Goal: Task Accomplishment & Management: Manage account settings

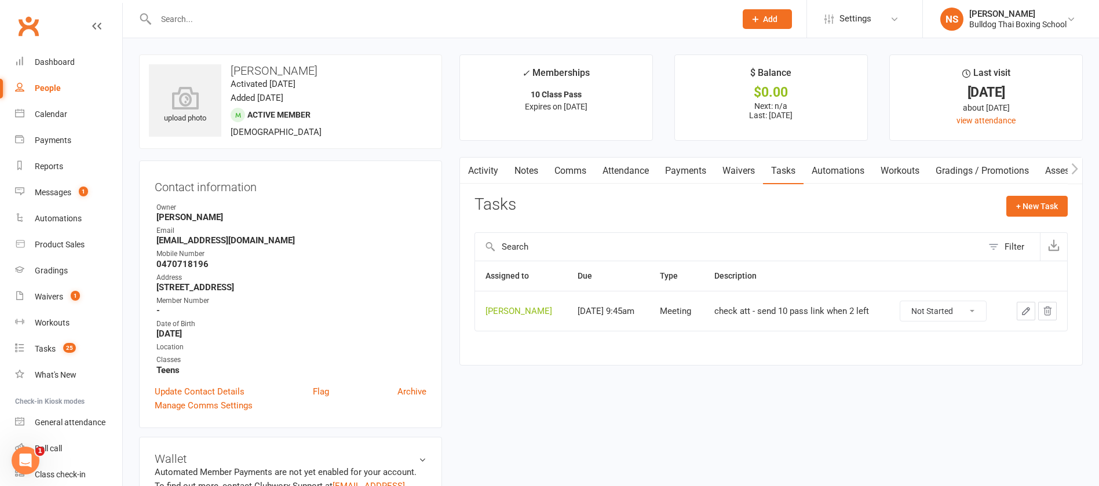
click at [215, 21] on input "text" at bounding box center [439, 19] width 575 height 16
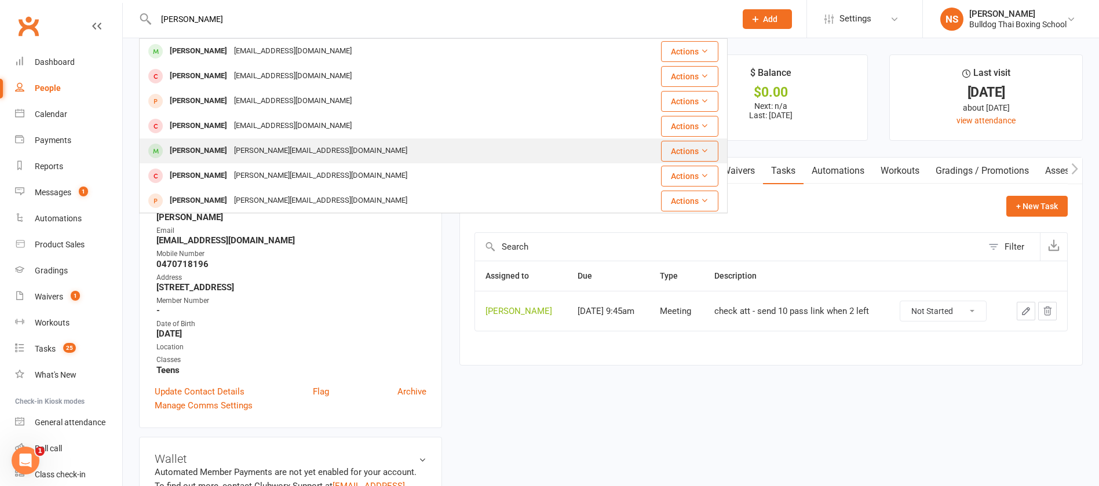
type input "[PERSON_NAME]"
click at [242, 153] on div "[PERSON_NAME][EMAIL_ADDRESS][DOMAIN_NAME]" at bounding box center [321, 150] width 180 height 17
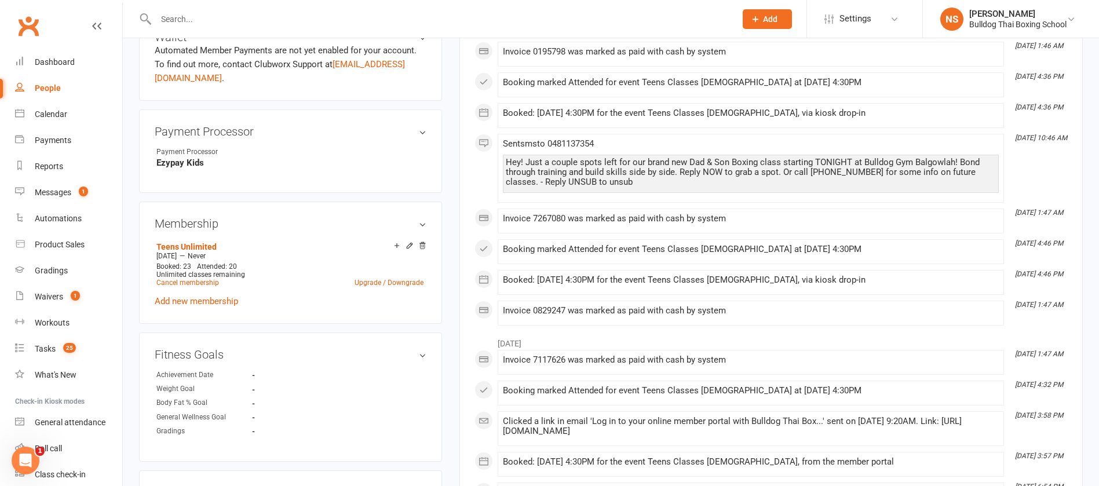
scroll to position [434, 0]
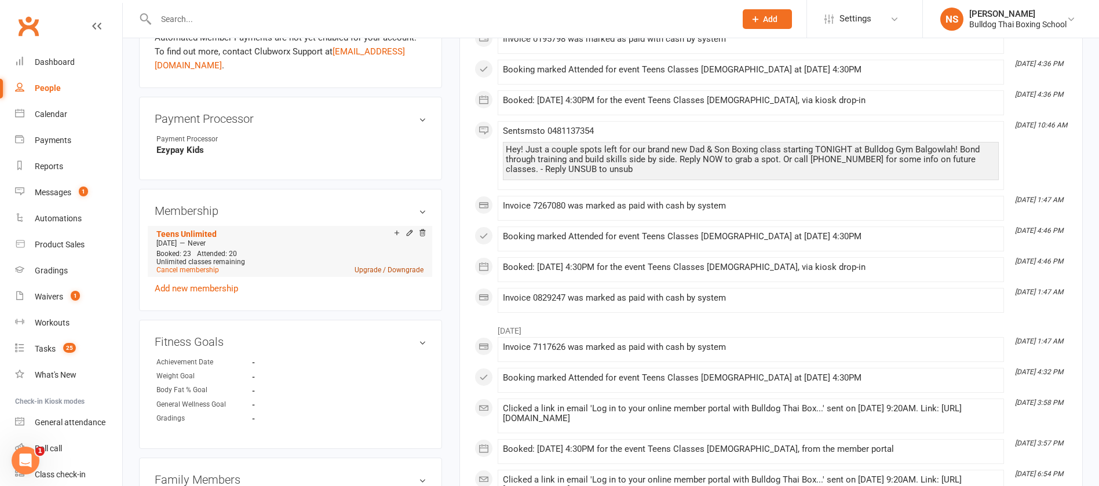
click at [409, 272] on link "Upgrade / Downgrade" at bounding box center [388, 270] width 69 height 8
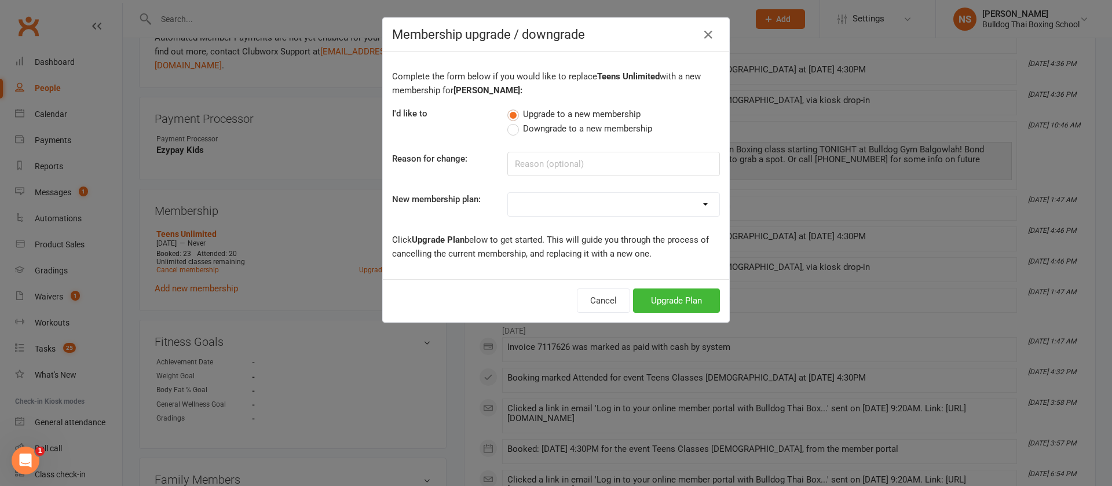
click at [509, 128] on label "Downgrade to a new membership" at bounding box center [579, 129] width 145 height 14
click at [509, 122] on input "Downgrade to a new membership" at bounding box center [511, 122] width 8 height 0
click at [518, 204] on select "2 X WEEK MSHIP 1xWeek 25/week Kids 30/week 50/month 140/month 160/month 10 Clas…" at bounding box center [613, 204] width 211 height 23
select select "27"
click at [508, 193] on select "2 X WEEK MSHIP 1xWeek 25/week Kids 30/week 50/month 140/month 160/month 10 Clas…" at bounding box center [613, 204] width 211 height 23
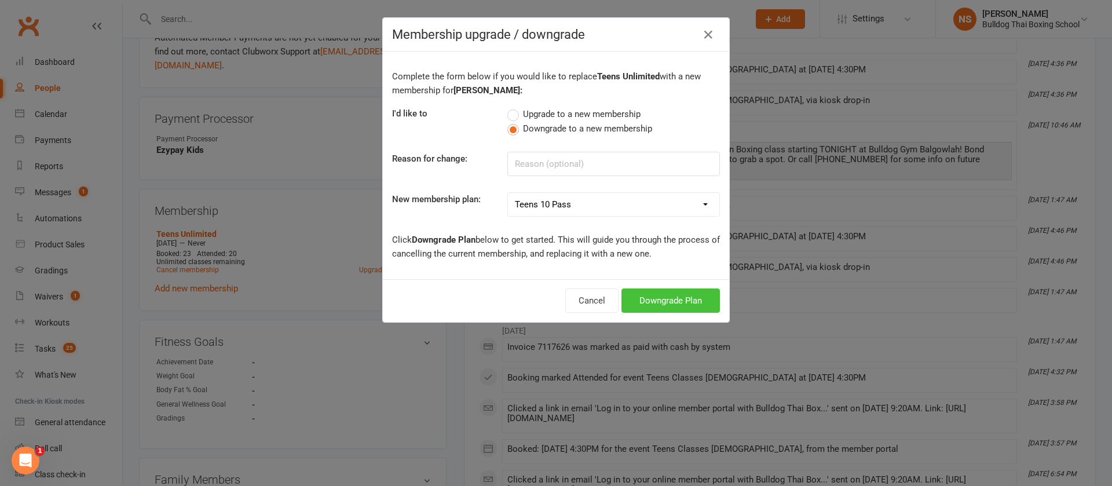
click at [679, 297] on button "Downgrade Plan" at bounding box center [670, 300] width 98 height 24
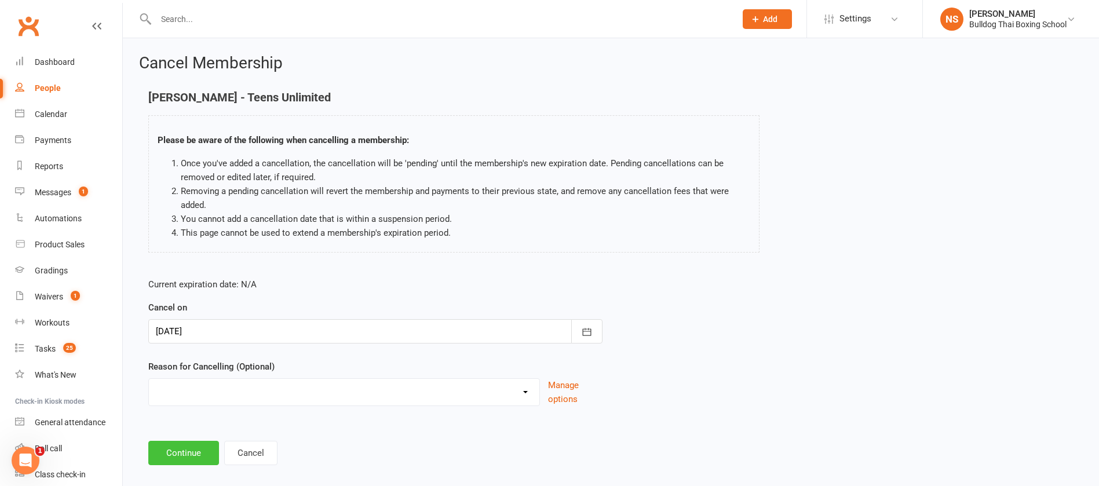
click at [184, 453] on button "Continue" at bounding box center [183, 453] width 71 height 24
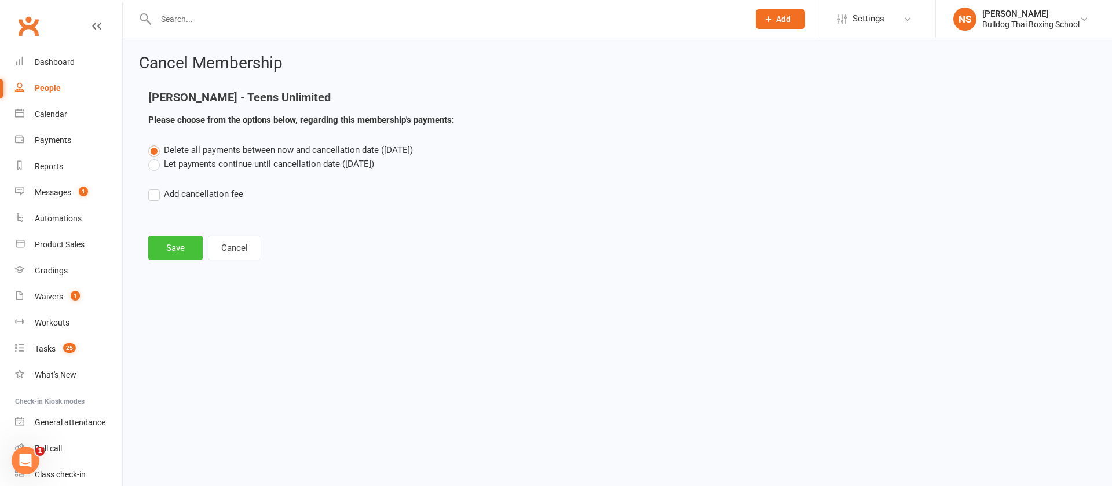
click at [177, 242] on button "Save" at bounding box center [175, 248] width 54 height 24
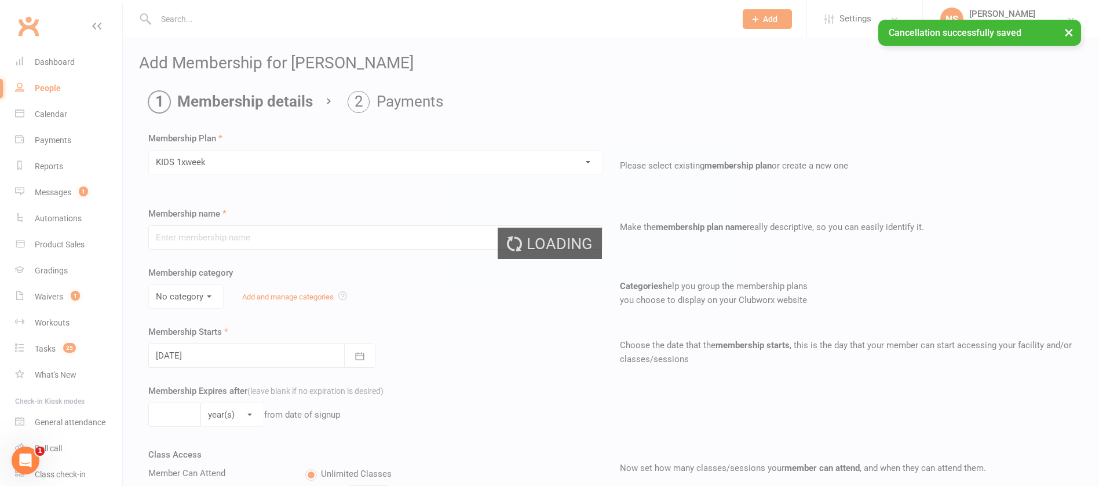
type input "KIDS 1xweek"
type input "0"
type input "1"
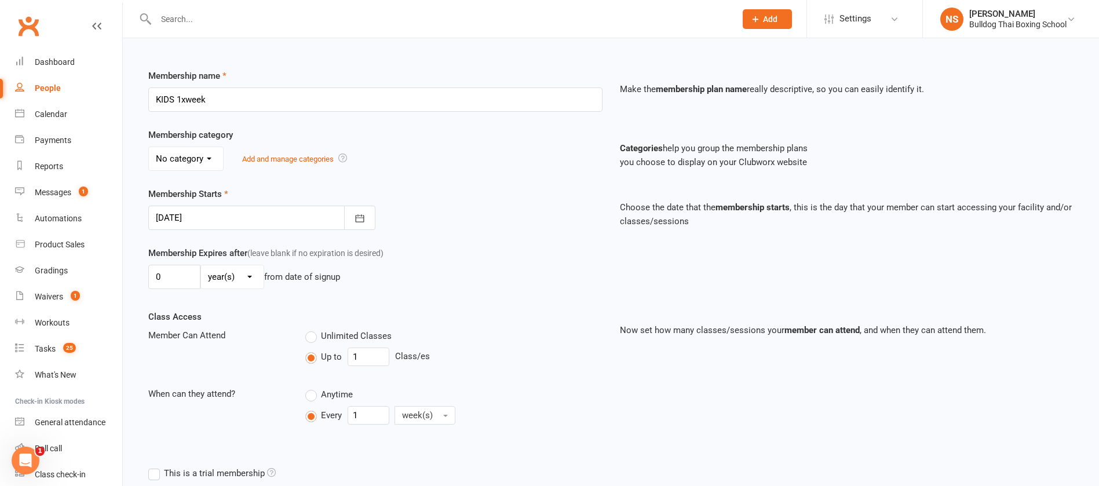
scroll to position [289, 0]
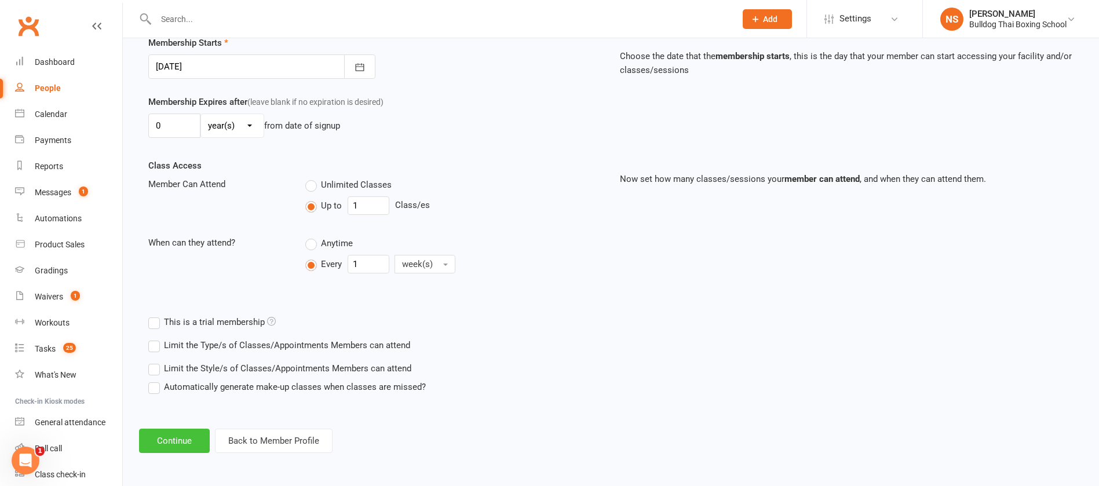
click at [172, 439] on button "Continue" at bounding box center [174, 441] width 71 height 24
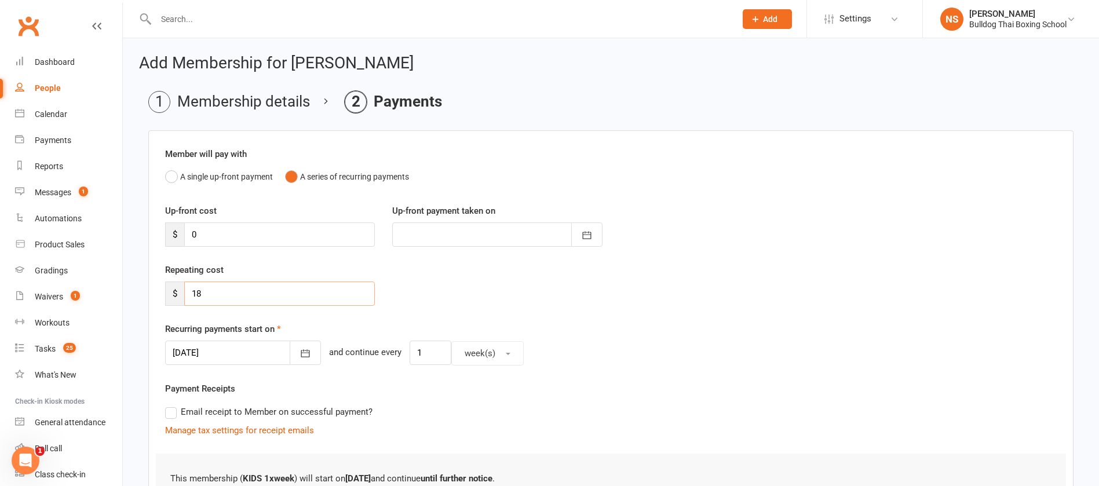
drag, startPoint x: 203, startPoint y: 296, endPoint x: 178, endPoint y: 291, distance: 25.3
click at [179, 292] on div "$ 18" at bounding box center [270, 293] width 210 height 24
type input "20"
click at [456, 298] on div "Repeating cost $ 20" at bounding box center [610, 292] width 909 height 59
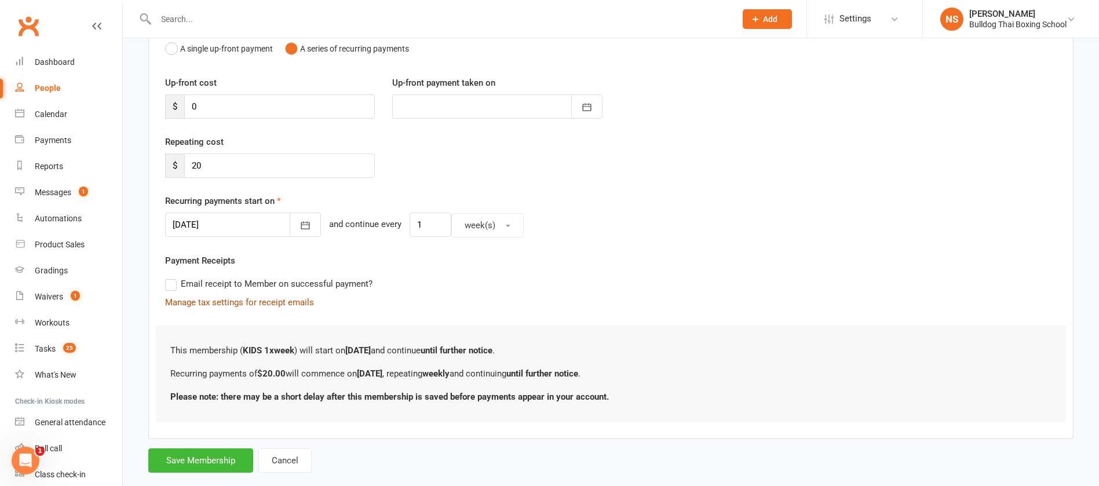
scroll to position [150, 0]
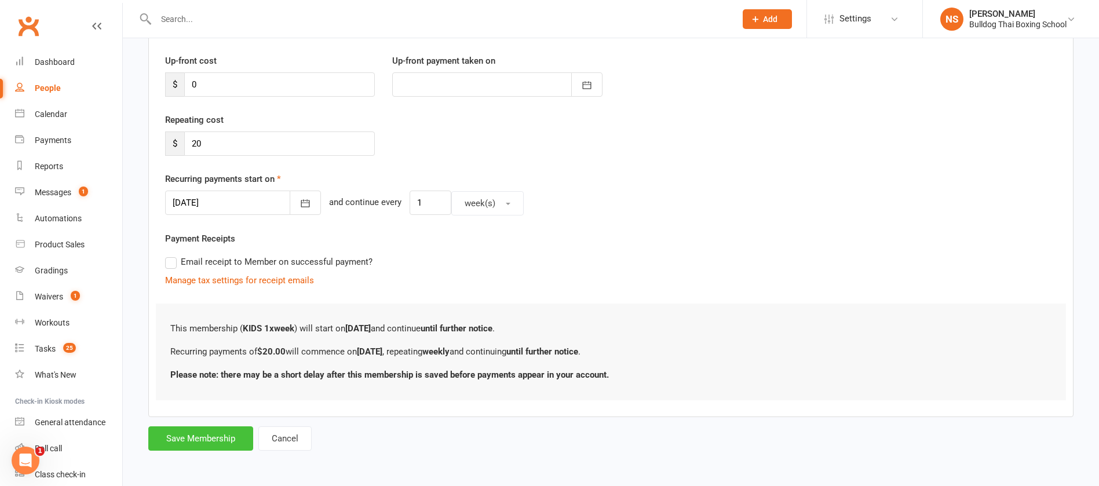
click at [206, 433] on button "Save Membership" at bounding box center [200, 438] width 105 height 24
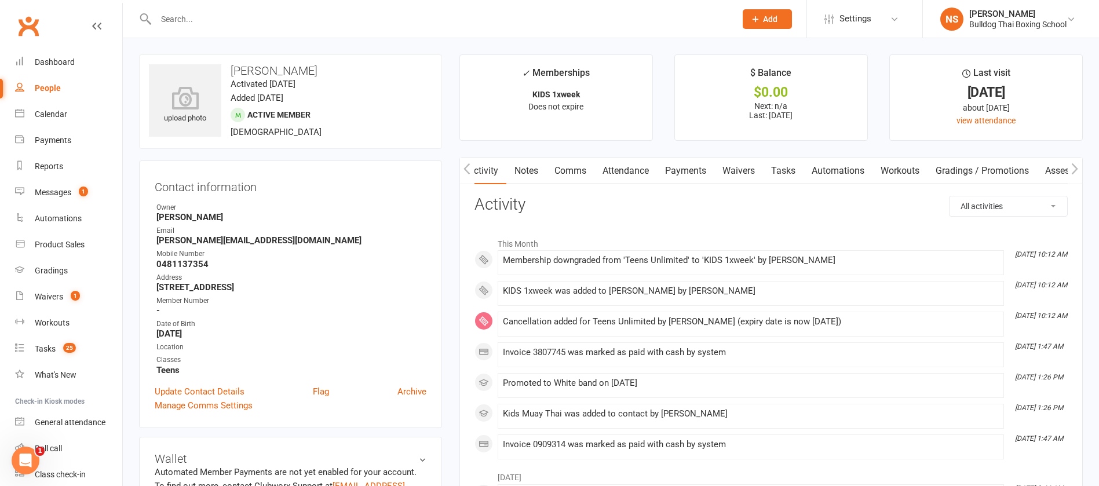
click at [531, 167] on link "Notes" at bounding box center [526, 171] width 40 height 27
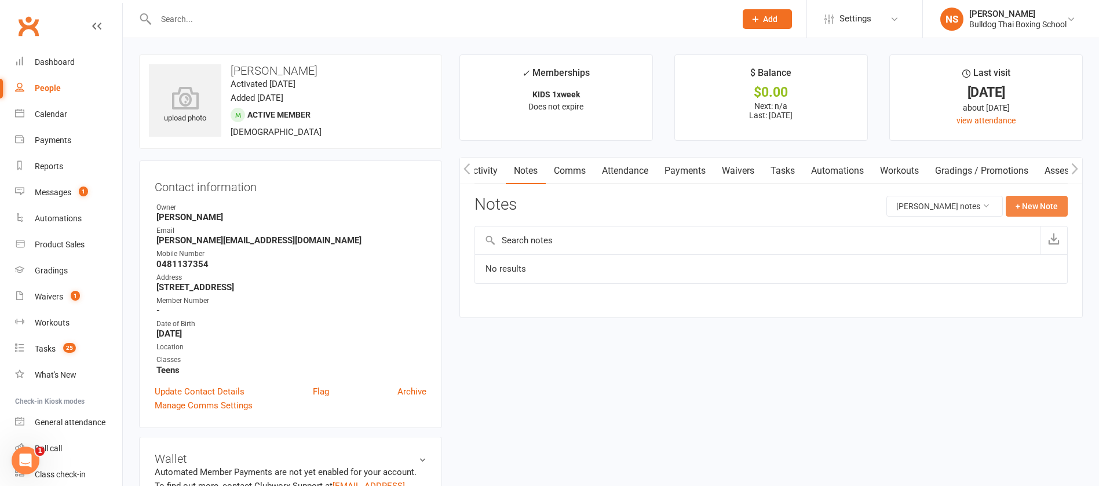
drag, startPoint x: 1020, startPoint y: 207, endPoint x: 831, endPoint y: 191, distance: 190.1
click at [1012, 203] on button "+ New Note" at bounding box center [1036, 206] width 62 height 21
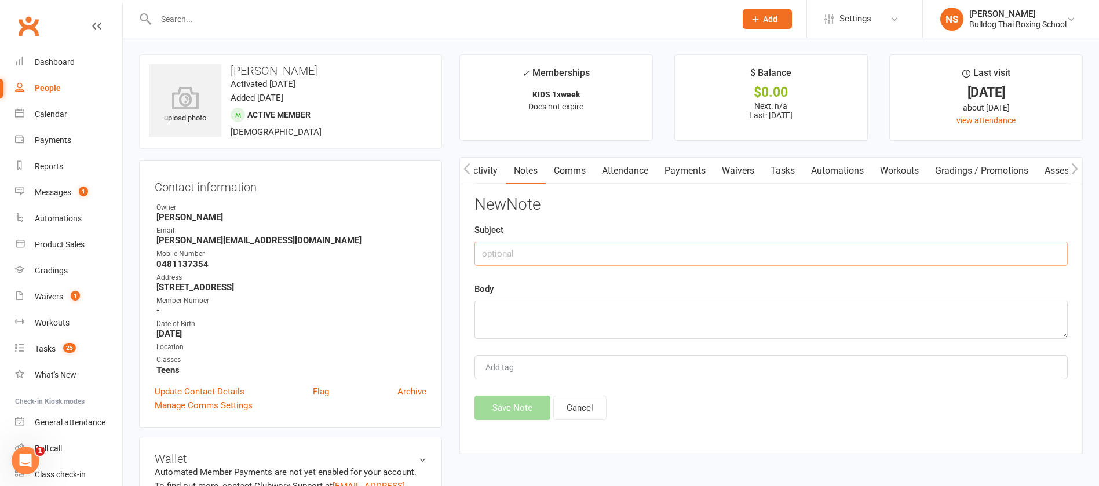
drag, startPoint x: 491, startPoint y: 258, endPoint x: 492, endPoint y: 252, distance: 6.0
click at [491, 255] on input "text" at bounding box center [770, 254] width 593 height 24
type input "dad mesage to downgrade"
click at [537, 312] on textarea at bounding box center [770, 320] width 593 height 38
type textarea "can only make 1 class"
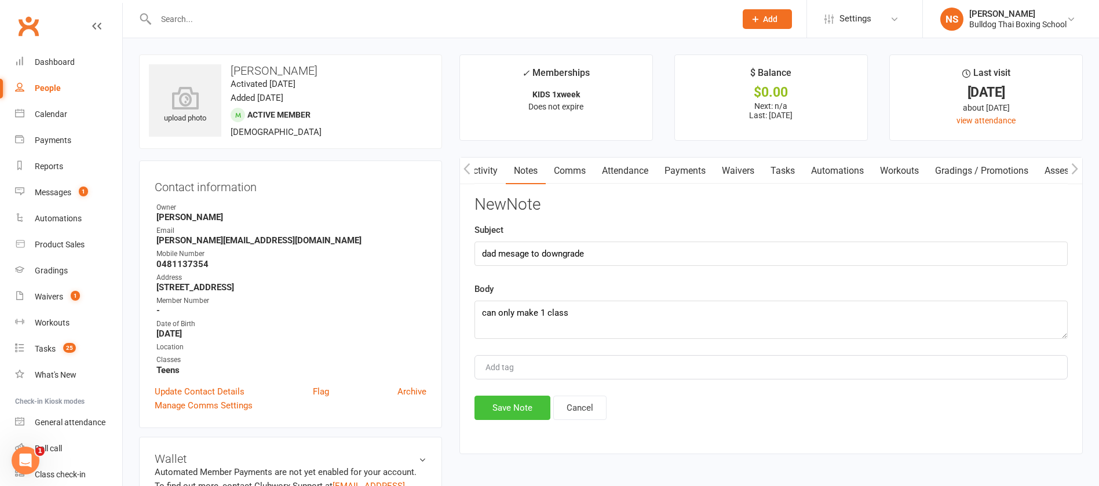
click at [517, 407] on button "Save Note" at bounding box center [512, 408] width 76 height 24
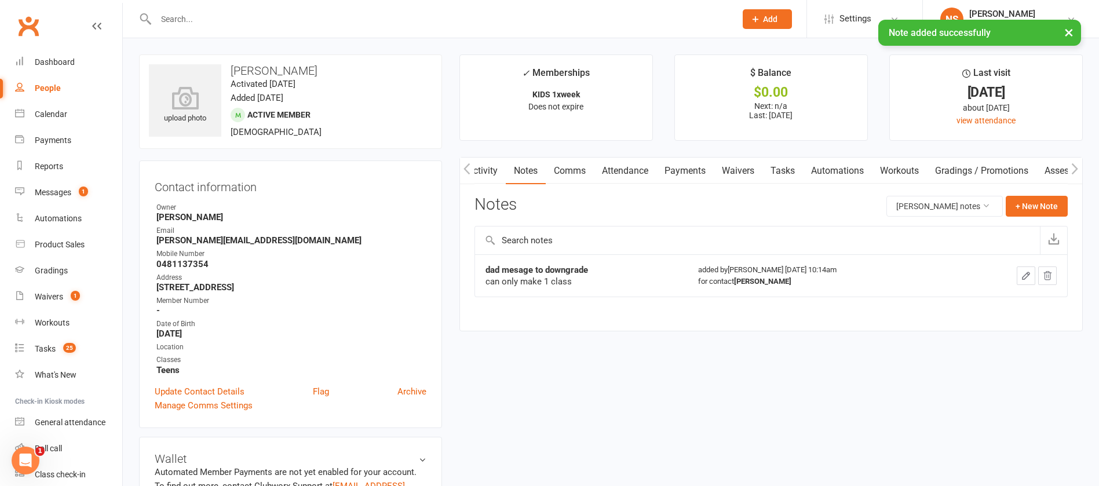
click at [780, 169] on link "Tasks" at bounding box center [782, 171] width 41 height 27
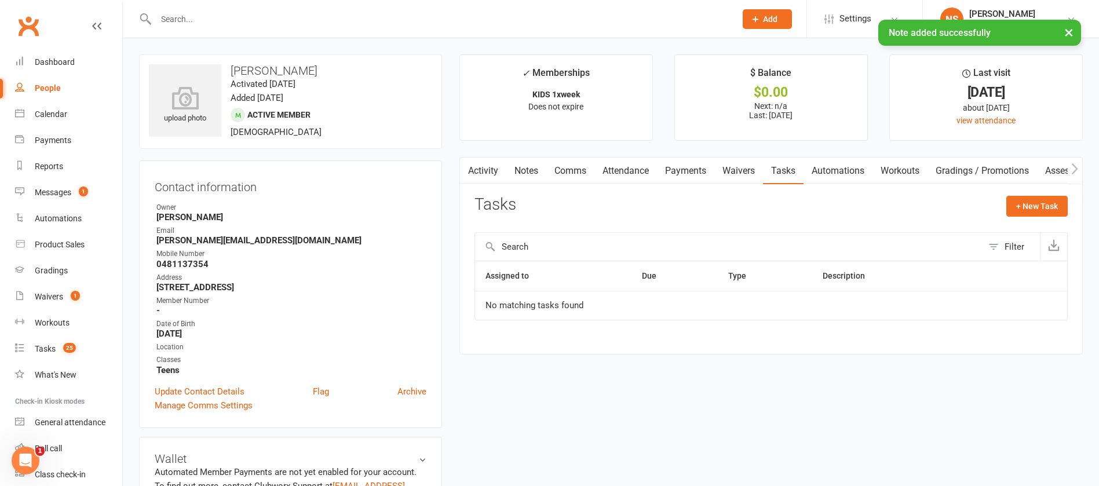
click at [485, 169] on link "Activity" at bounding box center [483, 171] width 46 height 27
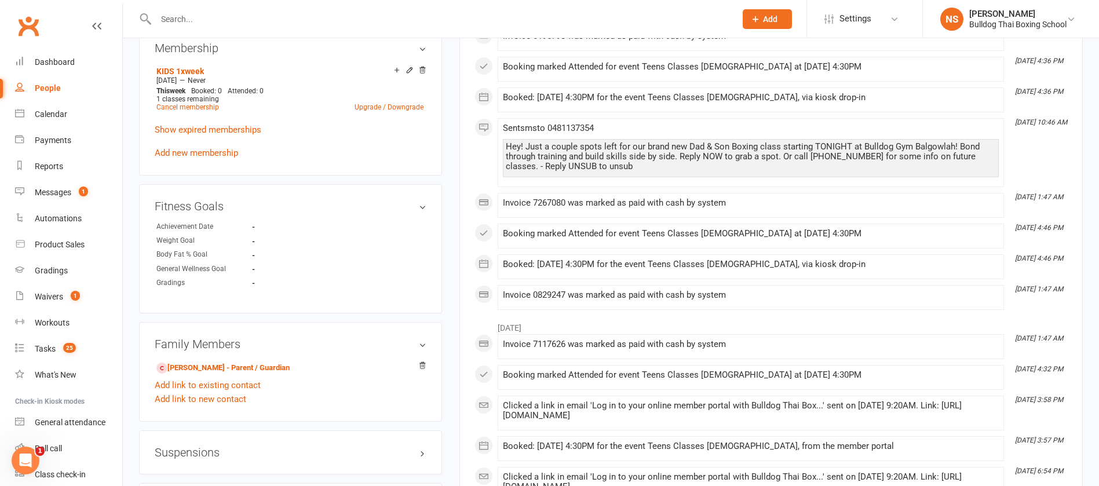
scroll to position [608, 0]
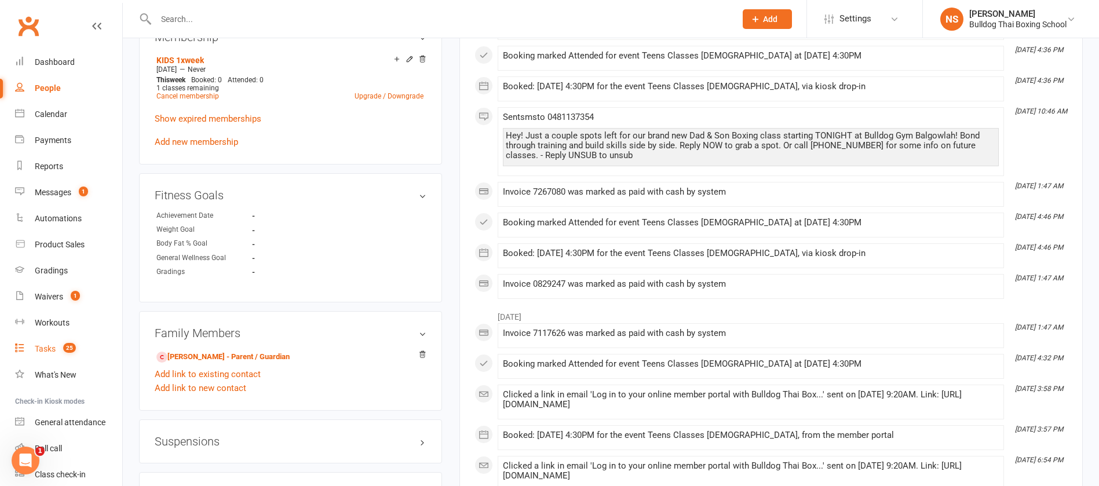
click at [44, 351] on div "Tasks" at bounding box center [45, 348] width 21 height 9
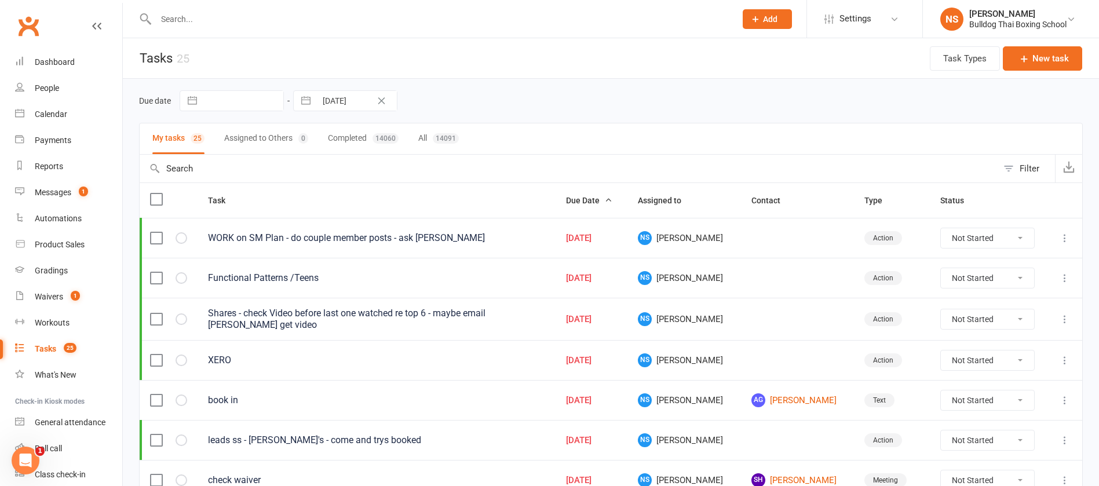
scroll to position [174, 0]
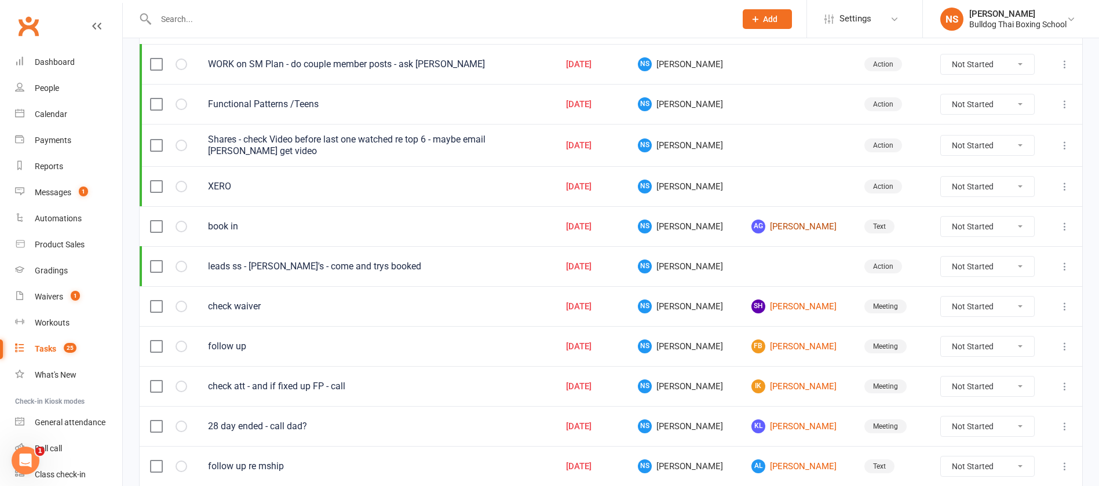
click at [778, 226] on link "AG [PERSON_NAME]" at bounding box center [797, 227] width 92 height 14
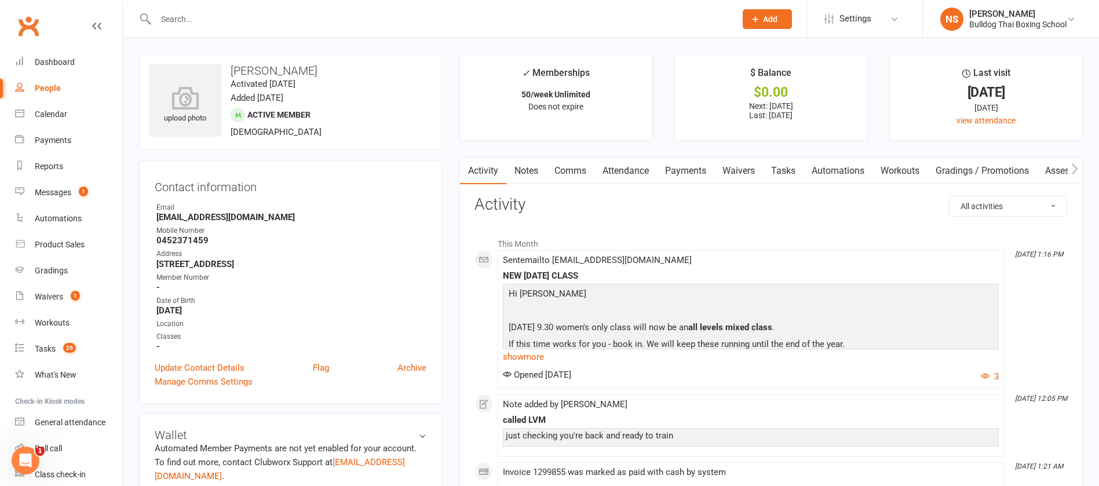
click at [789, 166] on link "Tasks" at bounding box center [783, 171] width 41 height 27
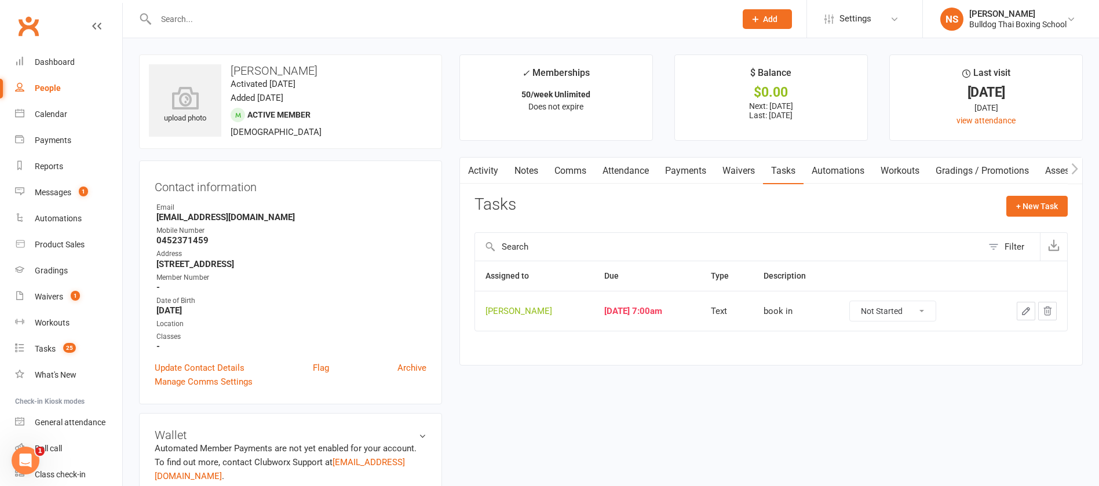
click at [1025, 309] on icon "button" at bounding box center [1025, 311] width 7 height 7
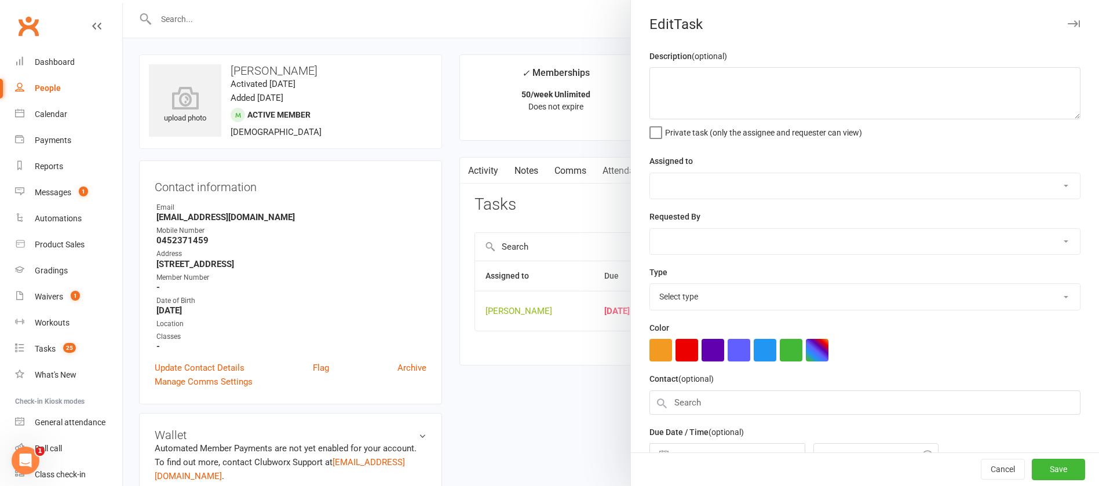
type textarea "book in"
select select "12940"
type input "[DATE]"
type input "7:00am"
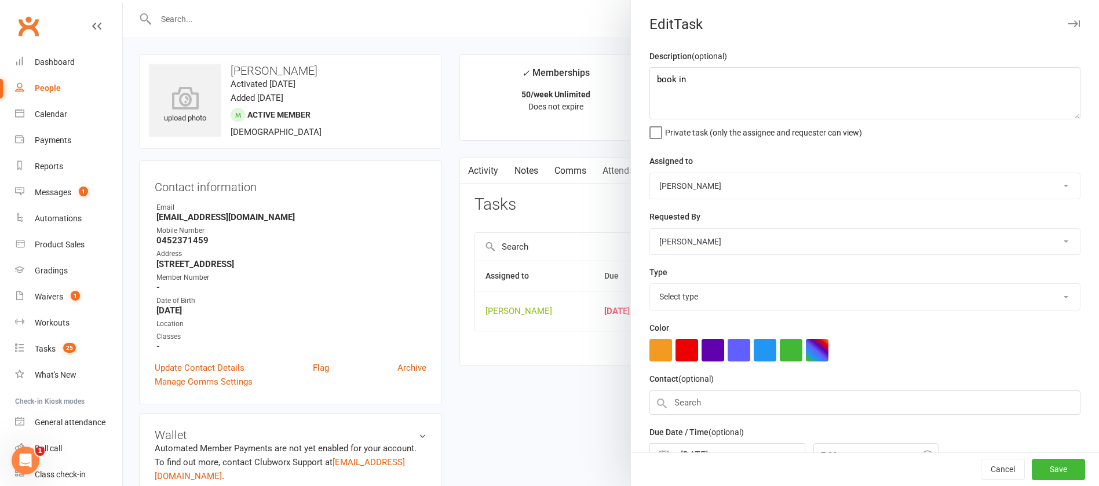
select select "13825"
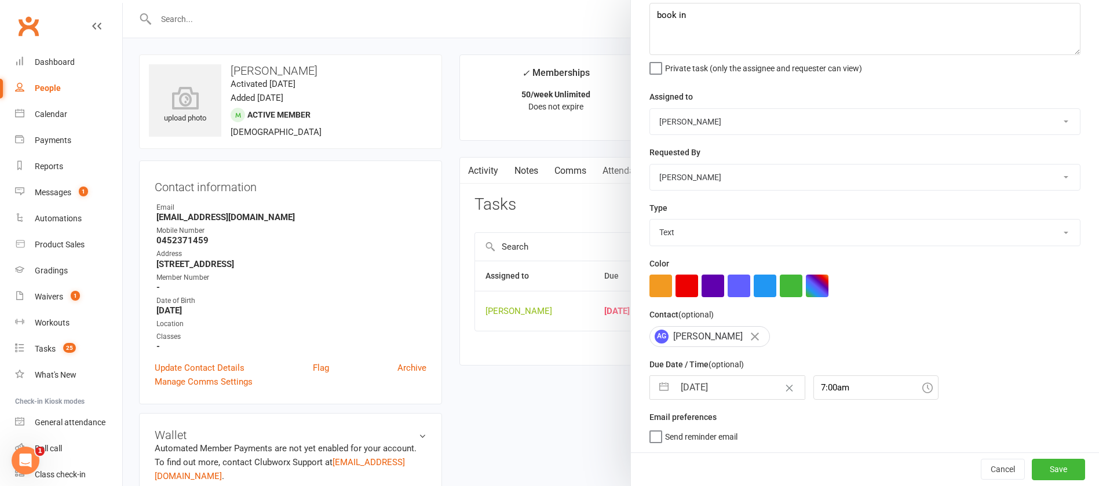
click at [730, 387] on input "[DATE]" at bounding box center [739, 387] width 130 height 23
select select "7"
select select "2025"
select select "8"
select select "2025"
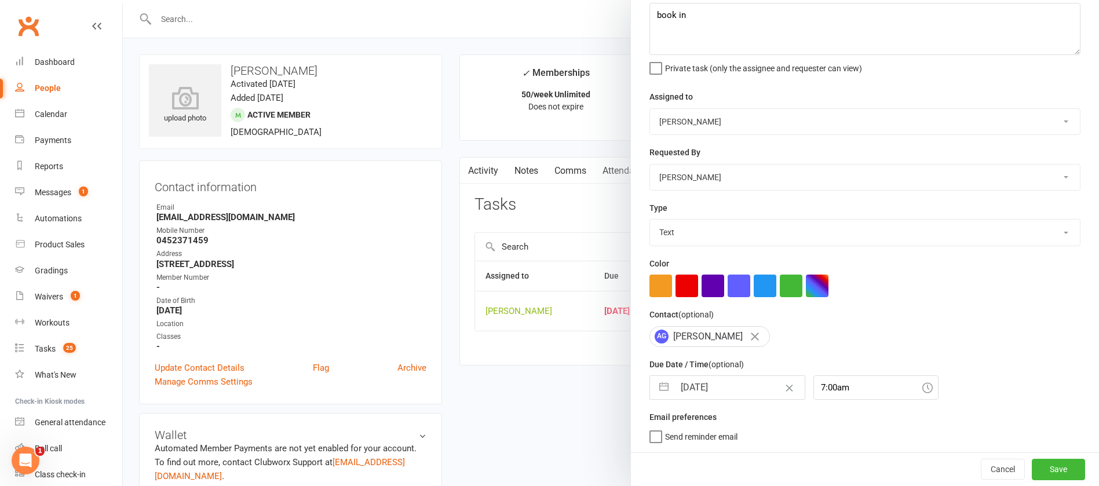
select select "9"
select select "2025"
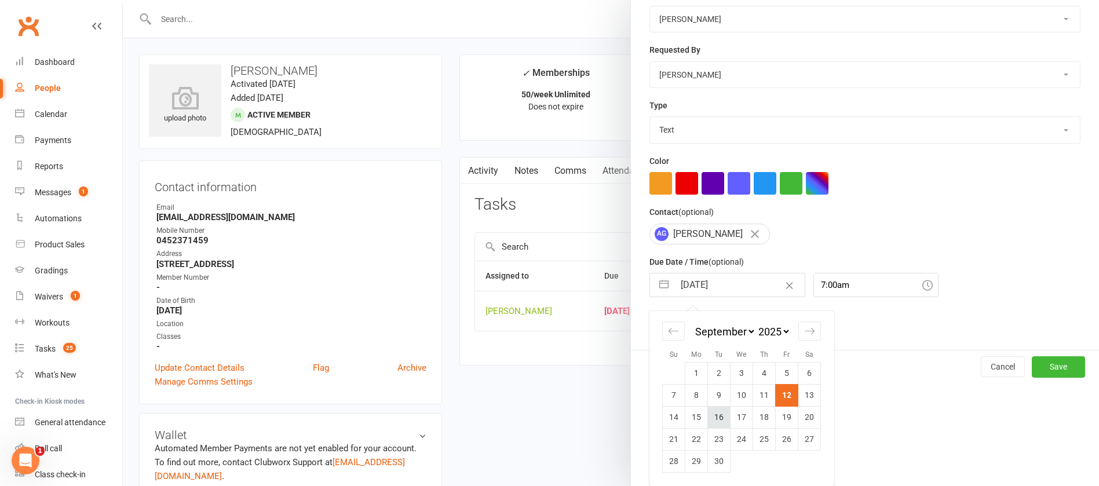
click at [713, 415] on td "16" at bounding box center [719, 417] width 23 height 22
type input "[DATE]"
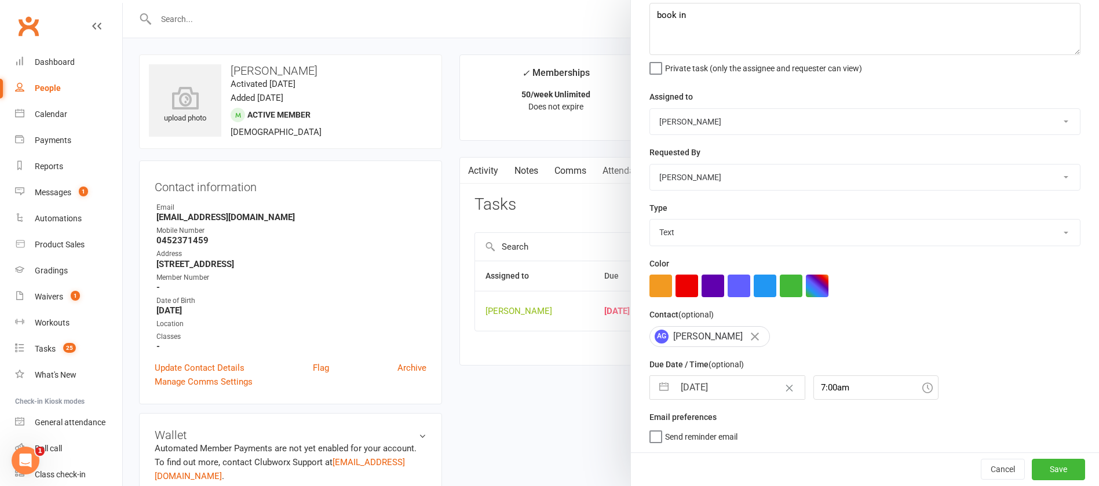
scroll to position [69, 0]
click at [1032, 465] on button "Save" at bounding box center [1058, 469] width 53 height 21
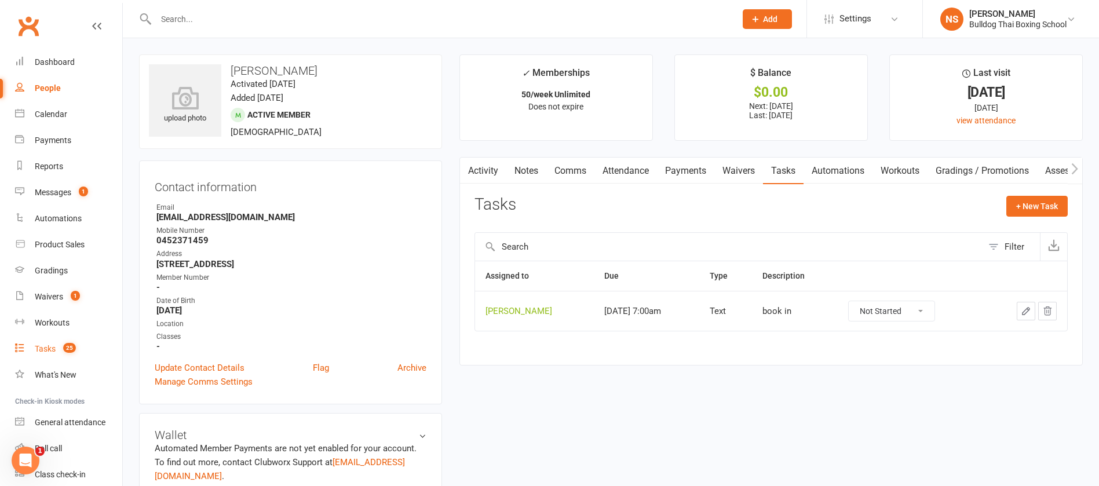
click at [42, 357] on link "Tasks 25" at bounding box center [68, 349] width 107 height 26
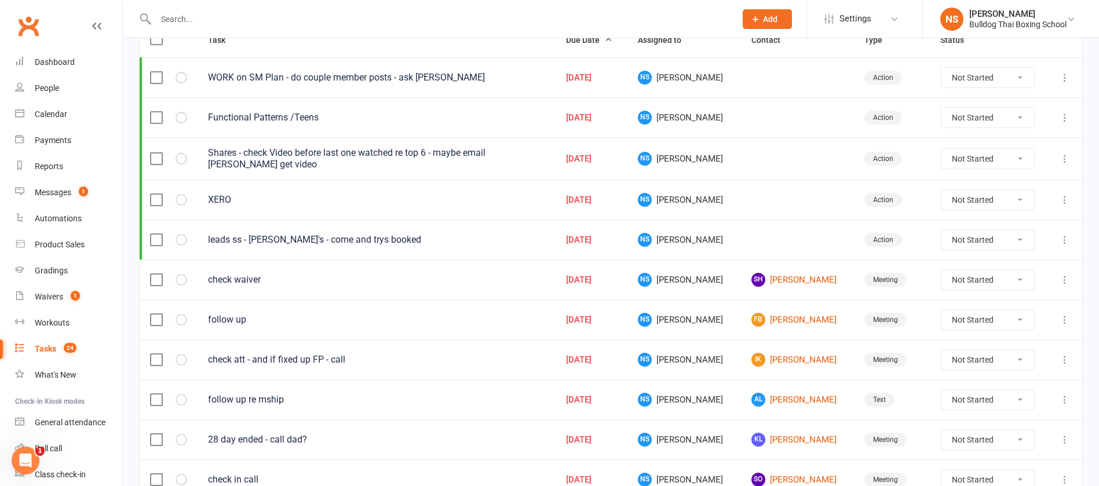
scroll to position [174, 0]
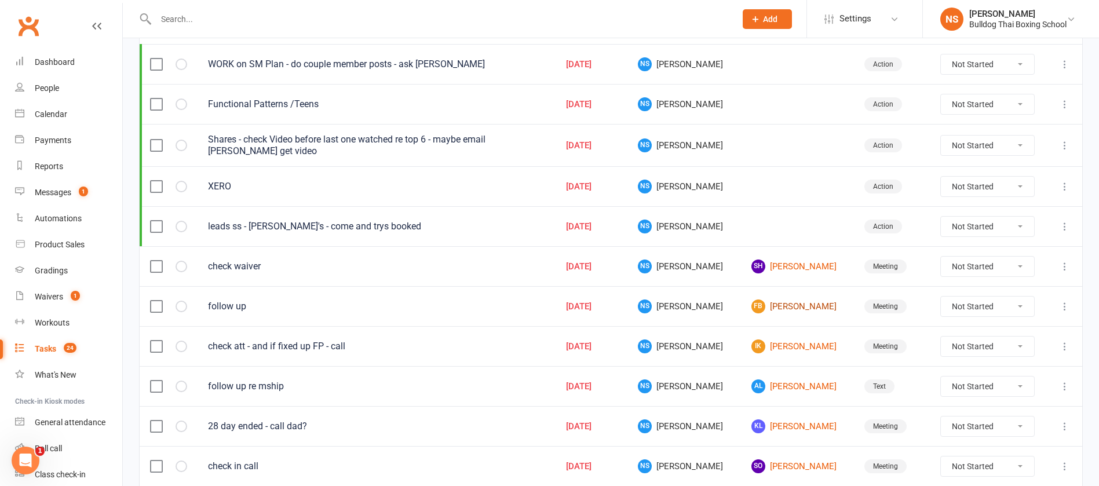
click at [784, 306] on link "FB [PERSON_NAME]" at bounding box center [797, 306] width 92 height 14
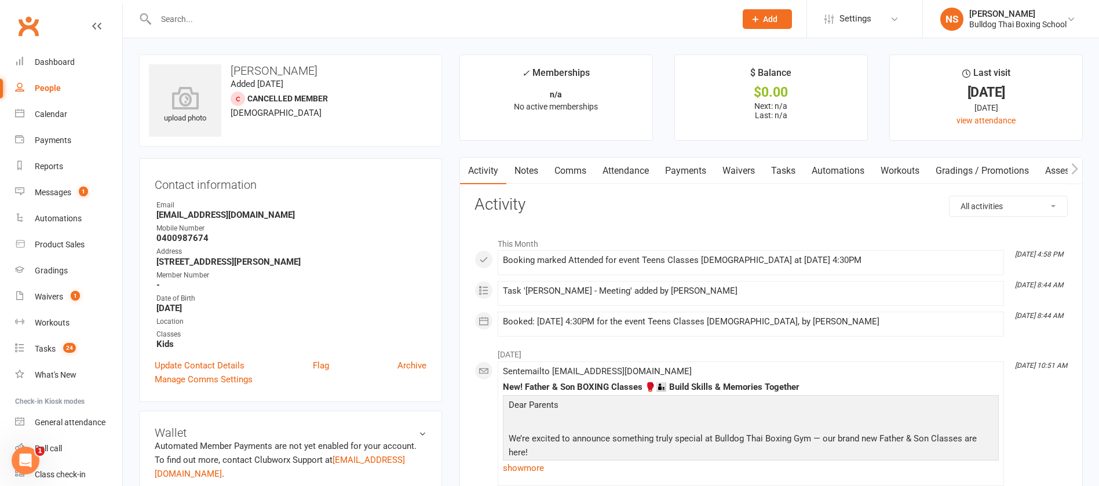
click at [520, 170] on link "Notes" at bounding box center [526, 171] width 40 height 27
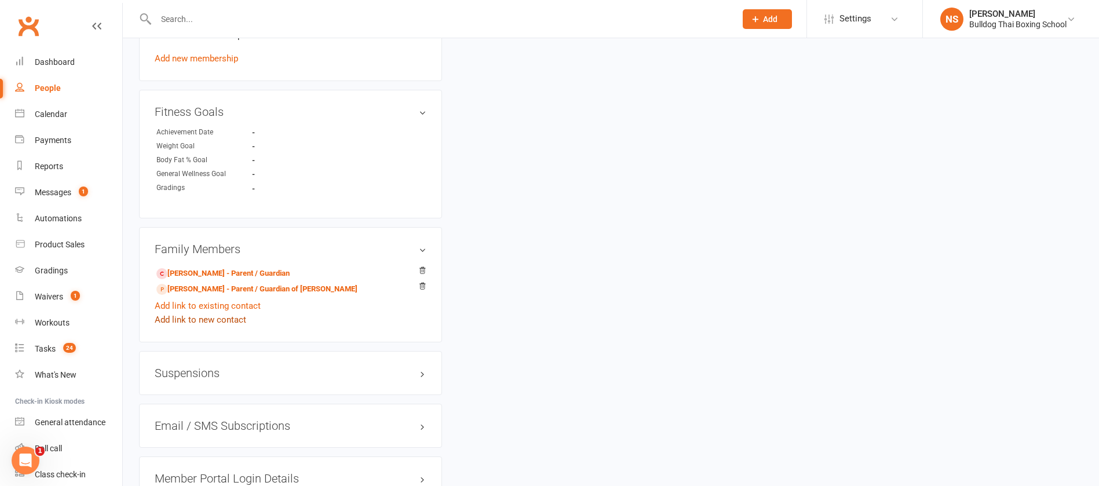
scroll to position [608, 0]
click at [202, 267] on link "[PERSON_NAME] - Parent / Guardian" at bounding box center [222, 272] width 133 height 12
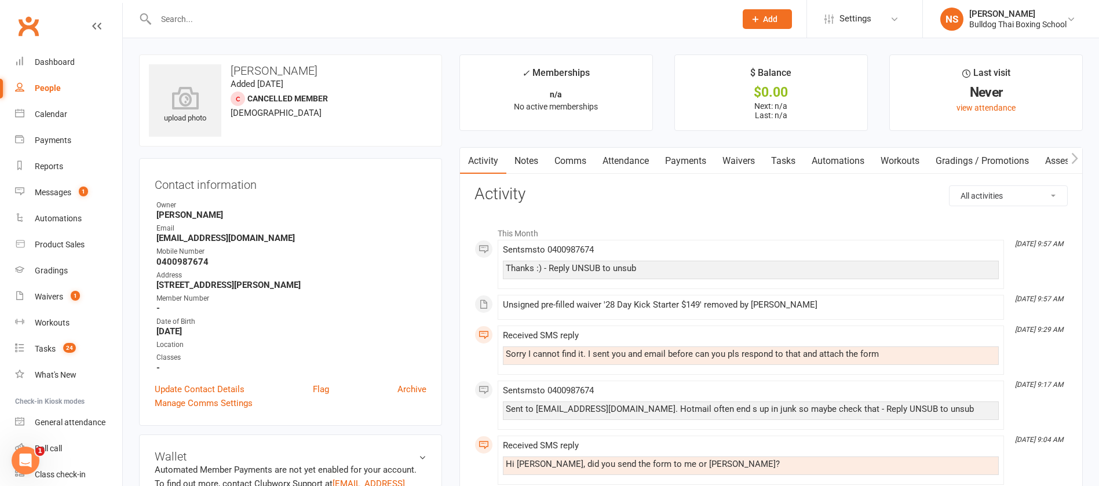
click at [780, 159] on link "Tasks" at bounding box center [783, 161] width 41 height 27
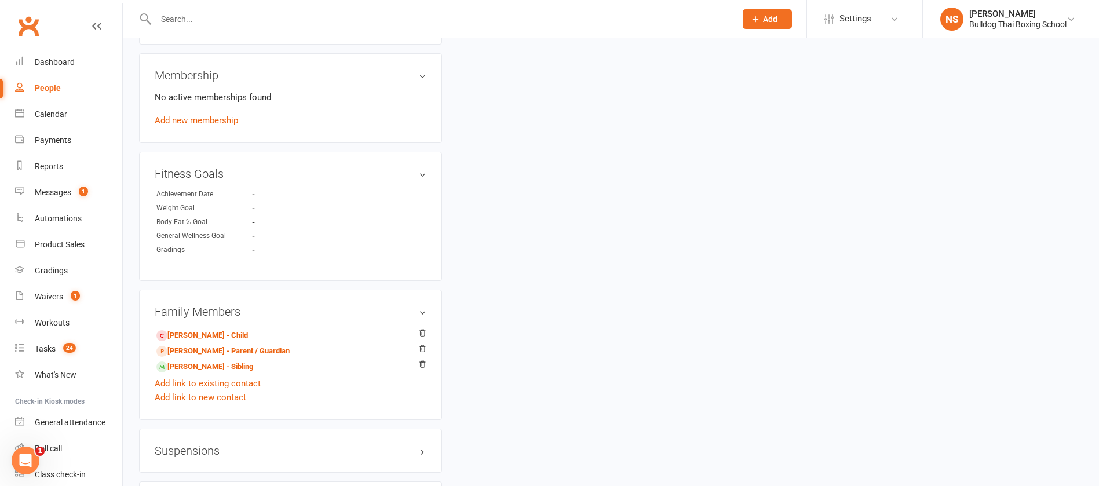
scroll to position [782, 0]
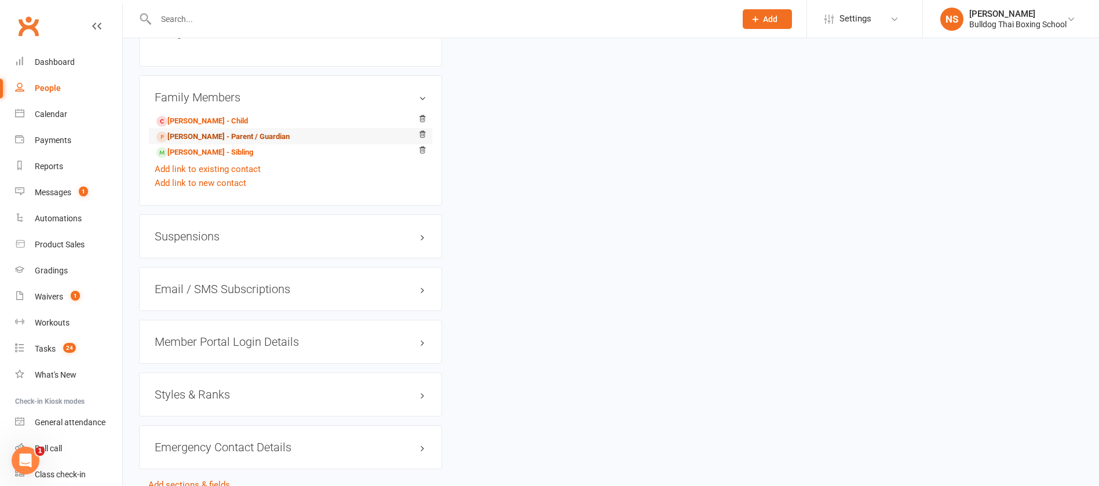
click at [202, 138] on link "[PERSON_NAME] - Parent / Guardian" at bounding box center [222, 137] width 133 height 12
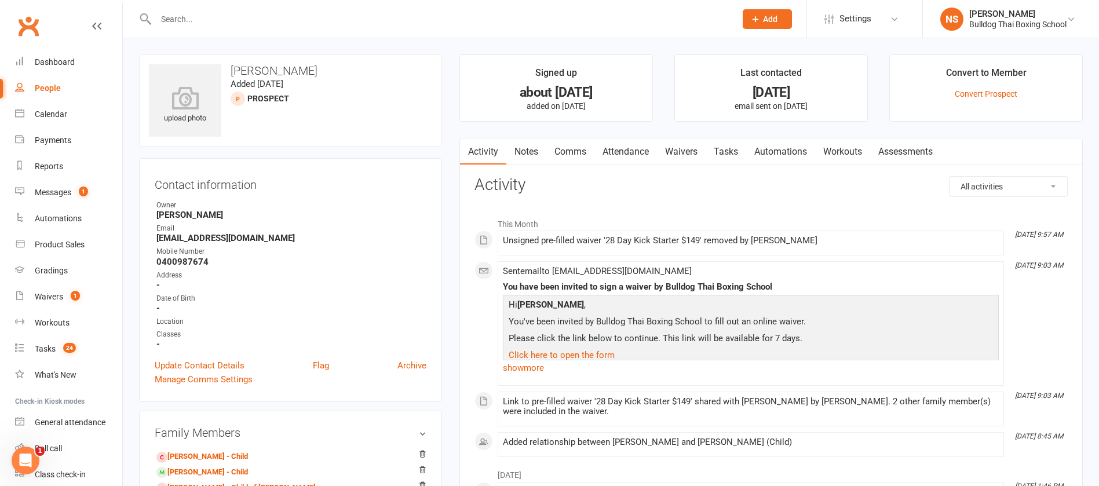
click at [729, 150] on link "Tasks" at bounding box center [725, 151] width 41 height 27
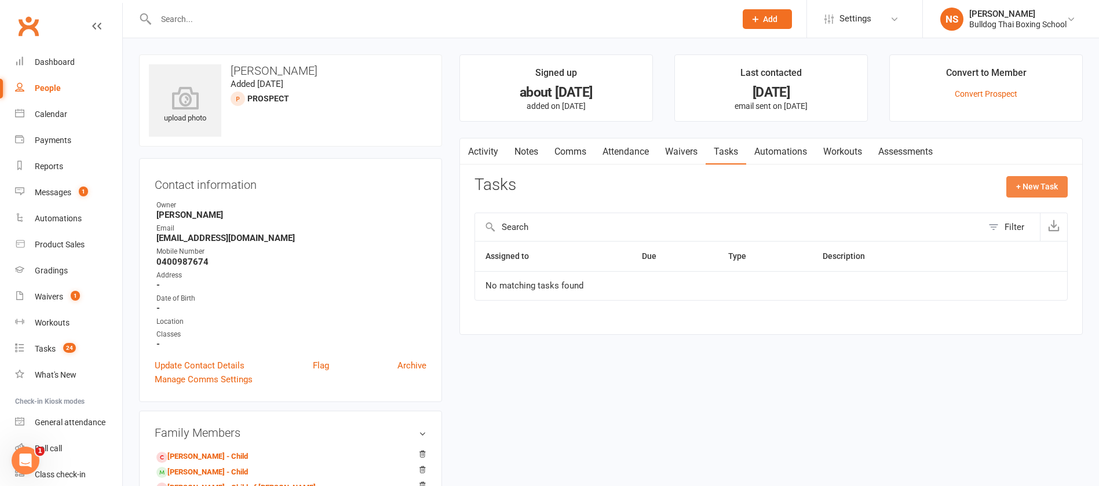
click at [1022, 185] on button "+ New Task" at bounding box center [1036, 186] width 61 height 21
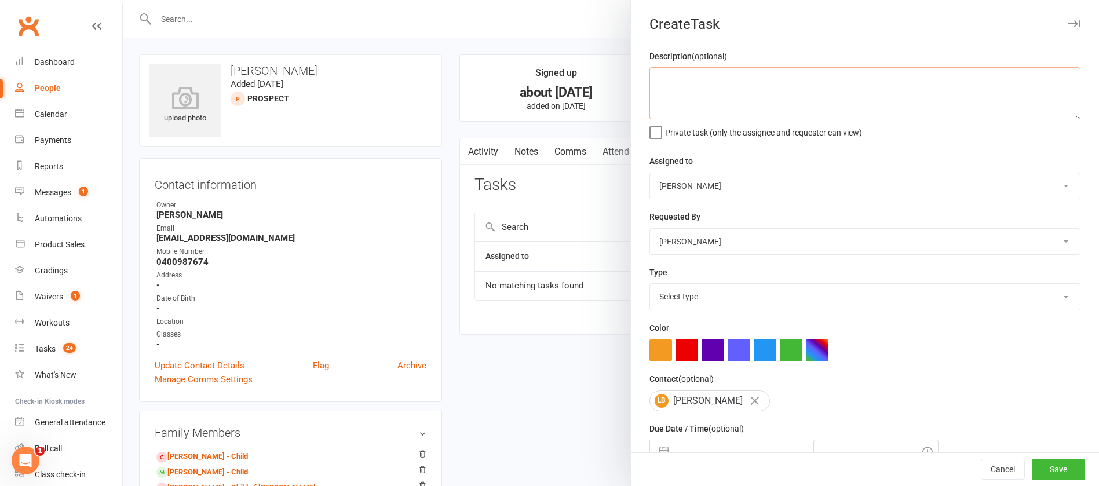
click at [682, 101] on textarea at bounding box center [864, 93] width 431 height 52
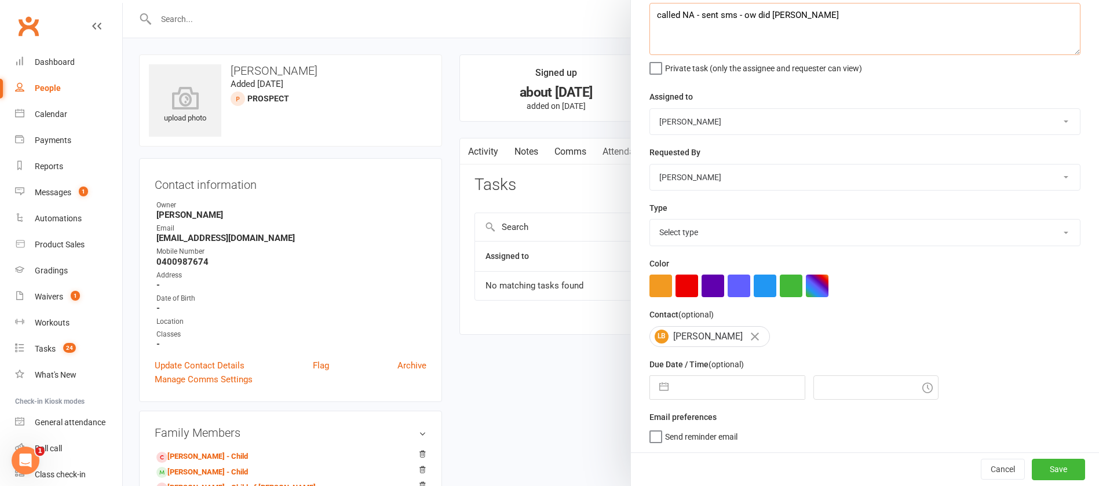
type textarea "called NA - sent sms - ow did [PERSON_NAME]"
drag, startPoint x: 704, startPoint y: 228, endPoint x: 703, endPoint y: 241, distance: 13.4
click at [705, 228] on select "Select type Action E-mail Meeting Phone call Text Add new task type" at bounding box center [865, 232] width 430 height 25
click at [650, 220] on select "Select type Action E-mail Meeting Phone call Text Add new task type" at bounding box center [865, 232] width 430 height 25
drag, startPoint x: 675, startPoint y: 225, endPoint x: 675, endPoint y: 239, distance: 13.3
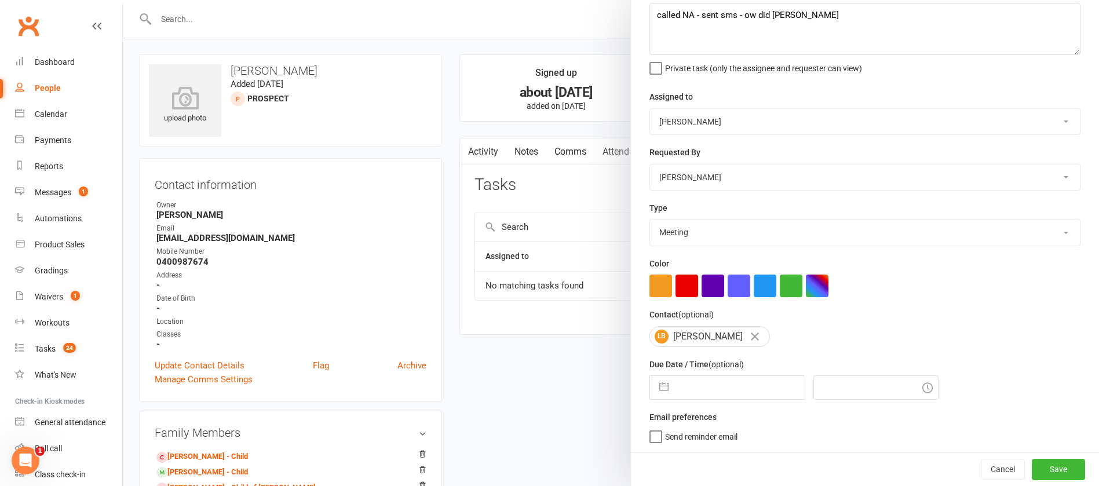
click at [675, 225] on select "Action E-mail Meeting Phone call Text Add new task type" at bounding box center [865, 232] width 430 height 25
select select "12048"
click at [650, 220] on select "Action E-mail Meeting Phone call Text Add new task type" at bounding box center [865, 232] width 430 height 25
click at [692, 391] on input "text" at bounding box center [739, 387] width 130 height 23
select select "7"
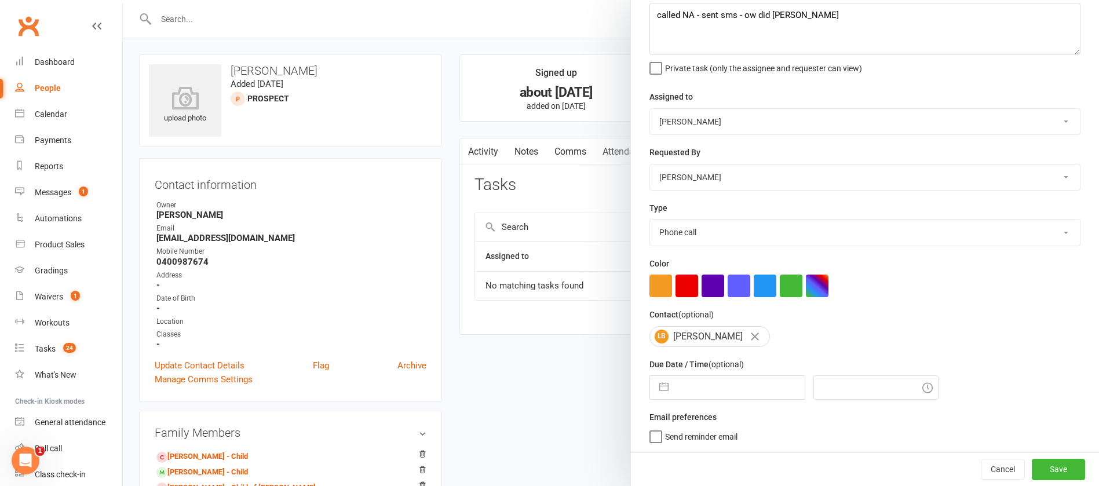
select select "2025"
select select "8"
select select "2025"
select select "9"
select select "2025"
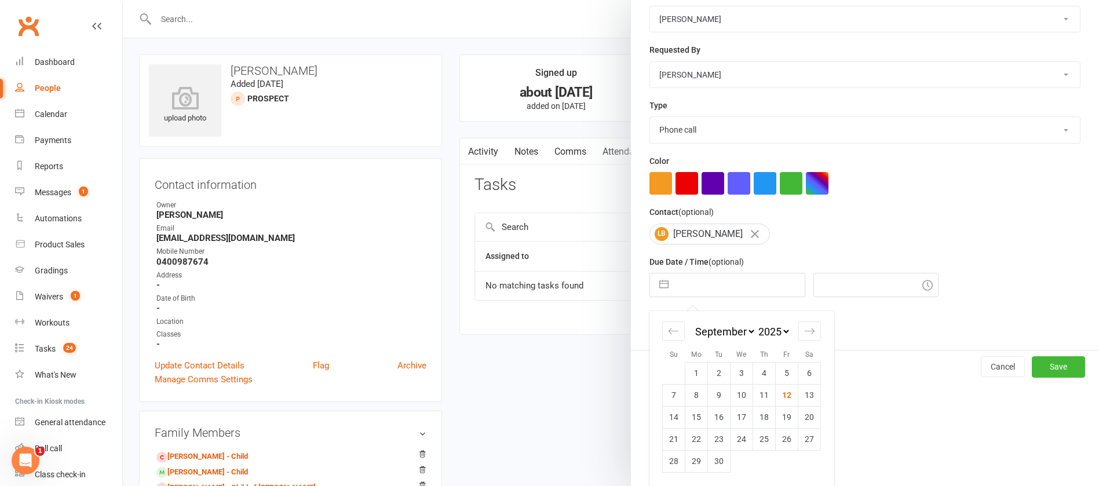
click at [801, 397] on td "13" at bounding box center [809, 395] width 23 height 22
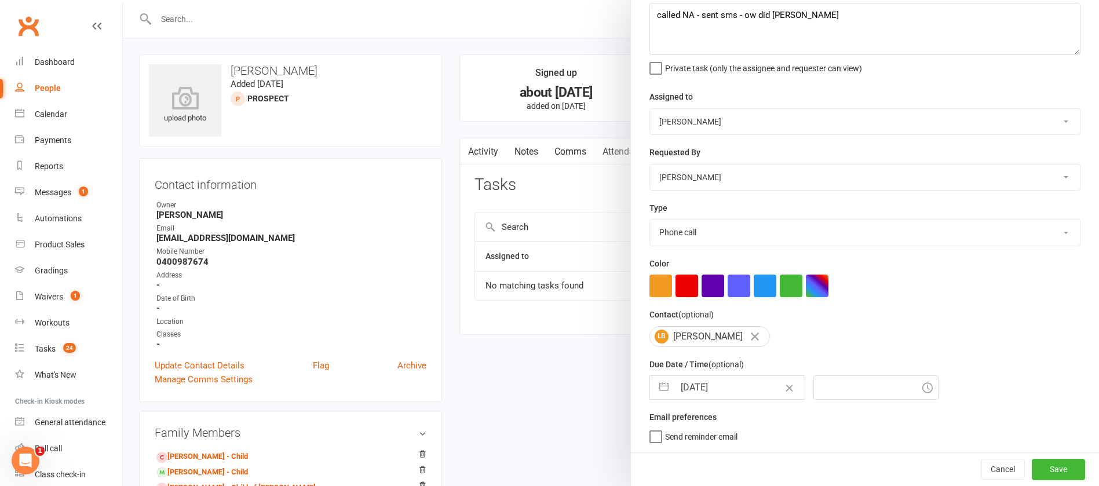
type input "[DATE]"
type input "10:30am"
click at [1032, 476] on button "Save" at bounding box center [1058, 469] width 53 height 21
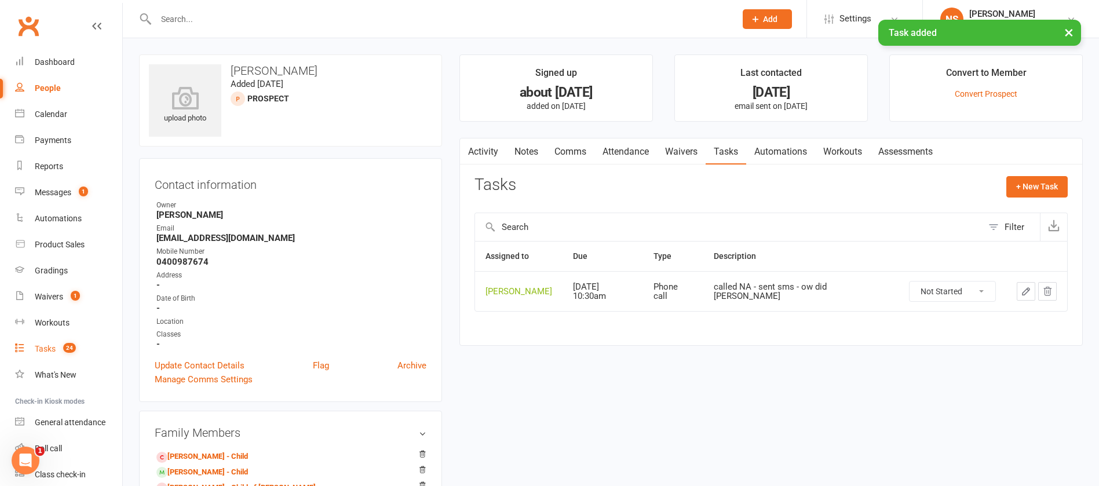
click at [48, 348] on div "Tasks" at bounding box center [45, 348] width 21 height 9
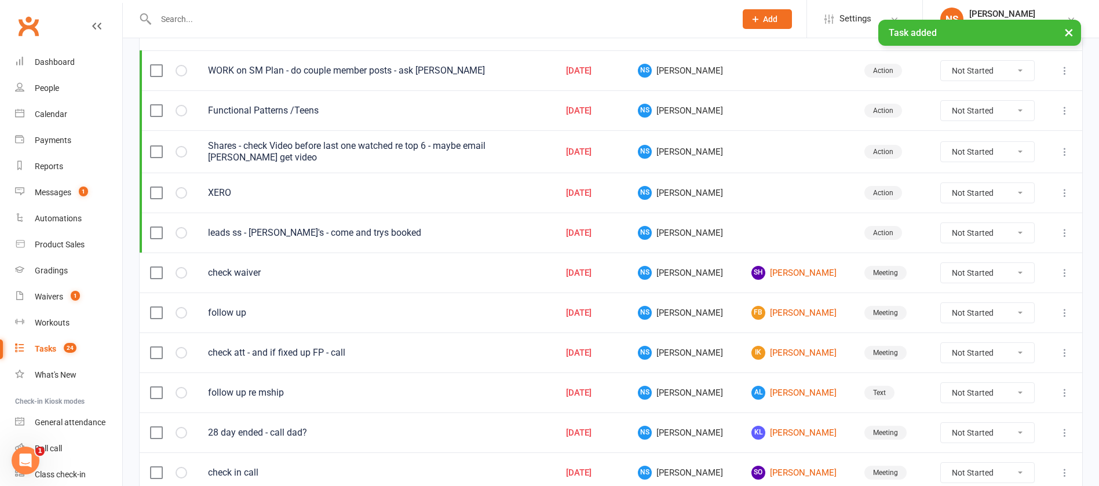
scroll to position [174, 0]
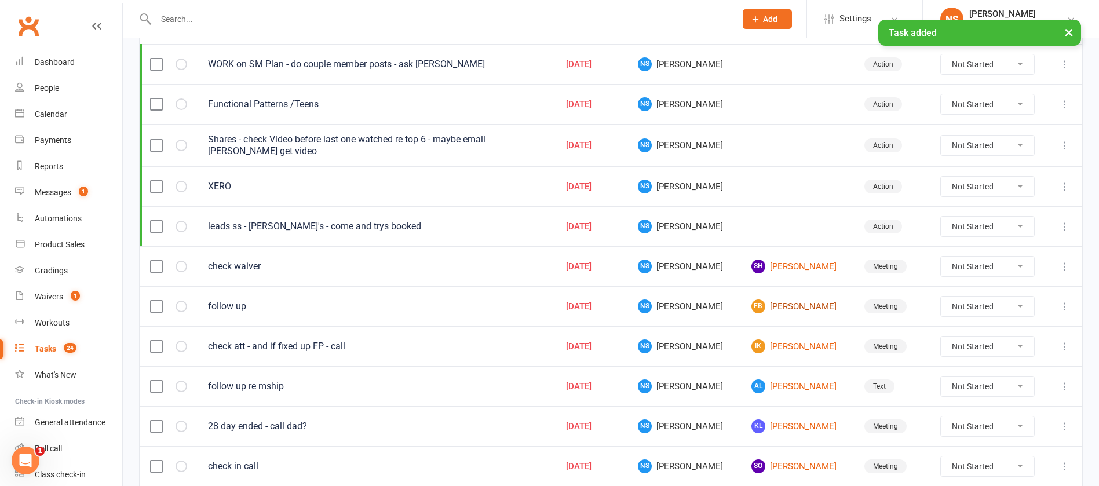
click at [782, 307] on link "FB [PERSON_NAME]" at bounding box center [797, 306] width 92 height 14
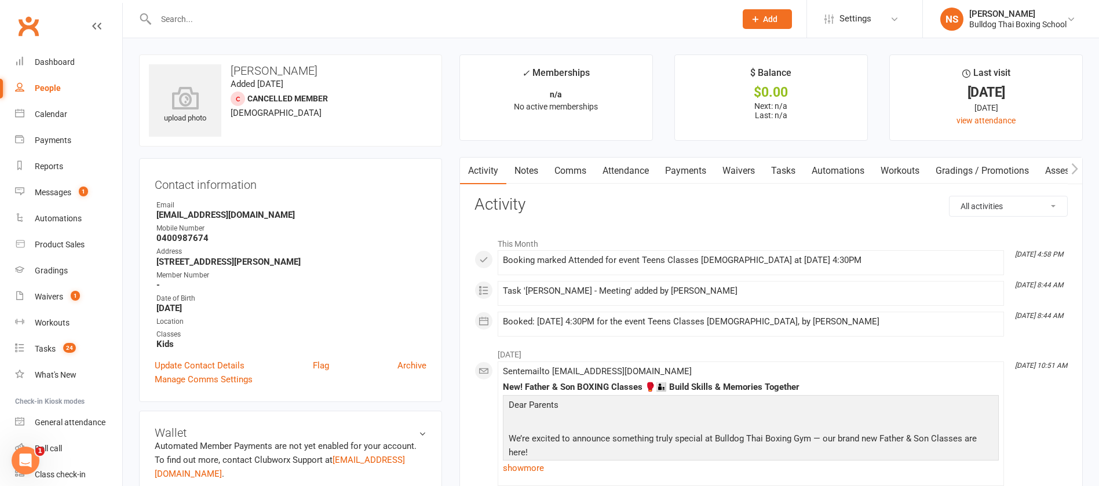
click at [799, 170] on link "Tasks" at bounding box center [783, 171] width 41 height 27
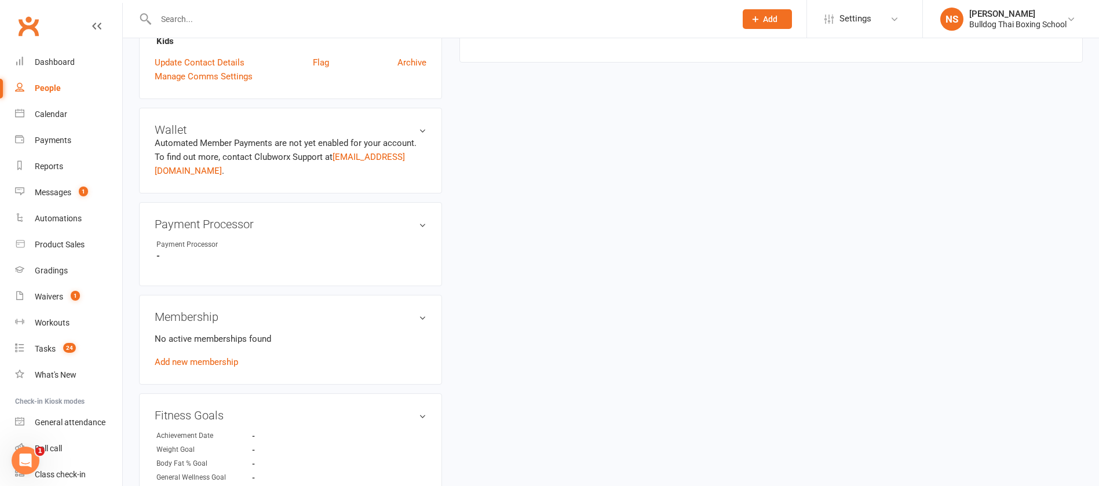
scroll to position [87, 0]
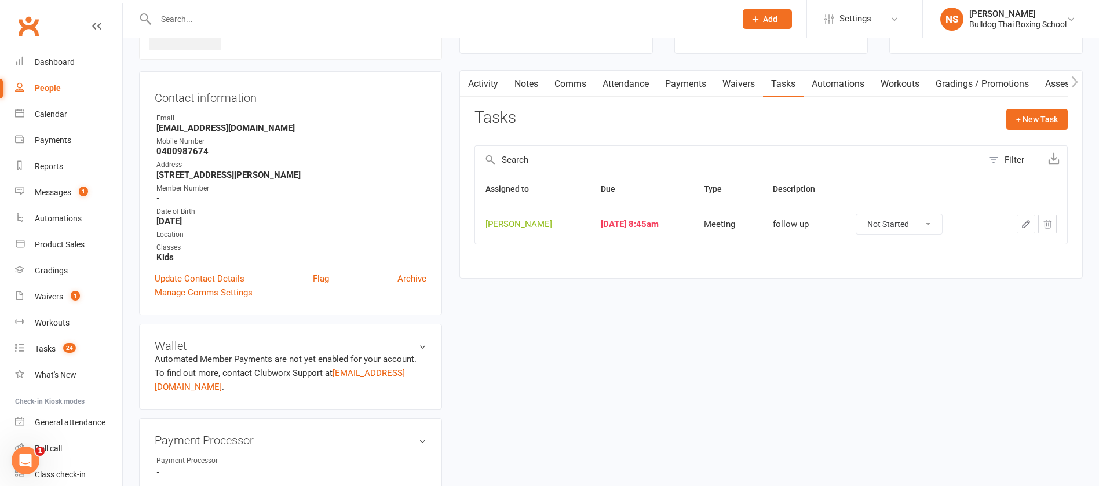
drag, startPoint x: 934, startPoint y: 224, endPoint x: 930, endPoint y: 232, distance: 9.4
click at [934, 224] on select "Not Started In Progress Waiting Complete" at bounding box center [899, 224] width 86 height 20
click at [856, 214] on select "Not Started In Progress Waiting Complete" at bounding box center [899, 224] width 86 height 20
select select "unstarted"
click at [39, 346] on div "Tasks" at bounding box center [45, 348] width 21 height 9
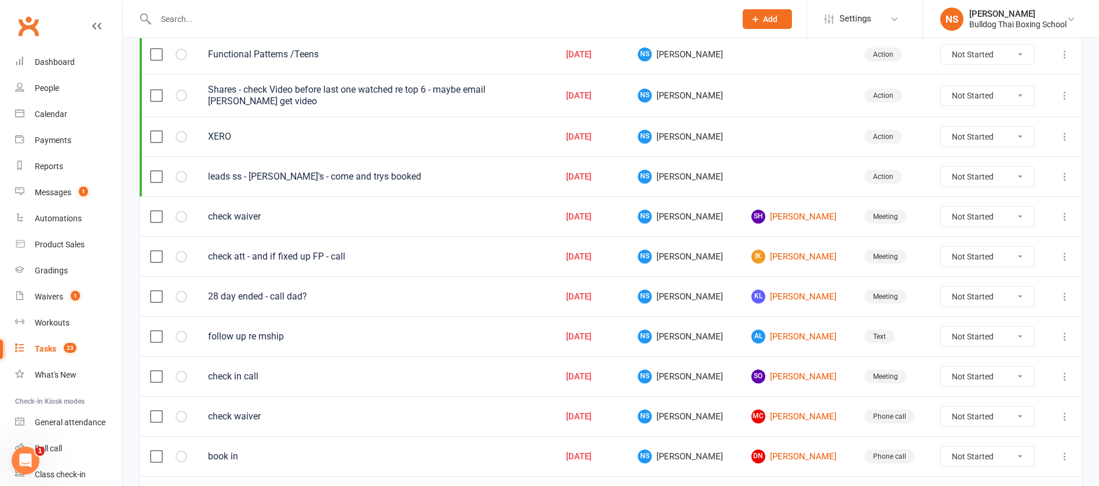
scroll to position [261, 0]
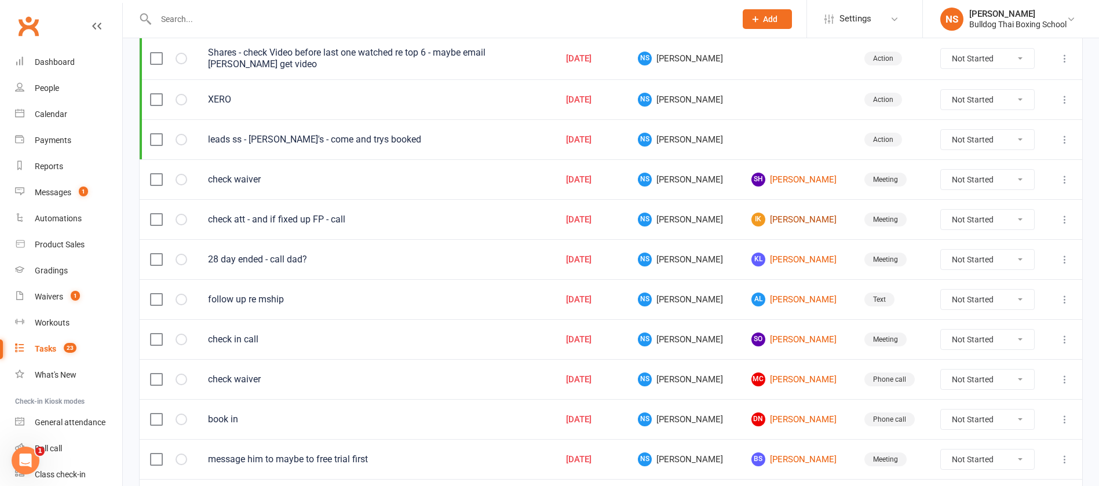
click at [782, 218] on link "IK [PERSON_NAME]" at bounding box center [797, 220] width 92 height 14
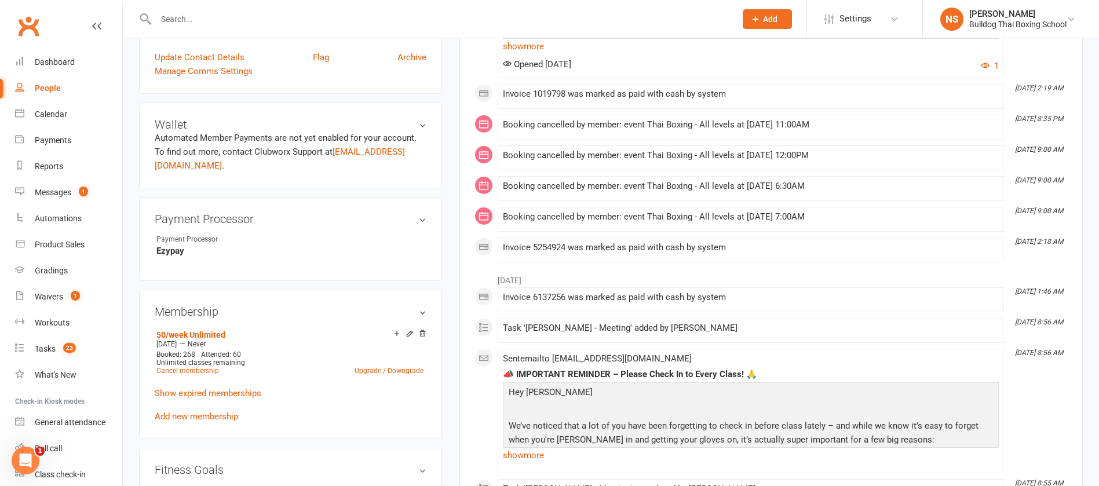
scroll to position [87, 0]
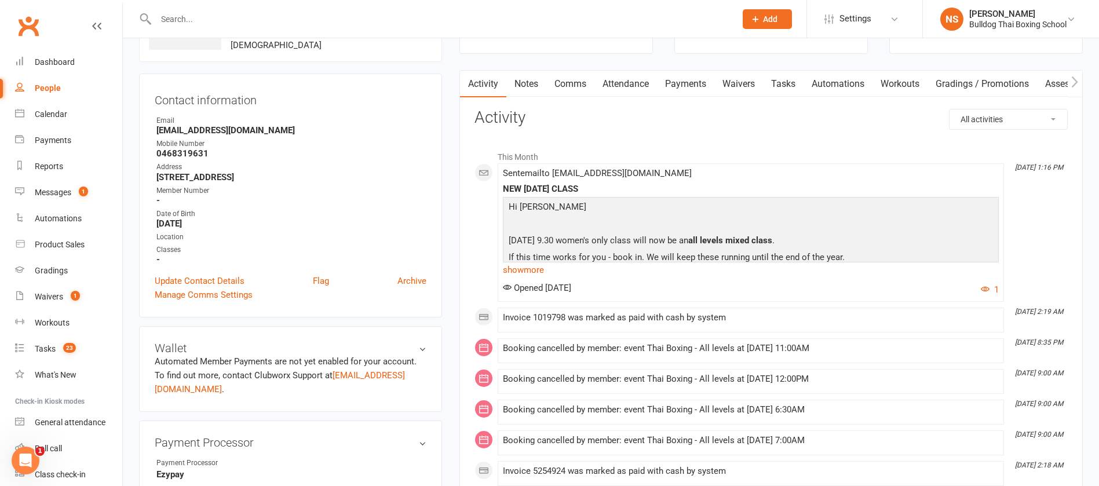
click at [525, 82] on link "Notes" at bounding box center [526, 84] width 40 height 27
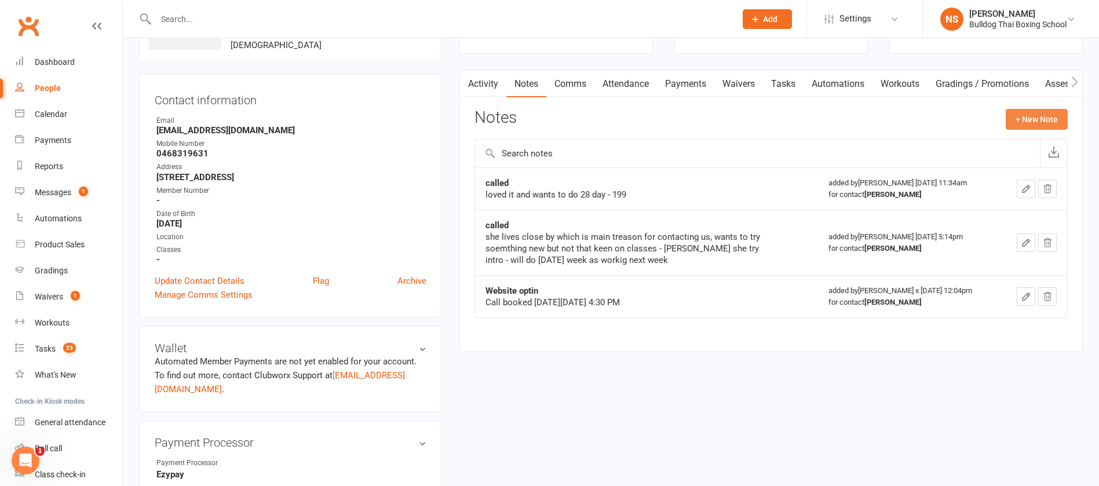
click at [1034, 116] on button "+ New Note" at bounding box center [1036, 119] width 62 height 21
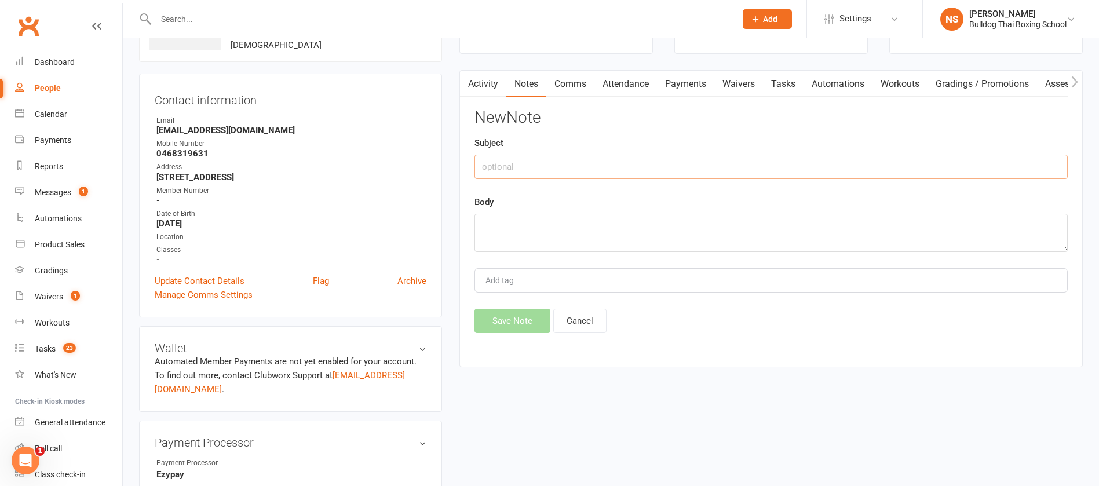
click at [527, 170] on input "text" at bounding box center [770, 167] width 593 height 24
type input "called"
click at [548, 235] on textarea at bounding box center [770, 233] width 593 height 38
type textarea "DLM"
click at [523, 318] on button "Save Note" at bounding box center [512, 321] width 76 height 24
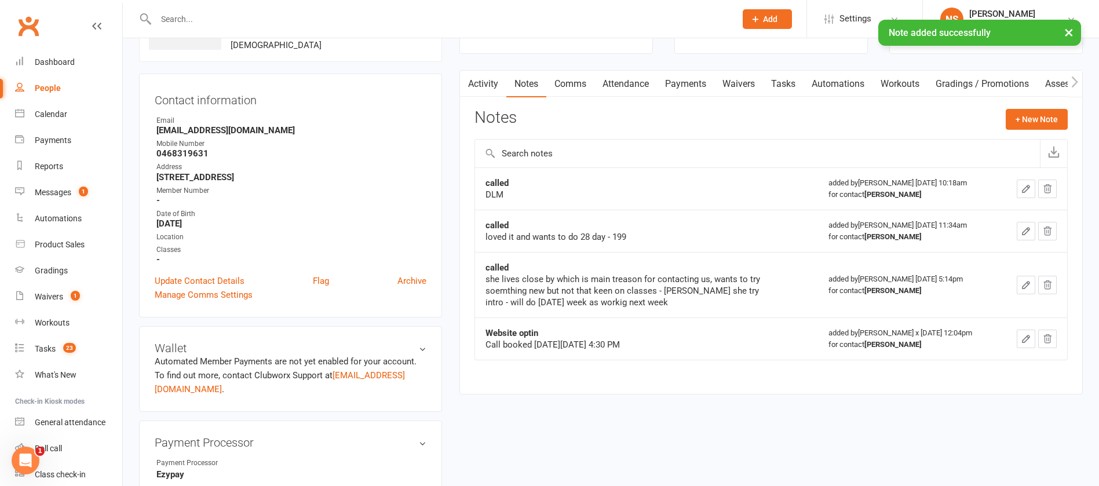
click at [782, 82] on link "Tasks" at bounding box center [783, 84] width 41 height 27
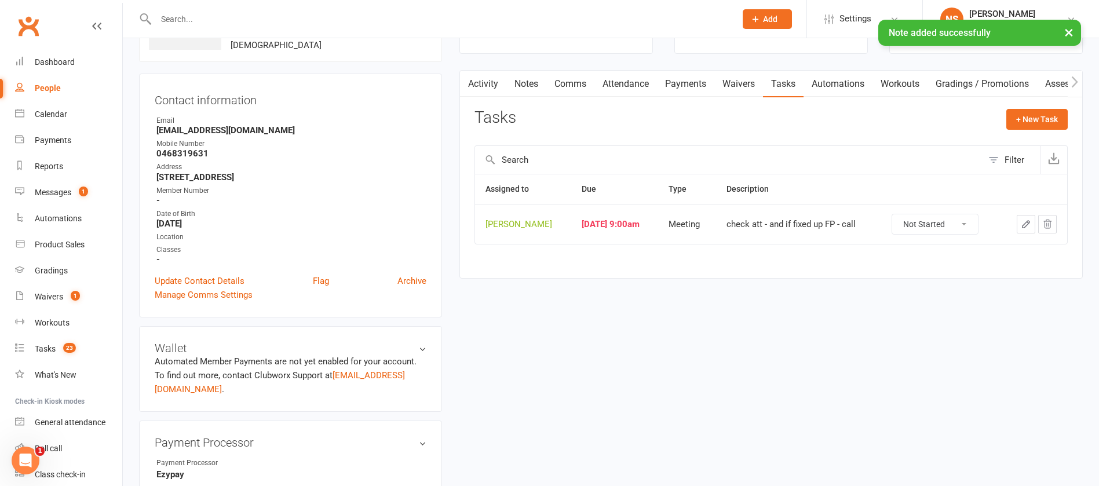
click at [1025, 224] on icon "button" at bounding box center [1026, 224] width 10 height 10
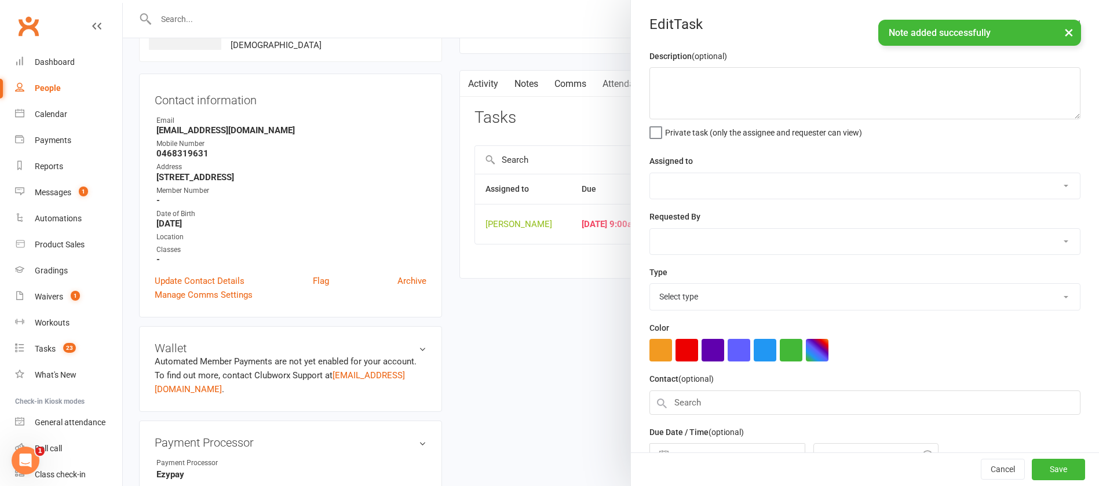
type textarea "check att - and if fixed up FP - call"
select select "12940"
type input "[DATE]"
type input "9:00am"
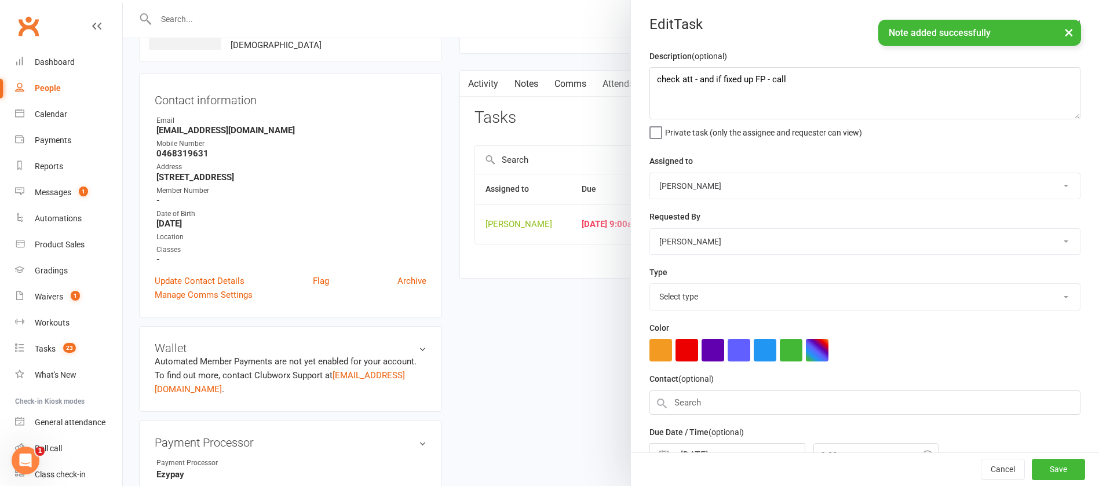
select select "12049"
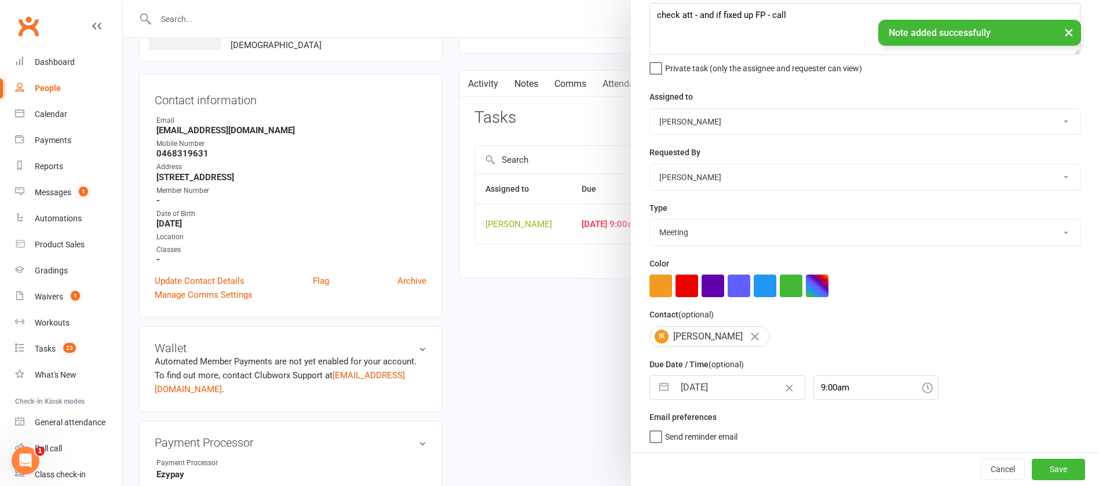
click at [738, 379] on input "[DATE]" at bounding box center [739, 387] width 130 height 23
select select "7"
select select "2025"
select select "8"
select select "2025"
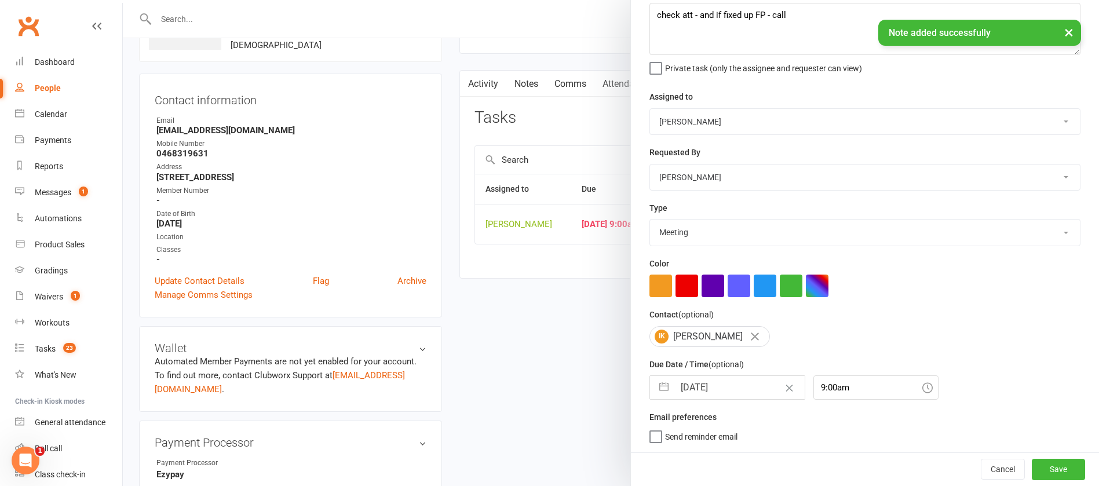
select select "9"
select select "2025"
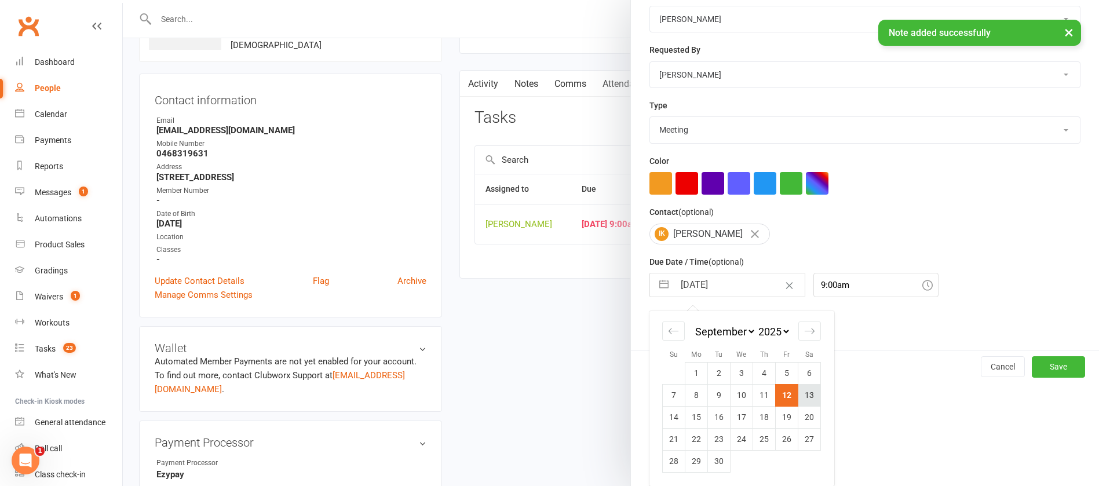
click at [805, 392] on td "13" at bounding box center [809, 395] width 23 height 22
type input "[DATE]"
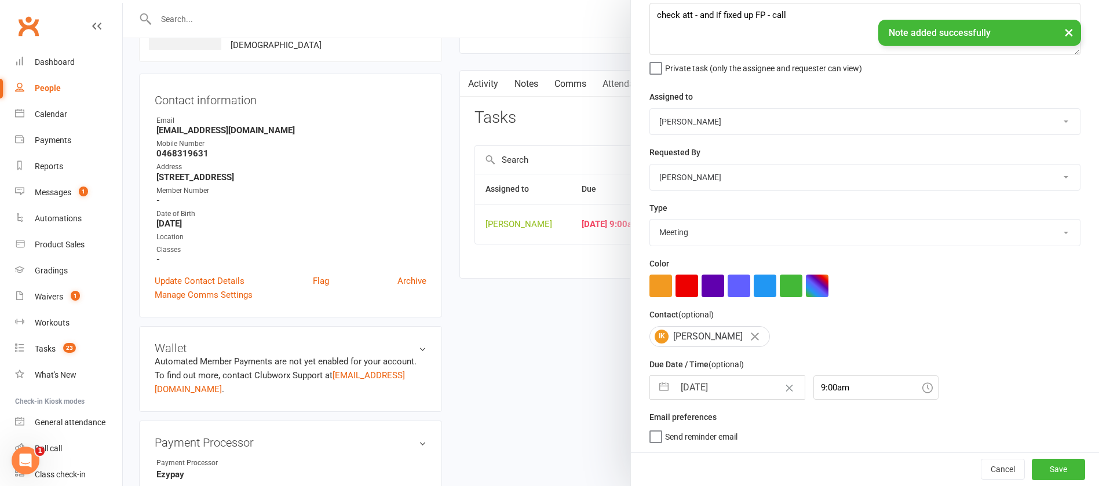
scroll to position [69, 0]
click at [1032, 469] on button "Save" at bounding box center [1058, 469] width 53 height 21
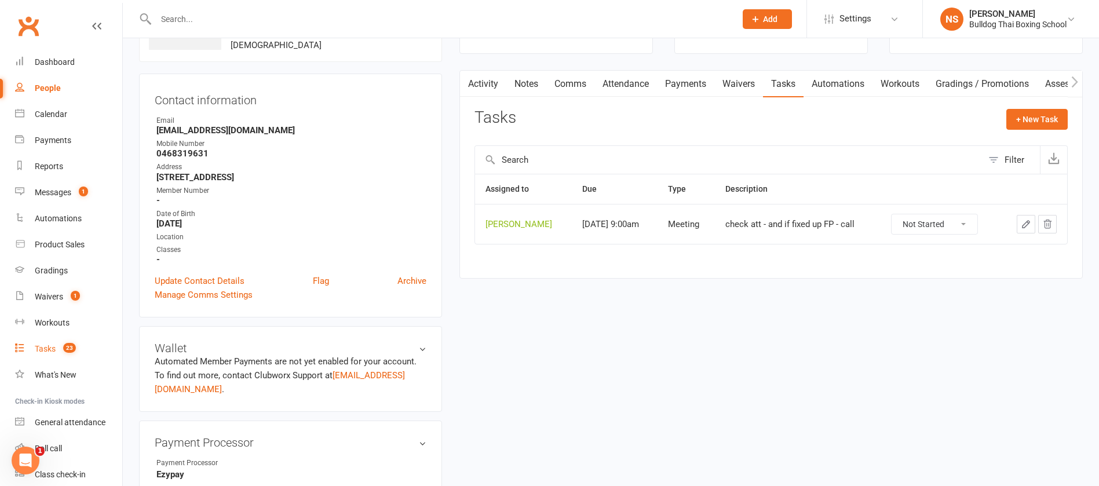
click at [38, 350] on div "Tasks" at bounding box center [45, 348] width 21 height 9
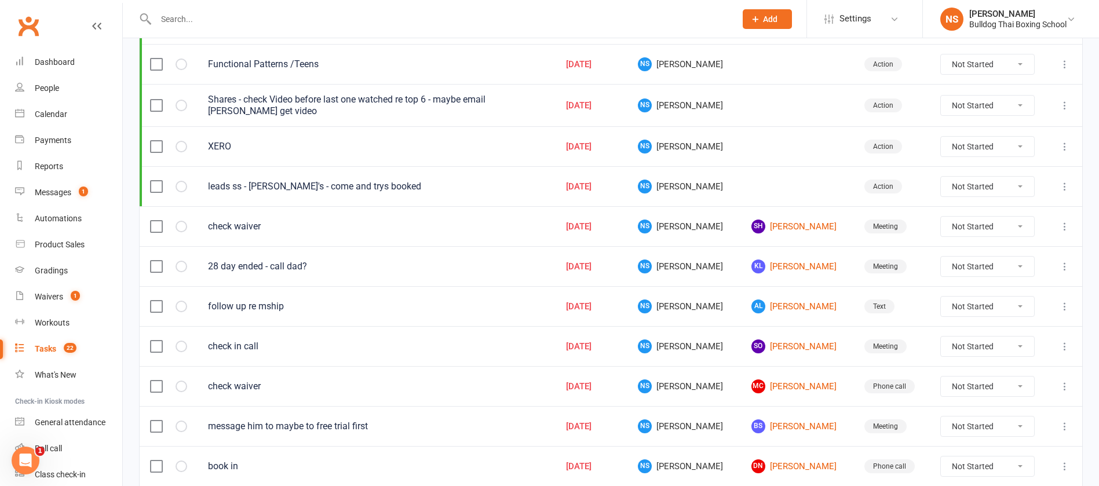
scroll to position [261, 0]
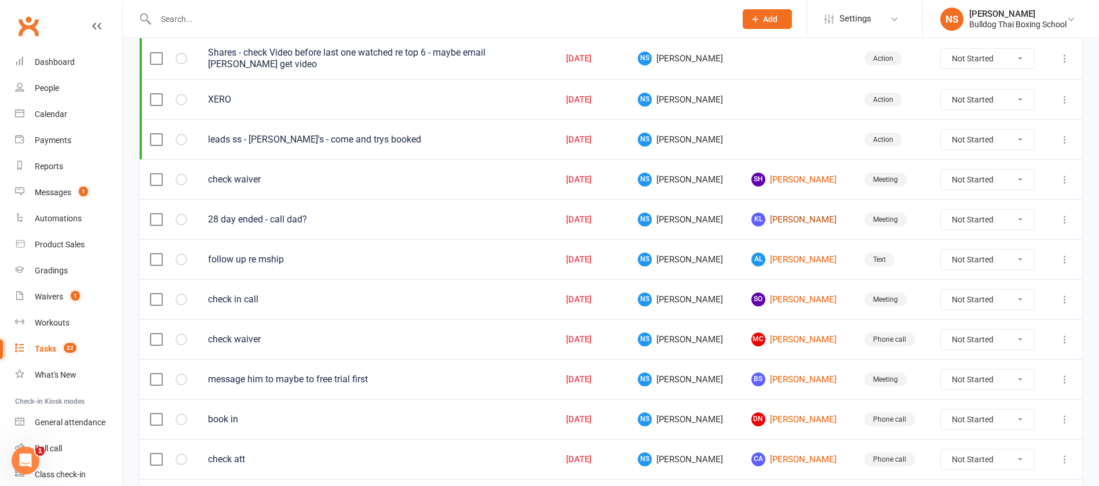
click at [777, 218] on link "KL [PERSON_NAME]" at bounding box center [797, 220] width 92 height 14
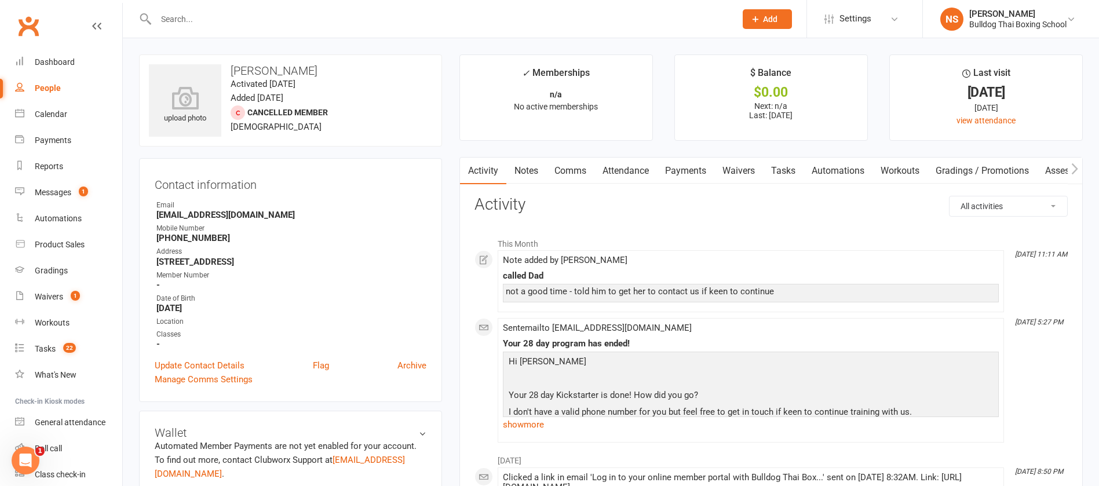
scroll to position [174, 0]
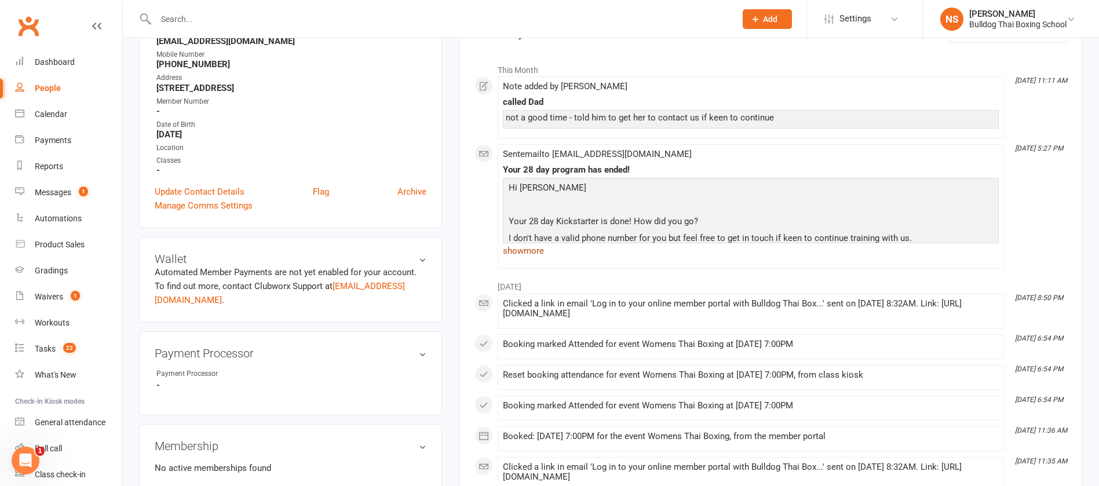
click at [540, 255] on link "show more" at bounding box center [751, 251] width 496 height 16
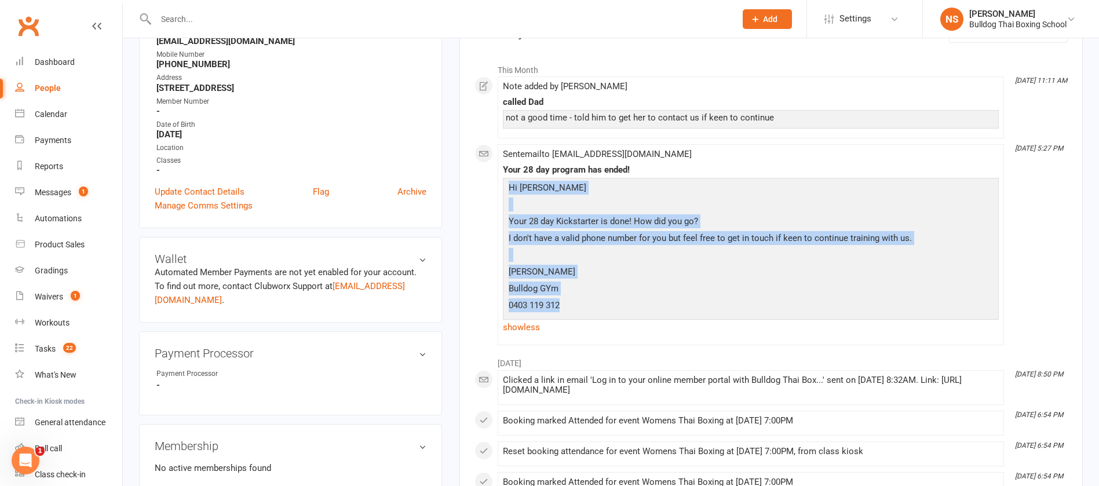
drag, startPoint x: 553, startPoint y: 295, endPoint x: 493, endPoint y: 191, distance: 119.8
click at [493, 191] on div "This Month [DATE] 11:11 AM Note added by [PERSON_NAME] called Dad not a good ti…" at bounding box center [770, 201] width 593 height 287
copy div "Hi [PERSON_NAME] Your 28 day Kickstarter is done! How did you go? I don't have …"
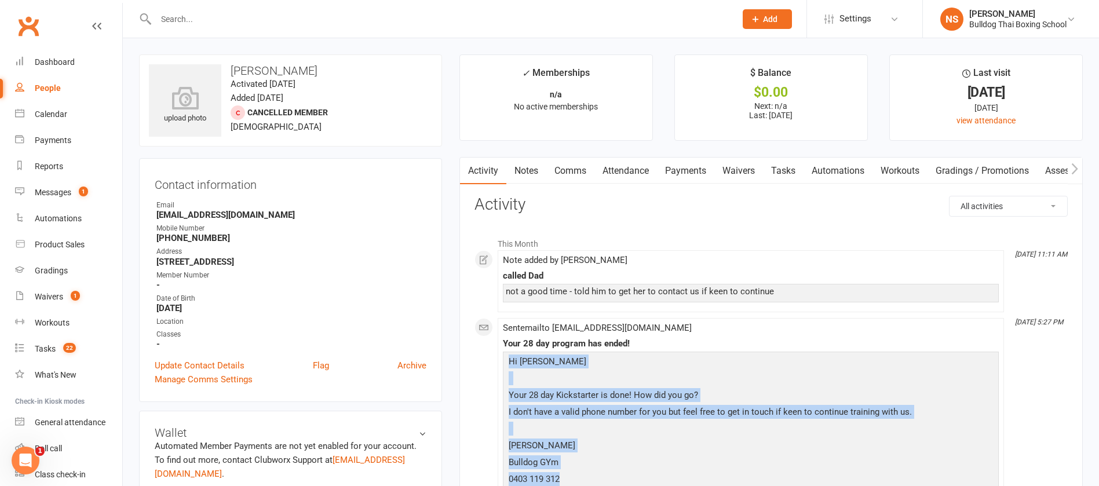
click at [572, 171] on link "Comms" at bounding box center [570, 171] width 48 height 27
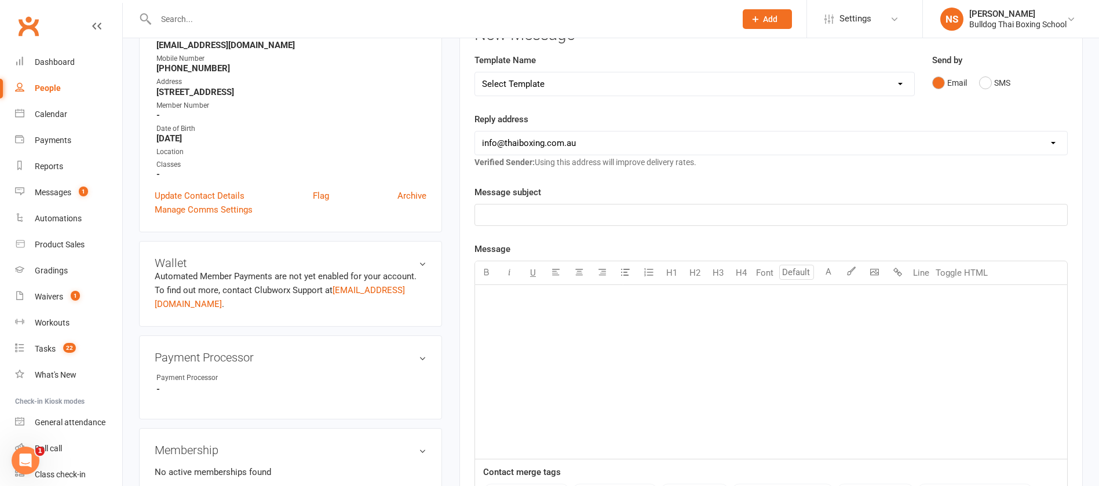
scroll to position [174, 0]
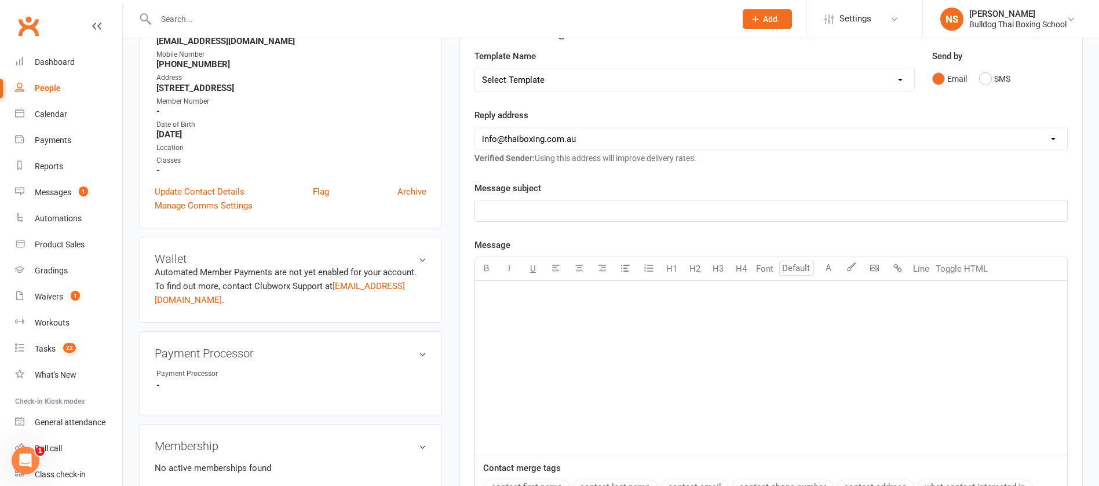
drag, startPoint x: 504, startPoint y: 213, endPoint x: 508, endPoint y: 206, distance: 8.0
click at [506, 212] on p "﻿" at bounding box center [771, 211] width 578 height 14
click at [510, 301] on p "﻿" at bounding box center [771, 295] width 578 height 14
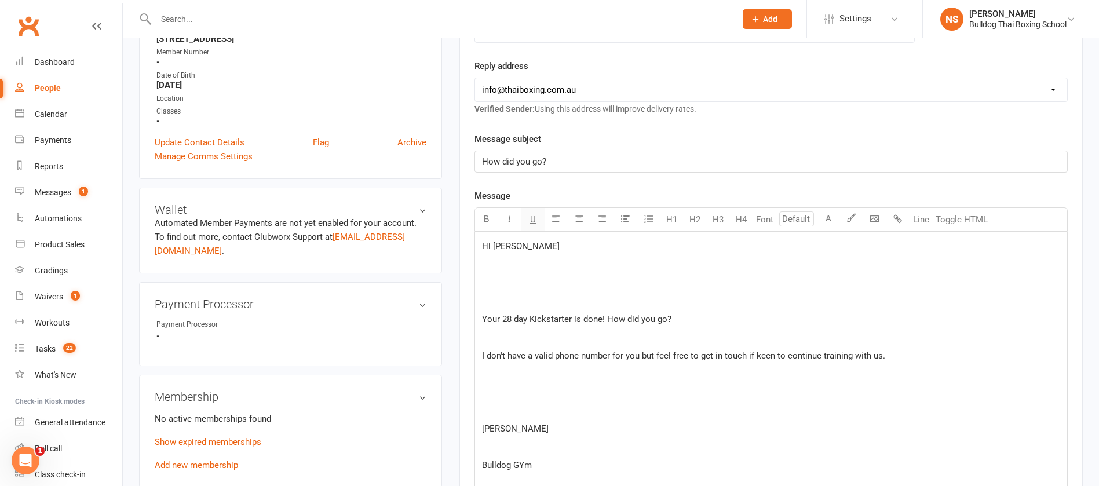
scroll to position [221, 0]
click at [498, 294] on div "Hi [PERSON_NAME] ﻿ ﻿ Your 28 day Kickstarter is done! How did you go? ﻿ I don't…" at bounding box center [771, 375] width 592 height 285
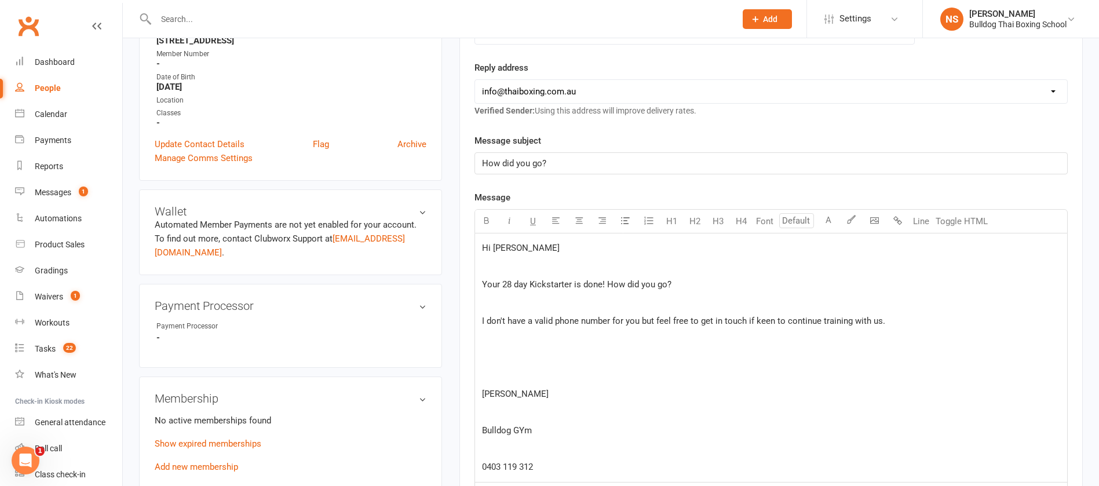
click at [501, 301] on p "﻿" at bounding box center [771, 303] width 578 height 14
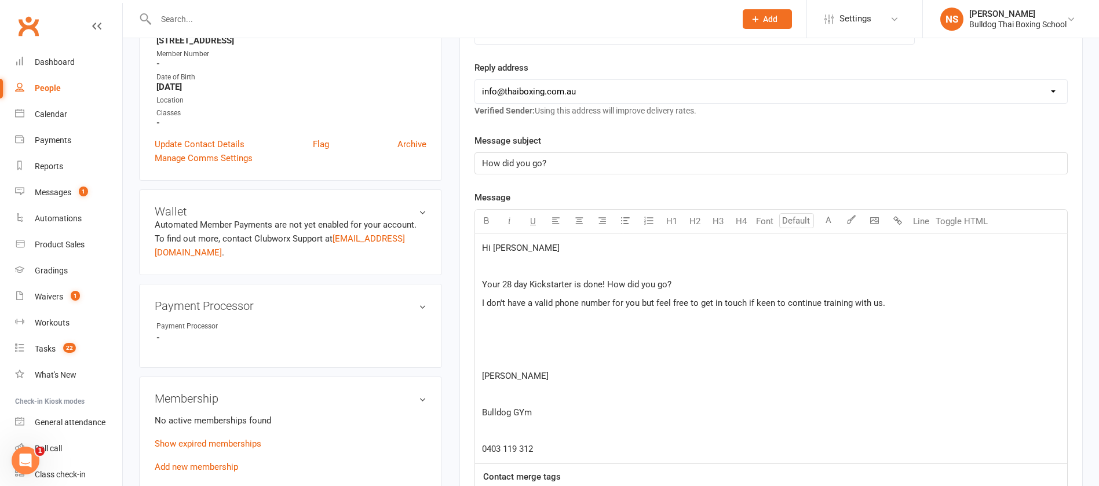
click at [504, 352] on p "﻿" at bounding box center [771, 357] width 578 height 14
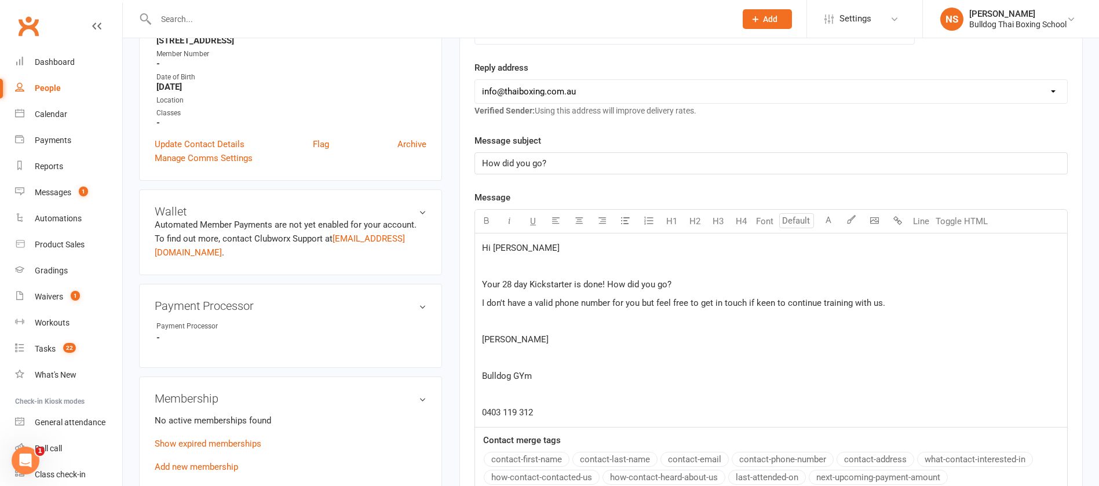
click at [501, 356] on p "﻿" at bounding box center [771, 357] width 578 height 14
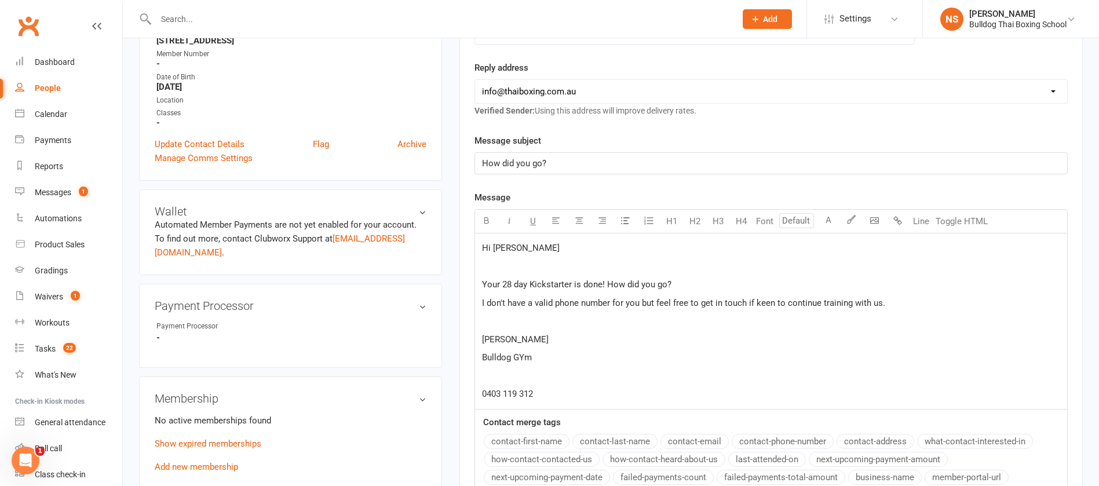
click at [500, 376] on p "﻿" at bounding box center [771, 376] width 578 height 14
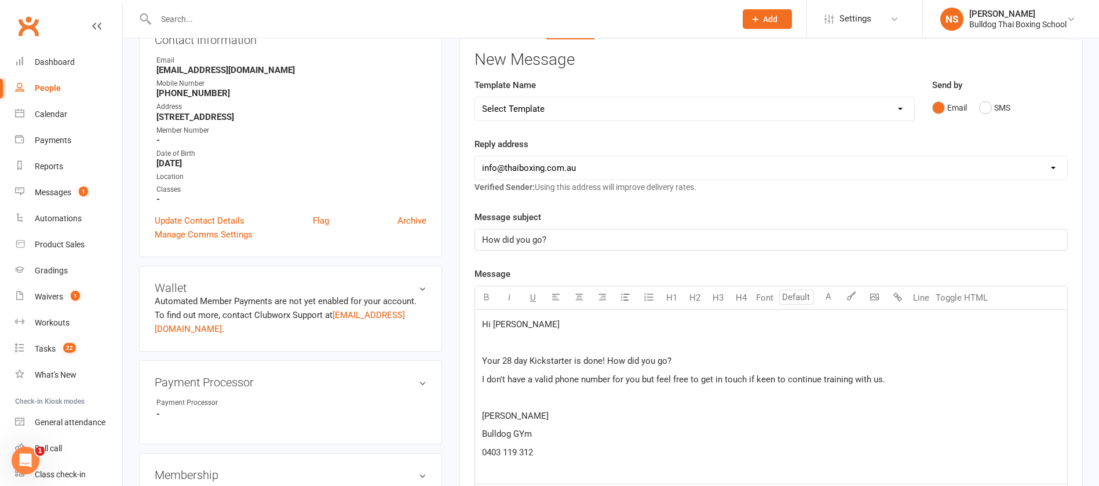
scroll to position [47, 0]
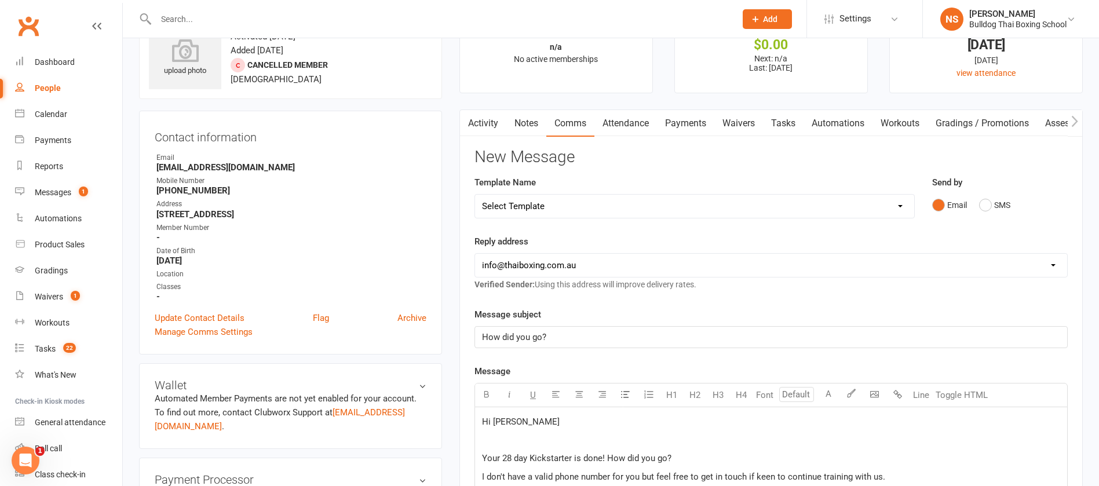
click at [554, 206] on select "Select Template [Email] Price Increase 28 Day Kick starter [SMS] 10 Pass Check …" at bounding box center [694, 206] width 439 height 23
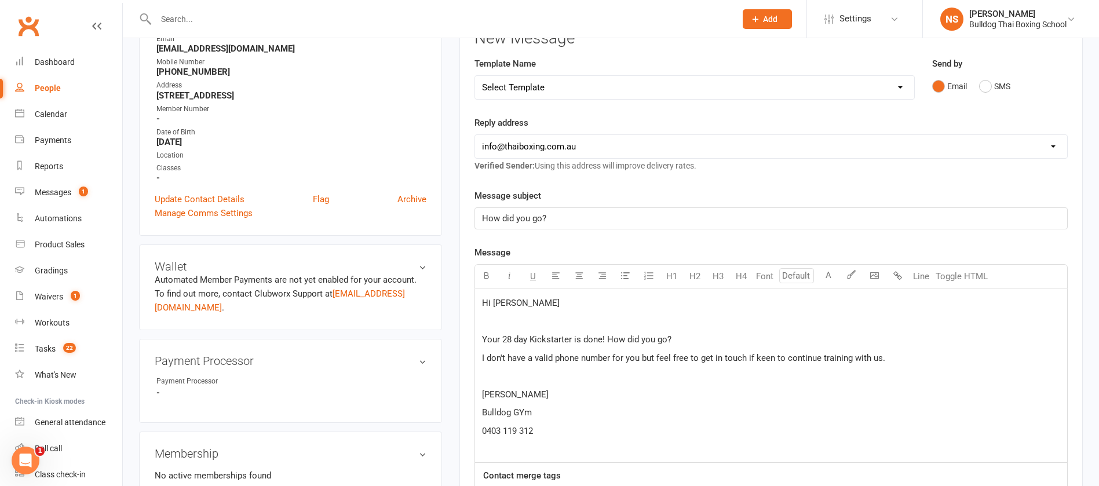
scroll to position [0, 0]
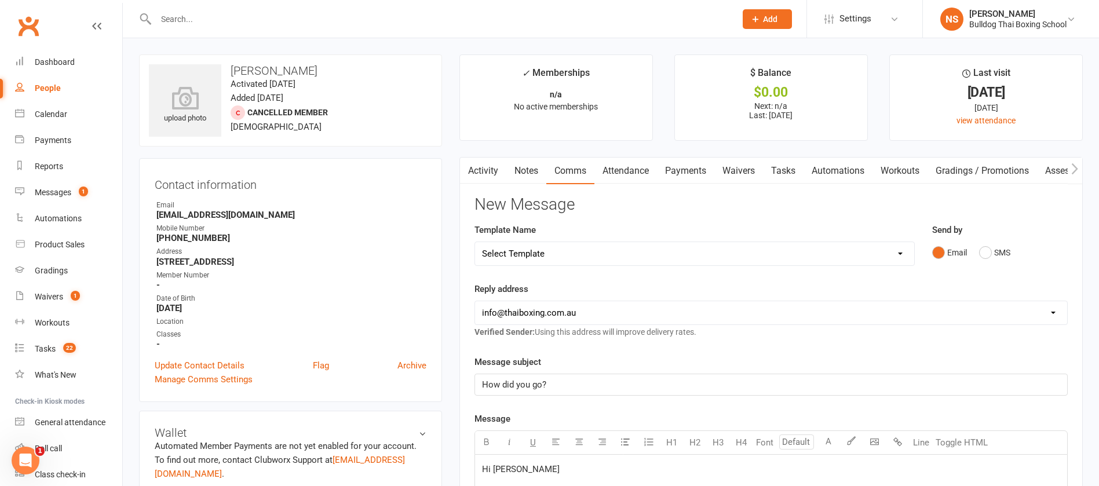
click at [558, 253] on select "Select Template [Email] Price Increase 28 Day Kick starter [SMS] 10 Pass Check …" at bounding box center [694, 253] width 439 height 23
select select "65"
click at [475, 242] on select "Select Template [Email] Price Increase 28 Day Kick starter [SMS] 10 Pass Check …" at bounding box center [694, 253] width 439 height 23
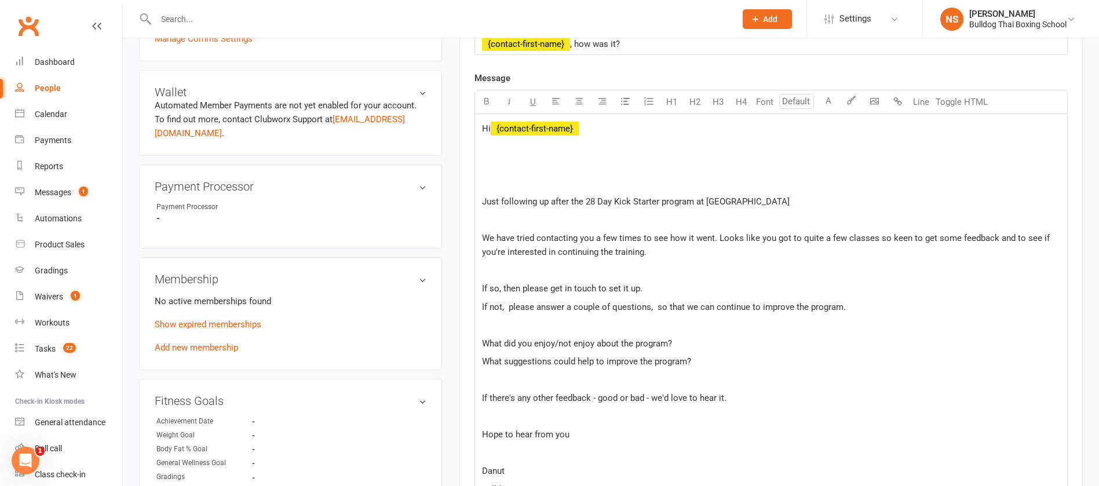
scroll to position [348, 0]
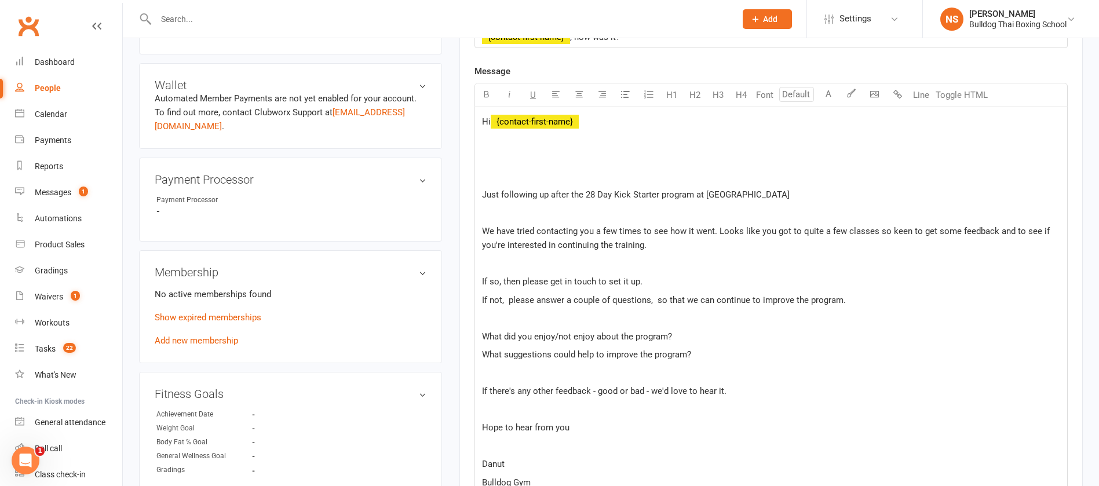
click at [503, 174] on p at bounding box center [771, 177] width 578 height 14
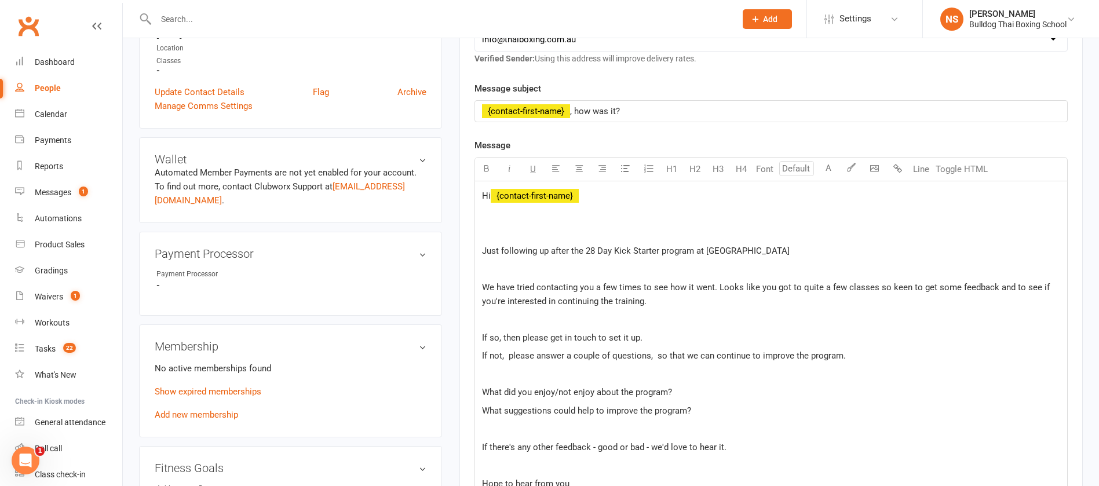
scroll to position [261, 0]
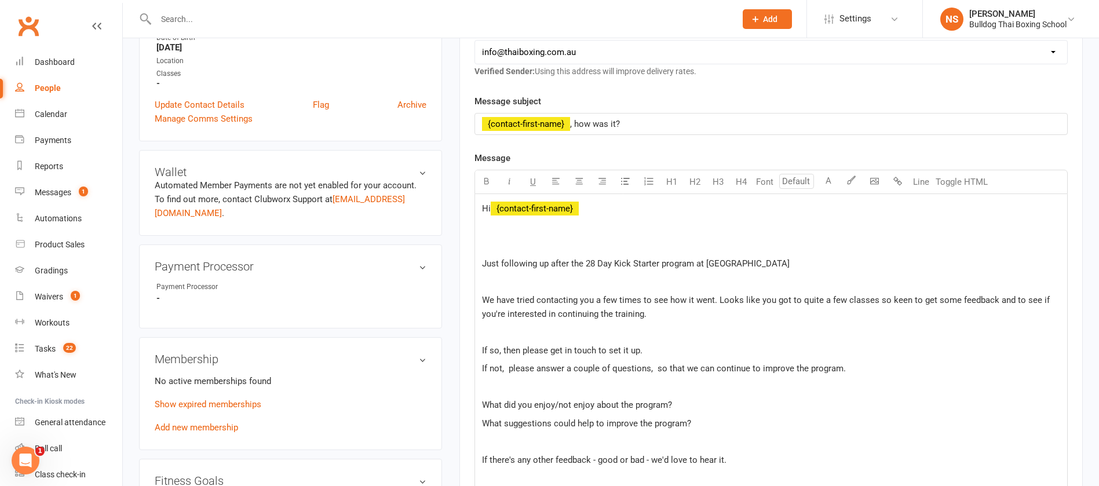
click at [206, 397] on p "Show expired memberships" at bounding box center [291, 404] width 272 height 14
click at [206, 403] on link "Show expired memberships" at bounding box center [208, 404] width 107 height 10
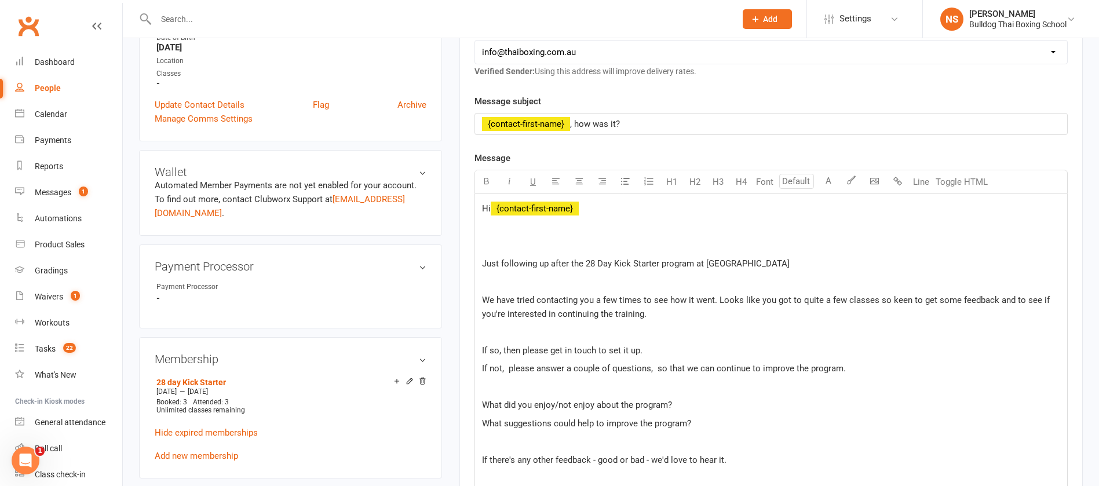
click at [797, 298] on span "We have tried contacting you a few times to see how it went. Looks like you got…" at bounding box center [767, 307] width 570 height 24
click at [774, 298] on span "We have tried contacting you a few times to see how it went. Looks like you got…" at bounding box center [767, 307] width 570 height 24
click at [835, 297] on span "We have tried contacting you a few times to see how it went. Looks like you onl…" at bounding box center [764, 307] width 565 height 24
drag, startPoint x: 989, startPoint y: 299, endPoint x: 1004, endPoint y: 310, distance: 18.2
click at [1004, 310] on p "We have tried contacting you a few times to see how it went. Looks like you onl…" at bounding box center [771, 307] width 578 height 28
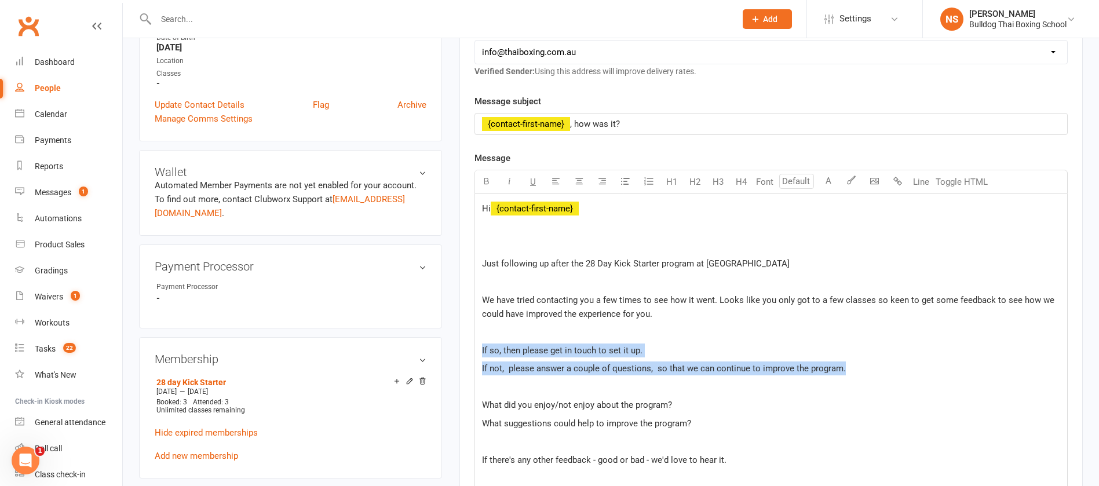
drag, startPoint x: 862, startPoint y: 373, endPoint x: 477, endPoint y: 341, distance: 387.1
click at [477, 341] on div "Hi ﻿ {contact-first-name} Just following up after the 28 Day Kick Starter progr…" at bounding box center [771, 416] width 592 height 445
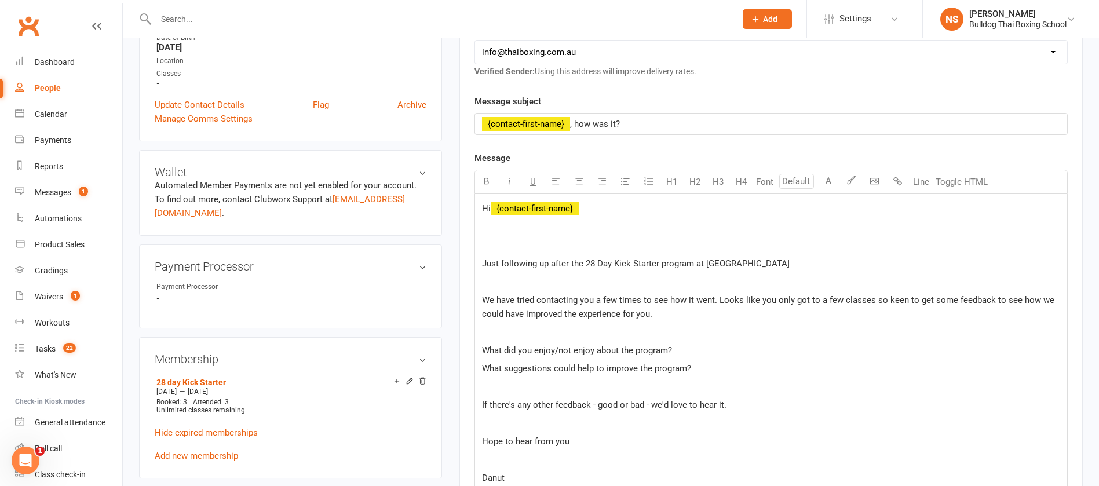
click at [746, 409] on p "If there's any other feedback - good or bad - we'd love to hear it." at bounding box center [771, 405] width 578 height 14
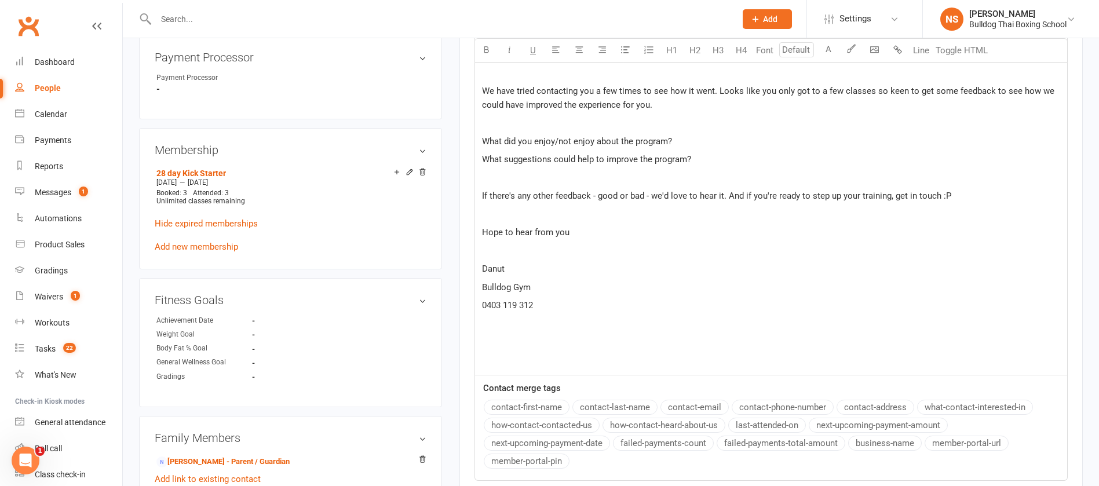
scroll to position [521, 0]
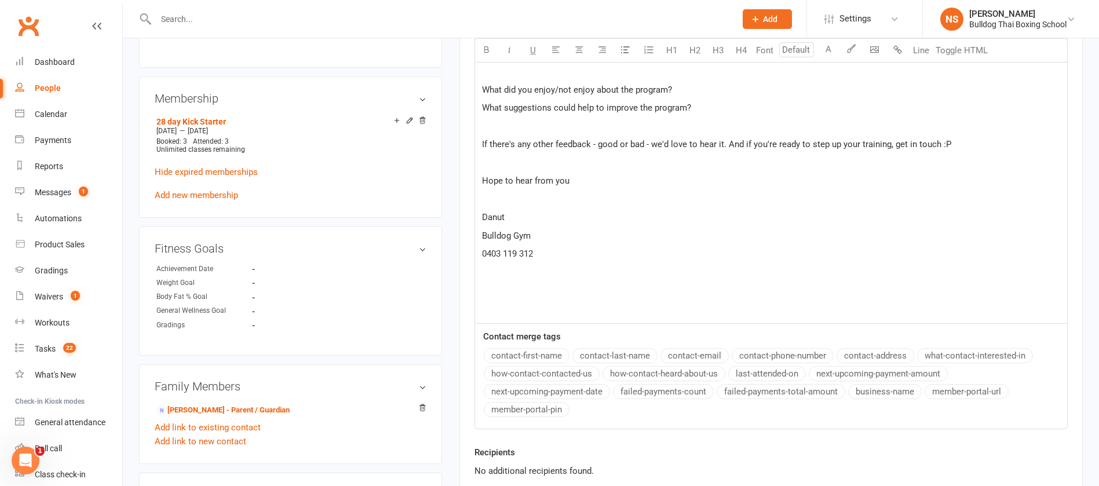
click at [513, 213] on p "Danut" at bounding box center [771, 217] width 578 height 14
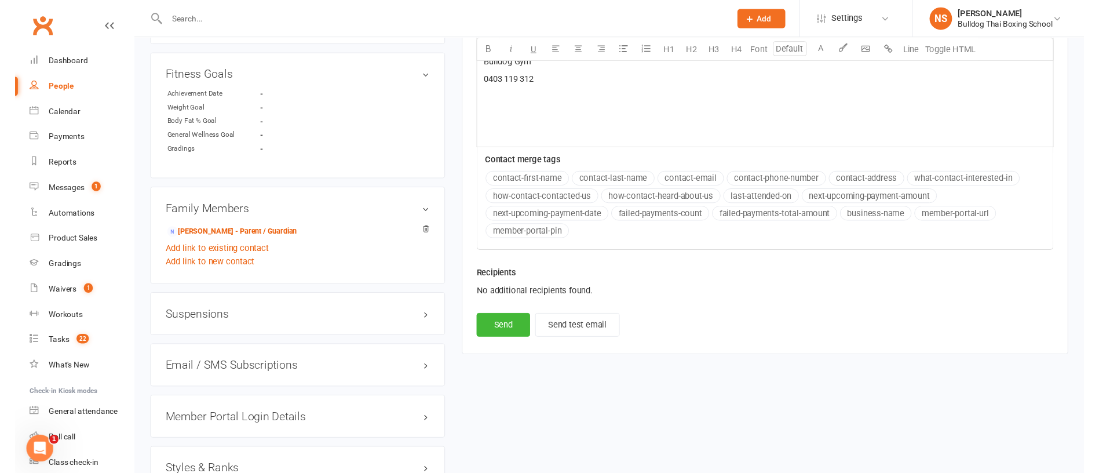
scroll to position [695, 0]
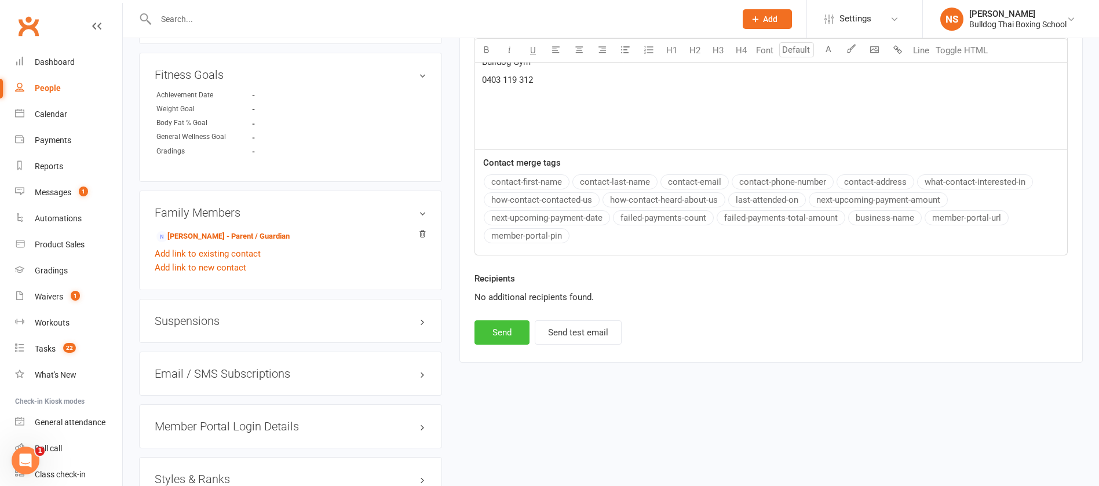
click at [521, 334] on button "Send" at bounding box center [501, 332] width 55 height 24
select select
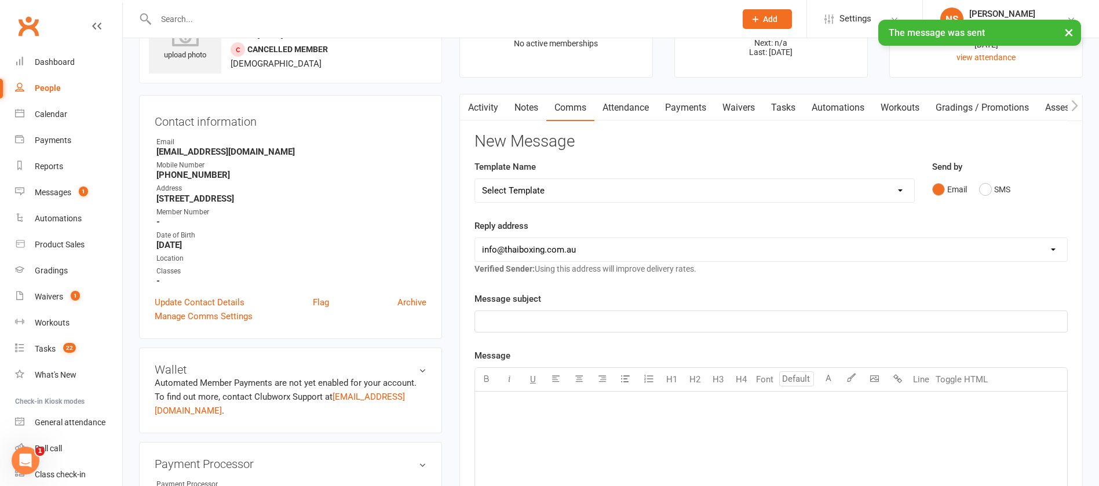
scroll to position [0, 0]
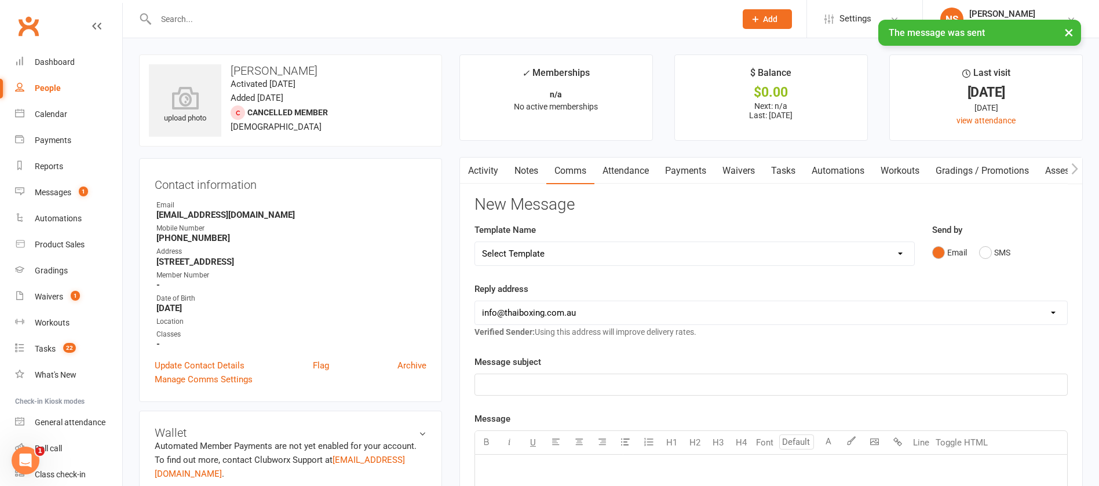
click at [792, 169] on link "Tasks" at bounding box center [783, 171] width 41 height 27
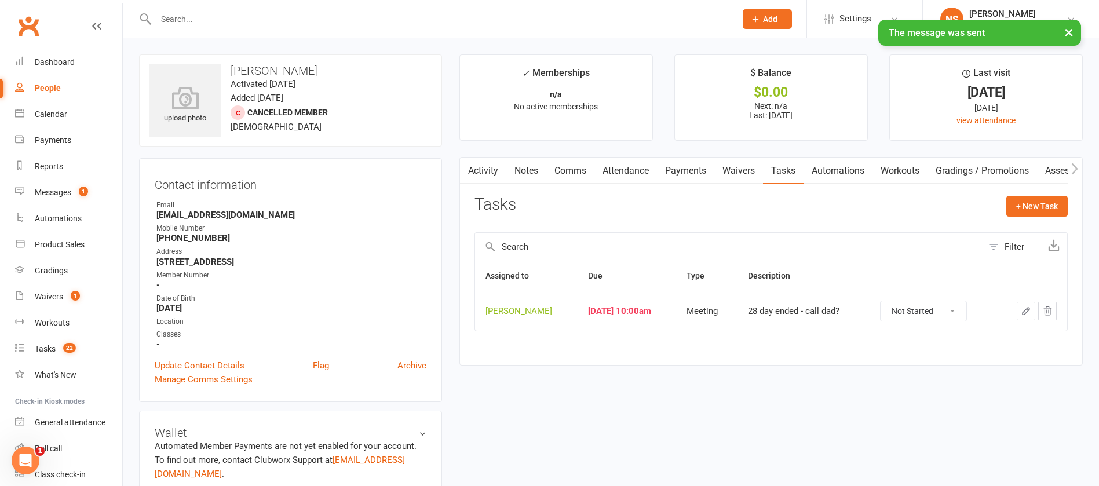
click at [933, 310] on select "Not Started In Progress Waiting Complete" at bounding box center [923, 311] width 86 height 20
click at [881, 301] on select "Not Started In Progress Waiting Complete" at bounding box center [923, 311] width 86 height 20
select select "unstarted"
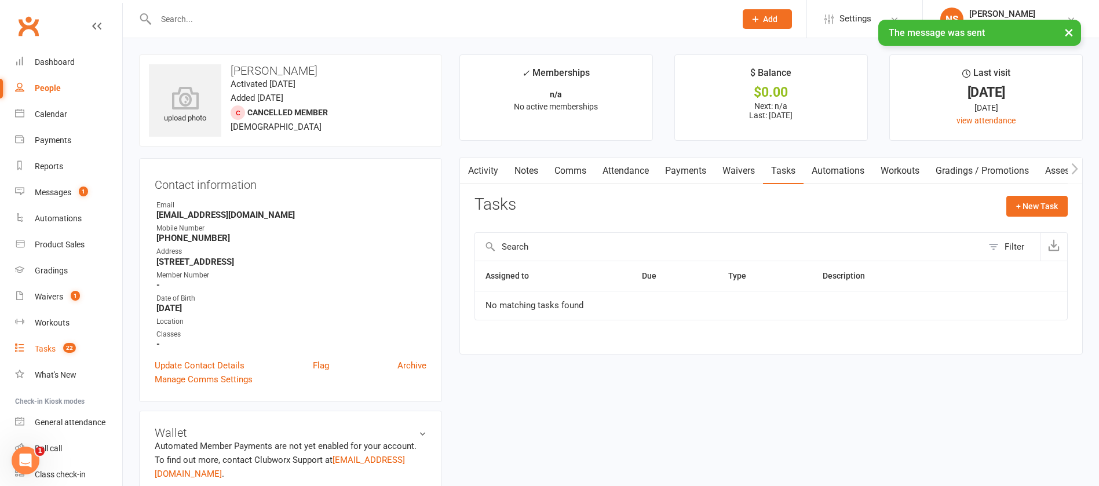
click at [47, 349] on div "Tasks" at bounding box center [45, 348] width 21 height 9
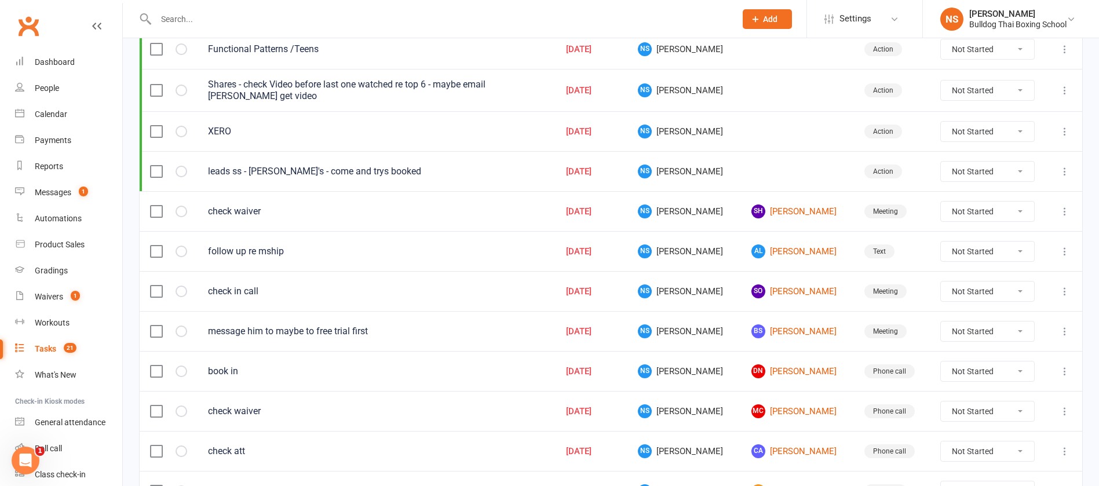
scroll to position [261, 0]
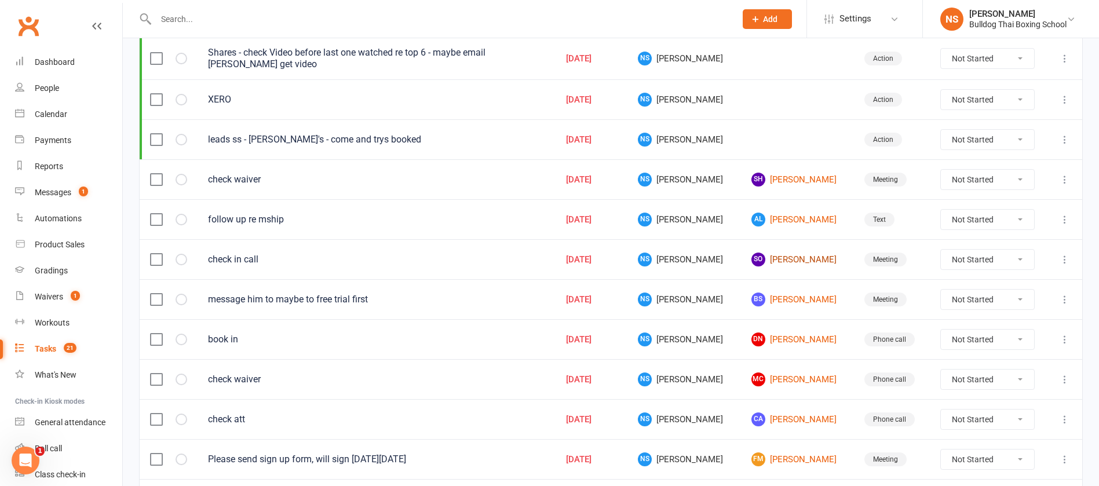
click at [773, 261] on link "SO [PERSON_NAME]" at bounding box center [797, 260] width 92 height 14
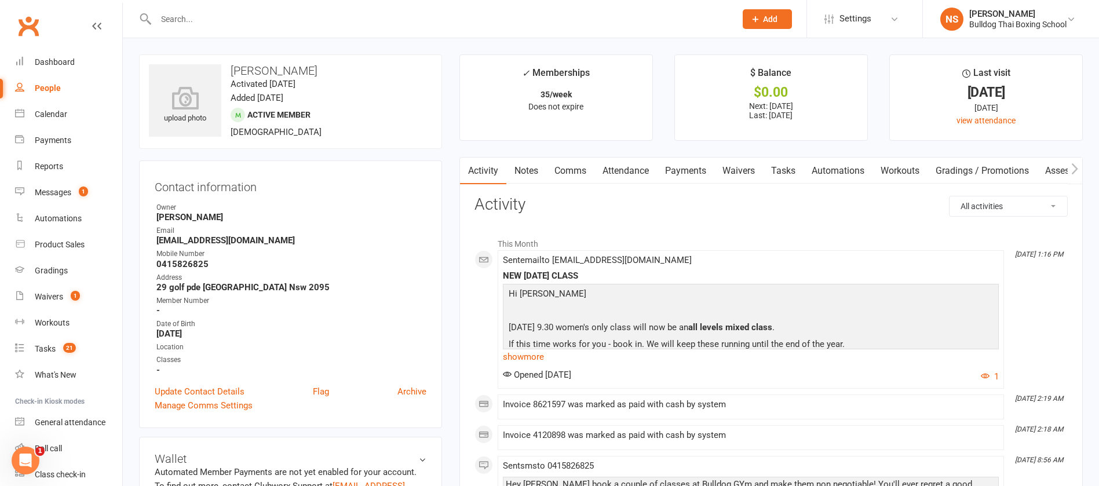
click at [791, 168] on link "Tasks" at bounding box center [783, 171] width 41 height 27
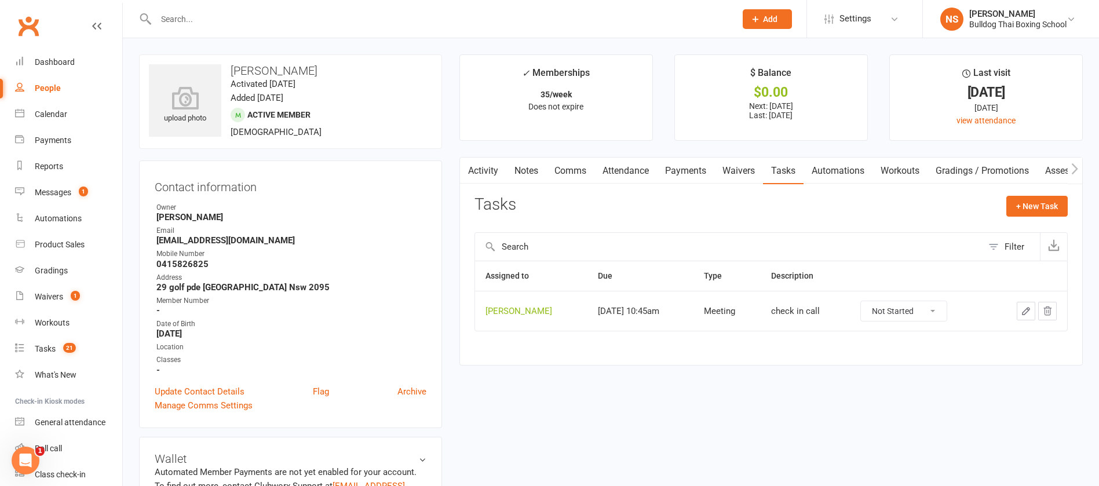
click at [1028, 312] on icon "button" at bounding box center [1026, 311] width 10 height 10
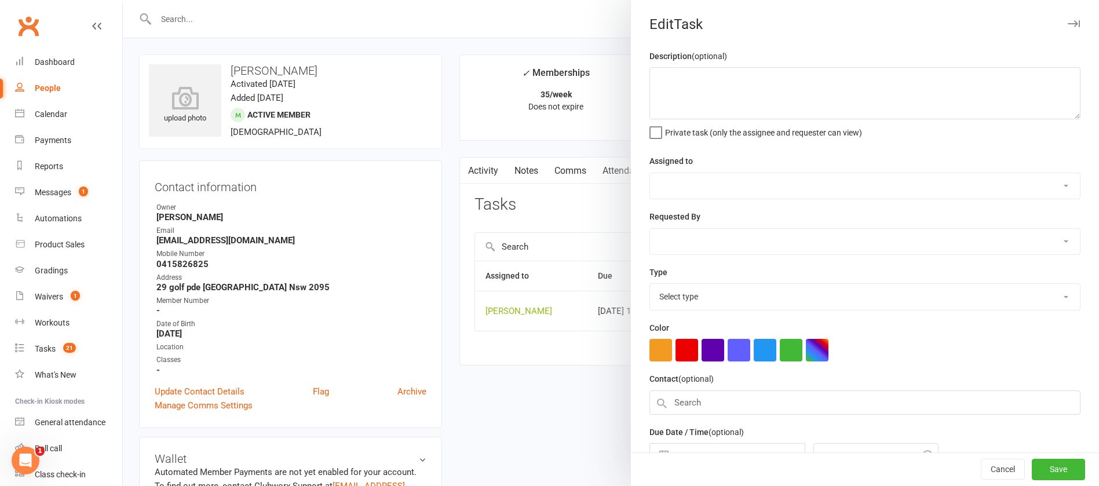
type textarea "check in call"
select select "12940"
type input "[DATE]"
type input "10:45am"
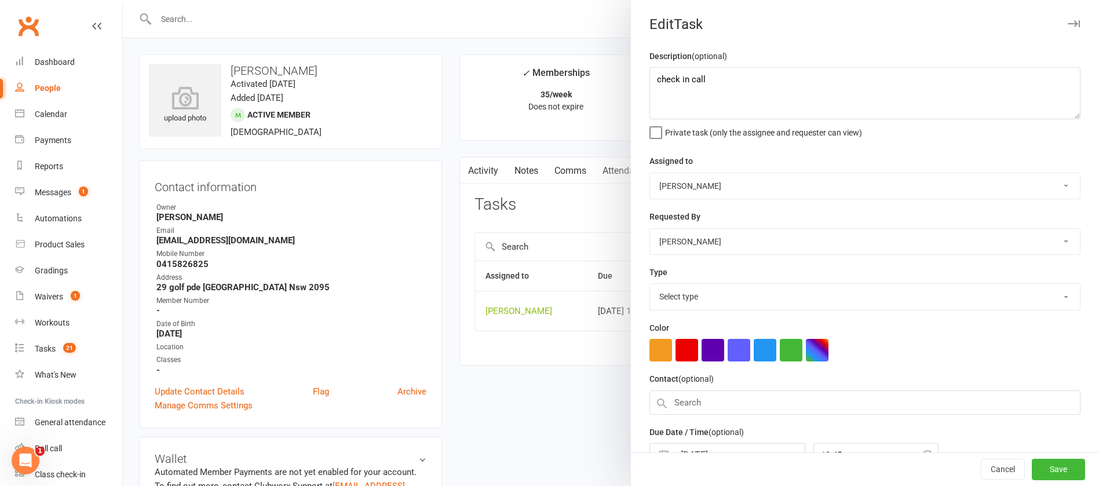
select select "12049"
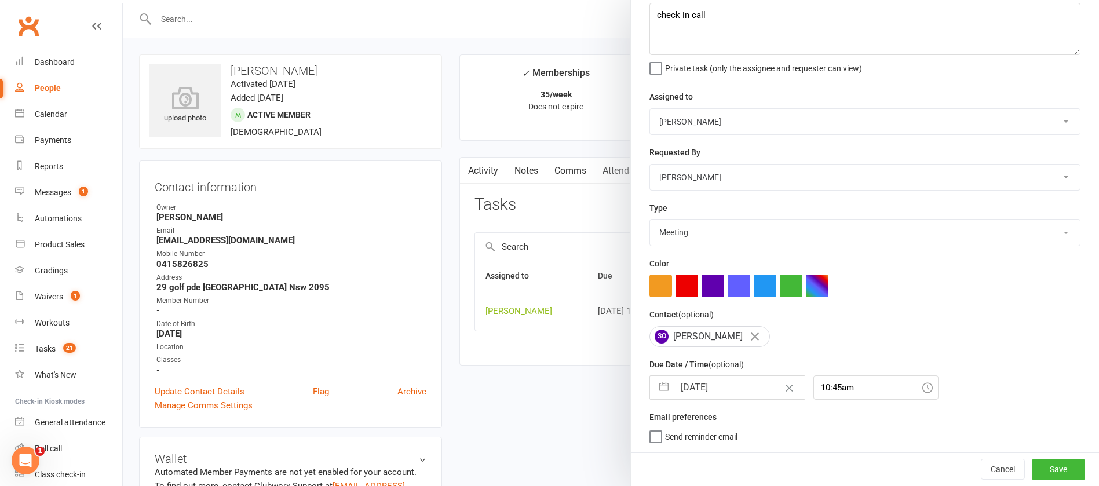
click at [743, 388] on input "[DATE]" at bounding box center [739, 387] width 130 height 23
select select "7"
select select "2025"
select select "8"
select select "2025"
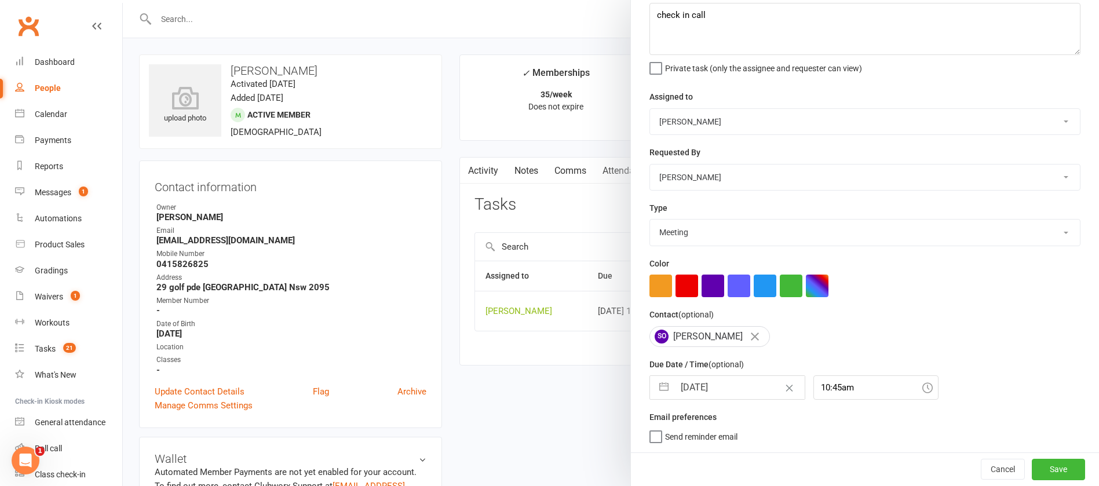
select select "9"
select select "2025"
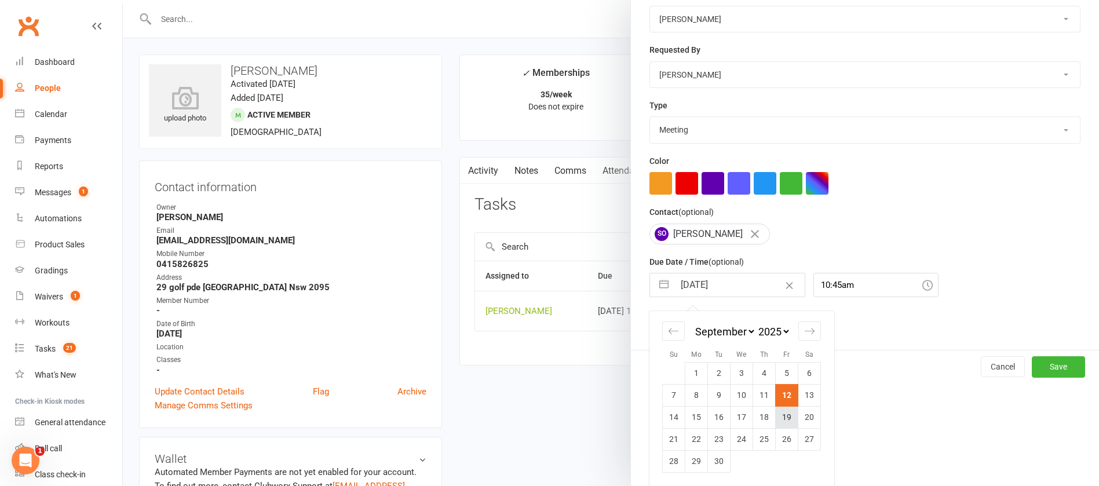
click at [780, 416] on td "19" at bounding box center [787, 417] width 23 height 22
type input "[DATE]"
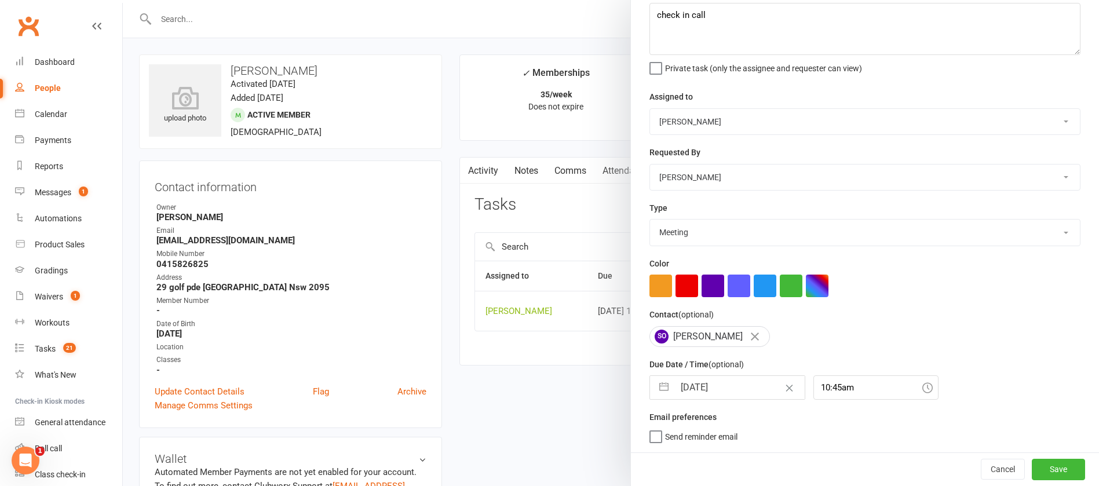
scroll to position [69, 0]
click at [1045, 463] on button "Save" at bounding box center [1058, 469] width 53 height 21
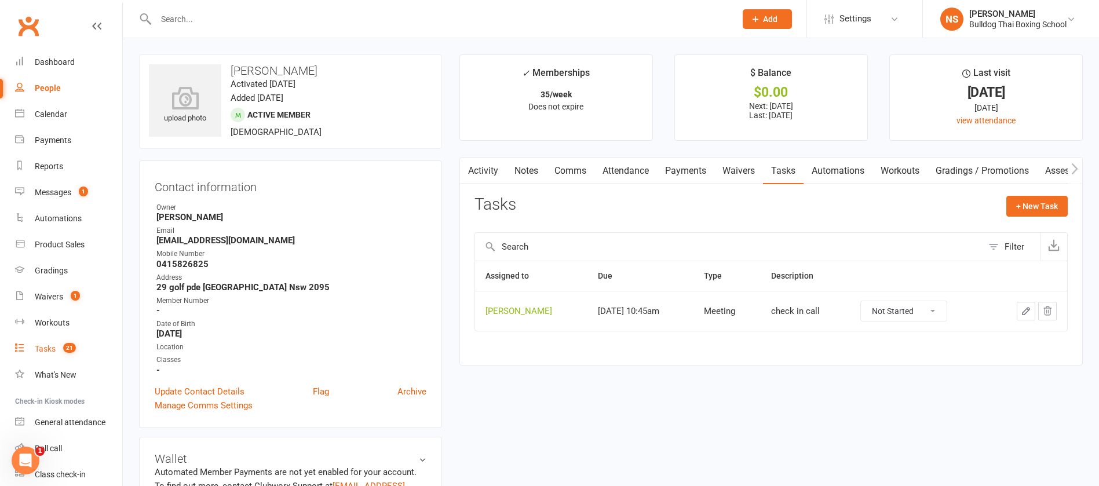
click at [50, 352] on div "Tasks" at bounding box center [45, 348] width 21 height 9
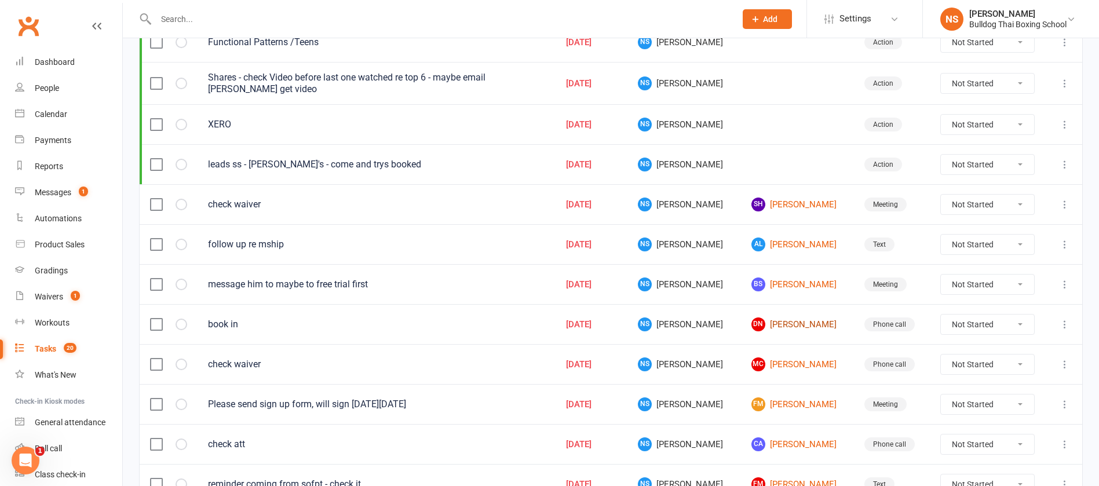
scroll to position [348, 0]
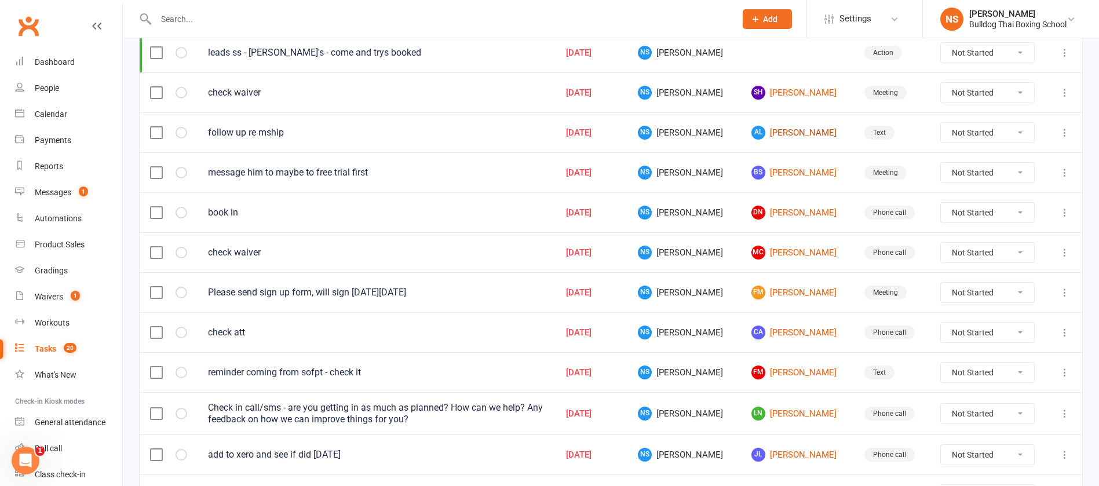
click at [774, 132] on link "AL [PERSON_NAME]" at bounding box center [797, 133] width 92 height 14
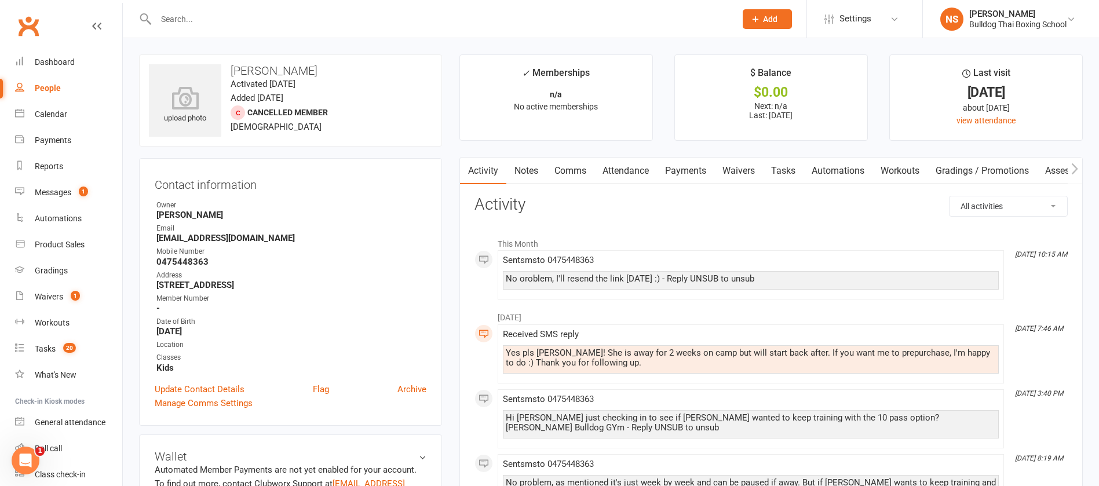
click at [573, 175] on link "Comms" at bounding box center [570, 171] width 48 height 27
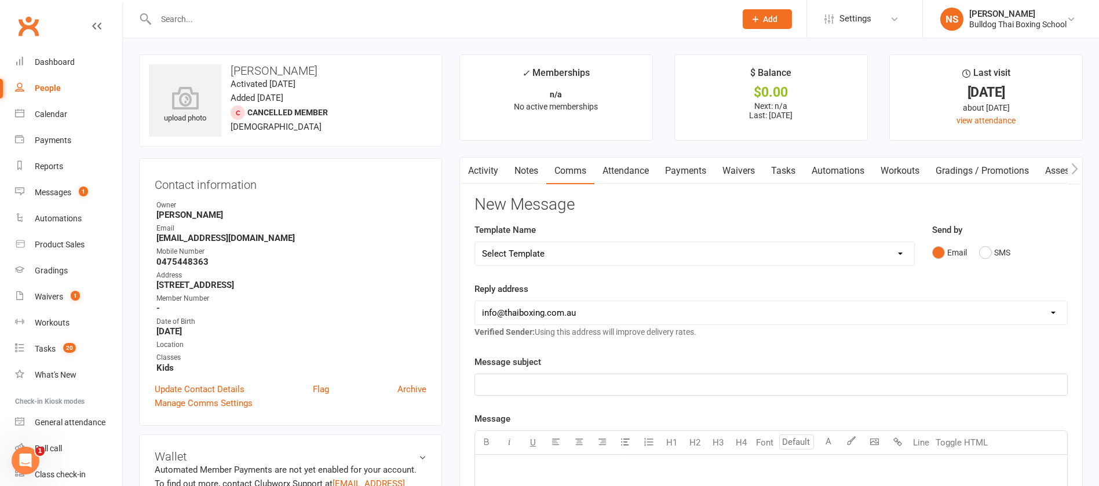
click at [544, 252] on select "Select Template [Email] Price Increase 28 Day Kick starter [SMS] 10 Pass Check …" at bounding box center [694, 253] width 439 height 23
select select "145"
click at [475, 242] on select "Select Template [Email] Price Increase 28 Day Kick starter [SMS] 10 Pass Check …" at bounding box center [694, 253] width 439 height 23
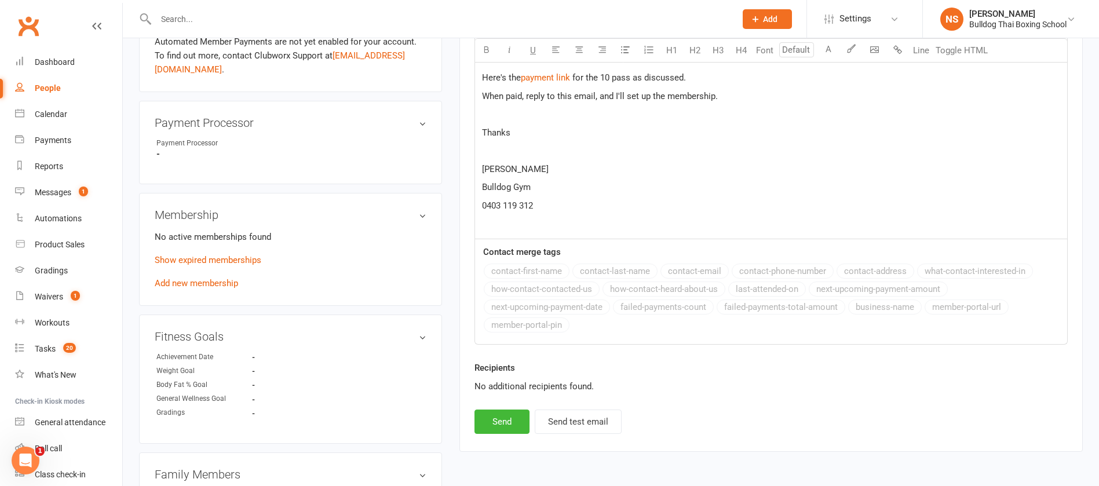
scroll to position [434, 0]
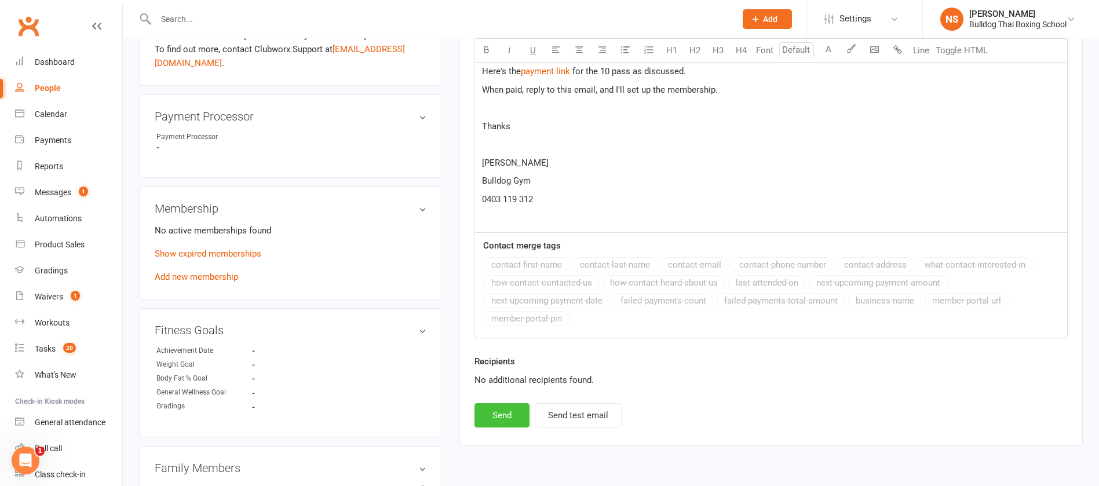
click at [505, 414] on button "Send" at bounding box center [501, 415] width 55 height 24
select select
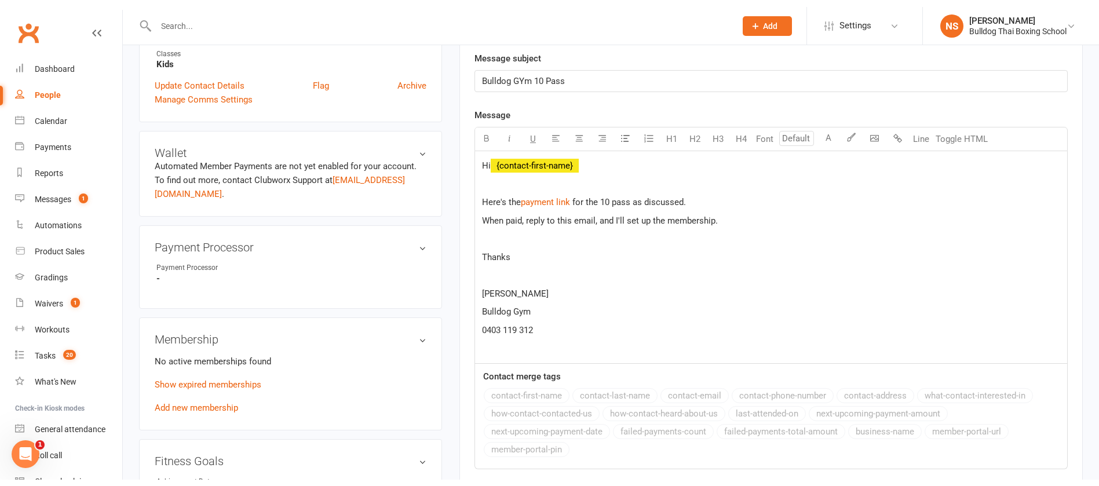
scroll to position [0, 0]
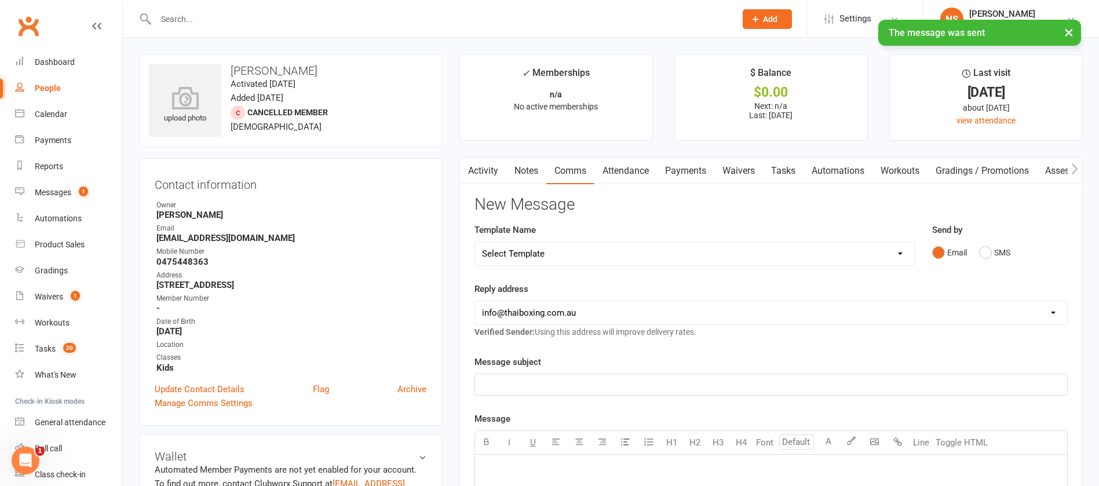
click at [782, 170] on link "Tasks" at bounding box center [783, 171] width 41 height 27
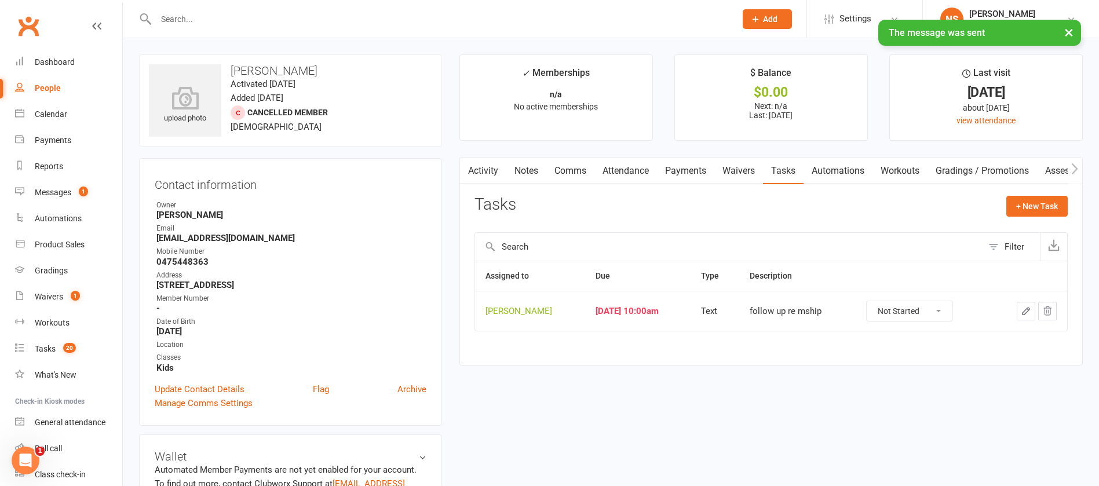
click at [1029, 306] on icon "button" at bounding box center [1026, 311] width 10 height 10
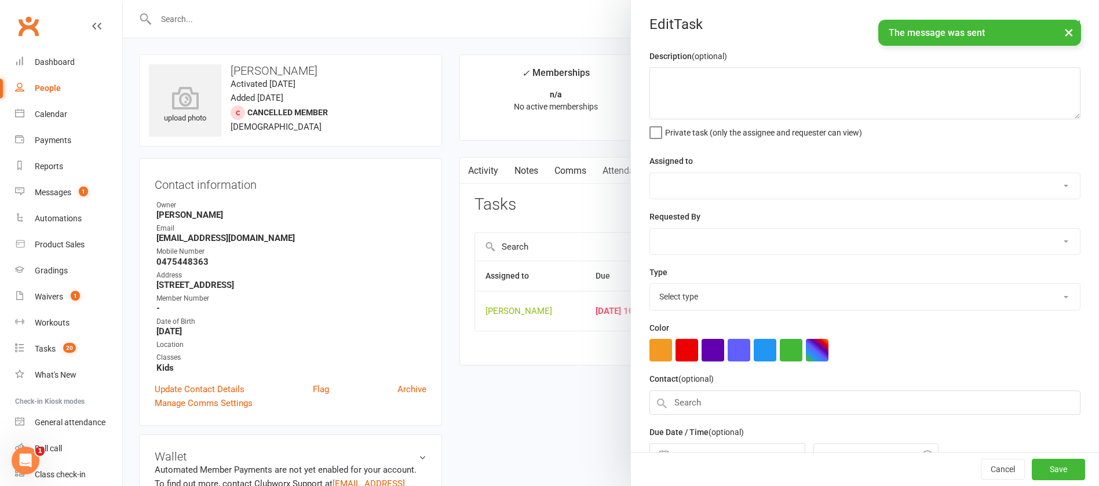
type textarea "follow up re mship"
select select "12940"
type input "[DATE]"
type input "10:00am"
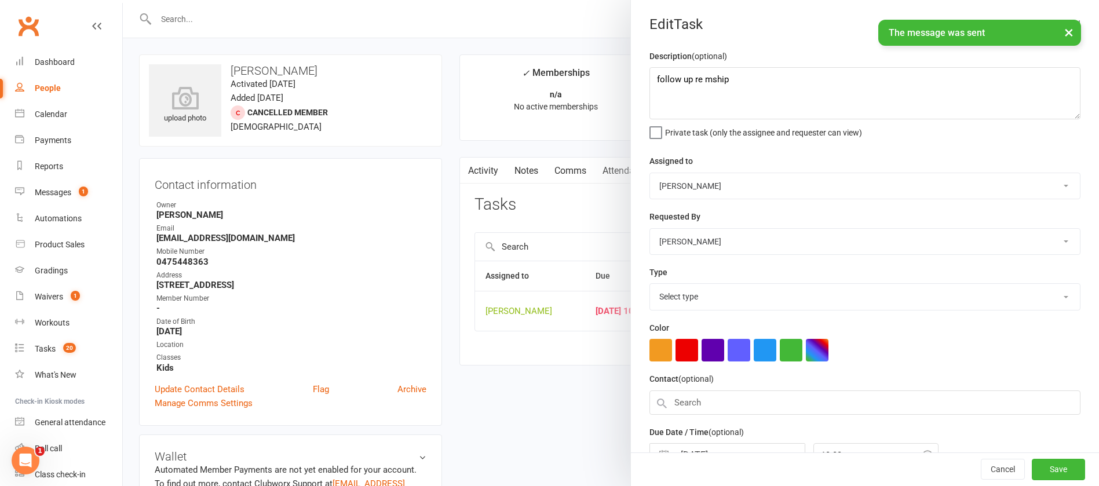
select select "13825"
drag, startPoint x: 736, startPoint y: 83, endPoint x: 588, endPoint y: 83, distance: 148.3
click at [123, 0] on react-component "Edit Task Description (optional) follow up re mship Private task (only the assi…" at bounding box center [123, 0] width 0 height 0
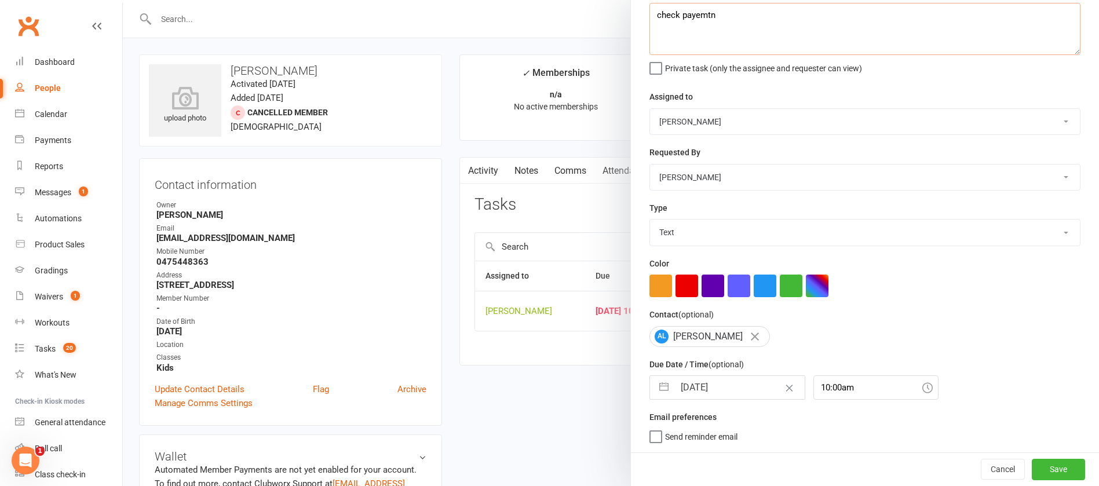
type textarea "check payemtn"
click at [740, 393] on input "[DATE]" at bounding box center [739, 387] width 130 height 23
select select "7"
select select "2025"
select select "8"
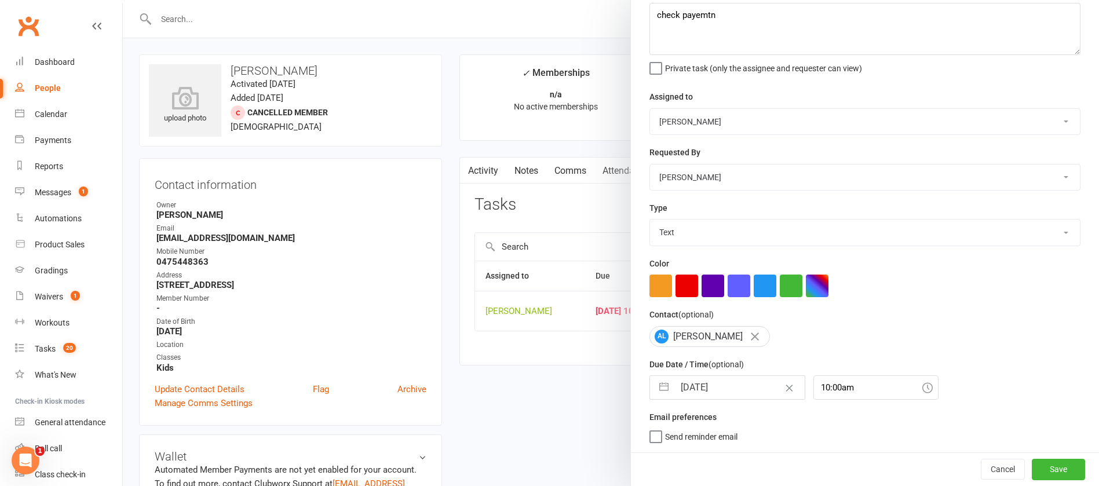
select select "2025"
select select "9"
select select "2025"
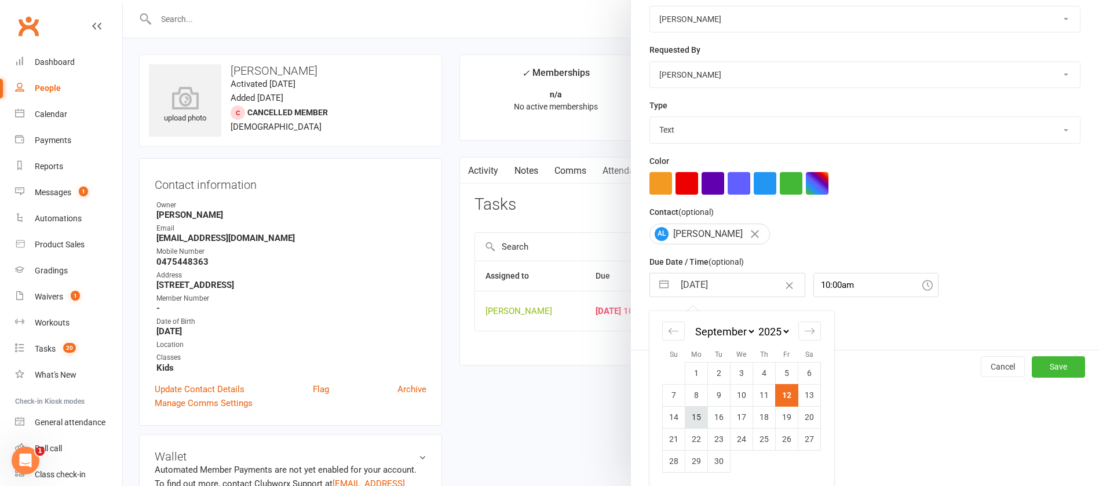
click at [690, 414] on td "15" at bounding box center [696, 417] width 23 height 22
type input "[DATE]"
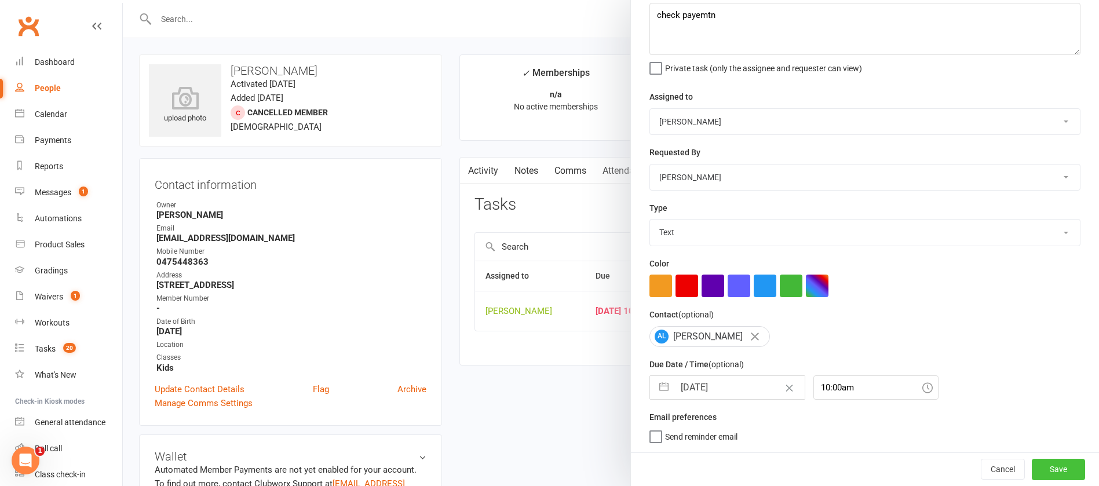
click at [1032, 467] on button "Save" at bounding box center [1058, 469] width 53 height 21
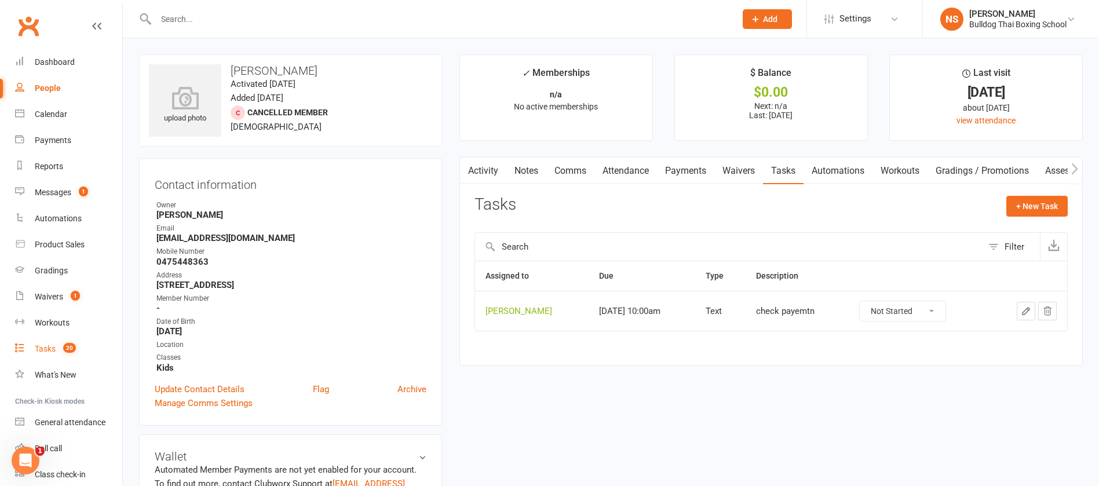
click at [63, 351] on count-badge "20" at bounding box center [66, 348] width 19 height 9
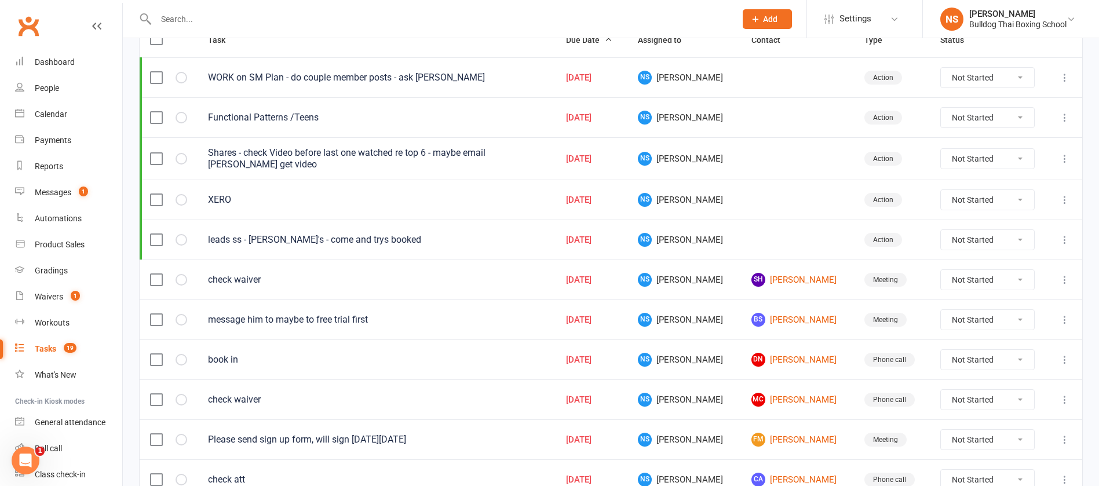
scroll to position [174, 0]
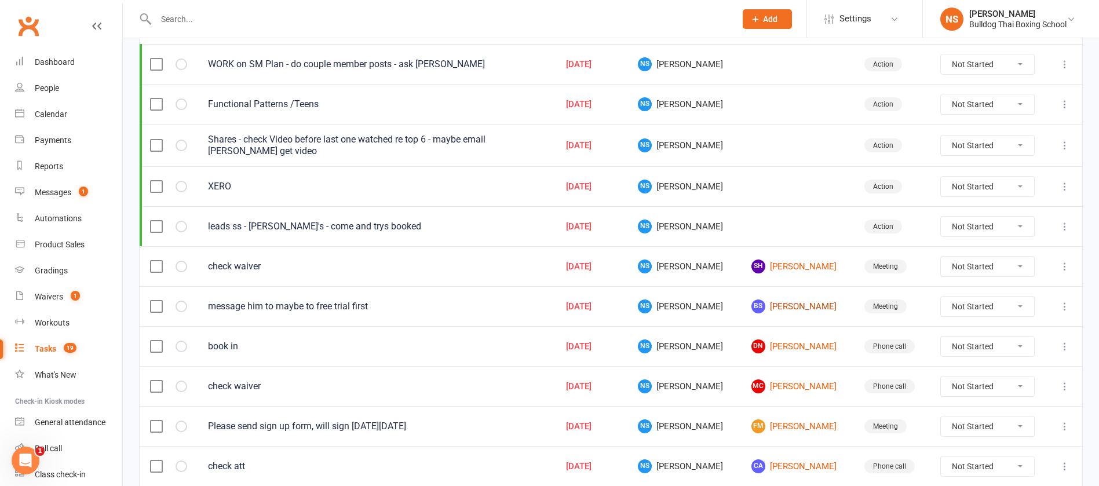
click at [775, 305] on link "BS [PERSON_NAME]" at bounding box center [797, 306] width 92 height 14
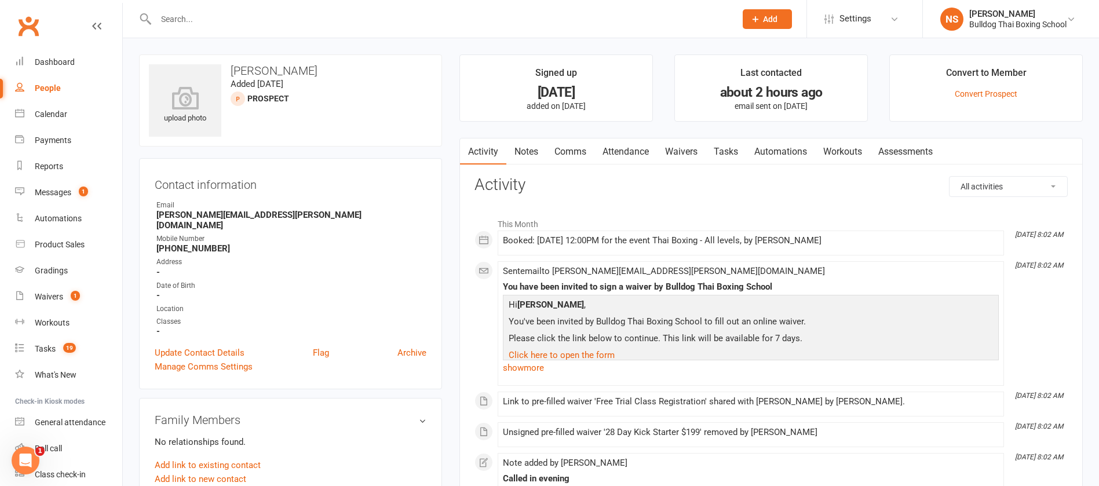
click at [570, 152] on link "Comms" at bounding box center [570, 151] width 48 height 27
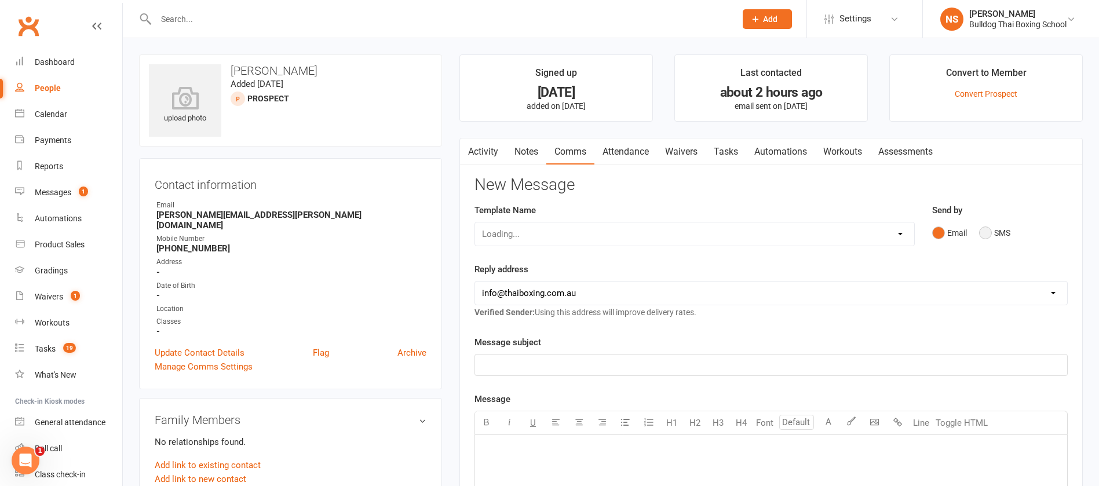
click at [990, 229] on button "SMS" at bounding box center [994, 233] width 31 height 22
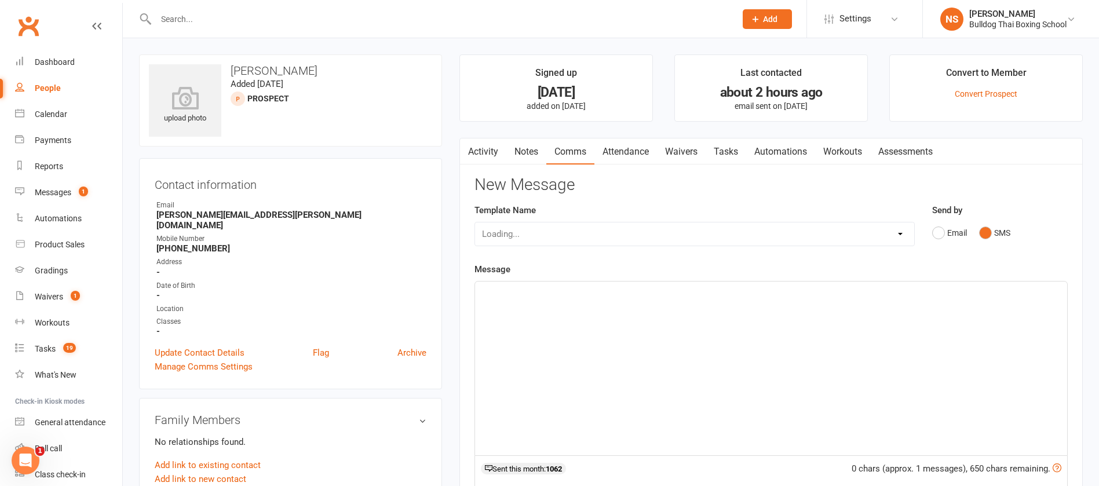
drag, startPoint x: 516, startPoint y: 302, endPoint x: 521, endPoint y: 291, distance: 11.4
click at [517, 297] on div "﻿" at bounding box center [771, 368] width 592 height 174
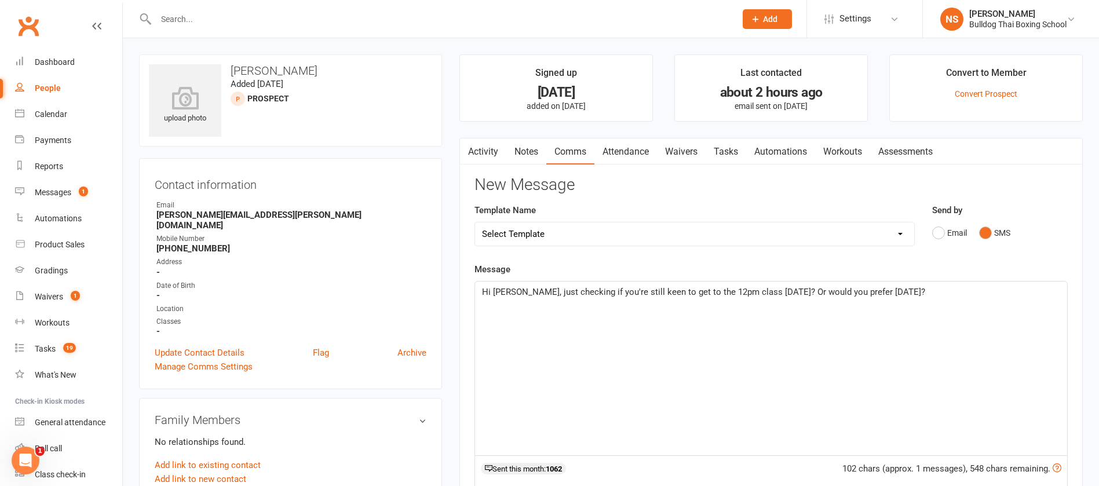
click at [704, 289] on span "Hi [PERSON_NAME], just checking if you're still keen to get to the 12pm class […" at bounding box center [703, 292] width 443 height 10
click at [906, 291] on p "Hi [PERSON_NAME], just checking if you're still keen to get to the 12pm trial c…" at bounding box center [771, 292] width 578 height 14
click at [558, 304] on span "Hi [PERSON_NAME], just checking if you're still keen to get to the 12pm trial c…" at bounding box center [769, 299] width 575 height 24
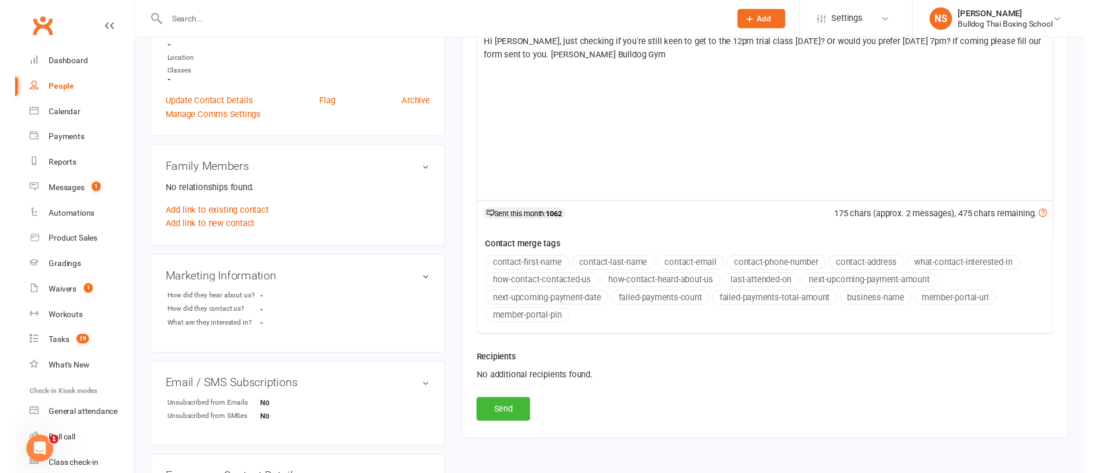
scroll to position [261, 0]
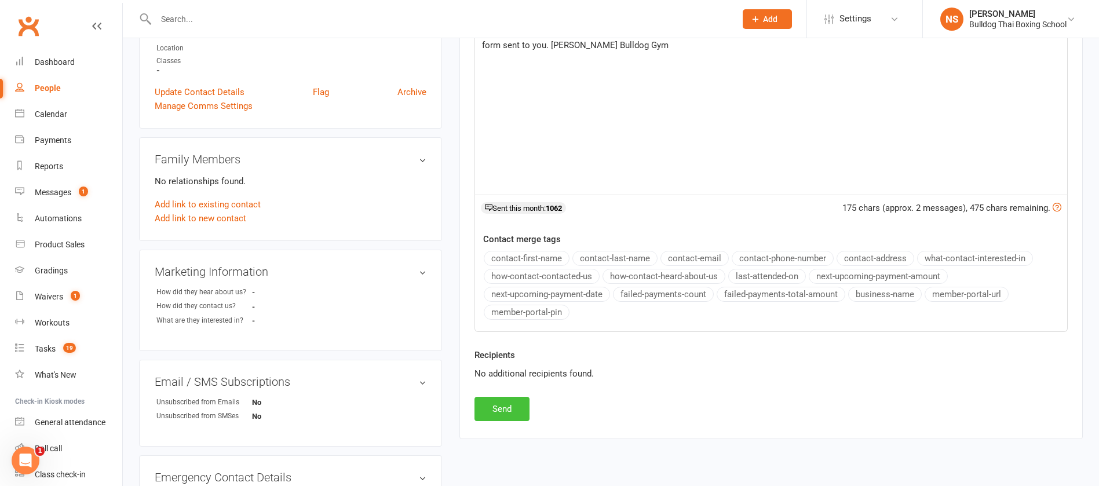
click at [517, 407] on button "Send" at bounding box center [501, 409] width 55 height 24
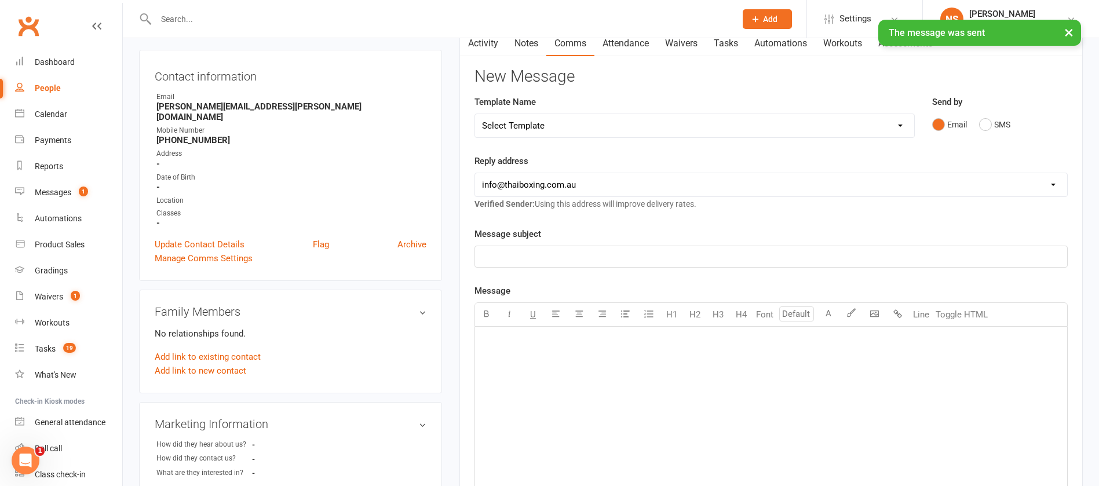
scroll to position [0, 0]
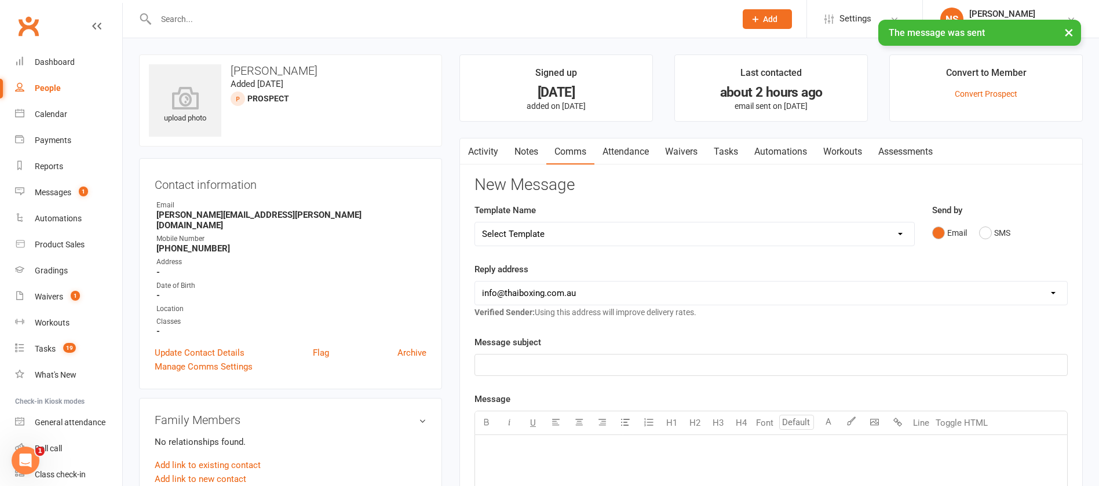
click at [732, 145] on link "Tasks" at bounding box center [725, 151] width 41 height 27
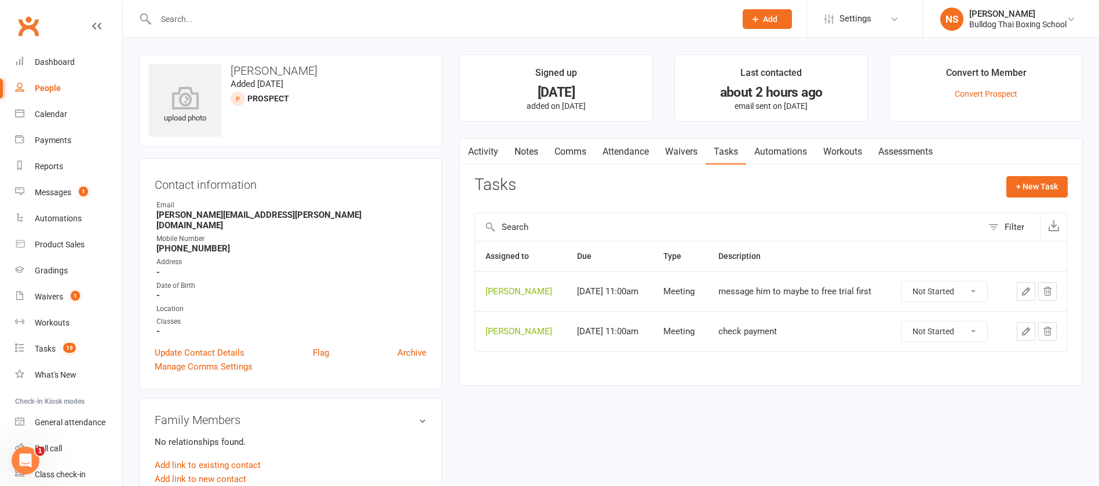
click at [975, 292] on select "Not Started In Progress Waiting Complete" at bounding box center [944, 291] width 86 height 20
click at [901, 281] on select "Not Started In Progress Waiting Complete" at bounding box center [944, 291] width 86 height 20
select select "unstarted"
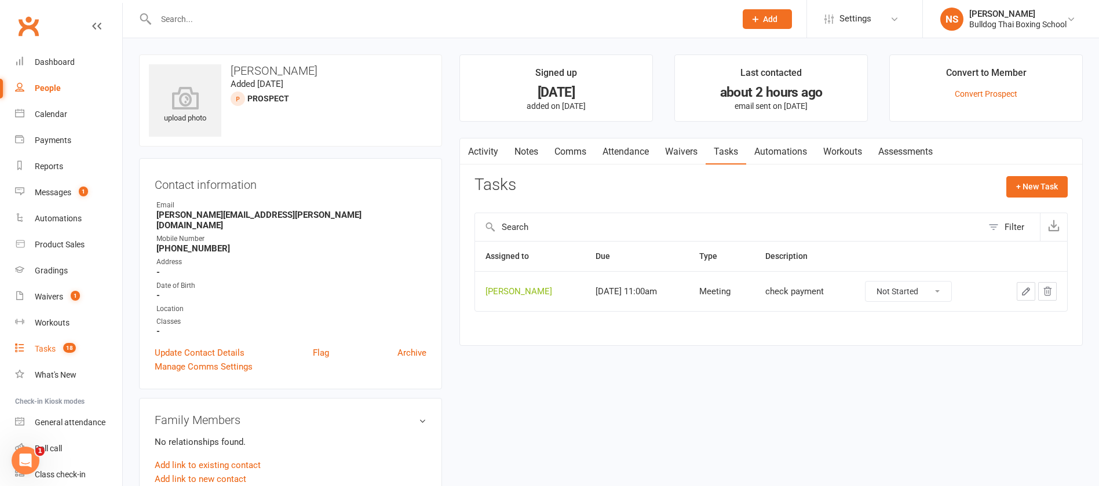
click at [46, 349] on div "Tasks" at bounding box center [45, 348] width 21 height 9
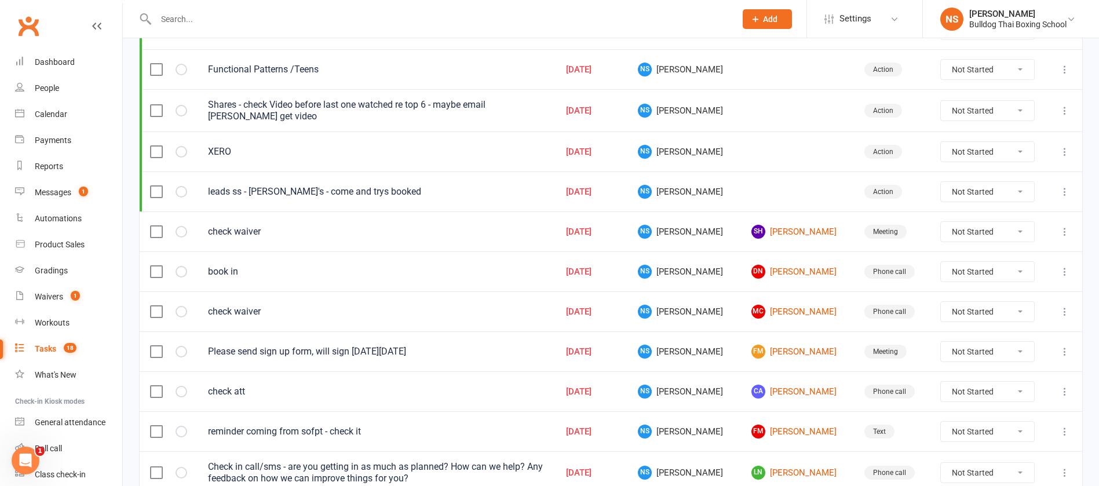
scroll to position [261, 0]
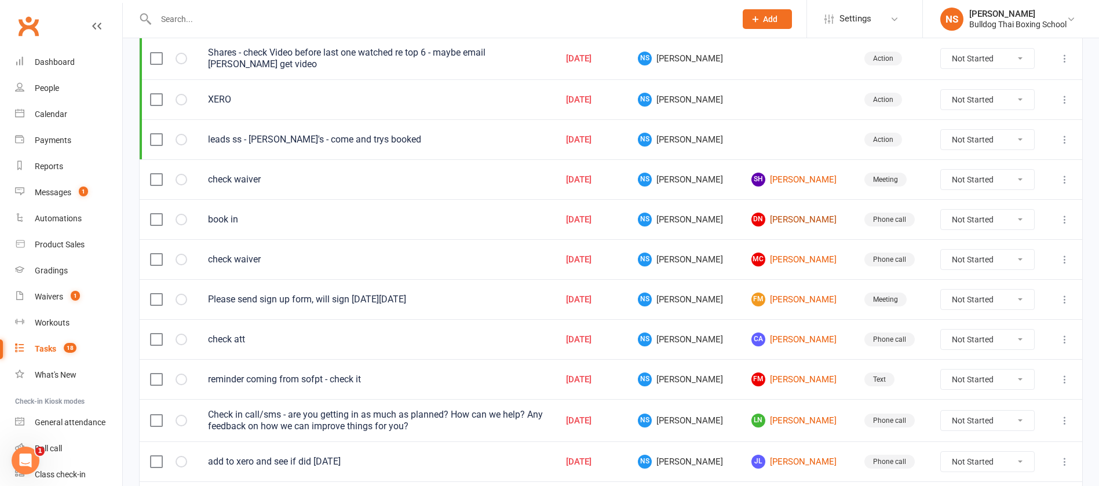
click at [777, 220] on link "DN [PERSON_NAME]" at bounding box center [797, 220] width 92 height 14
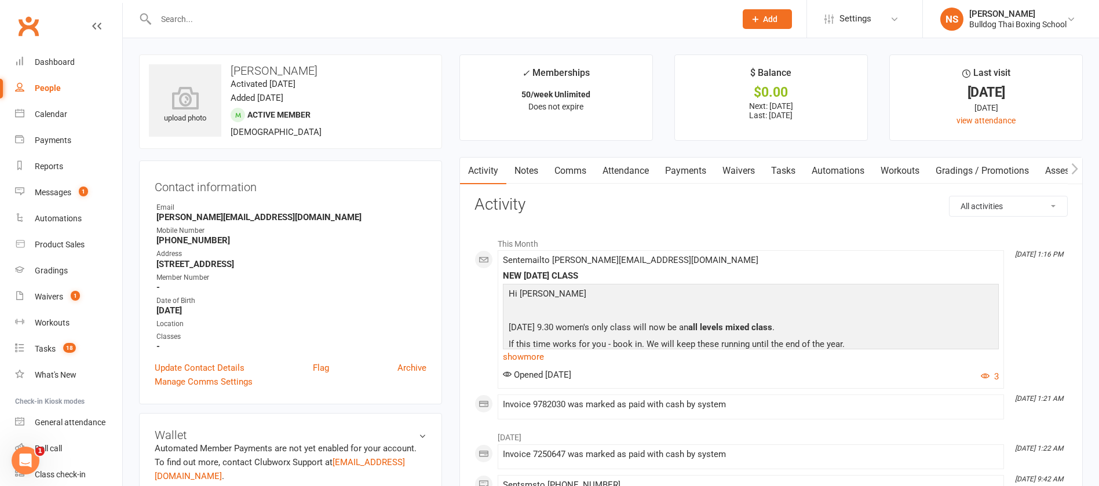
click at [794, 168] on link "Tasks" at bounding box center [783, 171] width 41 height 27
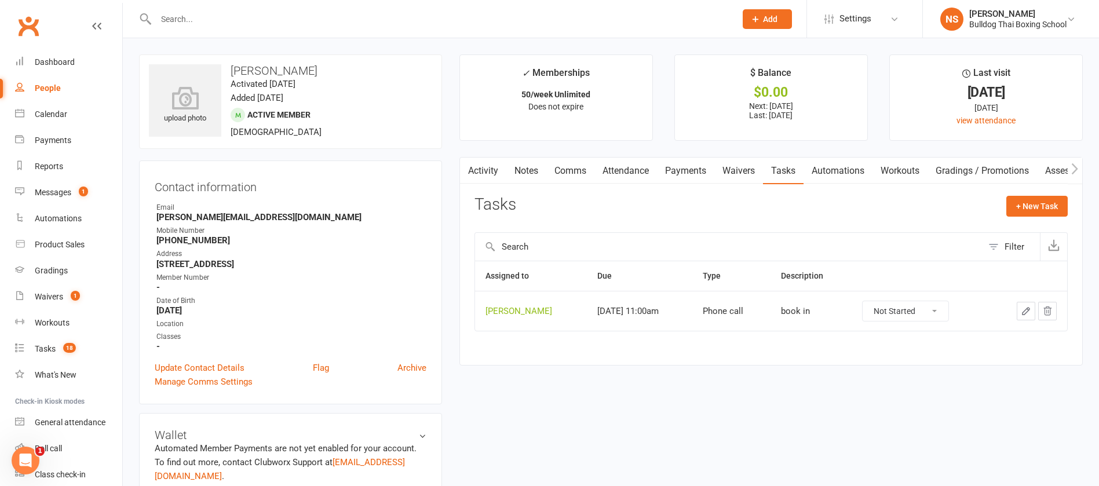
click at [1025, 308] on icon "button" at bounding box center [1026, 311] width 10 height 10
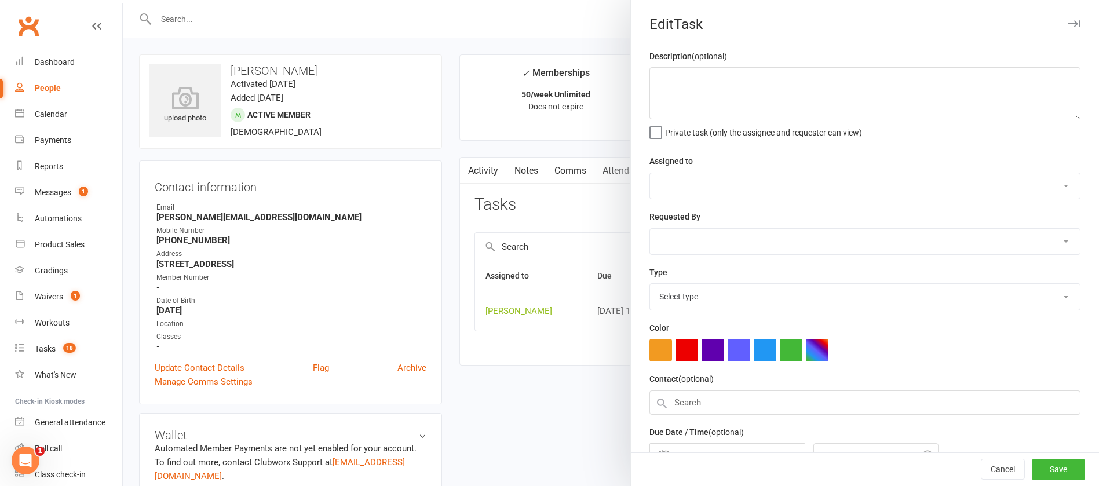
type textarea "book in"
select select "12940"
type input "[DATE]"
type input "11:00am"
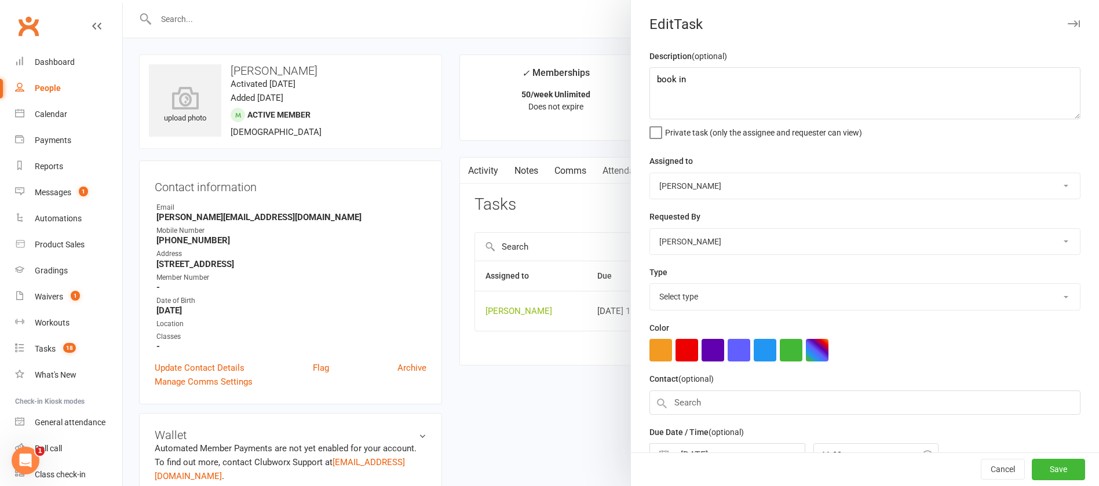
select select "12048"
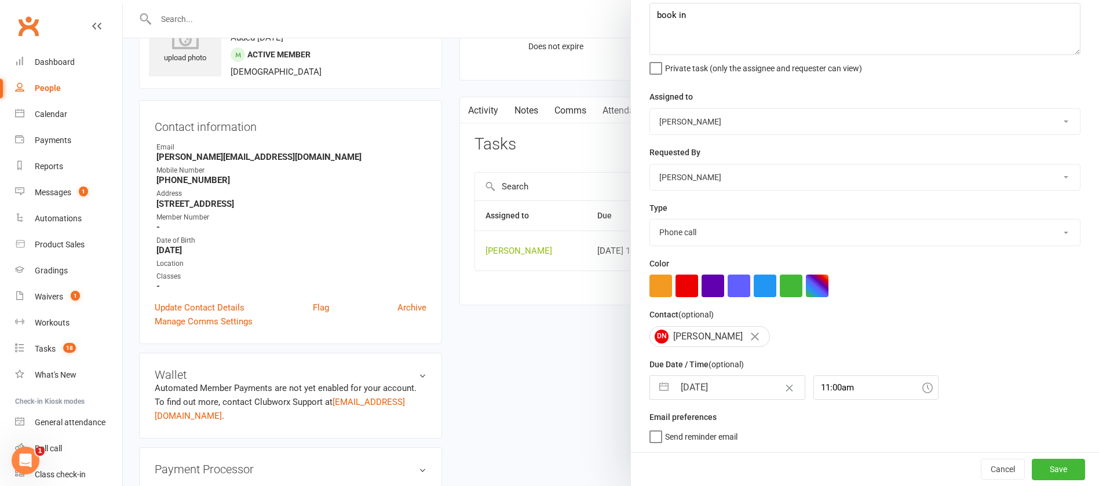
scroll to position [87, 0]
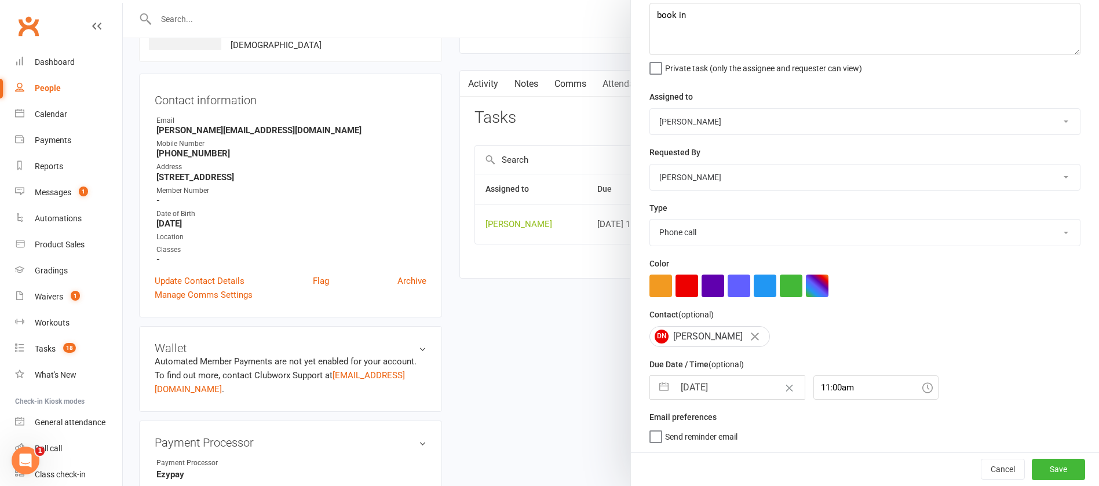
click at [742, 386] on input "[DATE]" at bounding box center [739, 387] width 130 height 23
select select "7"
select select "2025"
select select "8"
select select "2025"
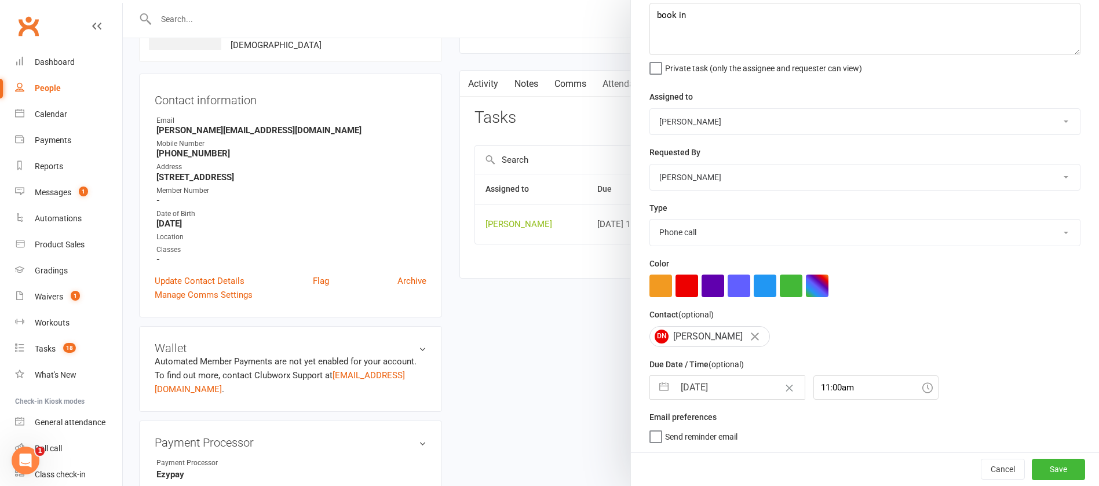
select select "9"
select select "2025"
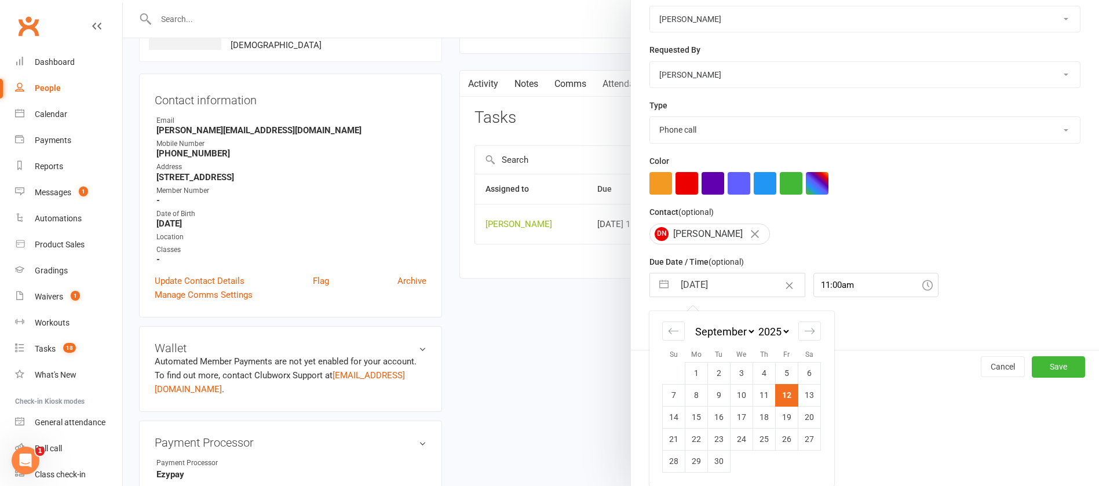
click at [781, 416] on td "19" at bounding box center [787, 417] width 23 height 22
type input "[DATE]"
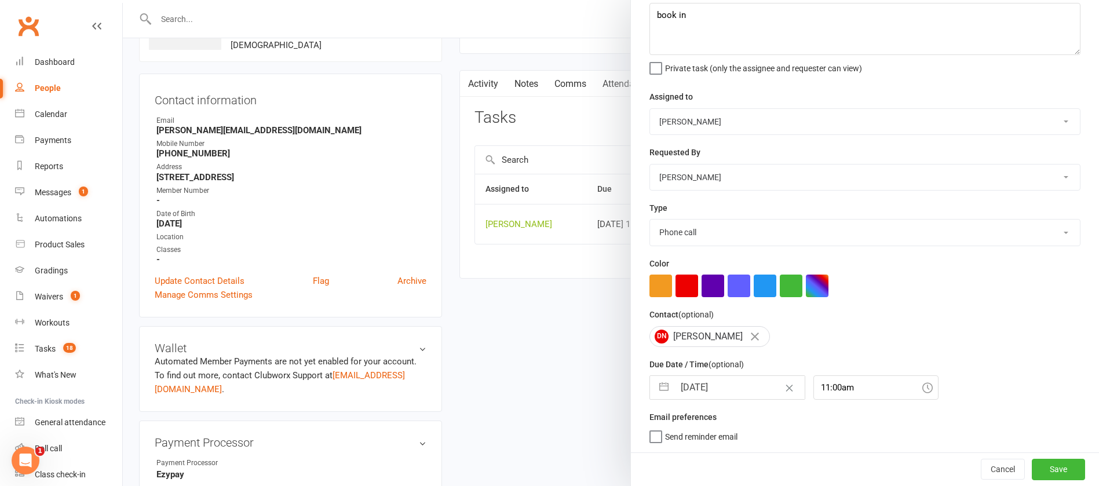
scroll to position [69, 0]
click at [1032, 466] on button "Save" at bounding box center [1058, 469] width 53 height 21
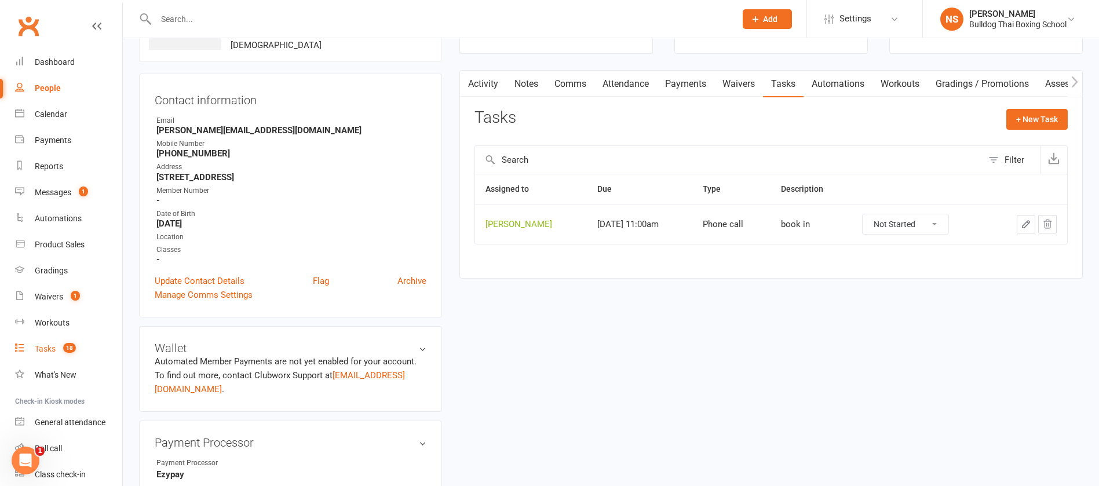
click at [43, 344] on div "Tasks" at bounding box center [45, 348] width 21 height 9
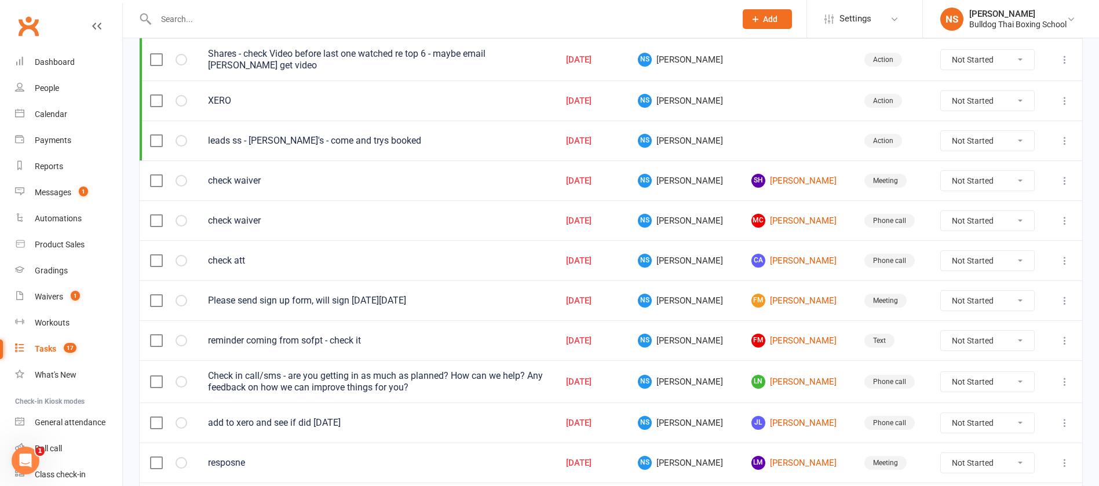
scroll to position [261, 0]
click at [771, 219] on link "MC [PERSON_NAME]" at bounding box center [797, 220] width 92 height 14
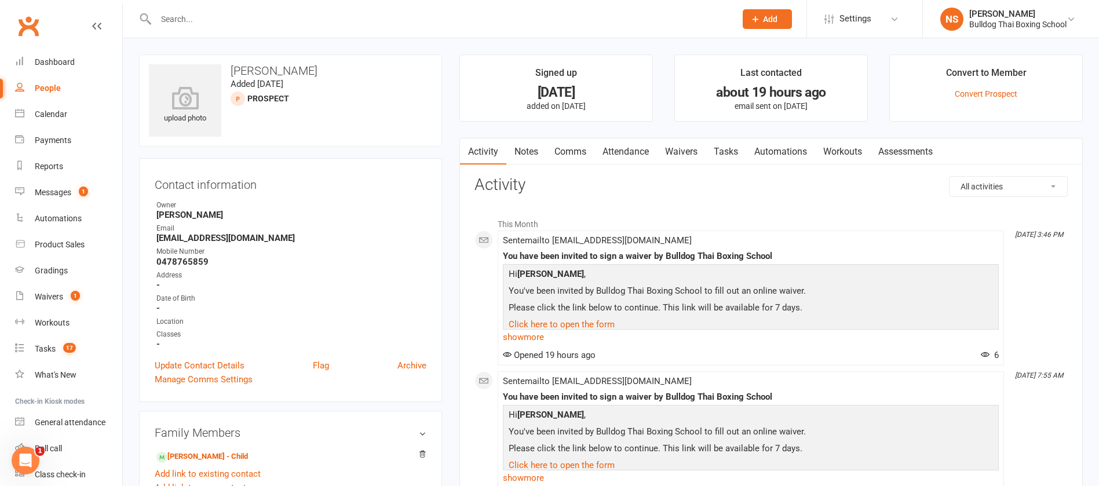
click at [729, 145] on link "Tasks" at bounding box center [725, 151] width 41 height 27
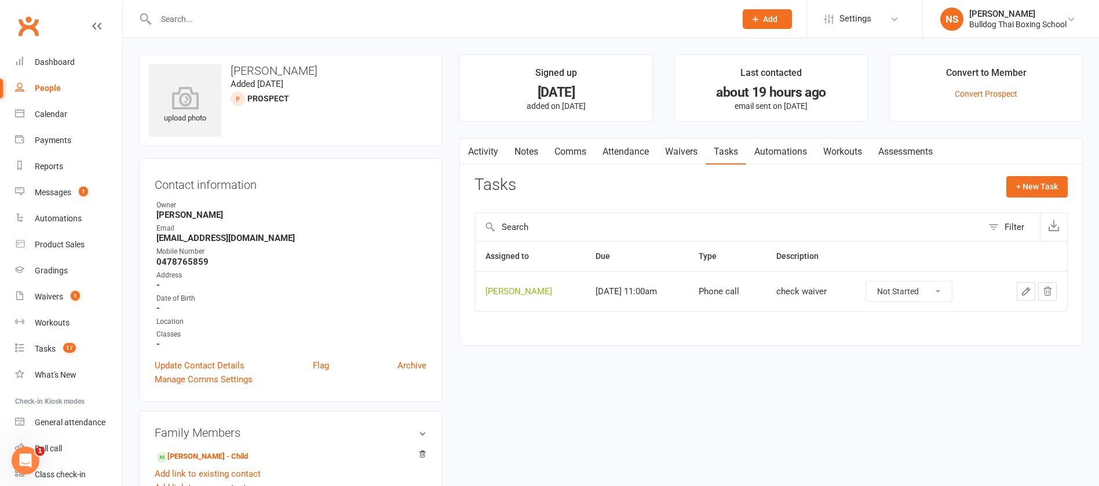
click at [1026, 286] on icon "button" at bounding box center [1026, 291] width 10 height 10
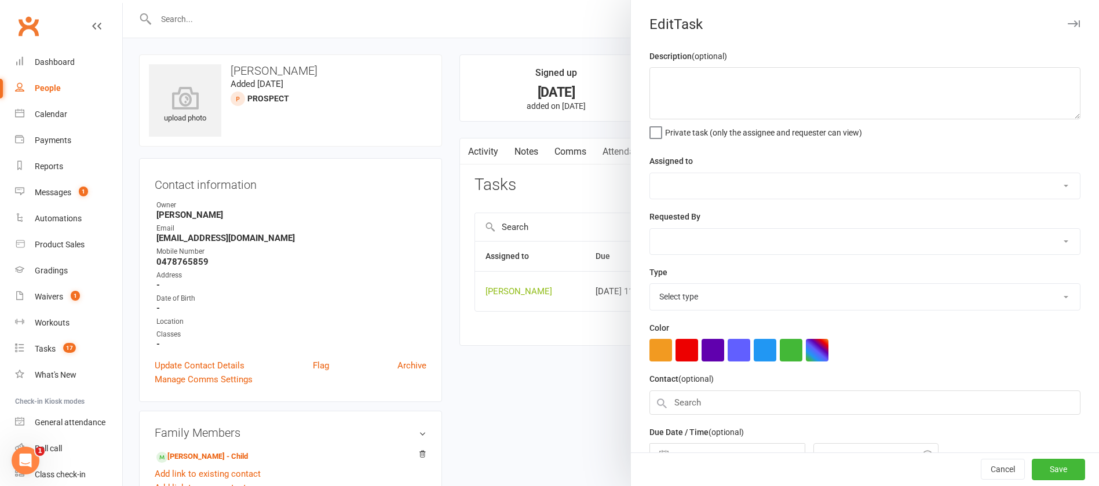
type textarea "check waiver"
select select "12940"
type input "[DATE]"
type input "11:00am"
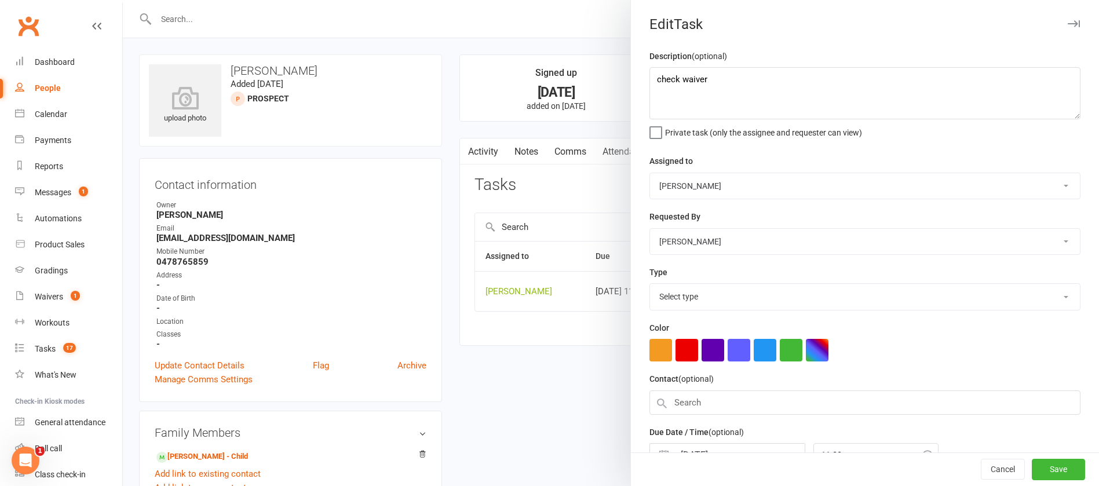
select select "12048"
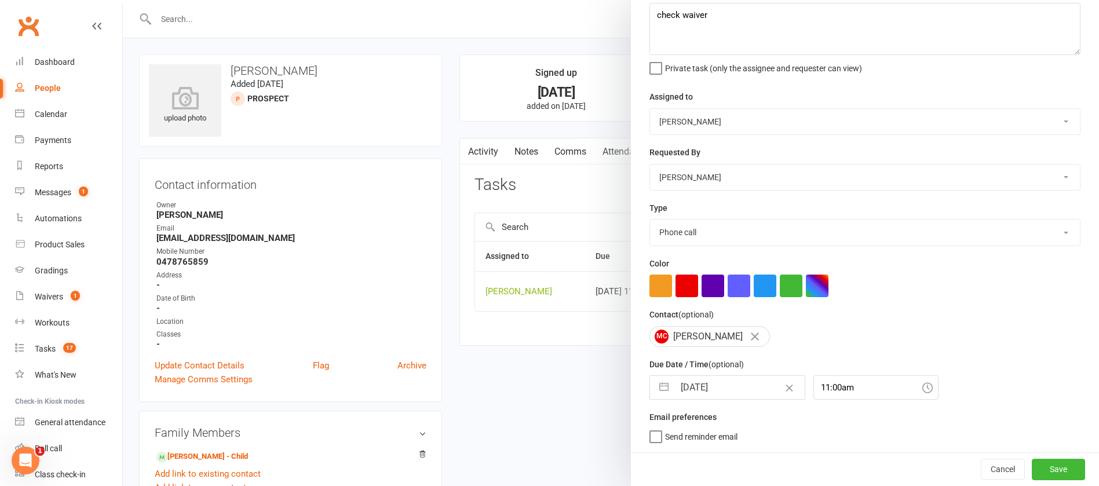
click at [727, 382] on input "[DATE]" at bounding box center [739, 387] width 130 height 23
select select "7"
select select "2025"
select select "8"
select select "2025"
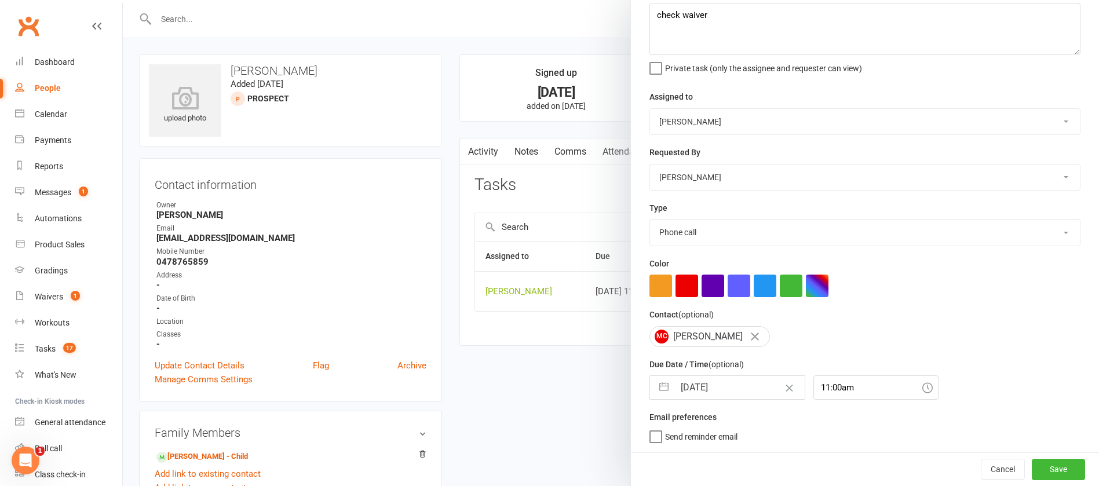
select select "9"
select select "2025"
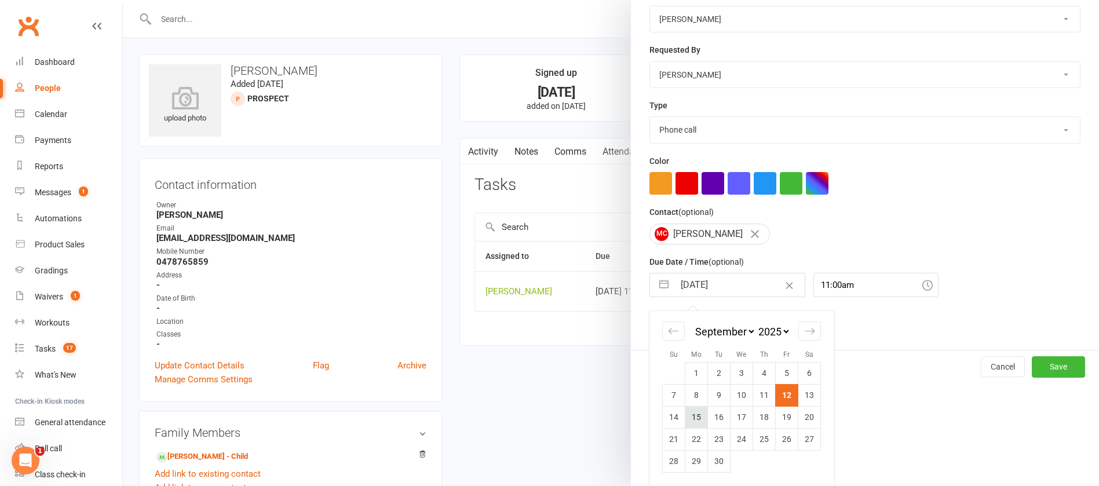
click at [689, 414] on td "15" at bounding box center [696, 417] width 23 height 22
type input "[DATE]"
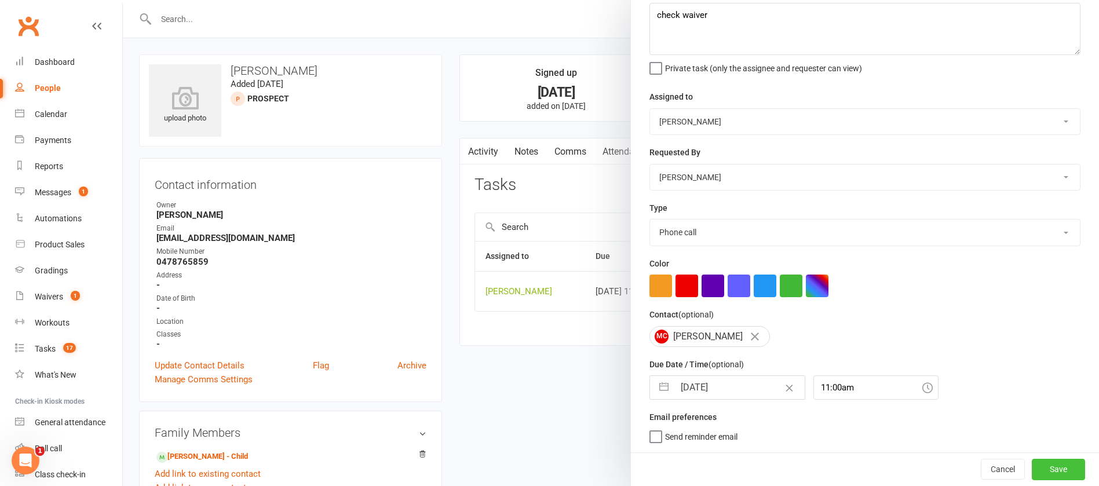
click at [1032, 467] on button "Save" at bounding box center [1058, 469] width 53 height 21
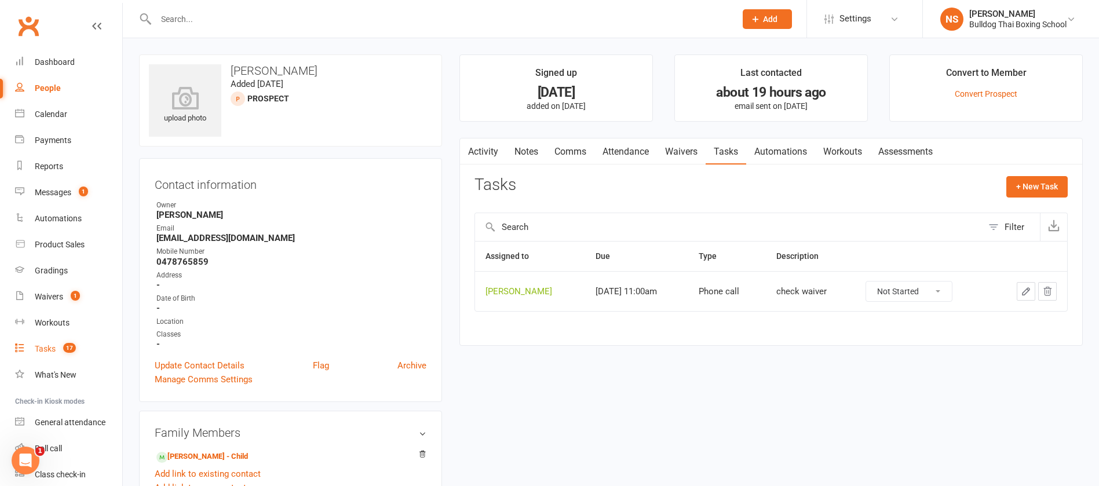
click at [34, 344] on link "Tasks 17" at bounding box center [68, 349] width 107 height 26
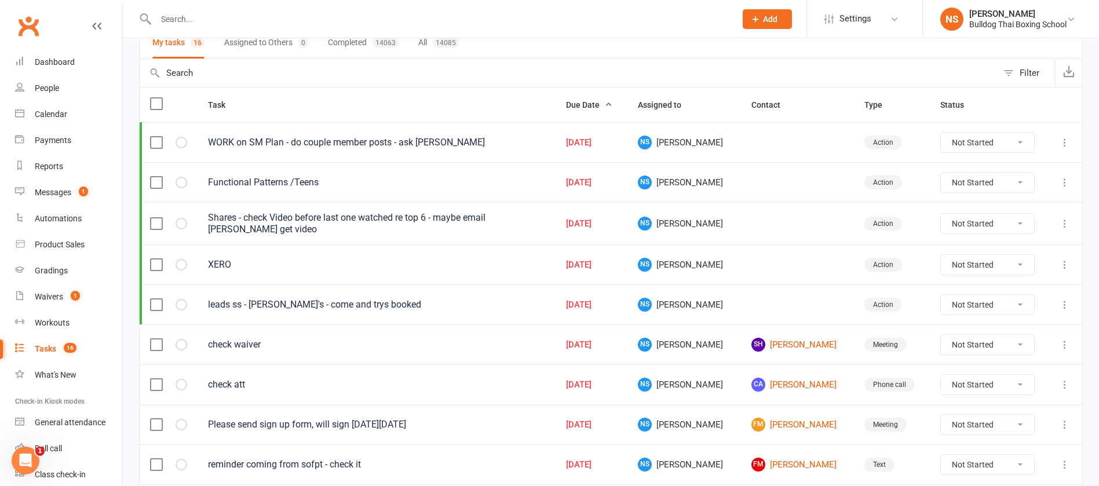
scroll to position [174, 0]
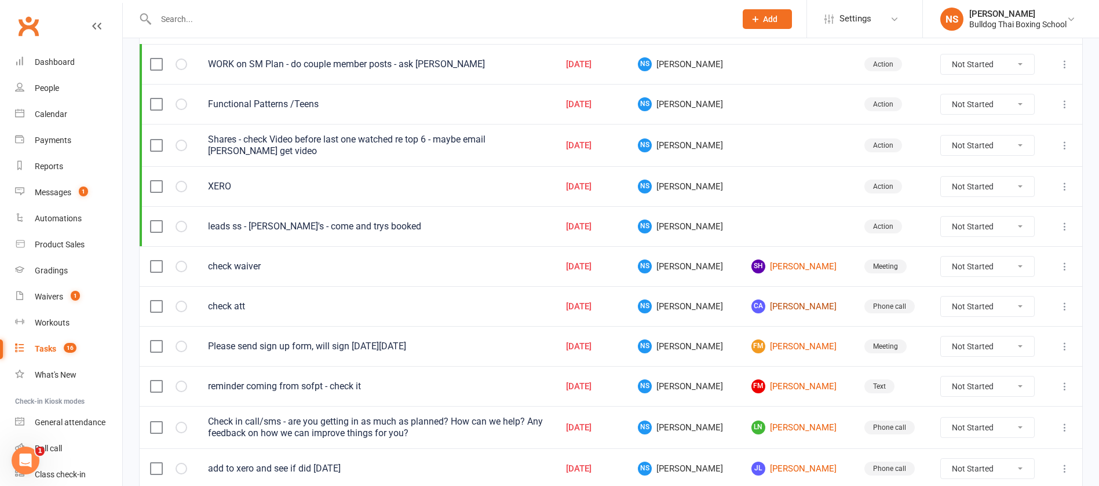
click at [778, 308] on link "CA [PERSON_NAME]" at bounding box center [797, 306] width 92 height 14
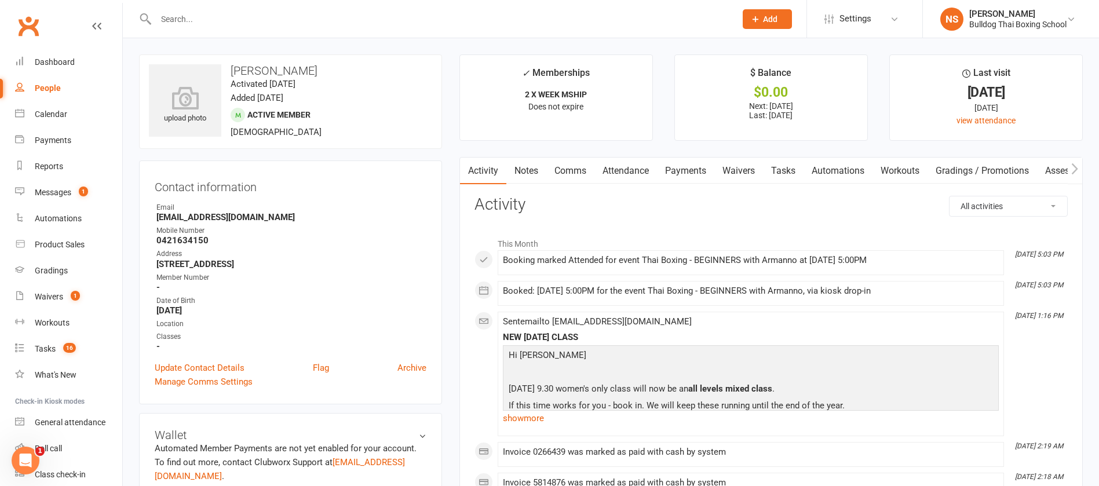
click at [166, 20] on input "text" at bounding box center [439, 19] width 575 height 16
click at [178, 16] on input "text" at bounding box center [439, 19] width 575 height 16
drag, startPoint x: 167, startPoint y: 22, endPoint x: 171, endPoint y: 16, distance: 7.9
click at [171, 17] on input "text" at bounding box center [439, 19] width 575 height 16
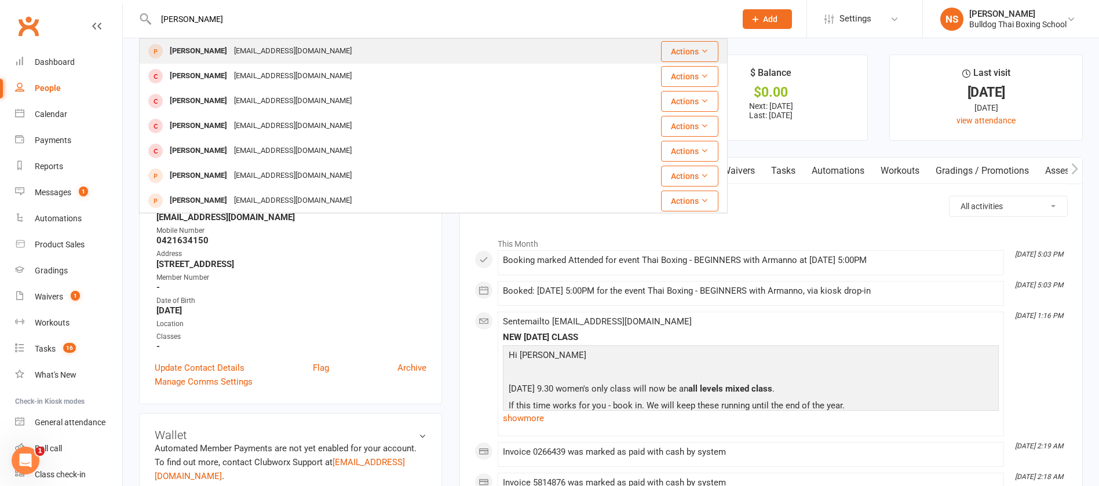
type input "[PERSON_NAME]"
click at [213, 49] on div "[PERSON_NAME]" at bounding box center [198, 51] width 64 height 17
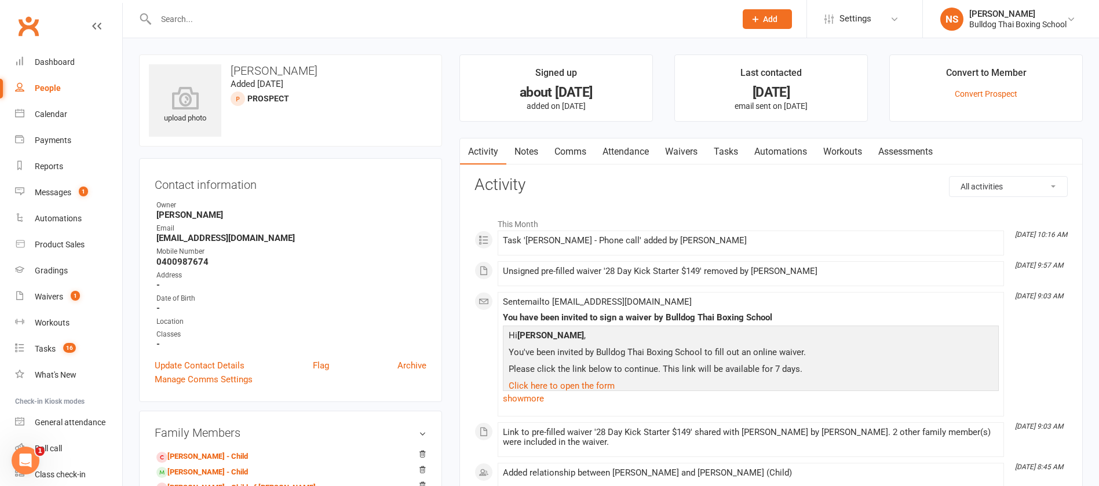
click at [576, 152] on link "Comms" at bounding box center [570, 151] width 48 height 27
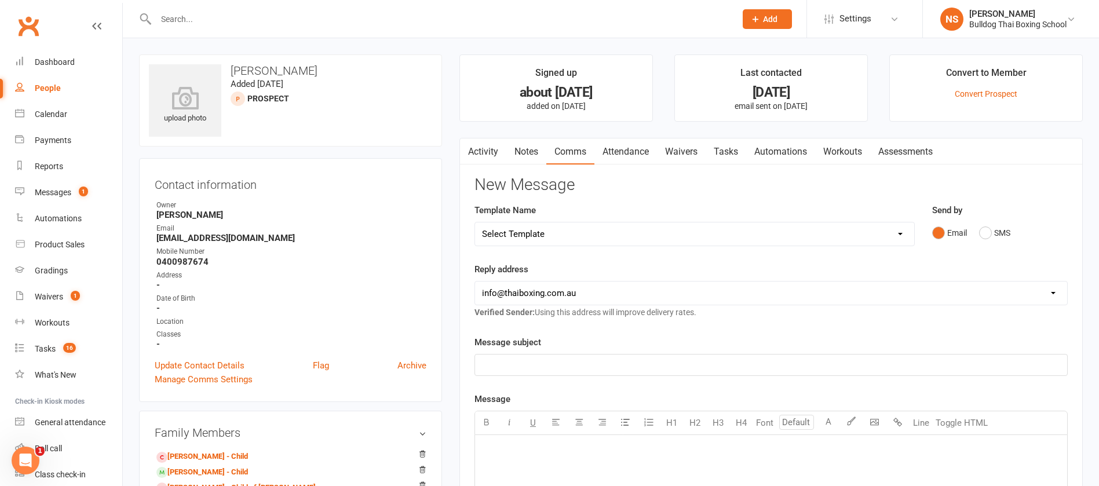
click at [559, 233] on select "Select Template [Email] Price Increase 28 Day Kick starter [SMS] 10 Pass Check …" at bounding box center [694, 233] width 439 height 23
select select "89"
click at [475, 222] on select "Select Template [Email] Price Increase 28 Day Kick starter [SMS] 10 Pass Check …" at bounding box center [694, 233] width 439 height 23
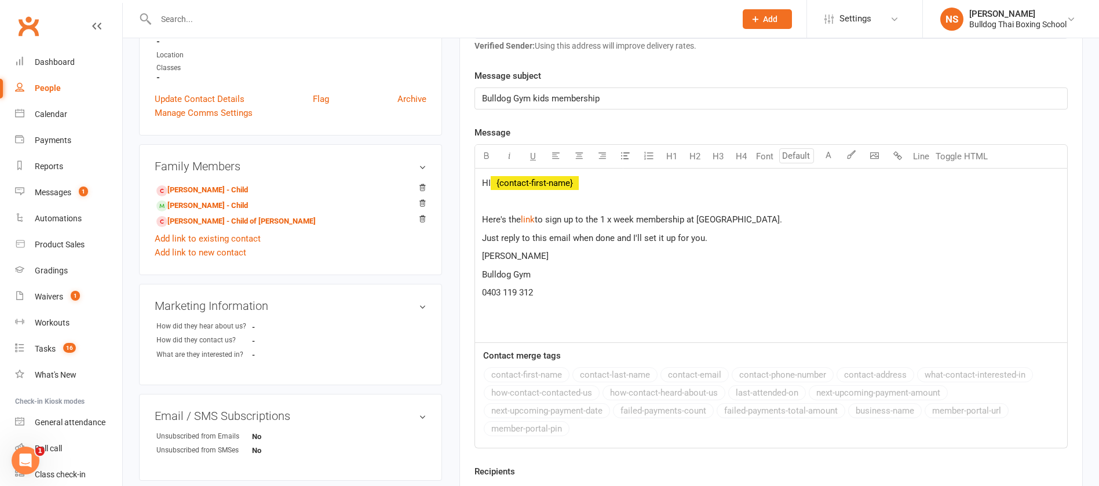
scroll to position [348, 0]
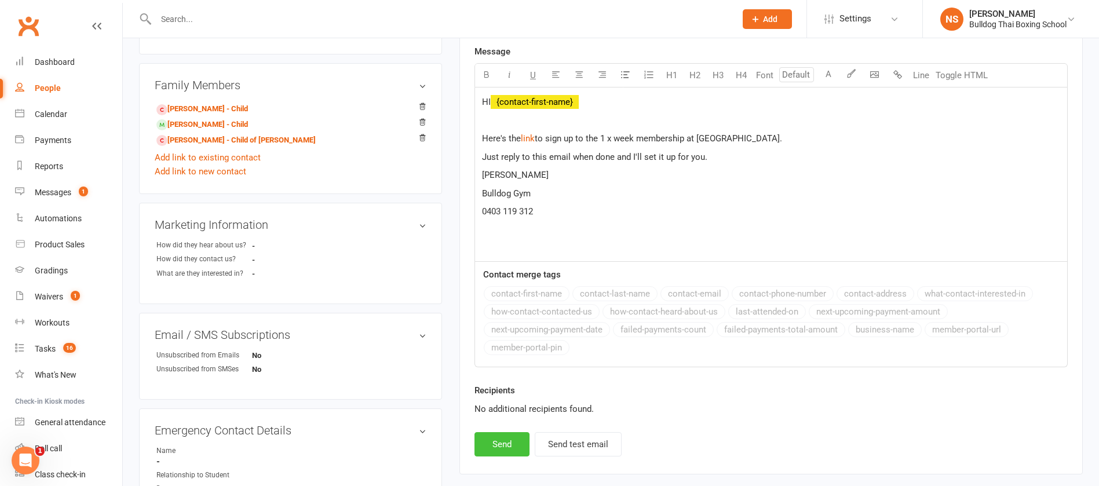
click at [513, 445] on button "Send" at bounding box center [501, 444] width 55 height 24
select select
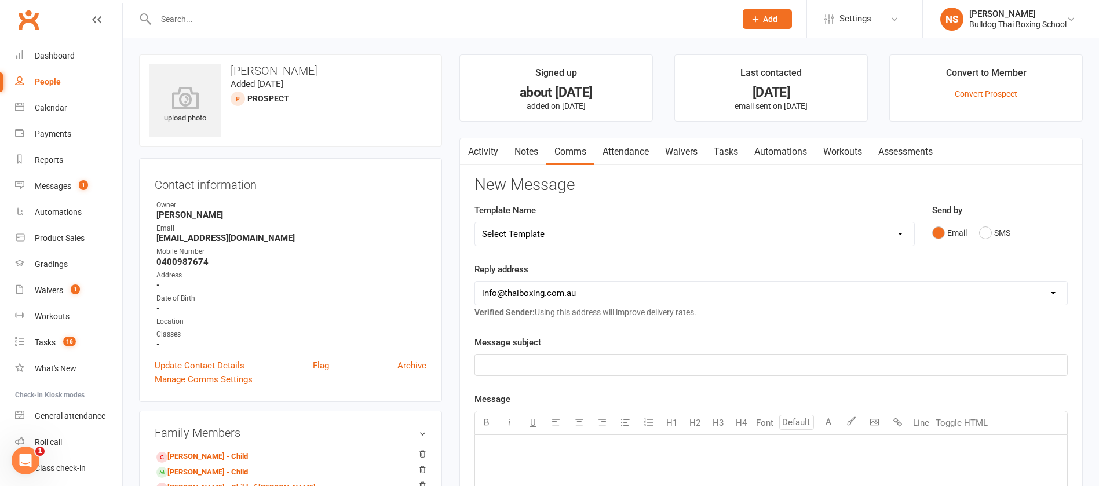
scroll to position [0, 0]
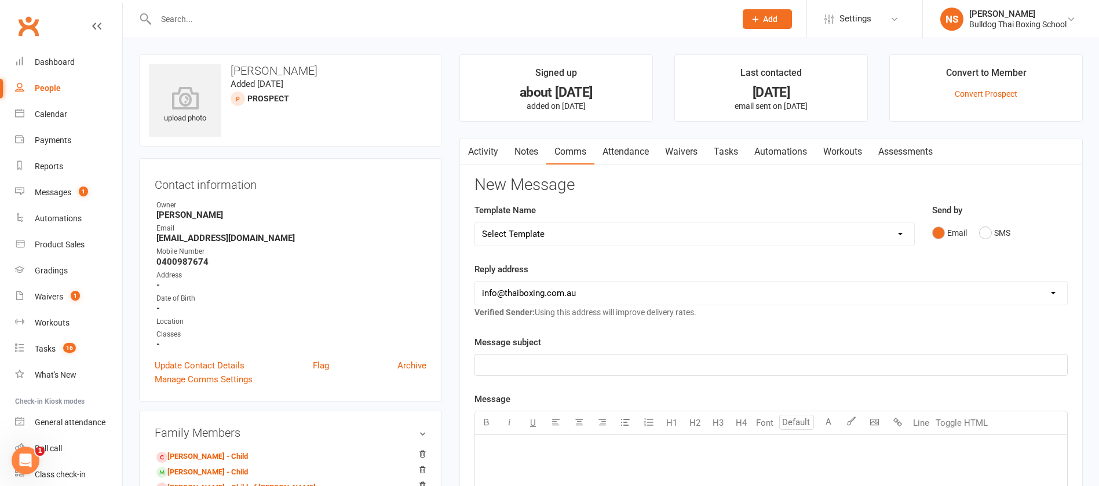
click at [737, 149] on link "Tasks" at bounding box center [725, 151] width 41 height 27
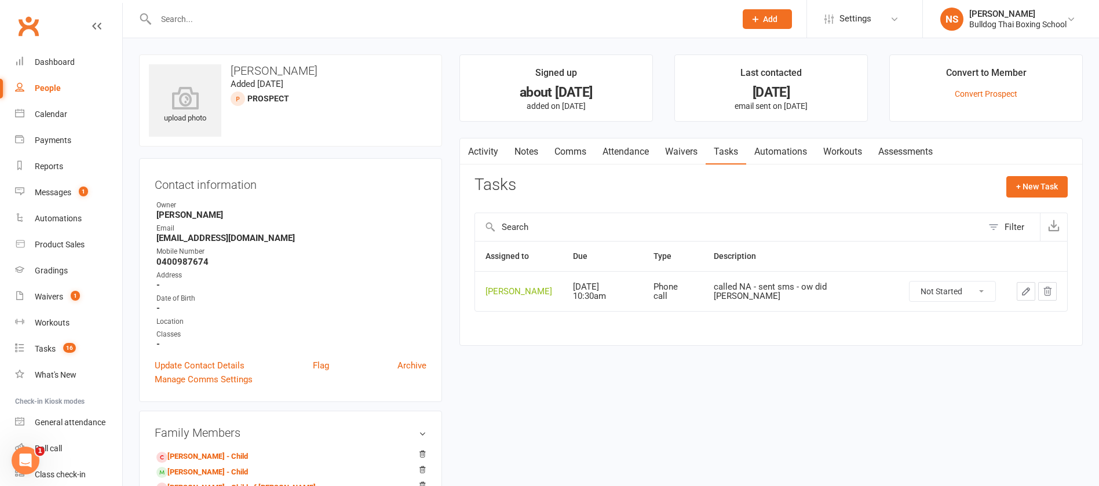
click at [1021, 290] on icon "button" at bounding box center [1026, 291] width 10 height 10
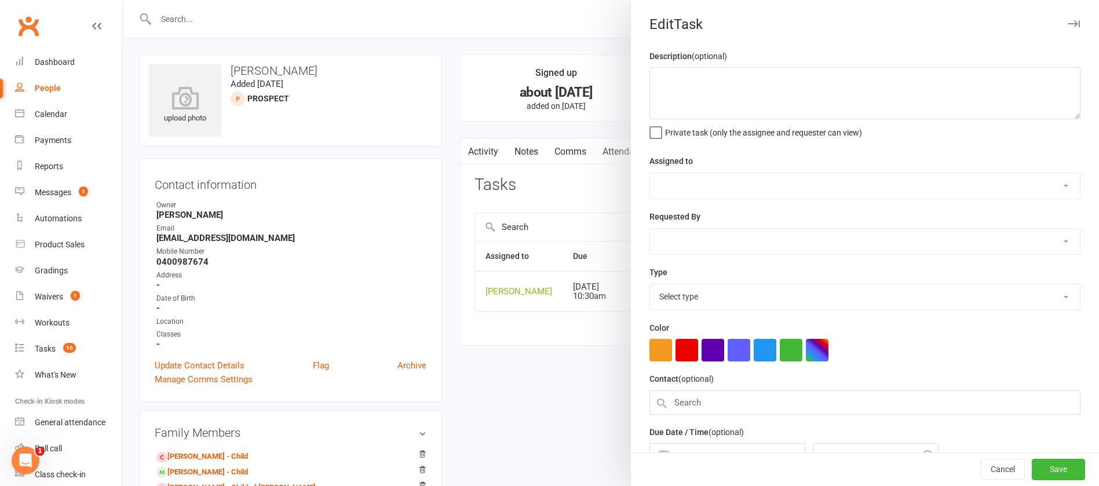
type textarea "called NA - sent sms - ow did [PERSON_NAME]"
select select "12940"
type input "[DATE]"
type input "10:30am"
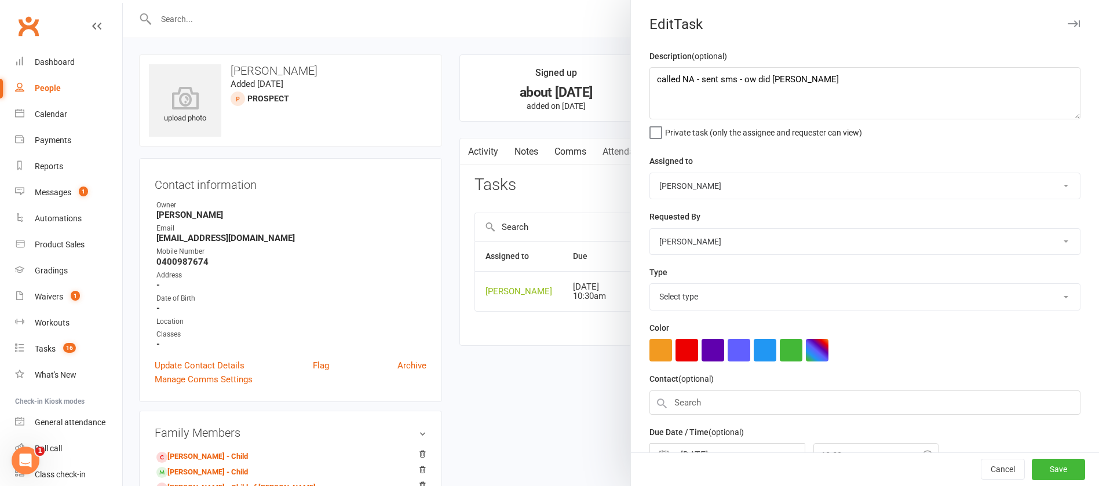
select select "12048"
drag, startPoint x: 781, startPoint y: 87, endPoint x: 603, endPoint y: 89, distance: 178.4
click at [123, 0] on react-component "Edit Task Description (optional) called NA - sent sms - ow did [PERSON_NAME] go…" at bounding box center [123, 0] width 0 height 0
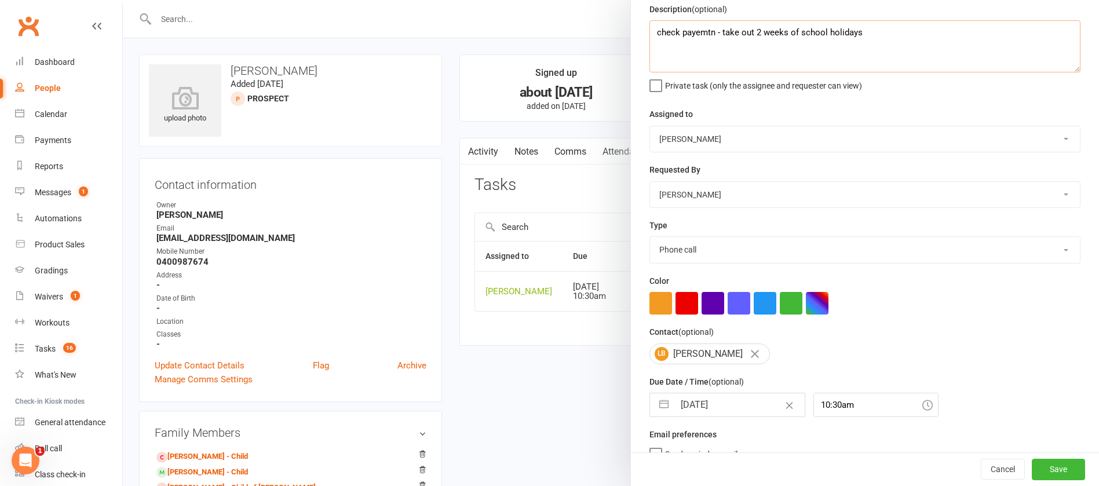
scroll to position [69, 0]
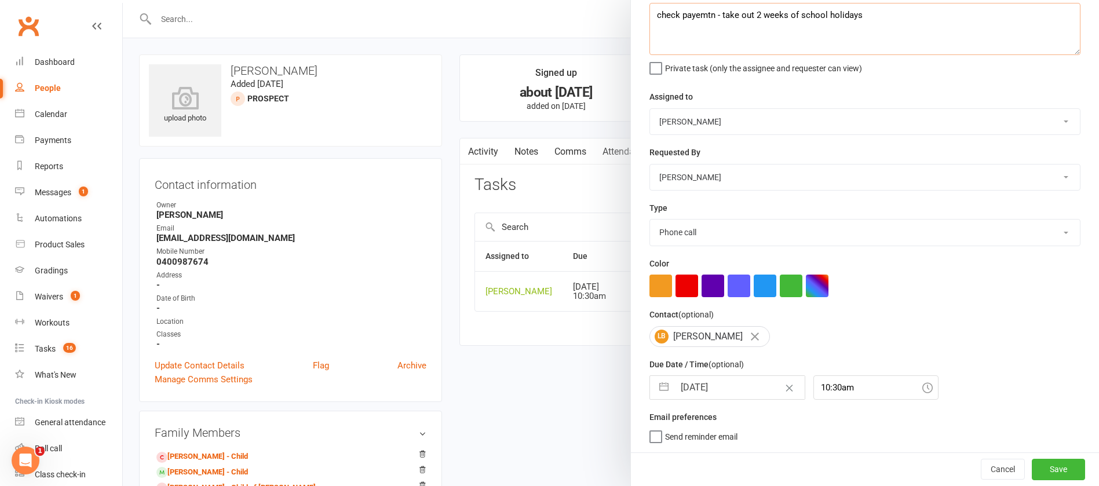
type textarea "check payemtn - take out 2 weeks of school holidays"
click at [694, 389] on input "[DATE]" at bounding box center [739, 387] width 130 height 23
select select "7"
select select "2025"
select select "8"
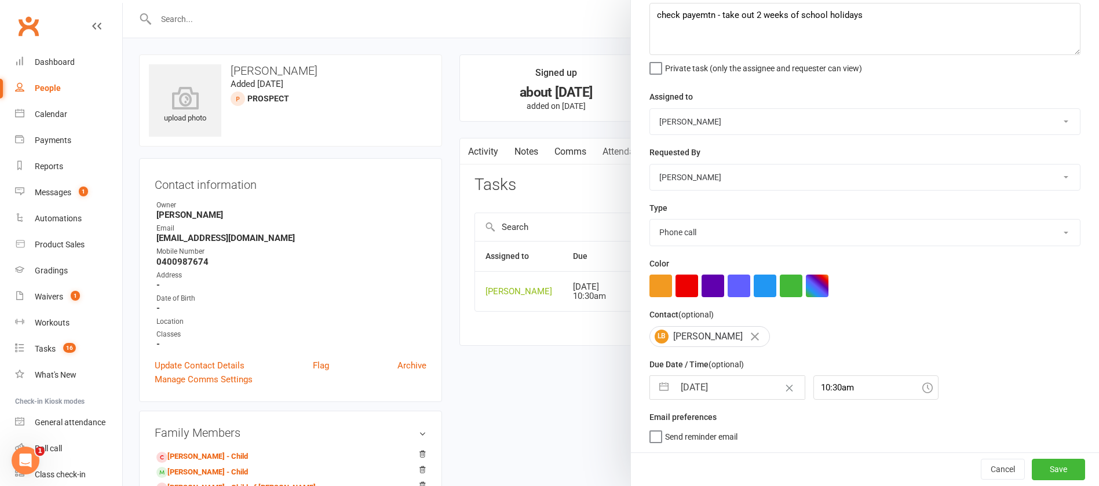
select select "2025"
select select "9"
select select "2025"
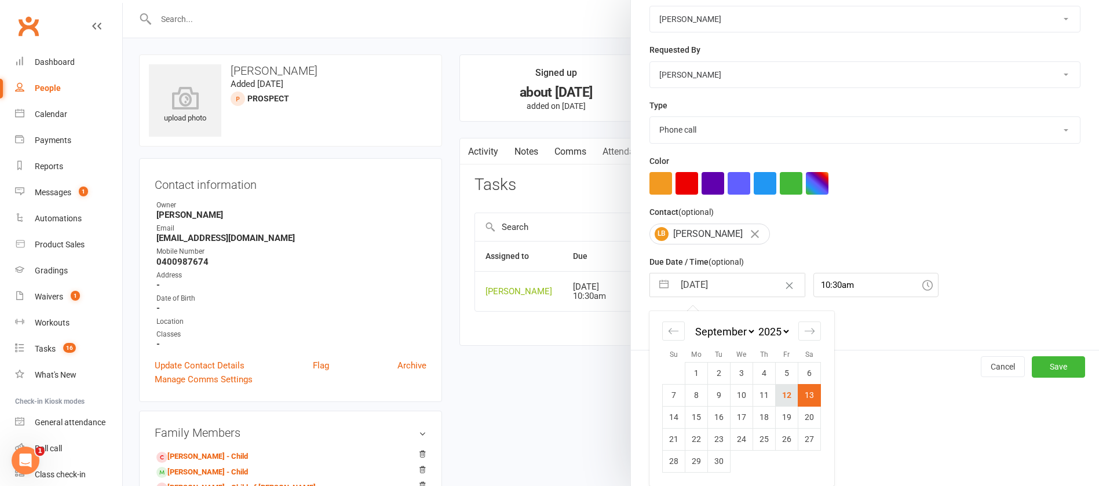
scroll to position [171, 0]
click at [695, 418] on td "15" at bounding box center [696, 417] width 23 height 22
type input "[DATE]"
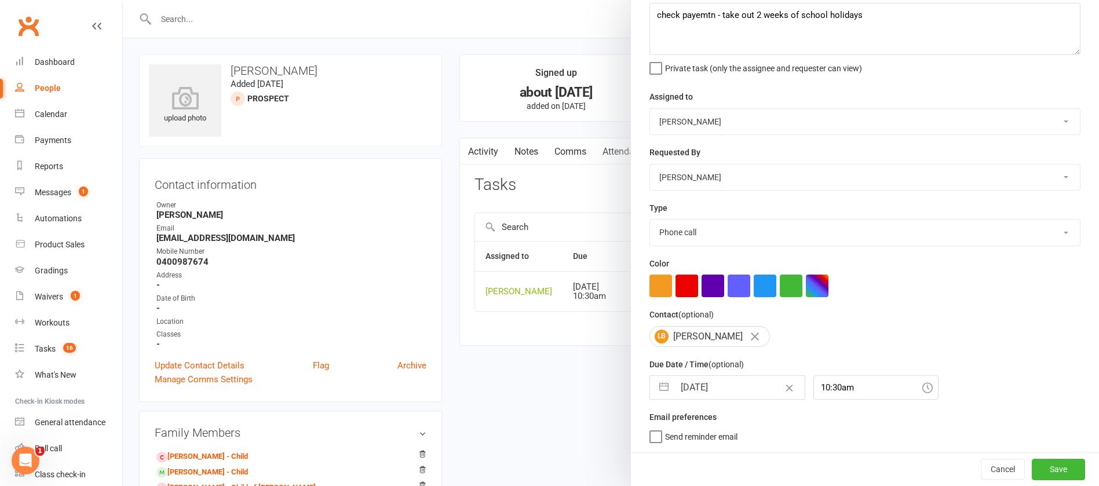
click at [673, 231] on select "Action E-mail Meeting Phone call Text Add new task type" at bounding box center [865, 232] width 430 height 25
select select "12049"
click at [650, 220] on select "Action E-mail Meeting Phone call Text Add new task type" at bounding box center [865, 232] width 430 height 25
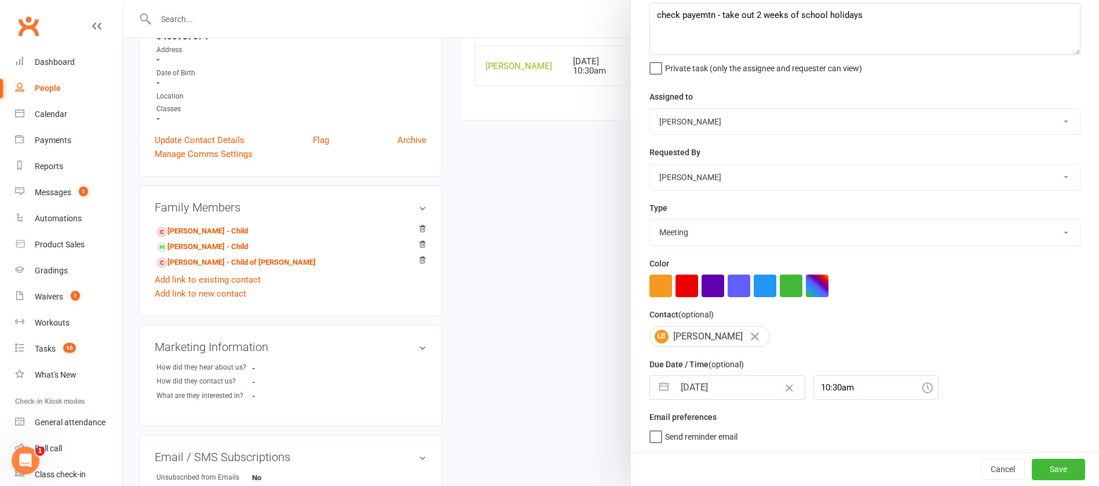
scroll to position [261, 0]
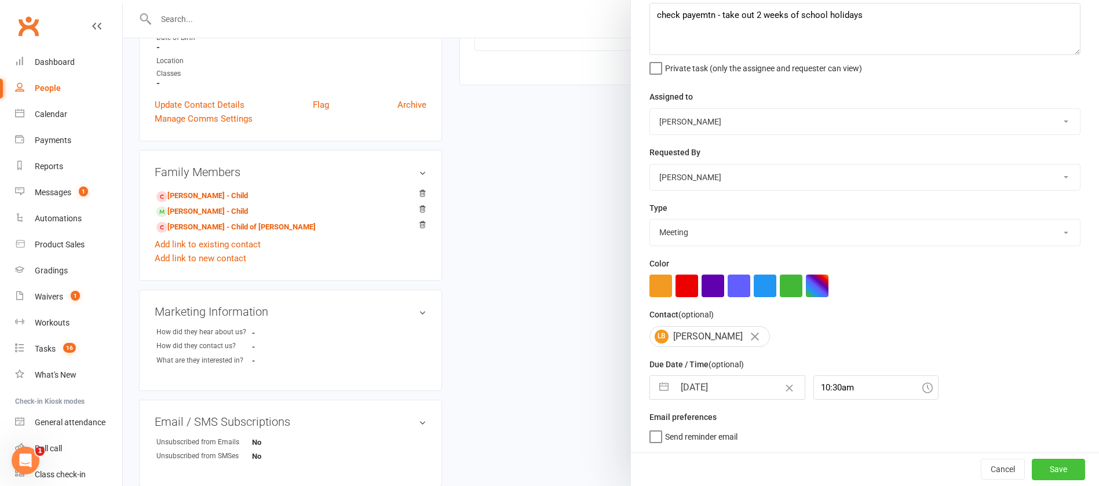
click at [1033, 470] on button "Save" at bounding box center [1058, 469] width 53 height 21
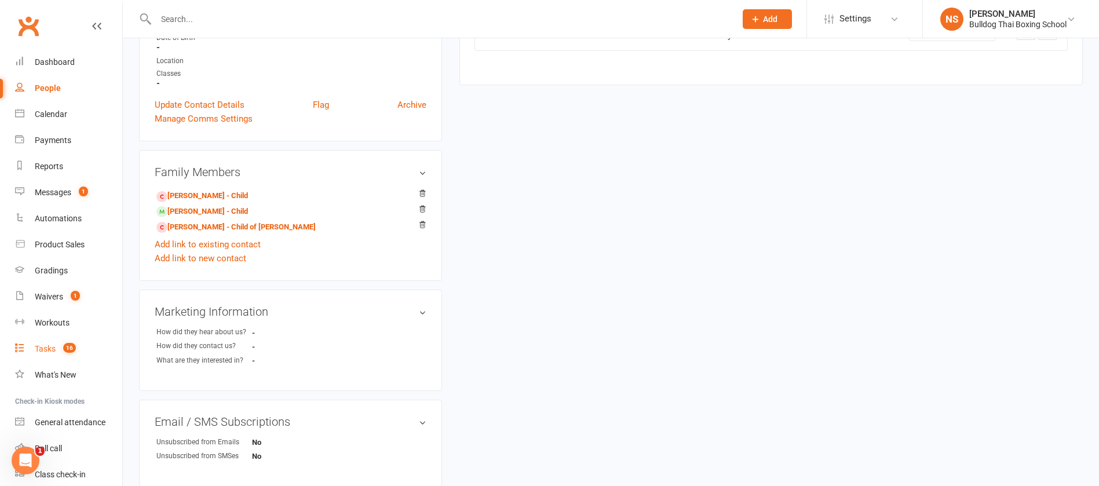
click at [33, 345] on link "Tasks 16" at bounding box center [68, 349] width 107 height 26
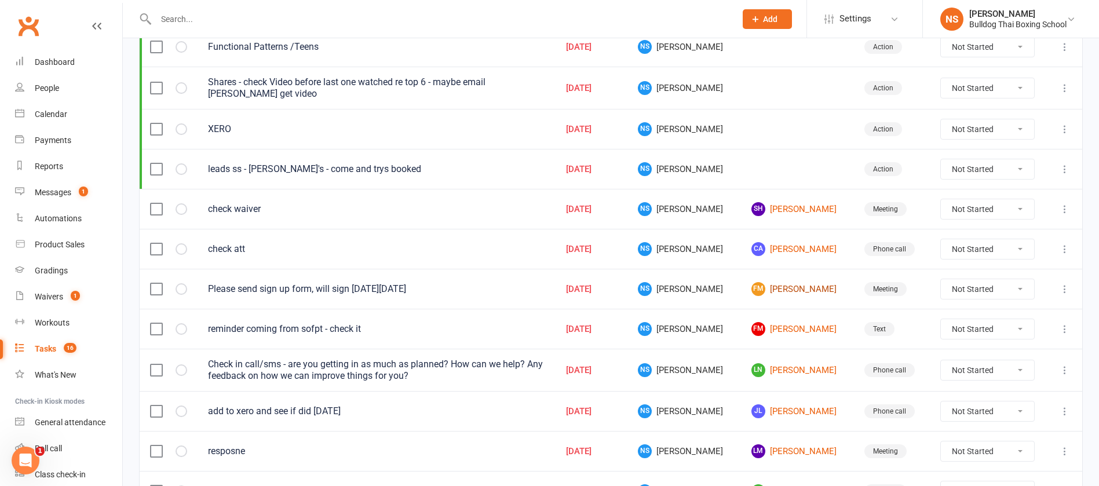
scroll to position [261, 0]
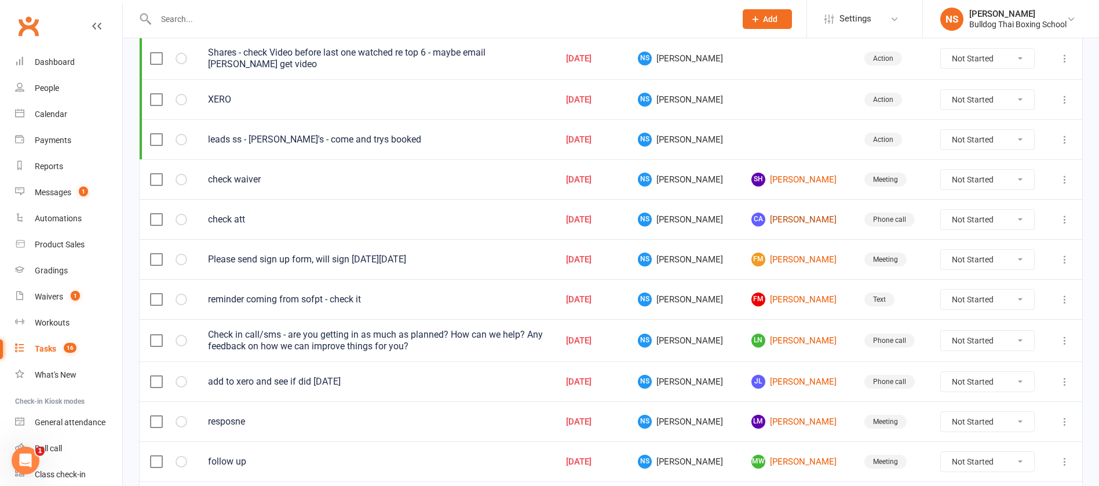
click at [787, 225] on link "CA [PERSON_NAME]" at bounding box center [797, 220] width 92 height 14
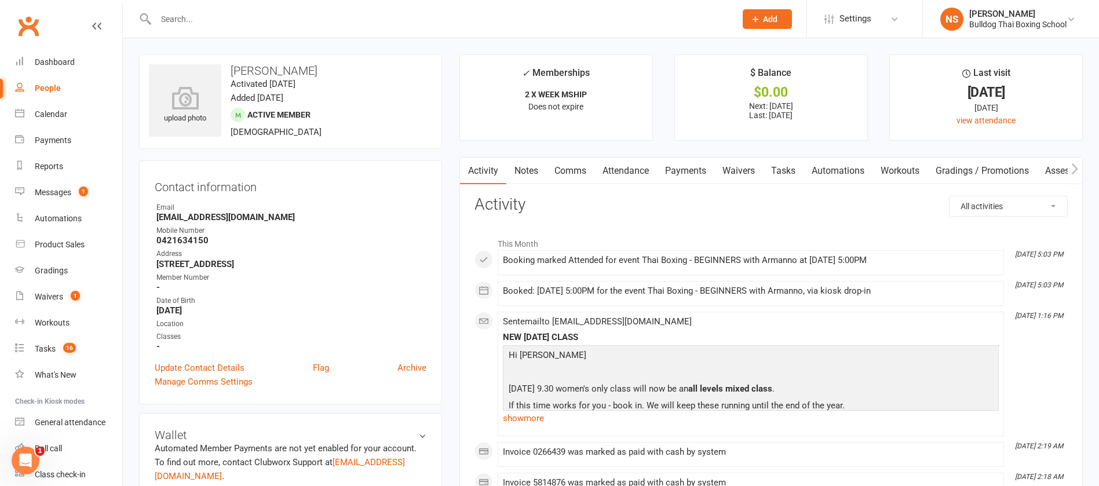
click at [787, 171] on link "Tasks" at bounding box center [783, 171] width 41 height 27
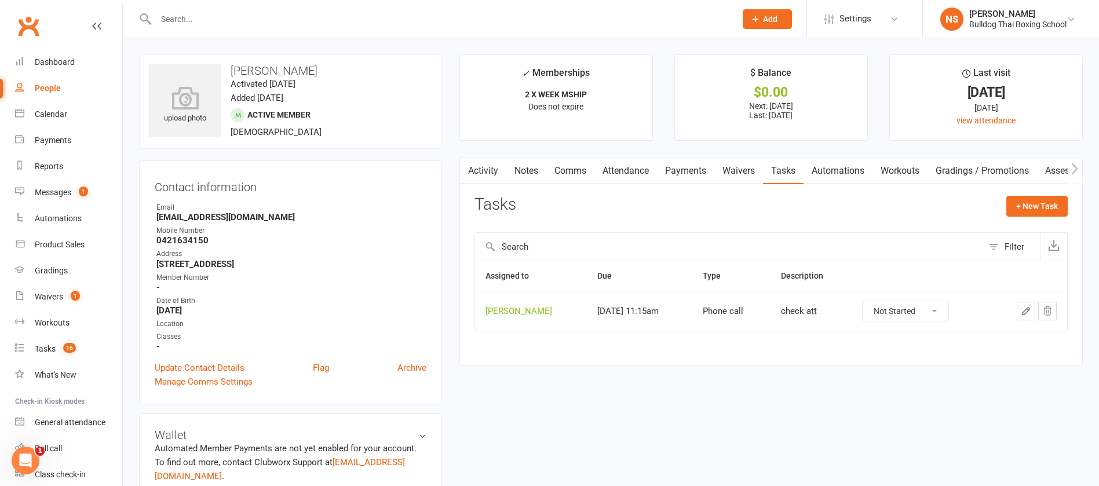
click at [1023, 310] on icon "button" at bounding box center [1026, 311] width 10 height 10
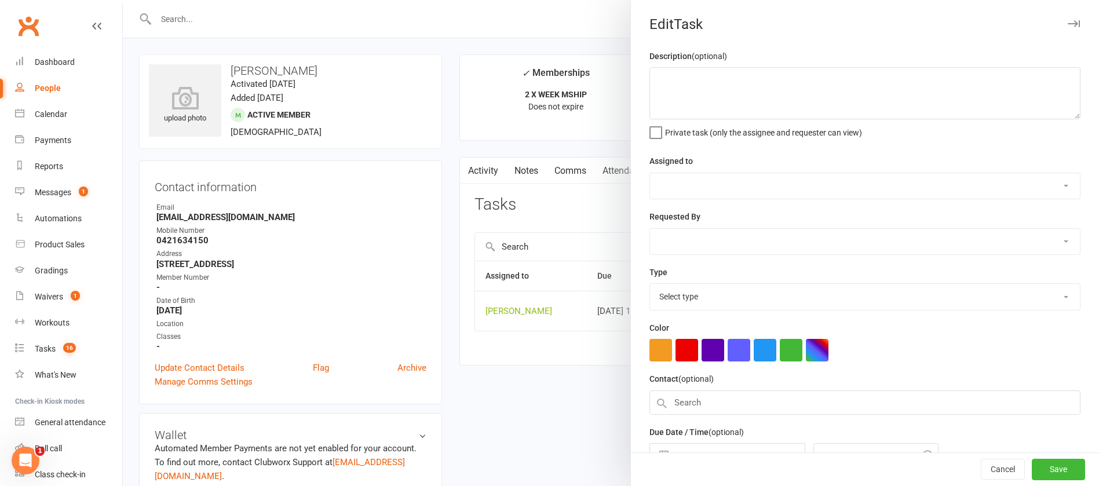
type textarea "check att"
select select "12940"
type input "[DATE]"
type input "11:15am"
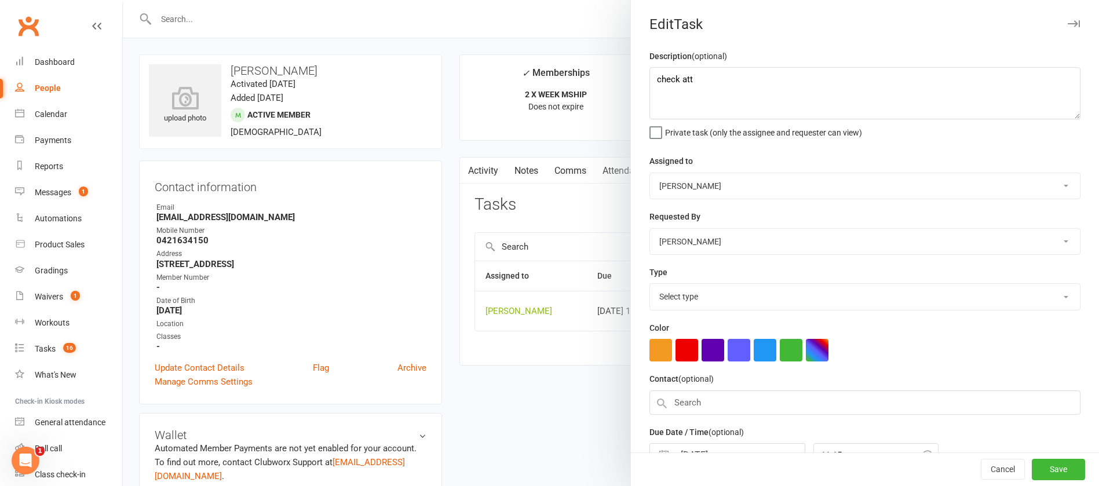
select select "12048"
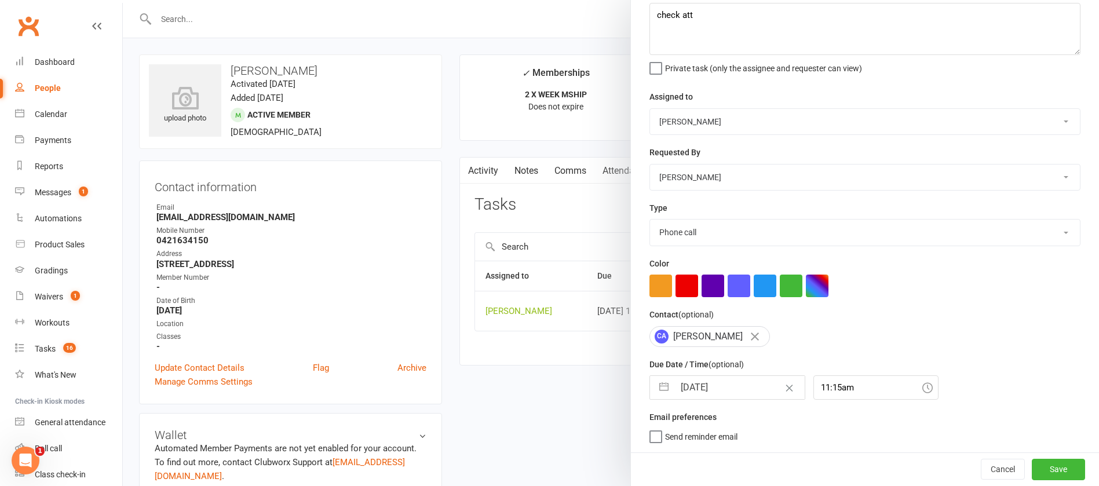
select select "7"
select select "2025"
select select "8"
select select "2025"
select select "9"
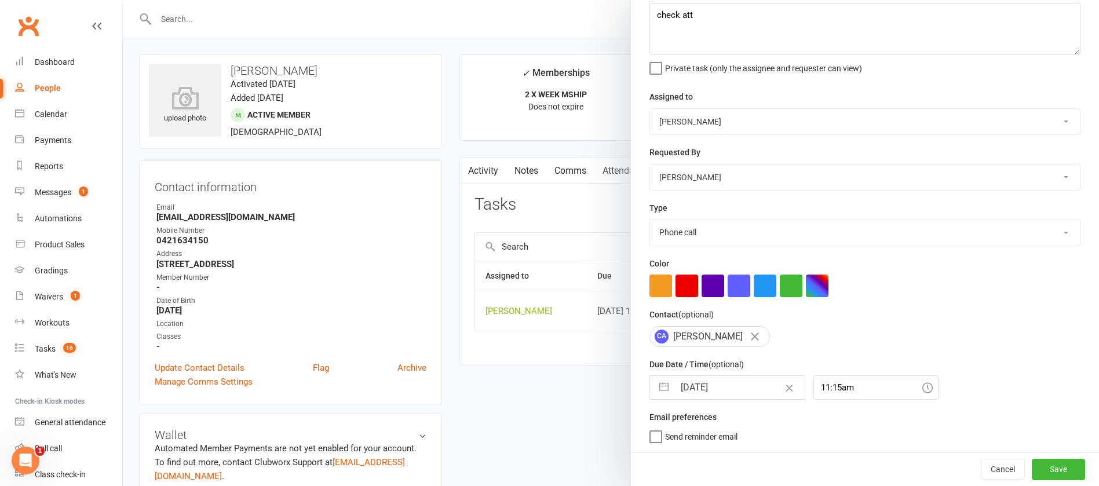
select select "2025"
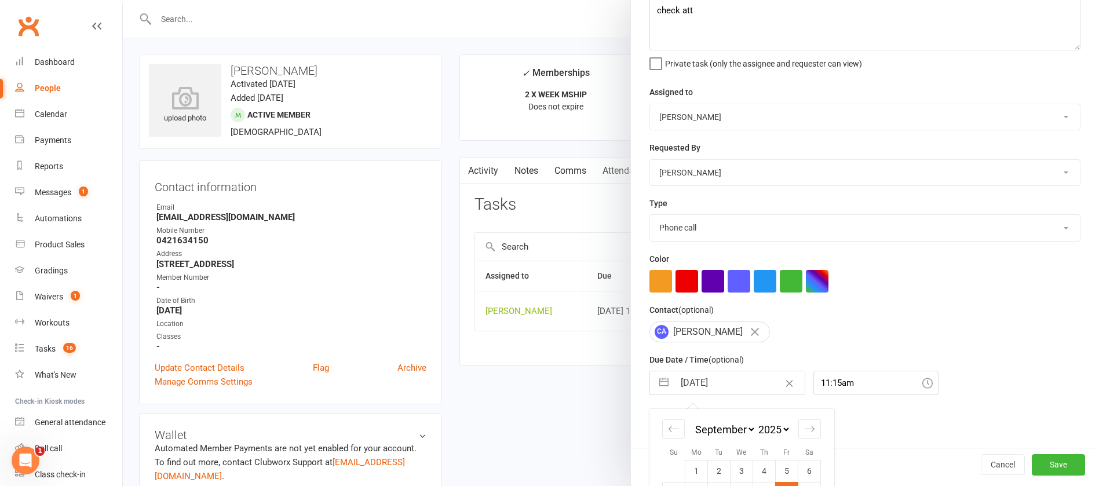
click at [722, 375] on input "[DATE]" at bounding box center [739, 382] width 130 height 23
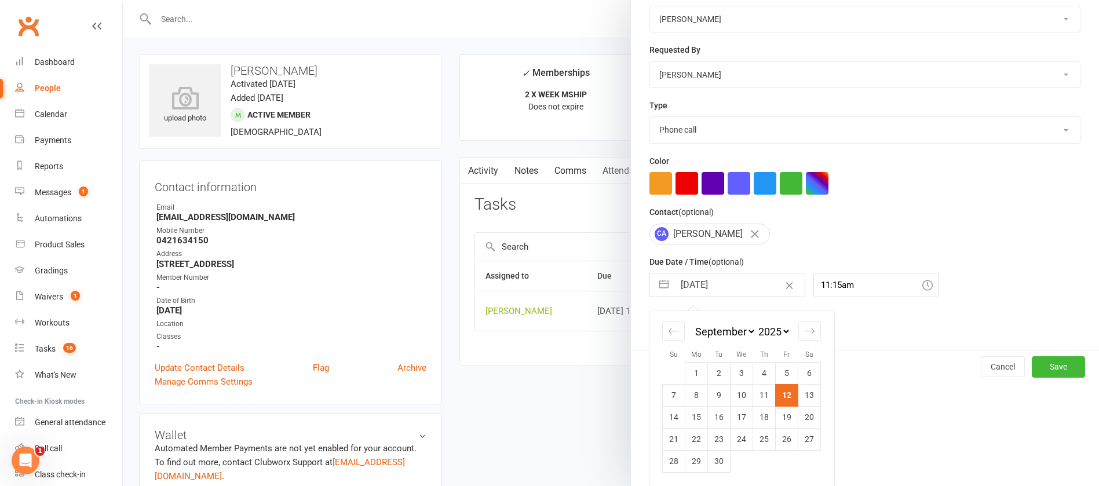
click at [781, 413] on td "19" at bounding box center [787, 417] width 23 height 22
type input "[DATE]"
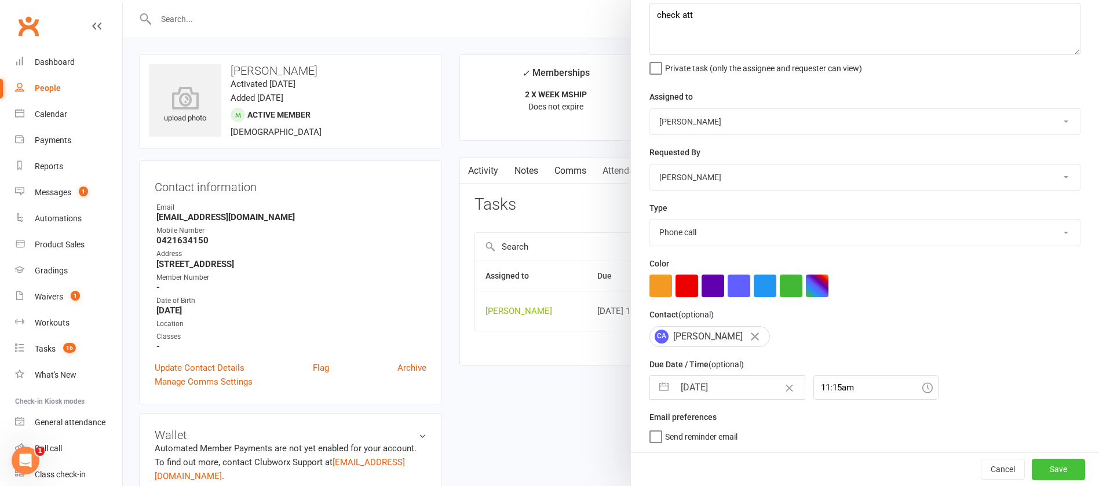
click at [1032, 471] on button "Save" at bounding box center [1058, 469] width 53 height 21
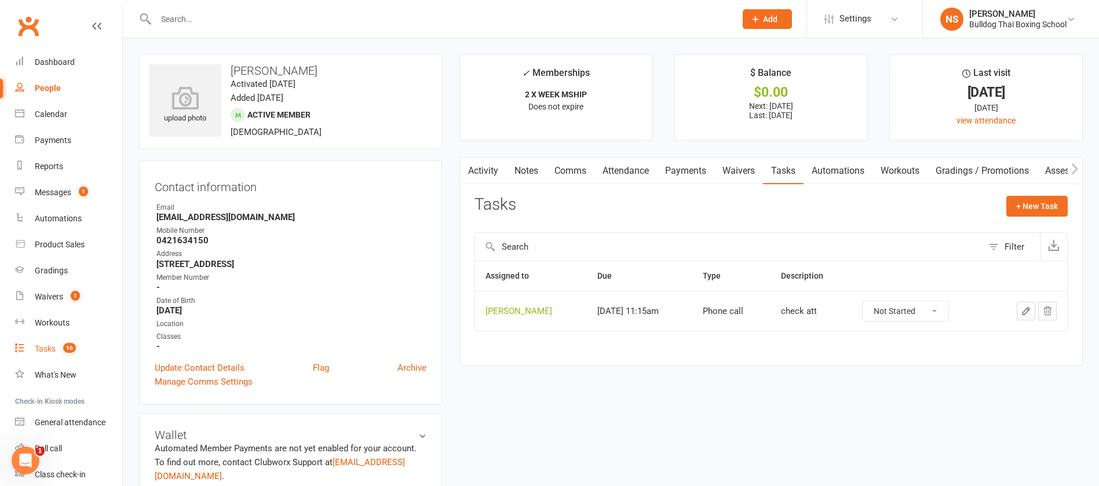
click at [39, 348] on div "Tasks" at bounding box center [45, 348] width 21 height 9
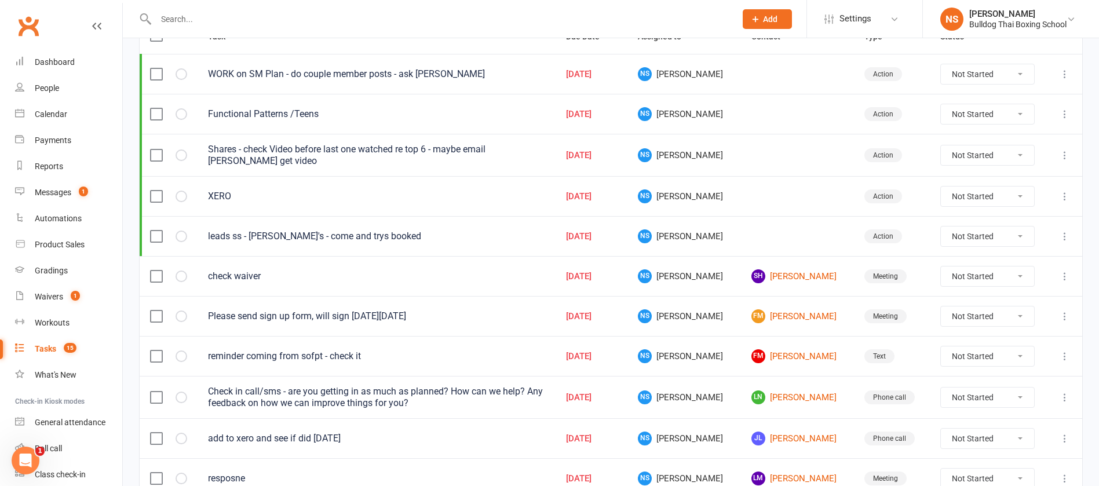
scroll to position [174, 0]
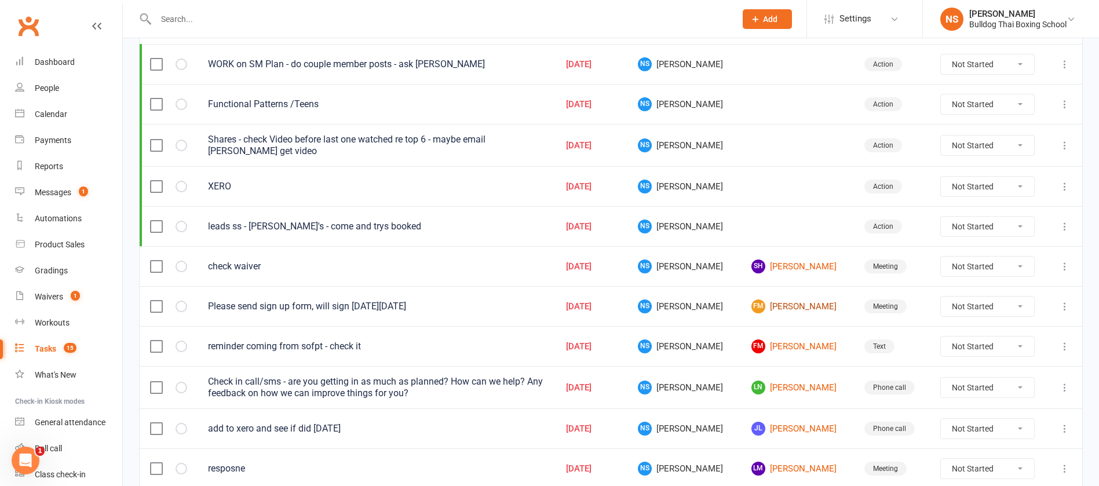
click at [782, 307] on link "[PERSON_NAME]" at bounding box center [797, 306] width 92 height 14
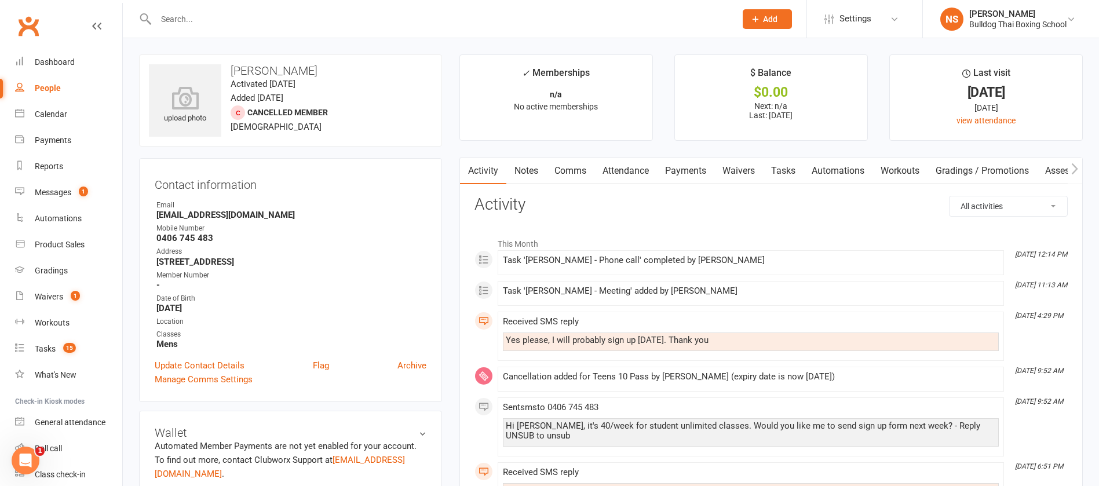
click at [569, 166] on link "Comms" at bounding box center [570, 171] width 48 height 27
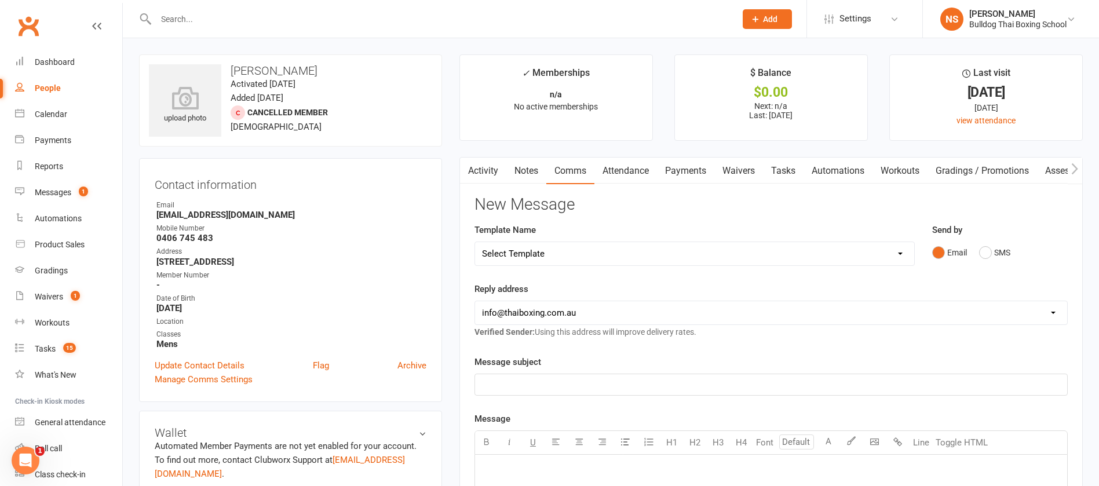
drag, startPoint x: 543, startPoint y: 252, endPoint x: 545, endPoint y: 246, distance: 6.0
click at [543, 252] on select "Select Template [Email] Price Increase 28 Day Kick starter [SMS] 10 Pass Check …" at bounding box center [694, 253] width 439 height 23
click at [475, 242] on select "Select Template [Email] Price Increase 28 Day Kick starter [SMS] 10 Pass Check …" at bounding box center [694, 253] width 439 height 23
click at [565, 255] on select "Select Template [Email] Price Increase 28 Day Kick starter [SMS] 10 Pass Check …" at bounding box center [694, 253] width 439 height 23
select select "146"
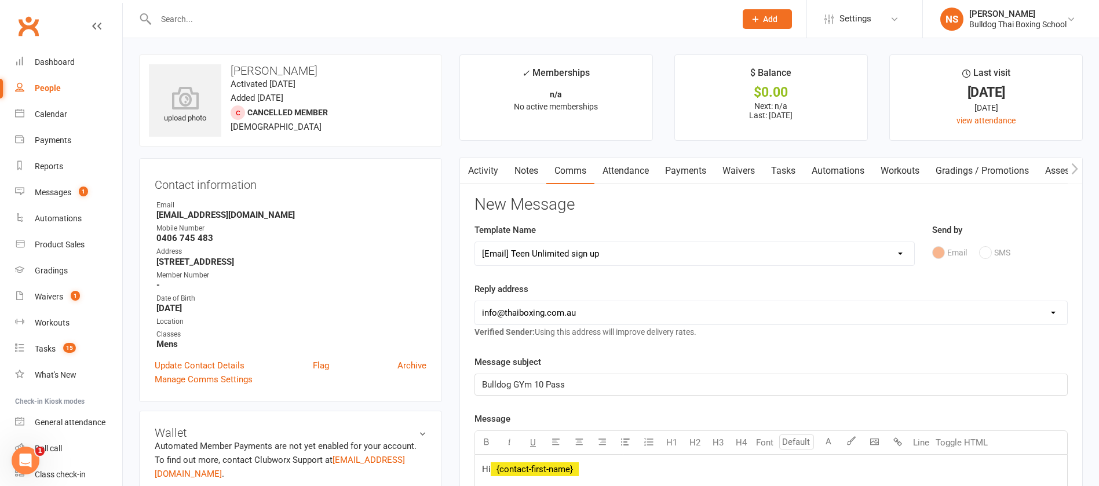
click at [475, 242] on select "Select Template [Email] Price Increase 28 Day Kick starter [SMS] 10 Pass Check …" at bounding box center [694, 253] width 439 height 23
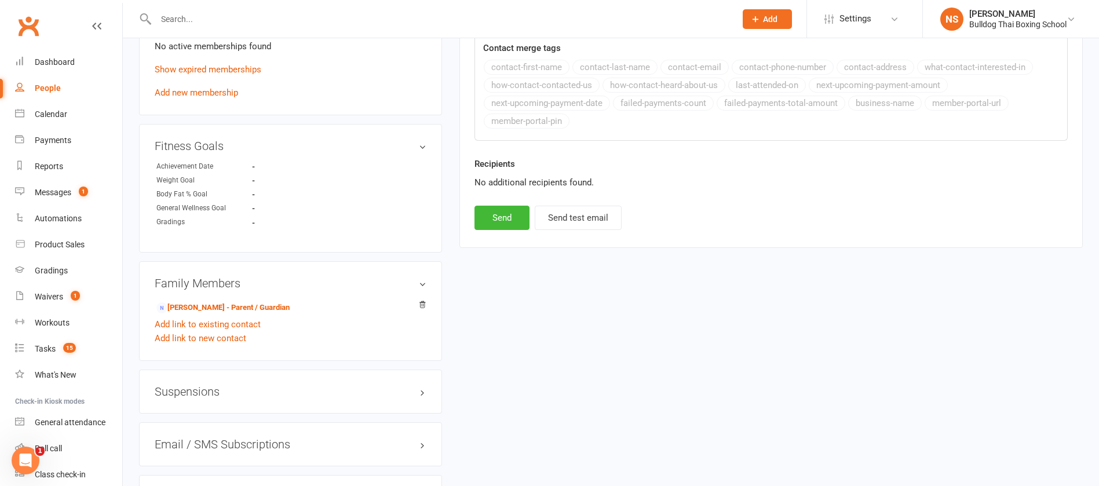
scroll to position [608, 0]
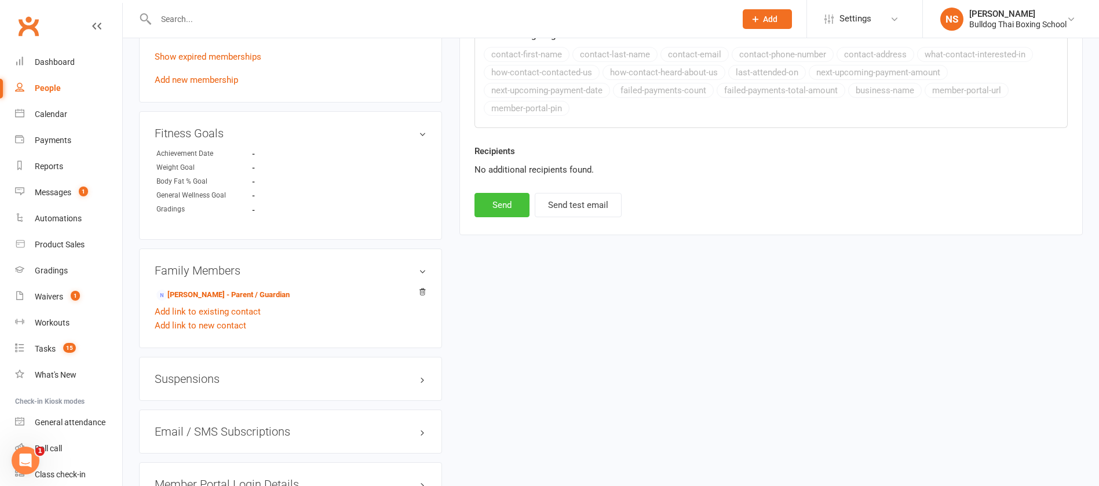
click at [499, 208] on button "Send" at bounding box center [501, 205] width 55 height 24
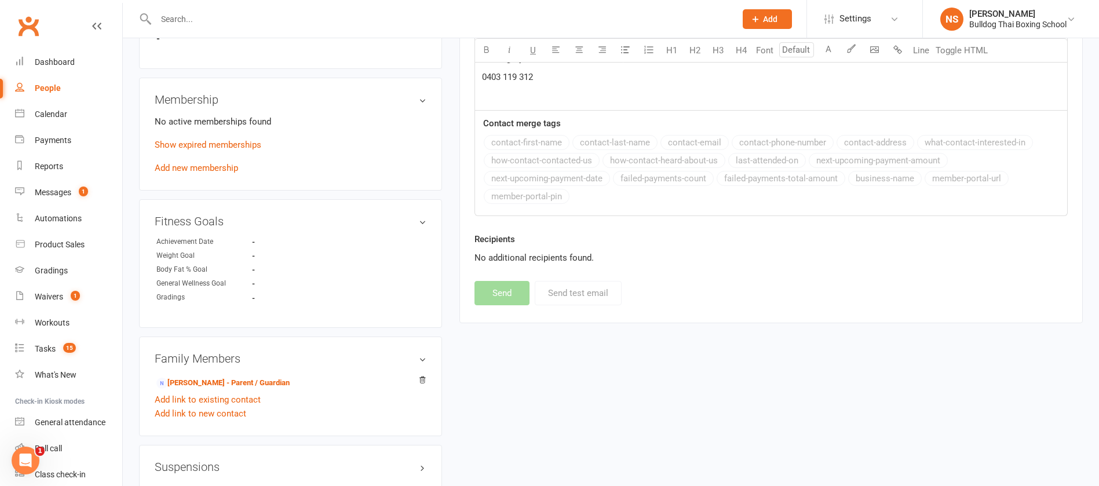
select select
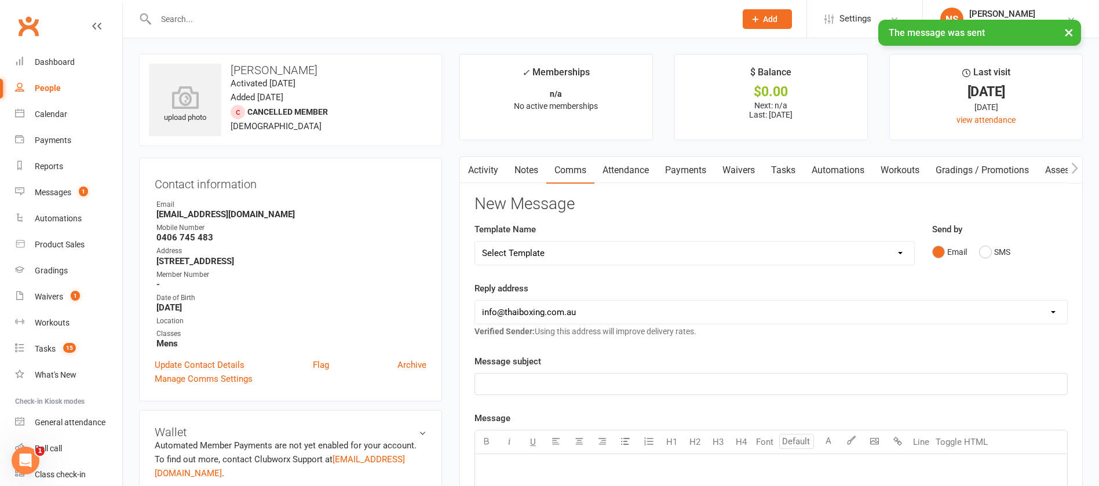
scroll to position [0, 0]
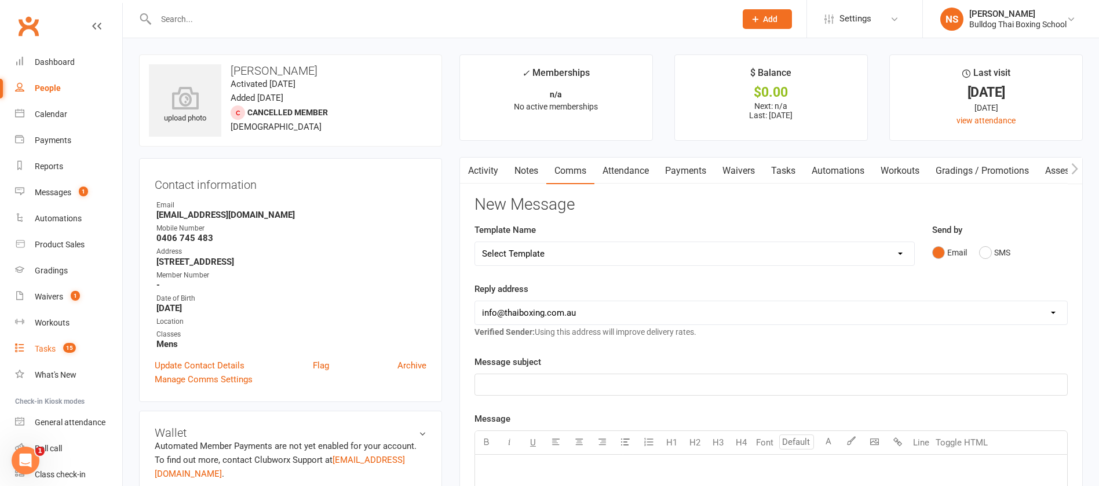
click at [47, 344] on div "Tasks" at bounding box center [45, 348] width 21 height 9
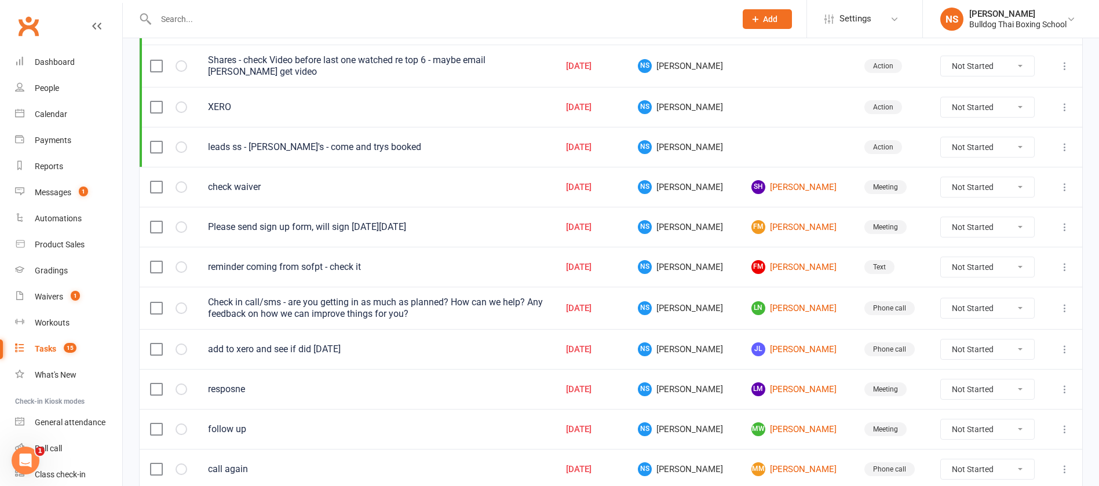
scroll to position [261, 0]
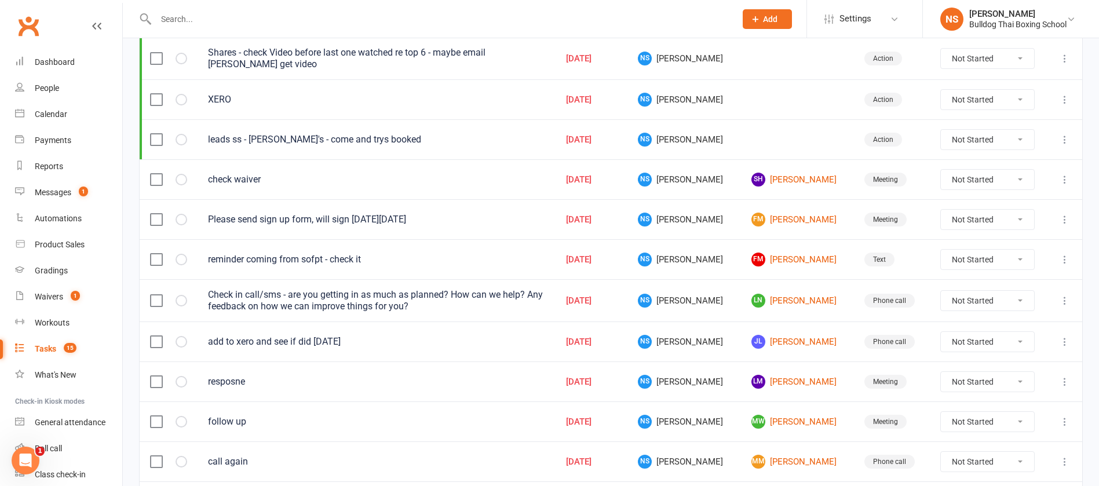
click at [1063, 219] on icon at bounding box center [1065, 220] width 12 height 12
click at [978, 264] on link "Edit" at bounding box center [1000, 264] width 115 height 23
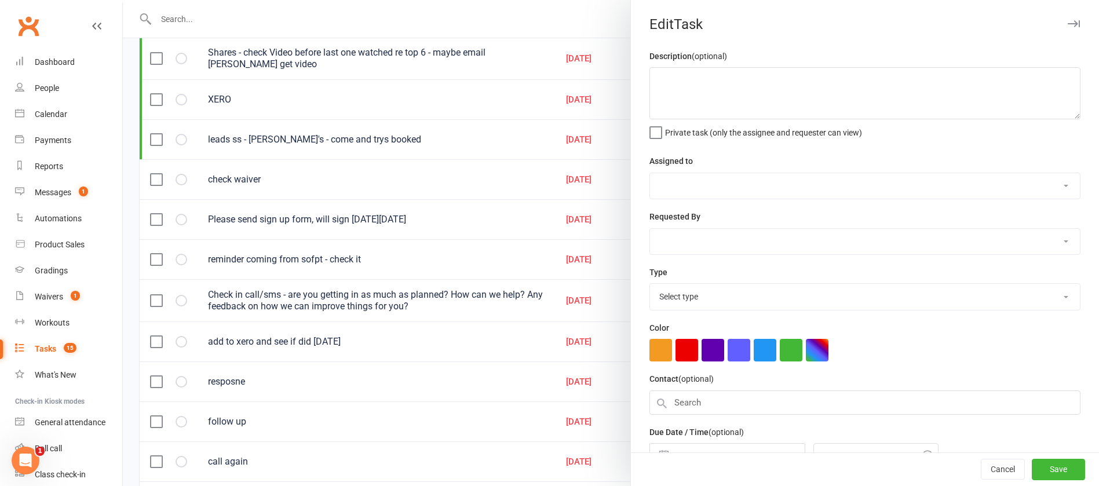
type textarea "Please send sign up form, will sign [DATE][DATE]"
select select "12940"
select select "45795"
type input "[DATE]"
type input "11:15am"
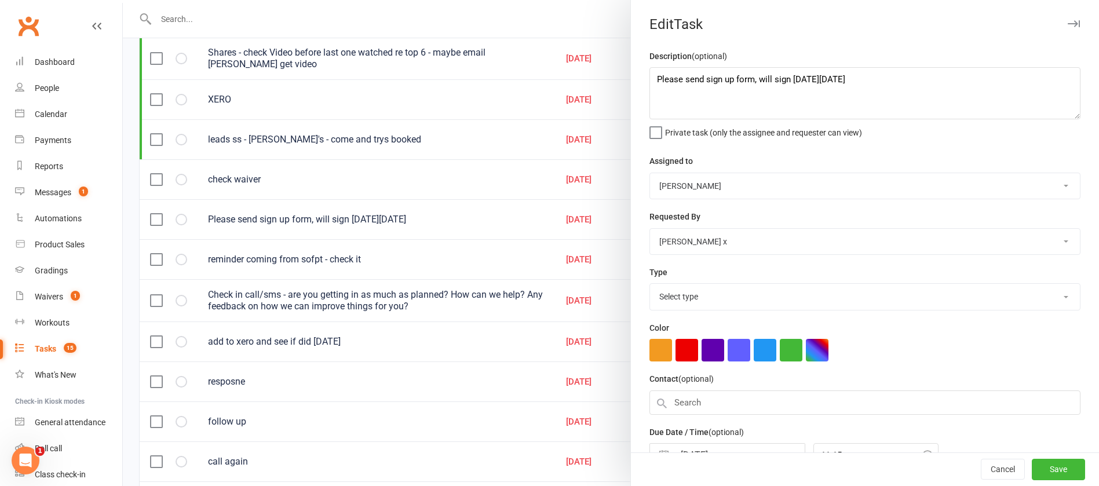
select select "12049"
drag, startPoint x: 866, startPoint y: 83, endPoint x: 617, endPoint y: 92, distance: 249.2
click at [123, 0] on react-component "Edit Task Description (optional) Please send sign up form, will sign [DATE][DAT…" at bounding box center [123, 0] width 0 height 0
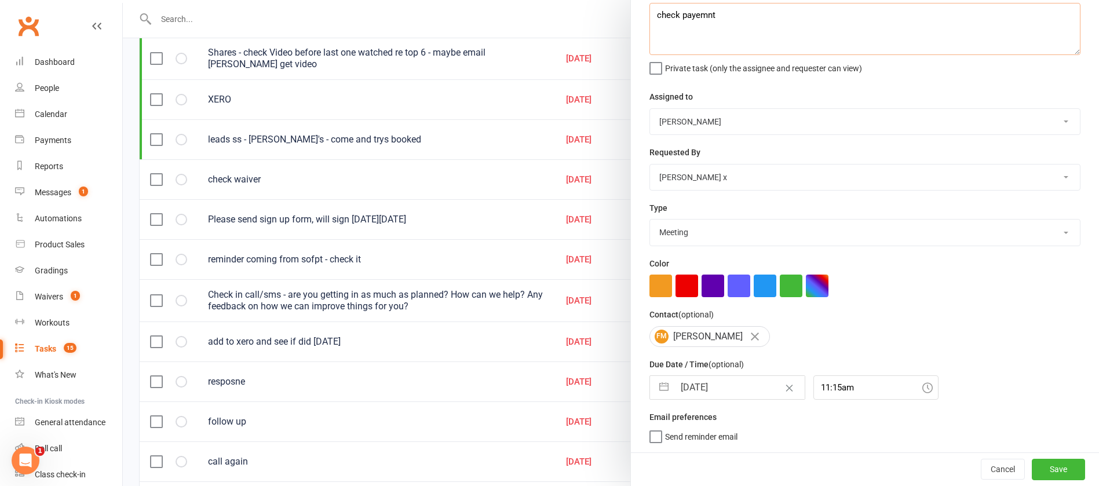
type textarea "check payemnt"
click at [722, 385] on input "[DATE]" at bounding box center [739, 387] width 130 height 23
select select "7"
select select "2025"
select select "8"
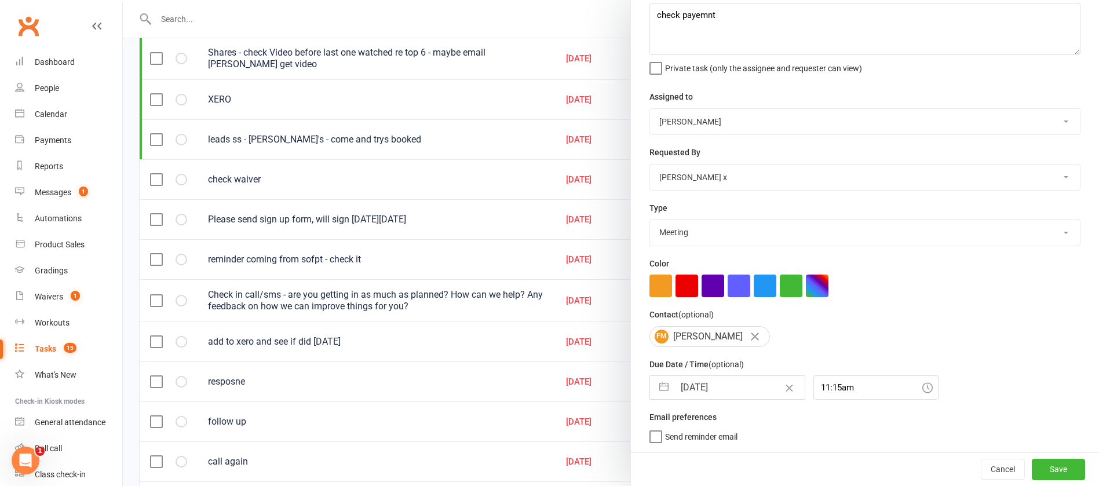
select select "2025"
select select "9"
select select "2025"
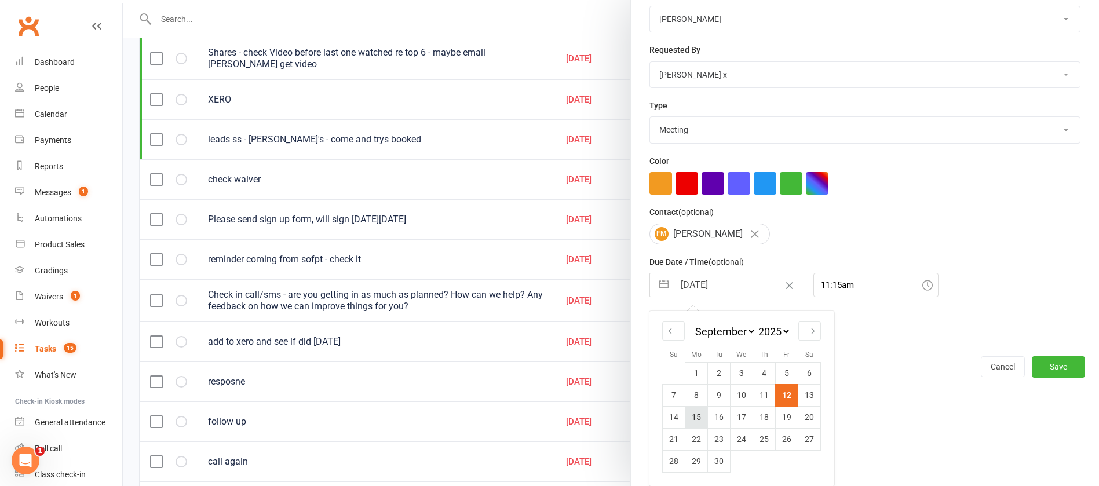
click at [690, 420] on td "15" at bounding box center [696, 417] width 23 height 22
type input "[DATE]"
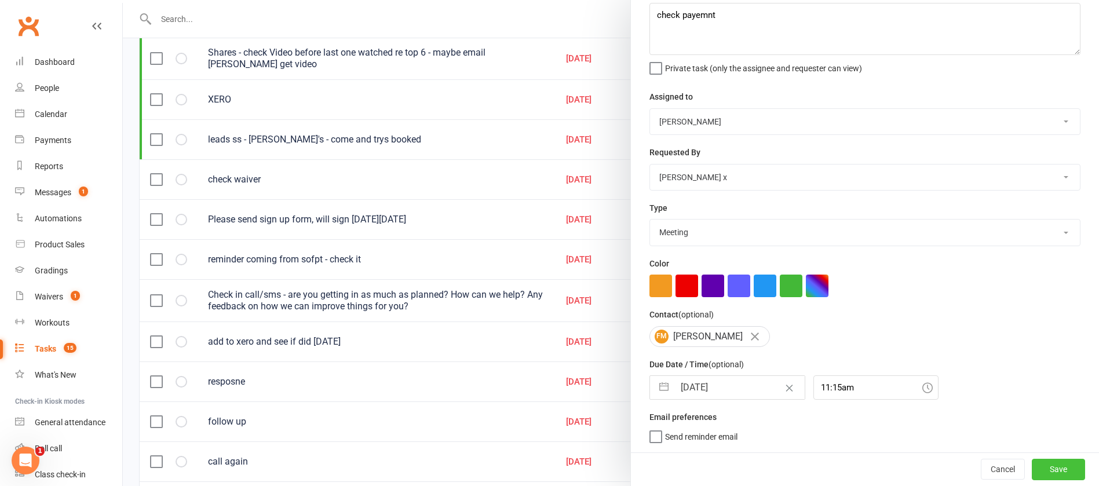
click at [1032, 463] on button "Save" at bounding box center [1058, 469] width 53 height 21
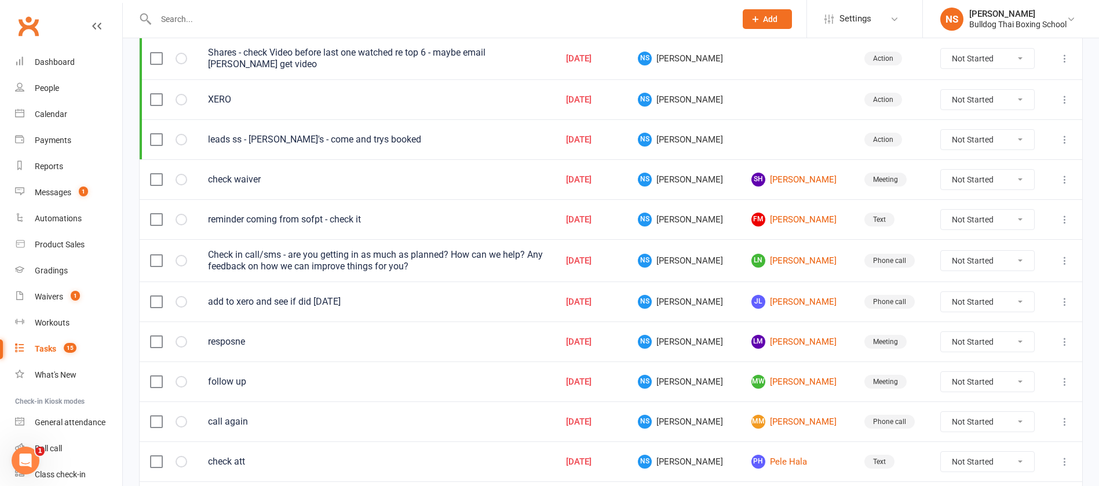
click at [40, 351] on div "Tasks" at bounding box center [45, 348] width 21 height 9
click at [46, 347] on div "Tasks" at bounding box center [45, 348] width 21 height 9
click at [789, 222] on link "FM [PERSON_NAME]" at bounding box center [797, 220] width 92 height 14
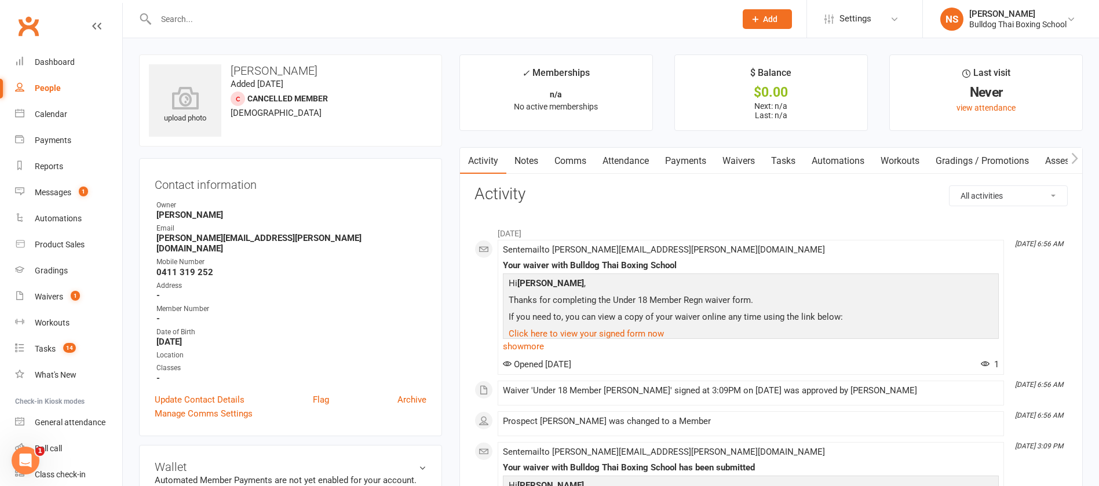
click at [791, 163] on link "Tasks" at bounding box center [783, 161] width 41 height 27
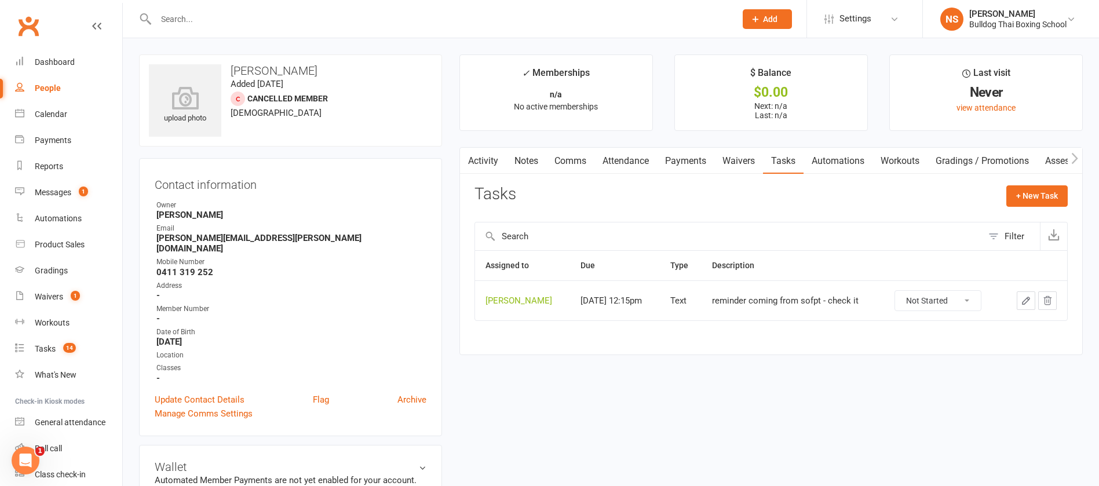
click at [1030, 300] on icon "button" at bounding box center [1026, 300] width 10 height 10
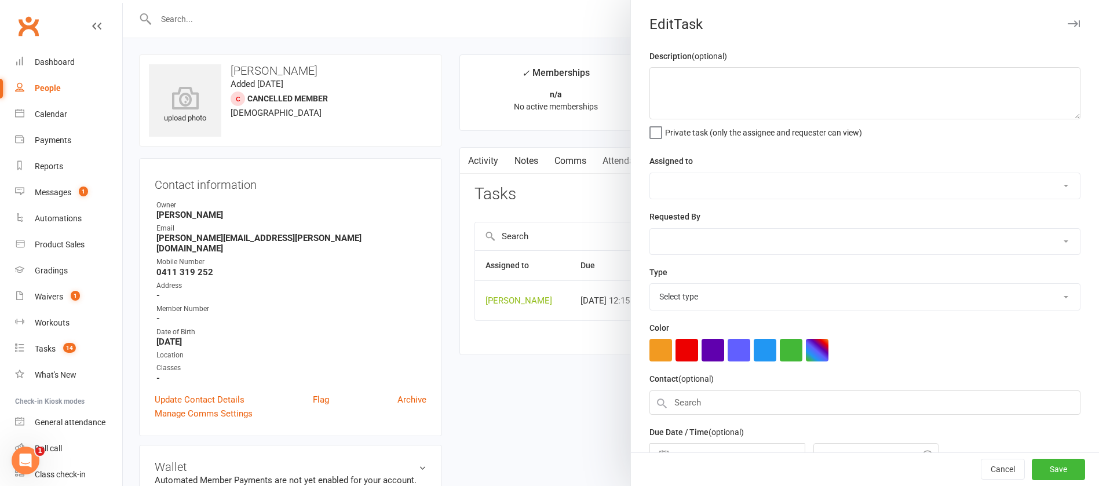
type textarea "reminder coming from sofpt - check it"
select select "12940"
type input "[DATE]"
type input "12:15pm"
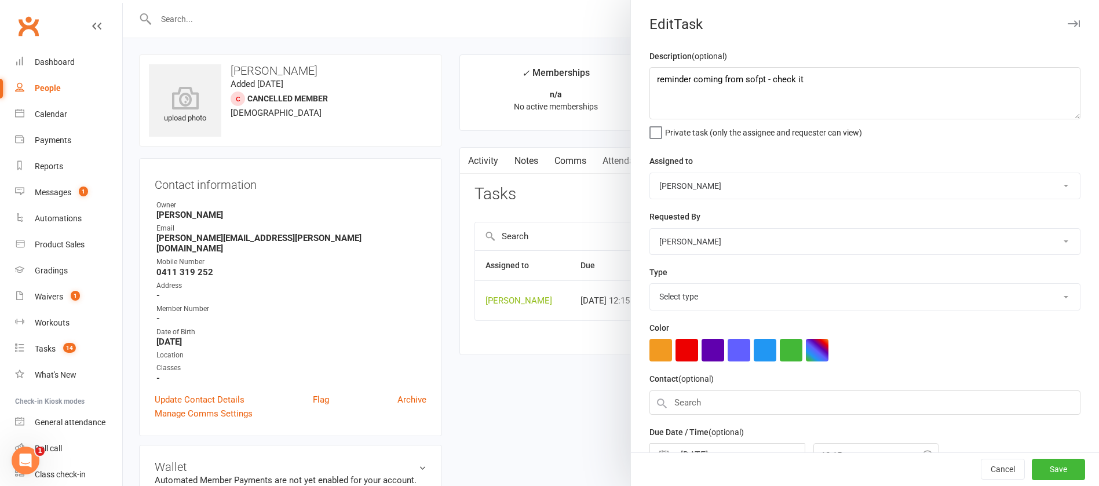
select select "13825"
drag, startPoint x: 780, startPoint y: 70, endPoint x: 646, endPoint y: 44, distance: 135.6
click at [123, 0] on react-component "Edit Task Description (optional) reminder coming from sofpt - check it Private …" at bounding box center [123, 0] width 0 height 0
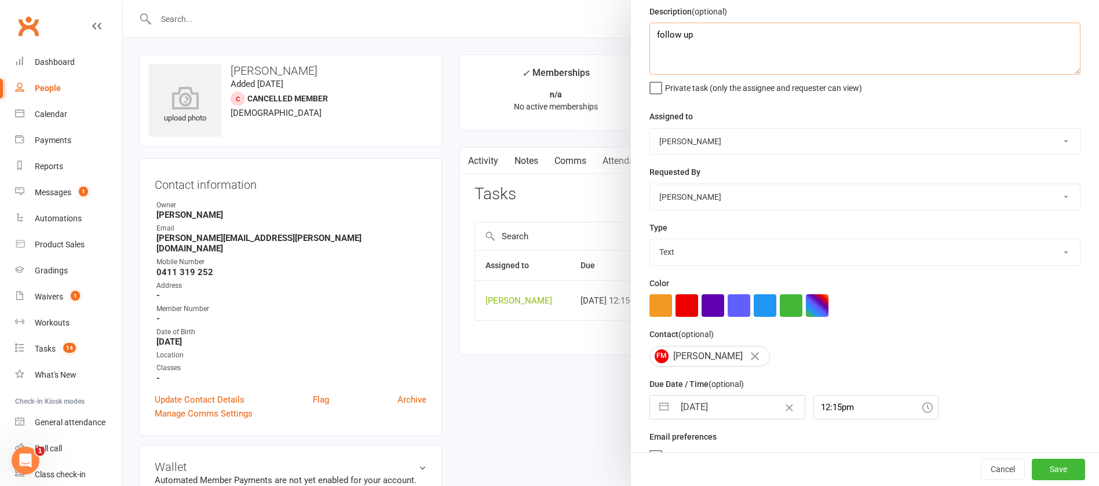
scroll to position [69, 0]
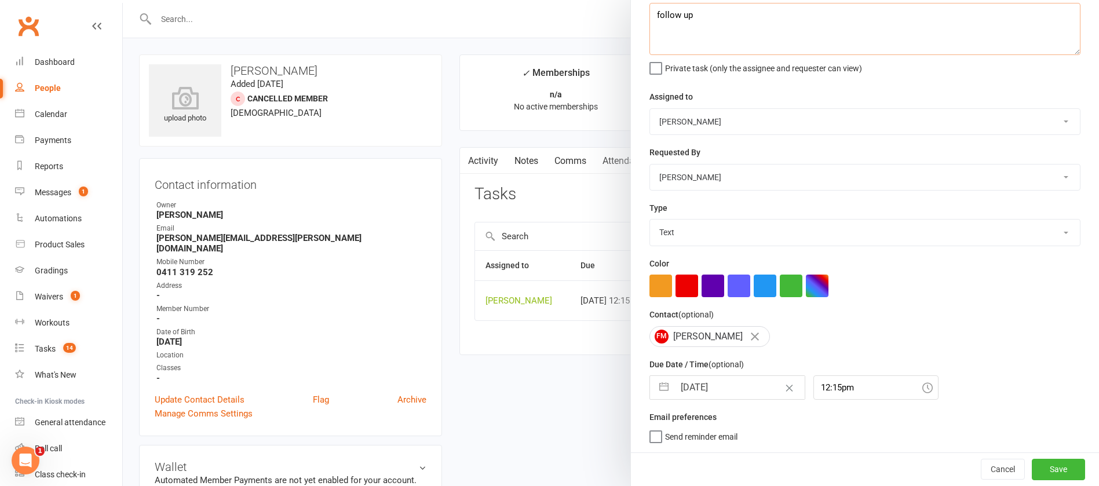
type textarea "follow up"
click at [665, 229] on select "Action E-mail Meeting Phone call Text Add new task type" at bounding box center [865, 232] width 430 height 25
select select "12048"
click at [650, 220] on select "Action E-mail Meeting Phone call Text Add new task type" at bounding box center [865, 232] width 430 height 25
select select "7"
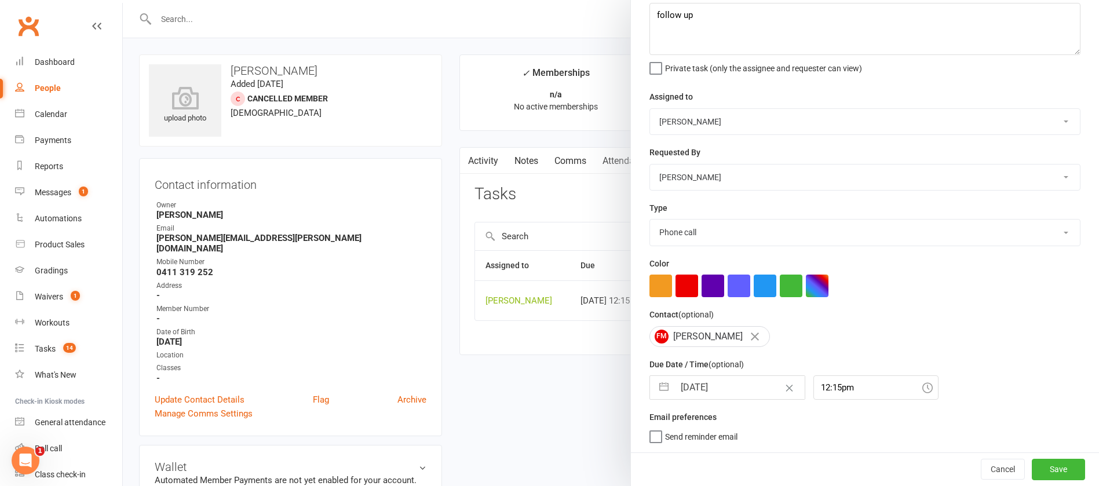
select select "2025"
select select "8"
select select "2025"
select select "9"
select select "2025"
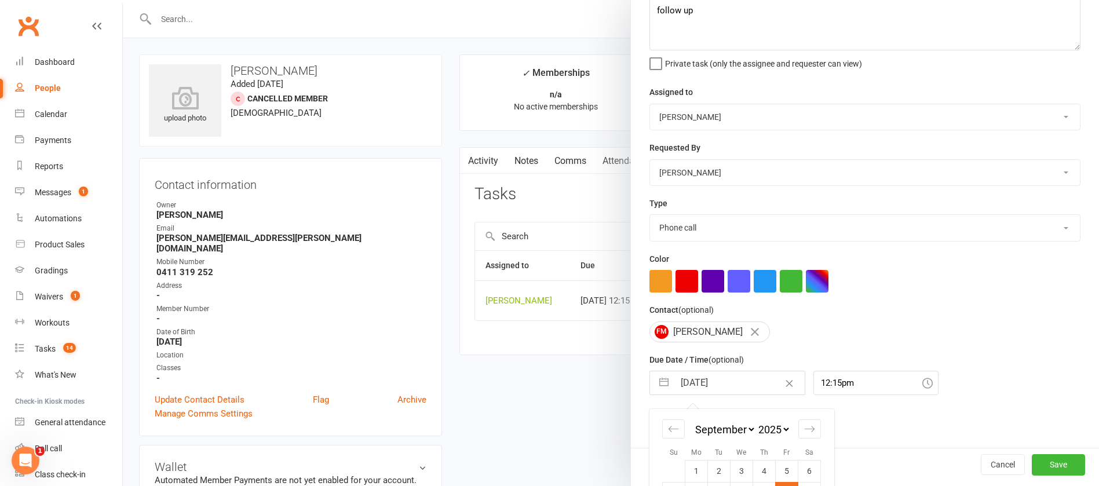
click at [712, 380] on input "[DATE]" at bounding box center [739, 382] width 130 height 23
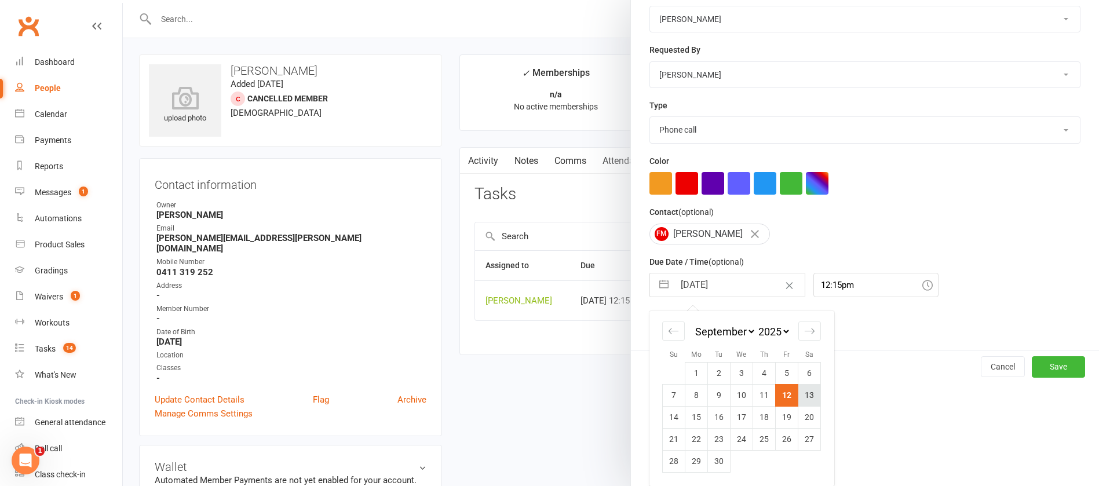
click at [802, 398] on td "13" at bounding box center [809, 395] width 23 height 22
type input "[DATE]"
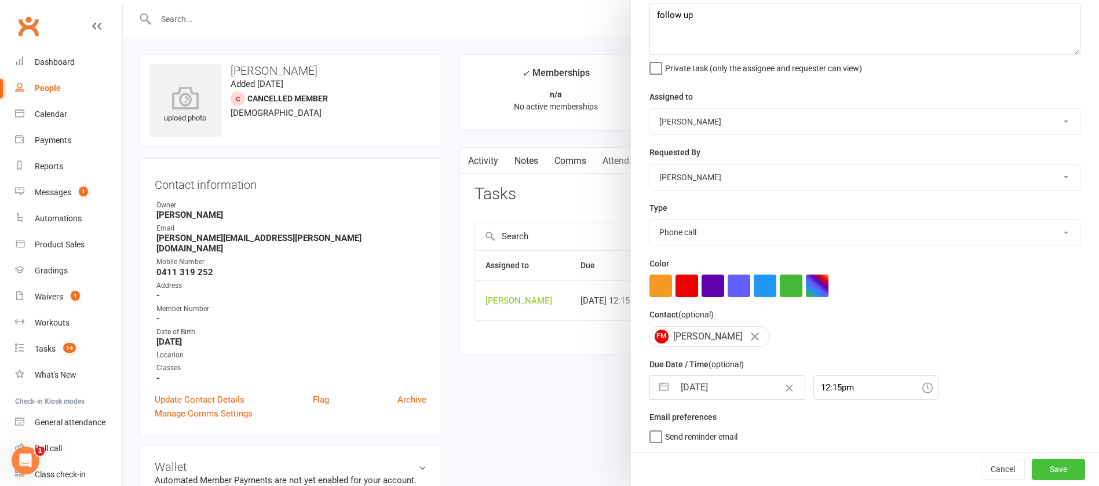
click at [1034, 470] on button "Save" at bounding box center [1058, 469] width 53 height 21
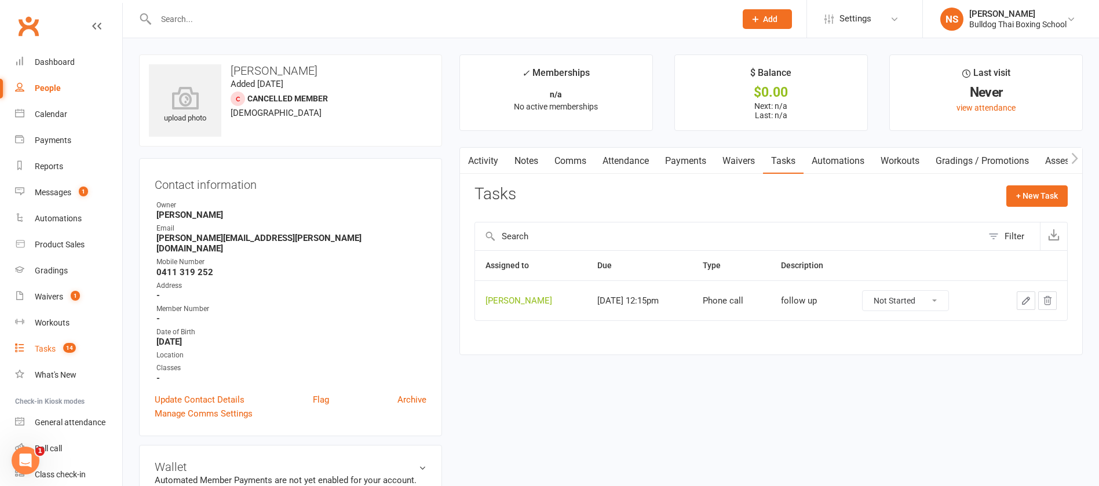
click at [50, 348] on div "Tasks" at bounding box center [45, 348] width 21 height 9
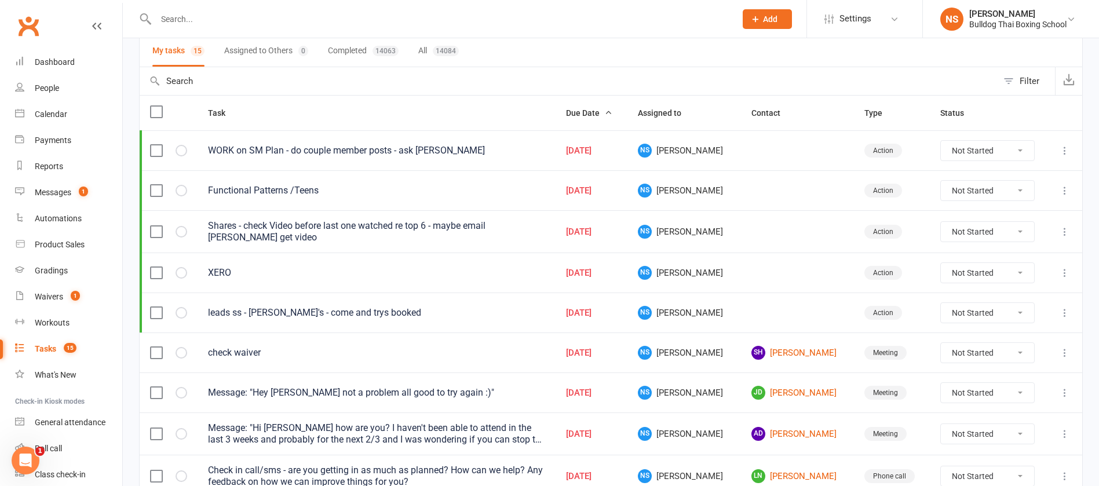
scroll to position [174, 0]
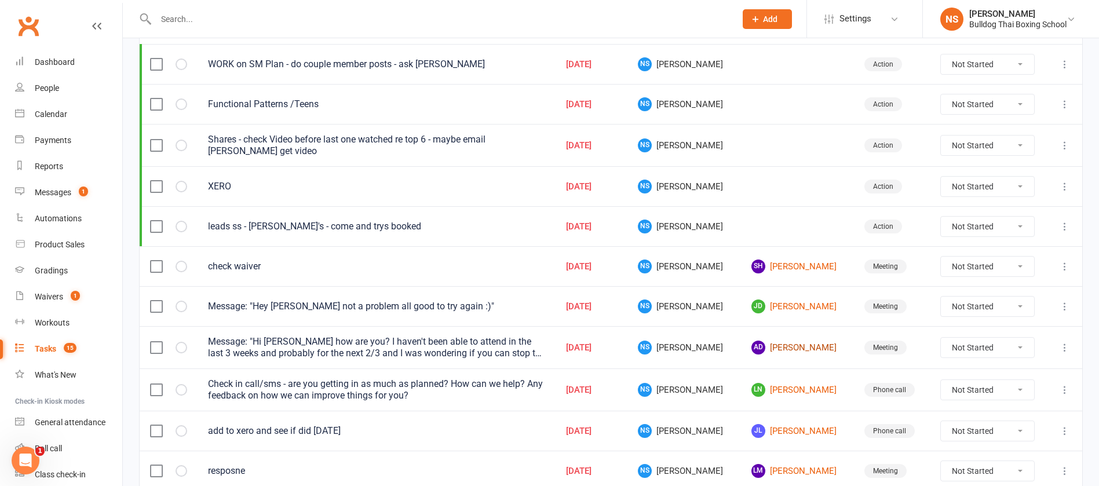
click at [781, 350] on link "AD [PERSON_NAME]" at bounding box center [797, 348] width 92 height 14
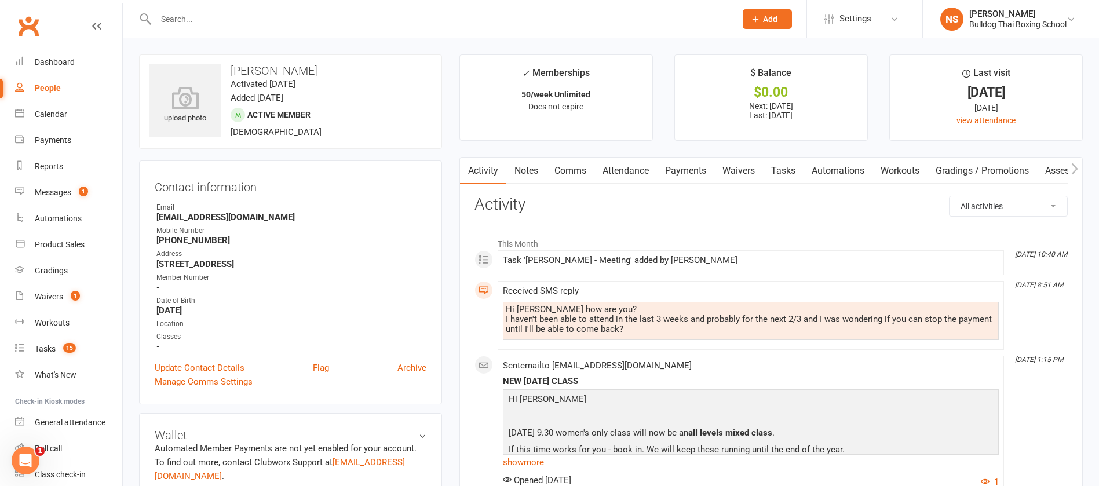
click at [569, 175] on link "Comms" at bounding box center [570, 171] width 48 height 27
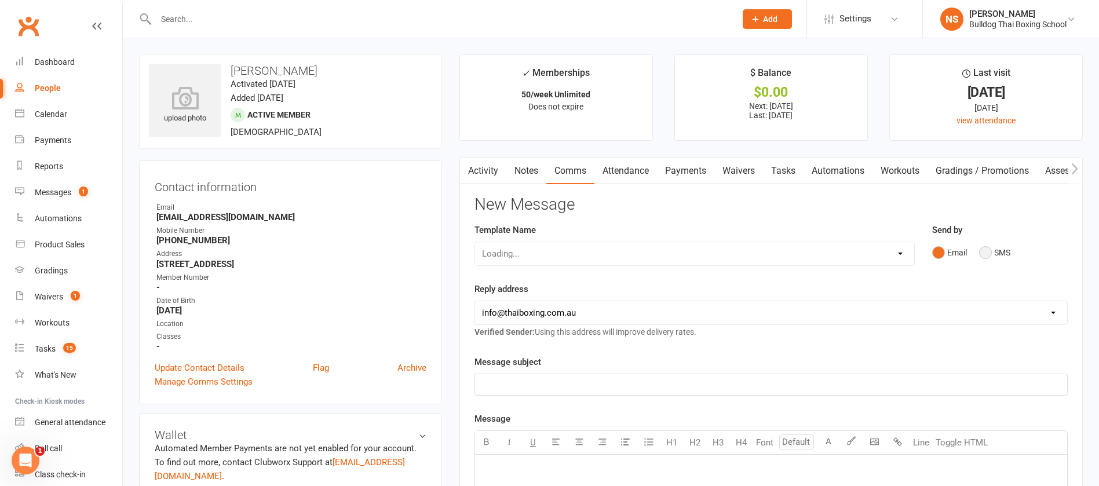
click at [987, 254] on button "SMS" at bounding box center [994, 253] width 31 height 22
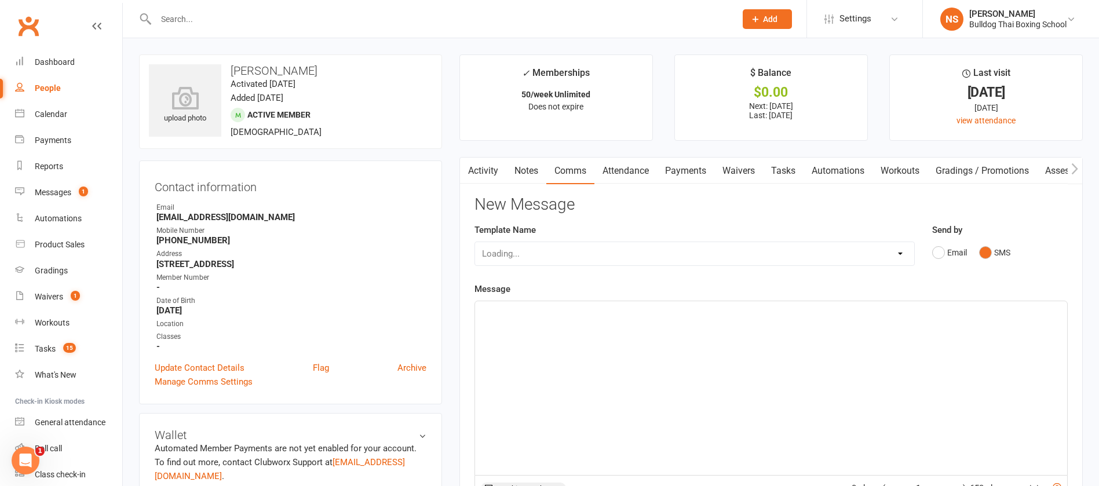
click at [537, 310] on p "﻿" at bounding box center [771, 312] width 578 height 14
click at [485, 310] on span "yes sure - what date til?" at bounding box center [527, 311] width 91 height 10
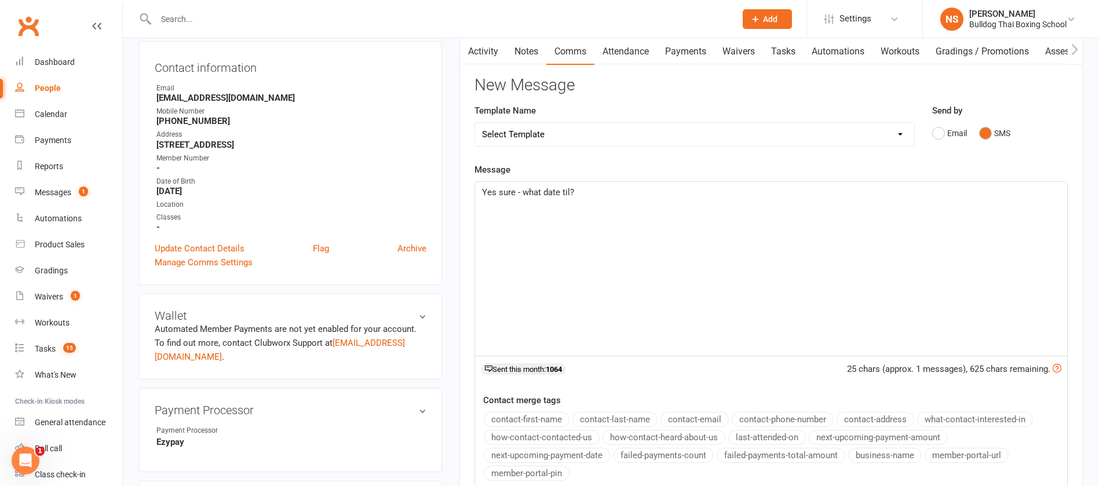
scroll to position [261, 0]
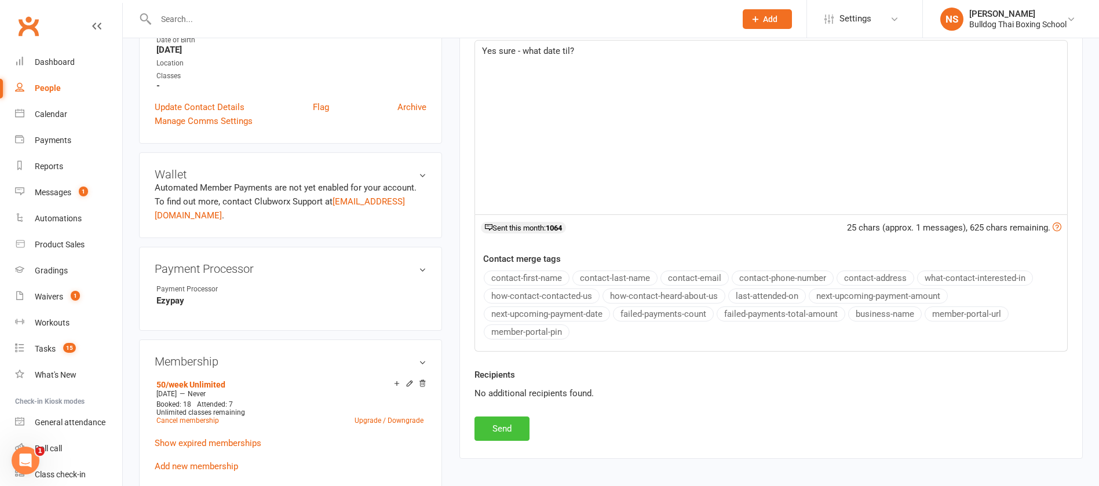
click at [506, 431] on button "Send" at bounding box center [501, 428] width 55 height 24
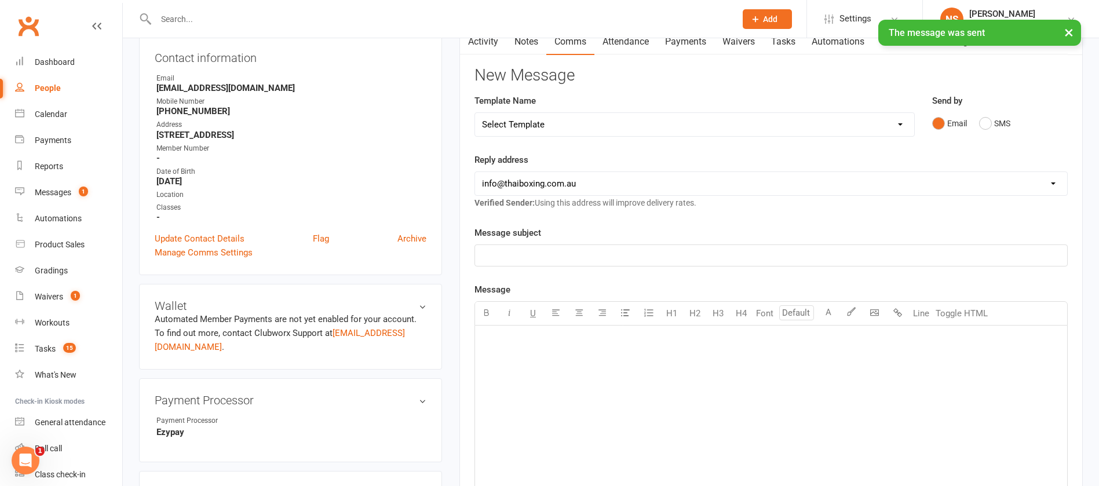
scroll to position [0, 0]
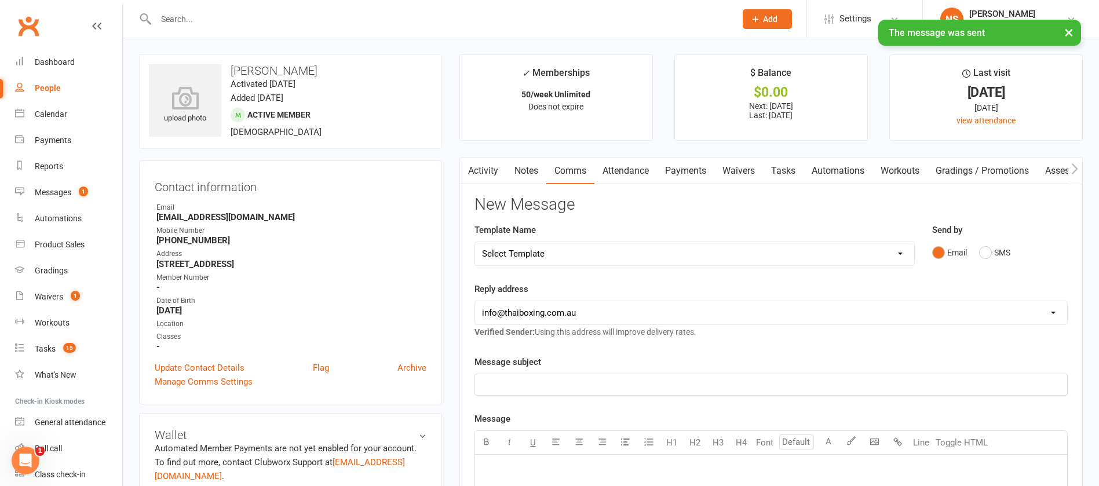
click at [787, 175] on link "Tasks" at bounding box center [783, 171] width 41 height 27
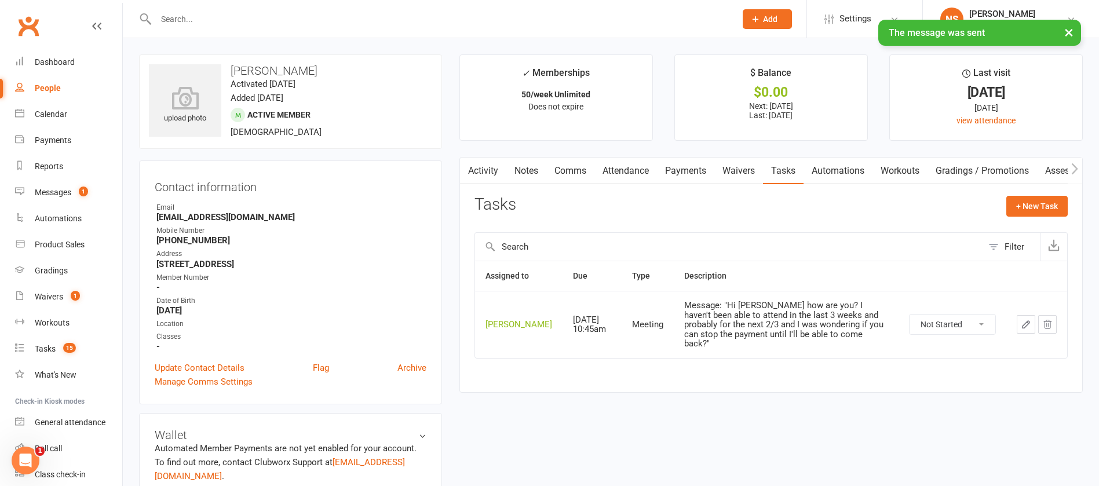
click at [981, 328] on select "Not Started In Progress Waiting Complete" at bounding box center [952, 325] width 86 height 20
click at [909, 319] on select "Not Started In Progress Waiting Complete" at bounding box center [952, 325] width 86 height 20
select select "unstarted"
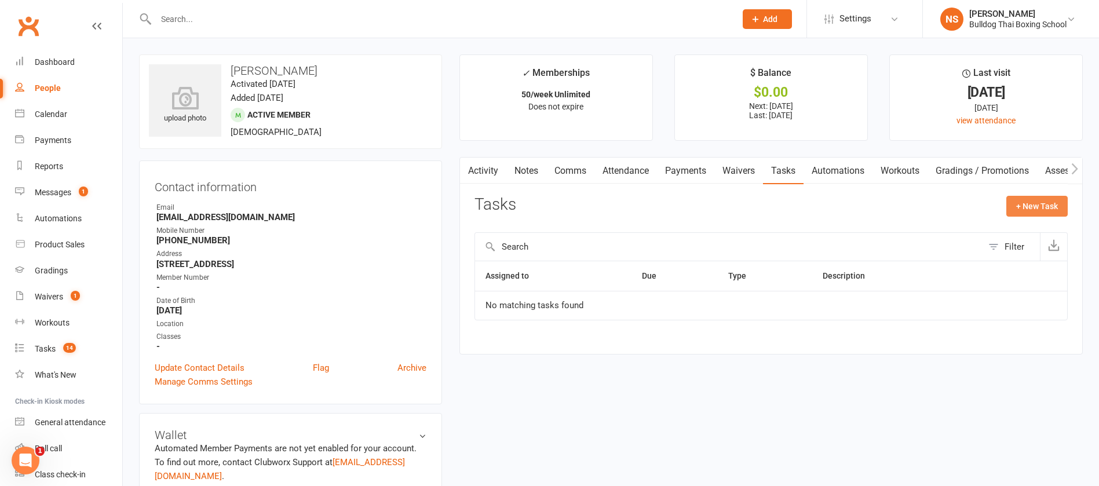
click at [1028, 207] on button "+ New Task" at bounding box center [1036, 206] width 61 height 21
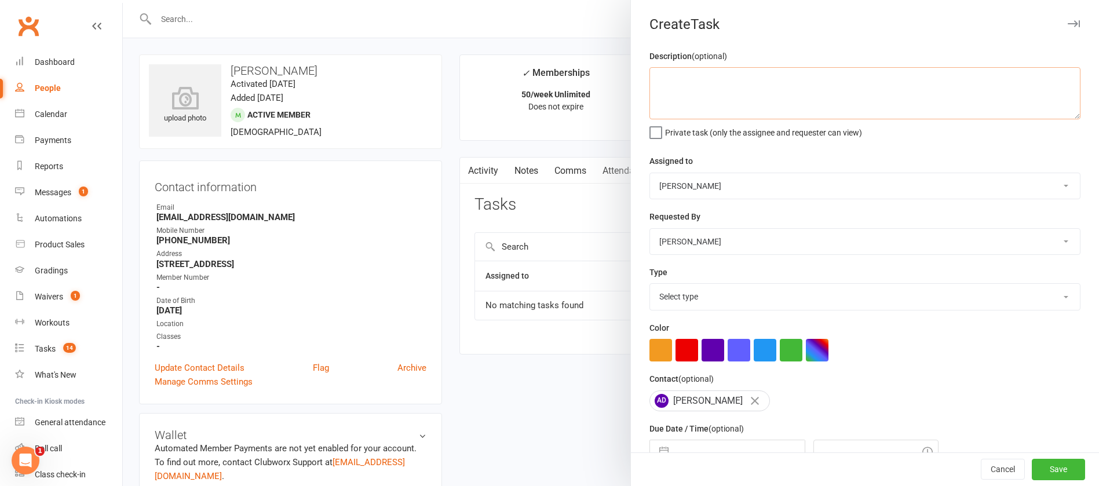
click at [670, 79] on textarea at bounding box center [864, 93] width 431 height 52
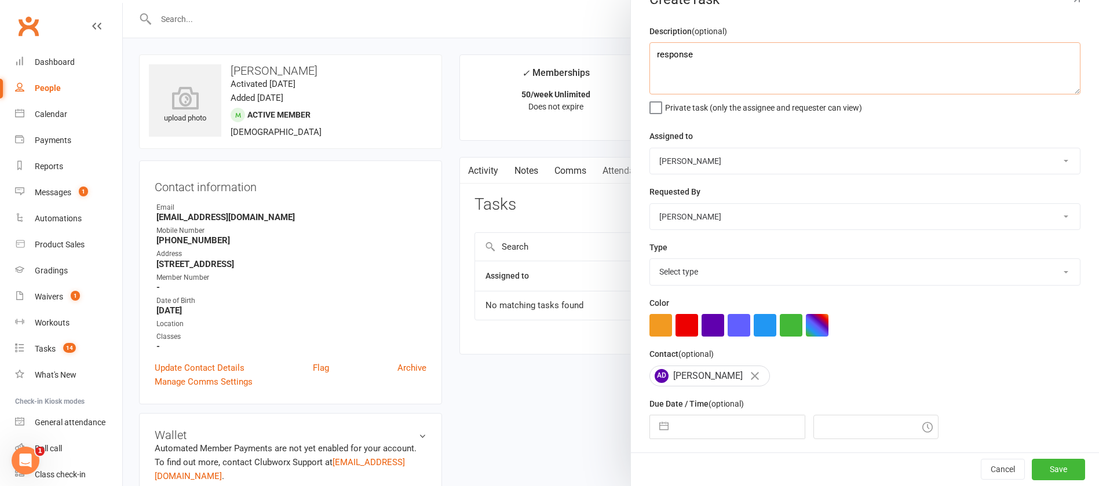
scroll to position [69, 0]
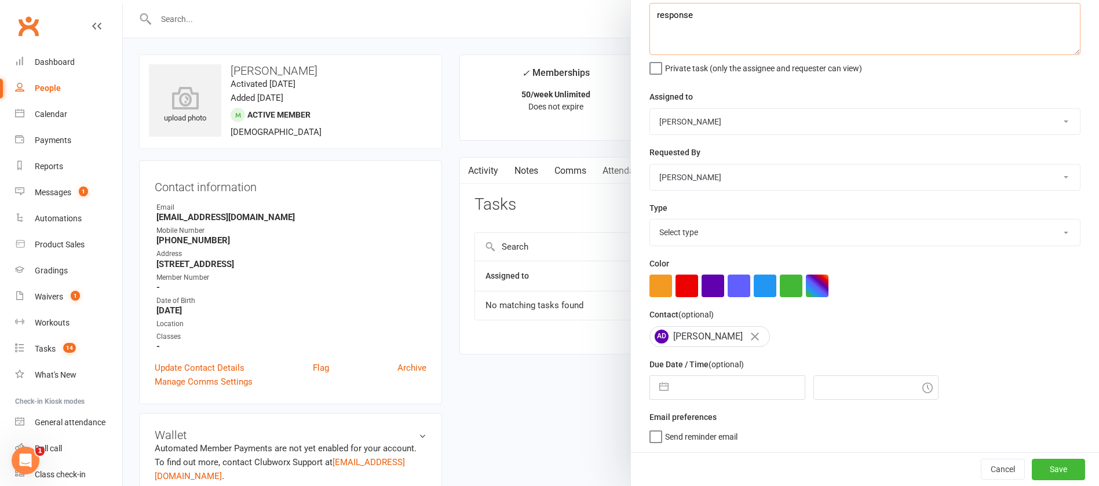
type textarea "response"
drag, startPoint x: 689, startPoint y: 234, endPoint x: 688, endPoint y: 241, distance: 7.0
click at [689, 234] on select "Select type Action E-mail Meeting Phone call Text Add new task type" at bounding box center [865, 232] width 430 height 25
select select "12049"
click at [650, 220] on select "Select type Action E-mail Meeting Phone call Text Add new task type" at bounding box center [865, 232] width 430 height 25
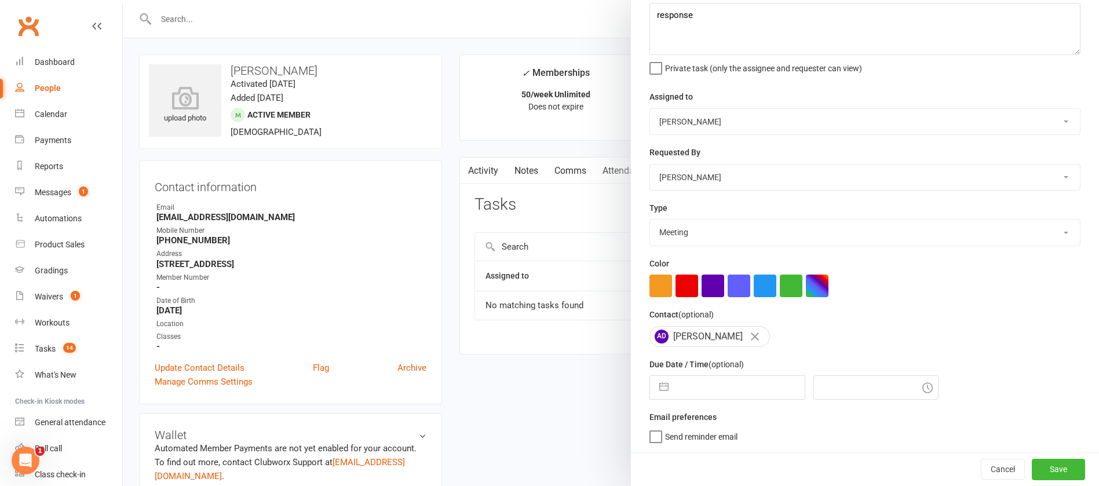
click at [710, 381] on input "text" at bounding box center [739, 387] width 130 height 23
select select "7"
select select "2025"
select select "8"
select select "2025"
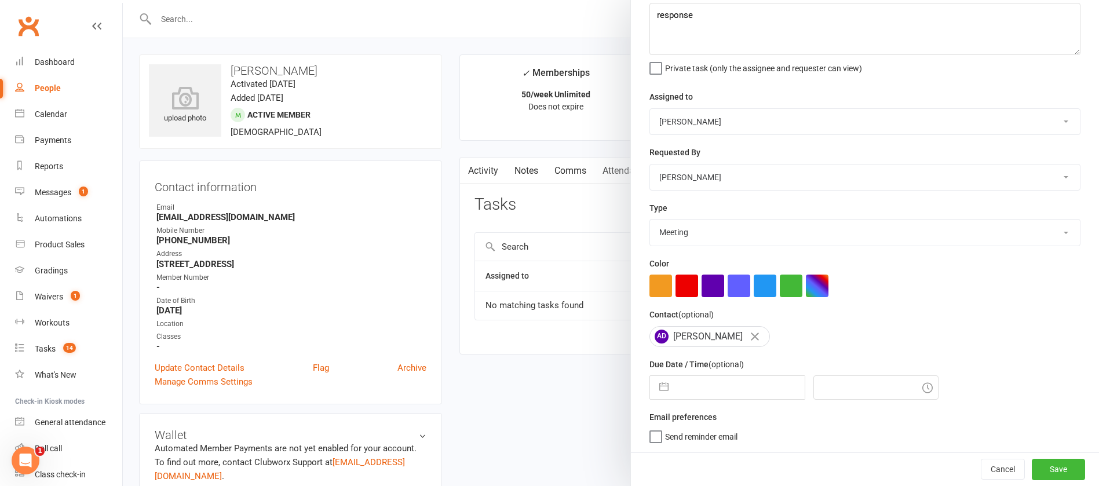
select select "9"
select select "2025"
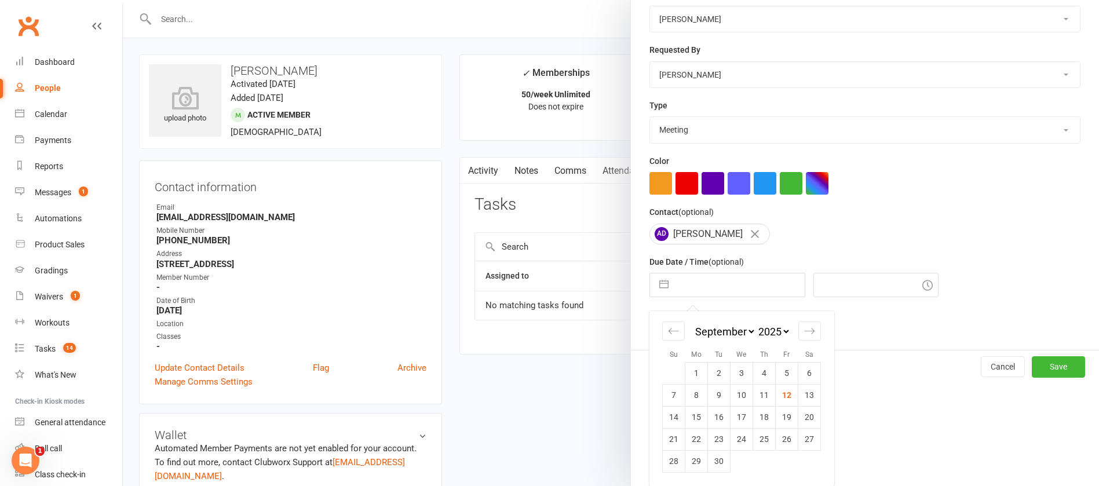
drag, startPoint x: 782, startPoint y: 392, endPoint x: 789, endPoint y: 400, distance: 11.1
click at [782, 392] on td "12" at bounding box center [787, 395] width 23 height 22
type input "[DATE]"
type input "10:45am"
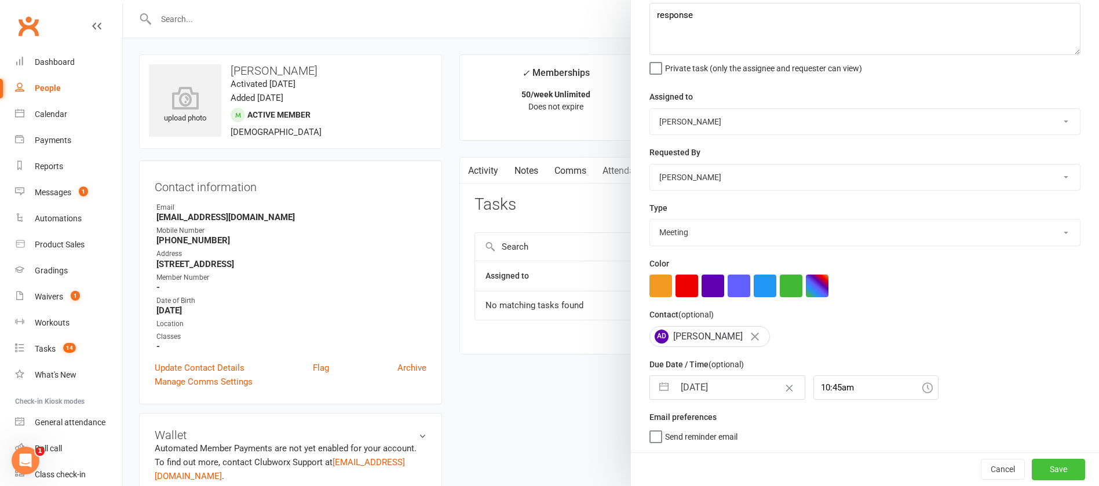
click at [1032, 462] on button "Save" at bounding box center [1058, 469] width 53 height 21
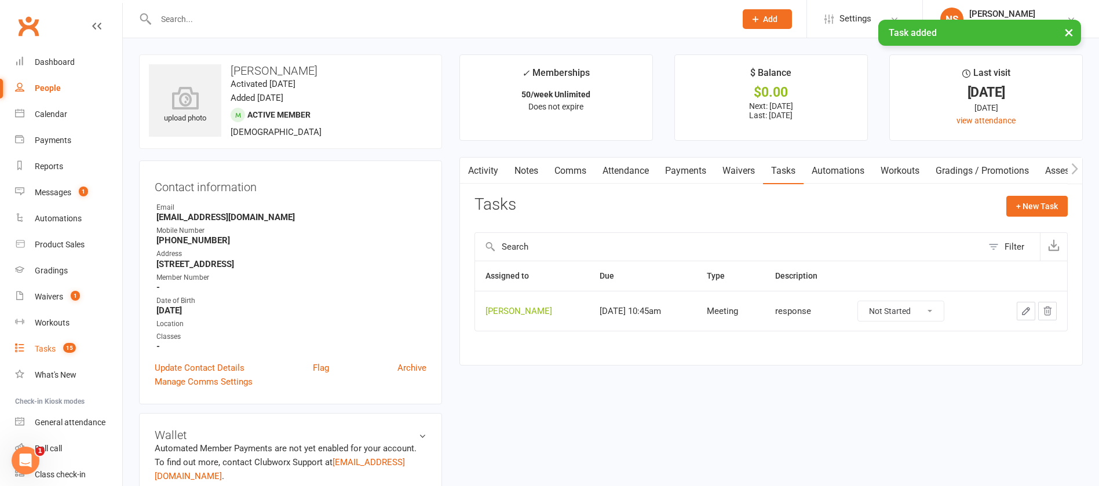
click at [46, 345] on div "Tasks" at bounding box center [45, 348] width 21 height 9
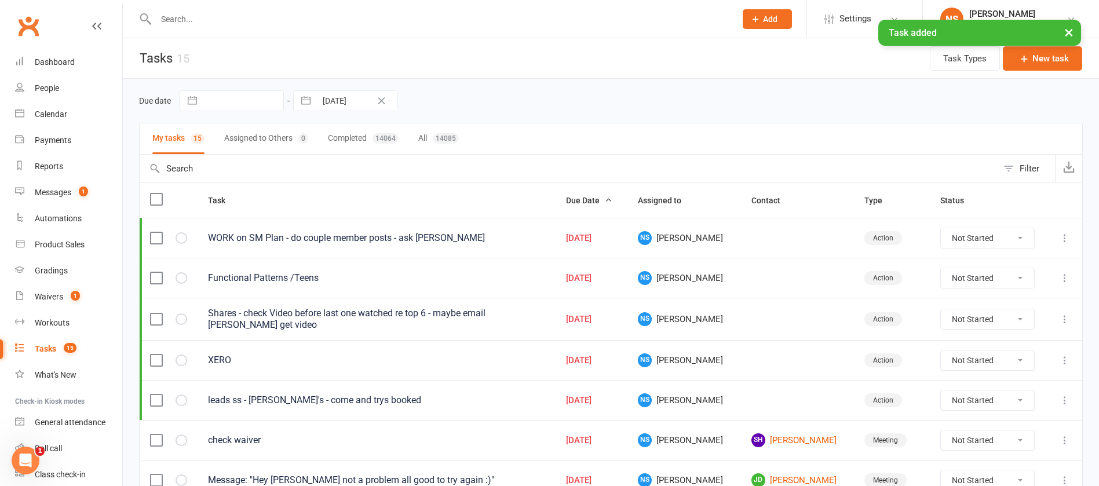
scroll to position [174, 0]
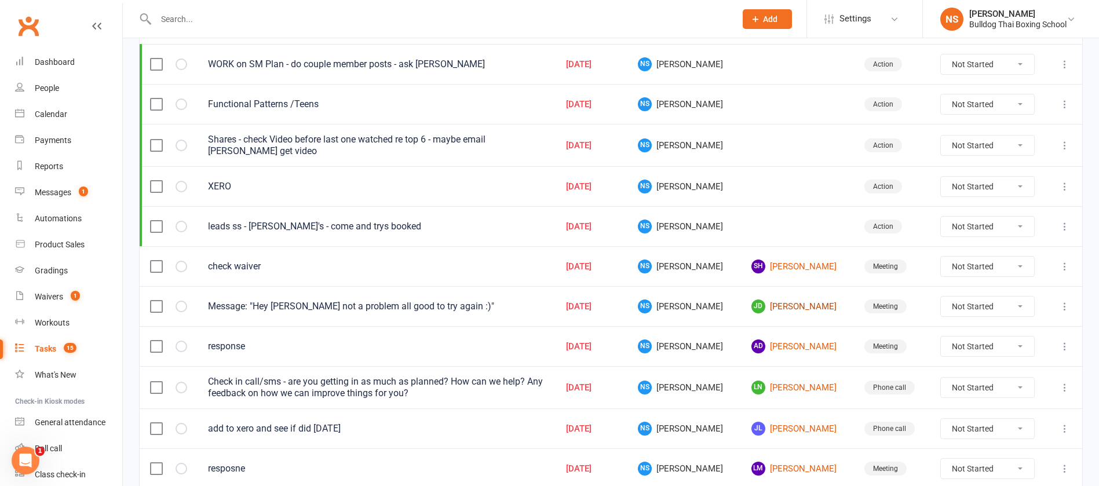
click at [786, 308] on link "[PERSON_NAME] [PERSON_NAME]" at bounding box center [797, 306] width 92 height 14
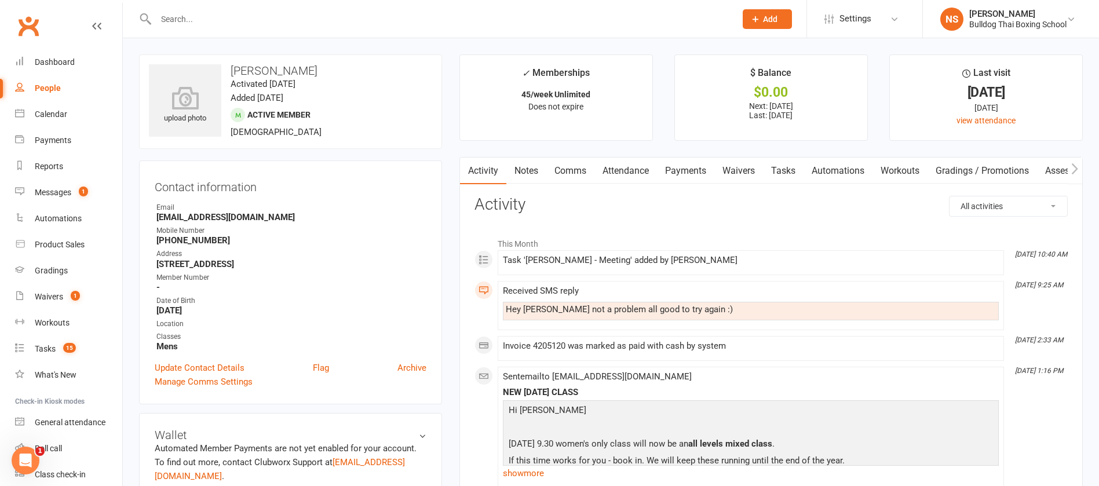
click at [788, 170] on link "Tasks" at bounding box center [783, 171] width 41 height 27
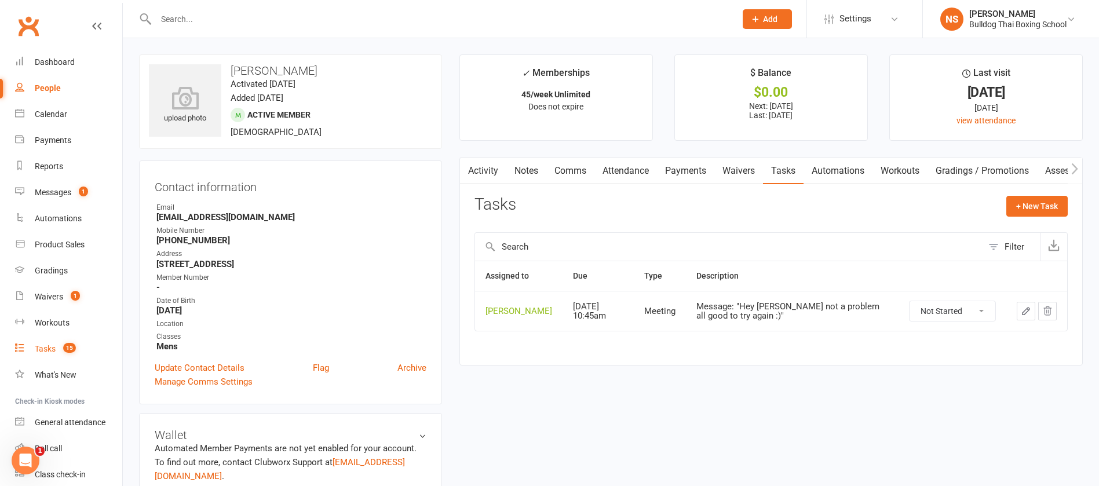
click at [50, 346] on div "Tasks" at bounding box center [45, 348] width 21 height 9
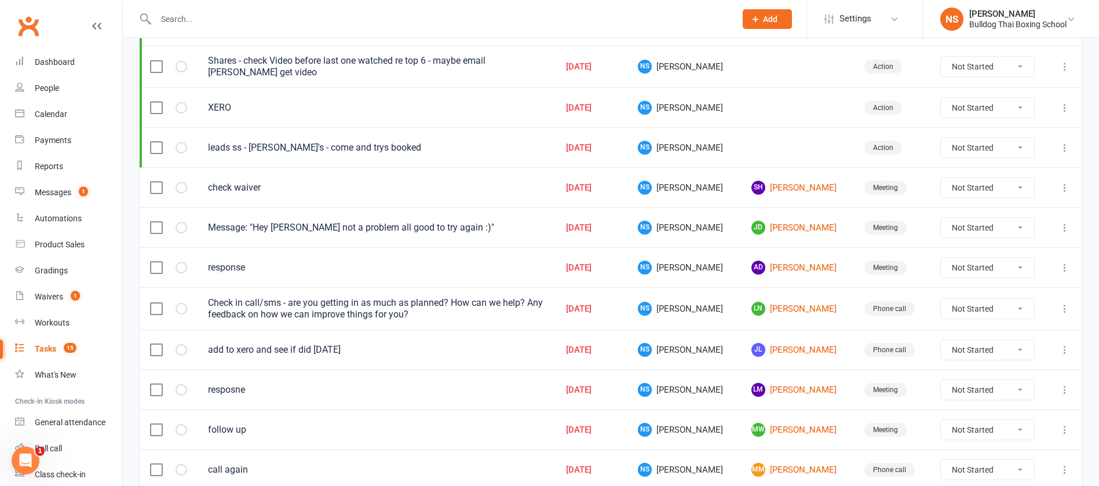
scroll to position [261, 0]
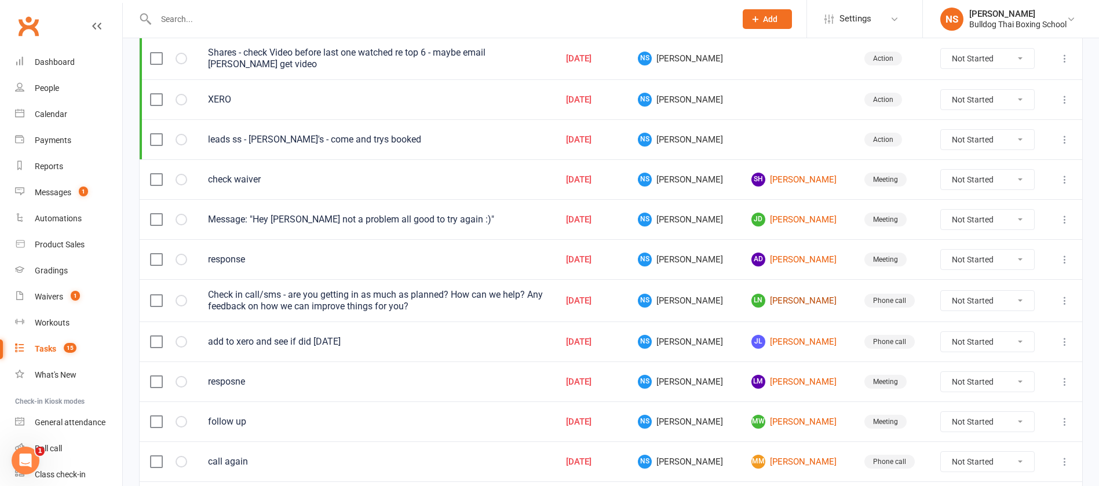
click at [779, 301] on link "LN [PERSON_NAME]" at bounding box center [797, 301] width 92 height 14
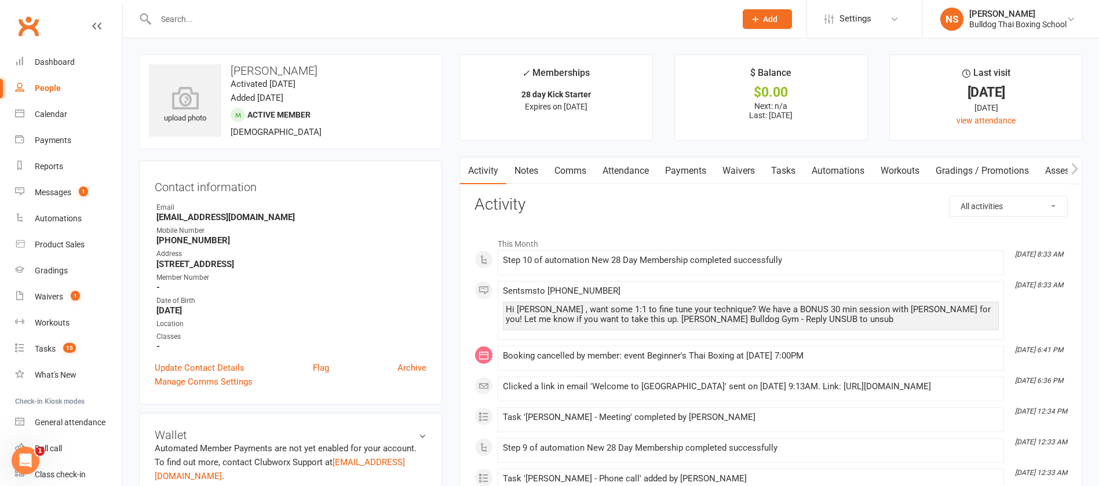
click at [789, 173] on link "Tasks" at bounding box center [783, 171] width 41 height 27
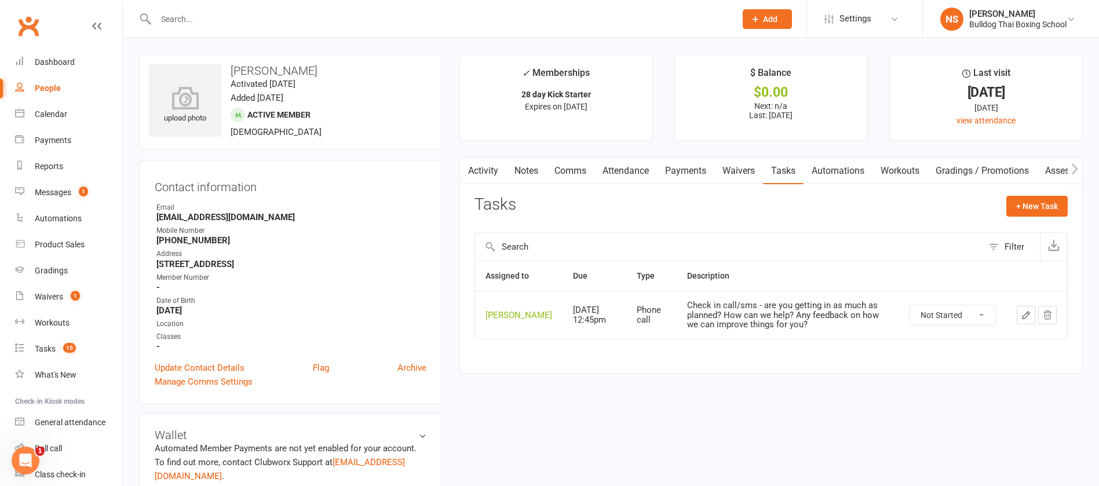
click at [1024, 320] on icon "button" at bounding box center [1026, 315] width 10 height 10
type textarea "Check in call/sms - are you getting in as much as planned? How can we help? Any…"
select select "12940"
type input "[DATE]"
type input "12:45pm"
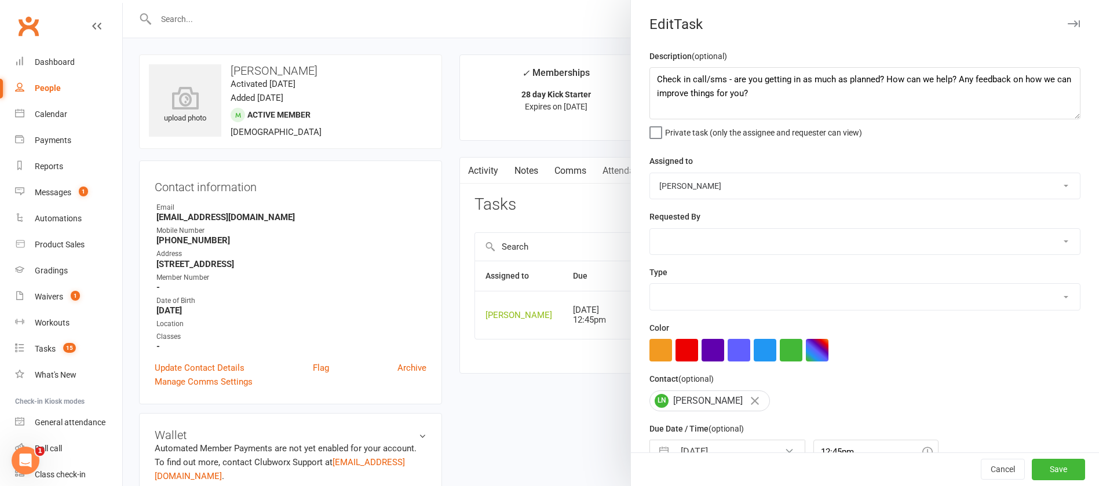
select select "12048"
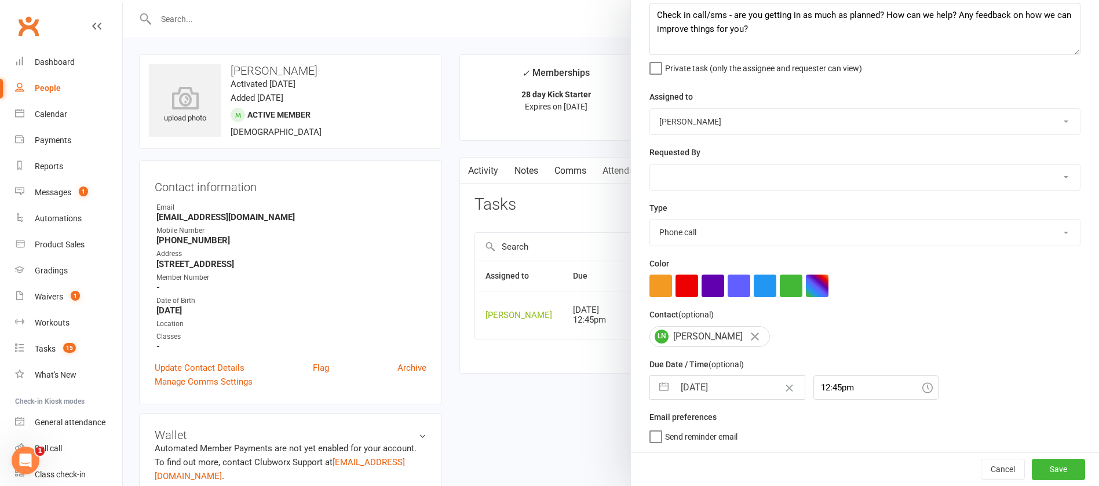
click at [736, 386] on input "[DATE]" at bounding box center [739, 387] width 130 height 23
select select "7"
select select "2025"
select select "8"
select select "2025"
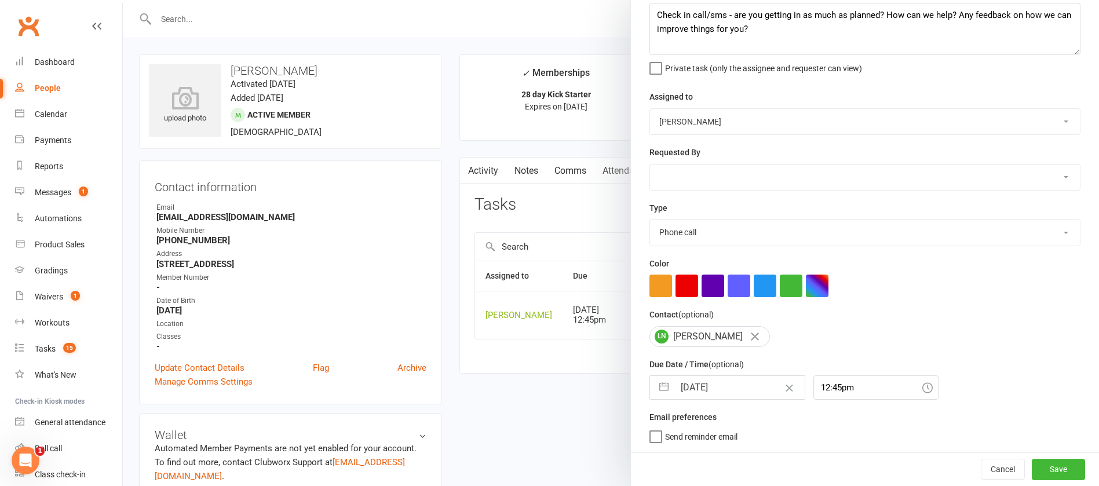
select select "9"
select select "2025"
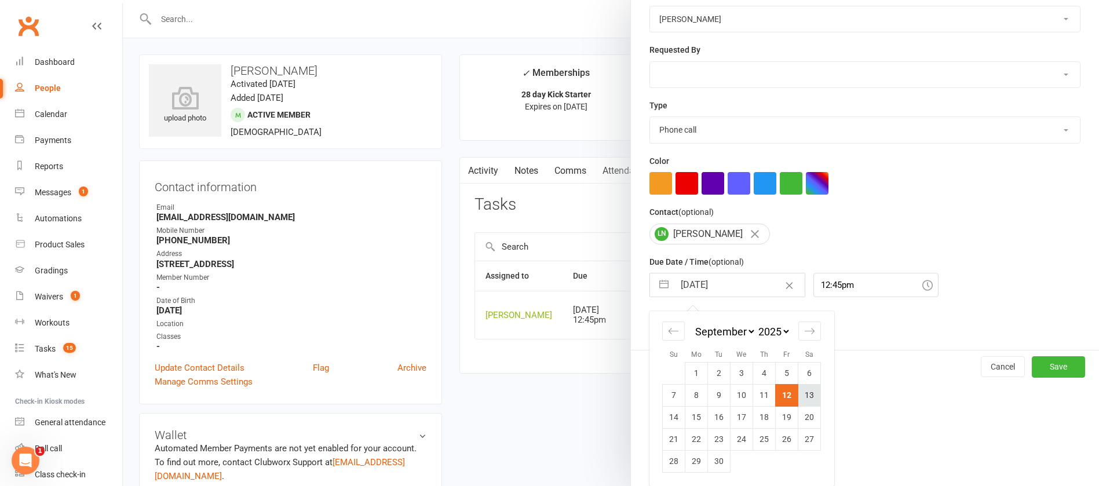
click at [805, 393] on td "13" at bounding box center [809, 395] width 23 height 22
type input "[DATE]"
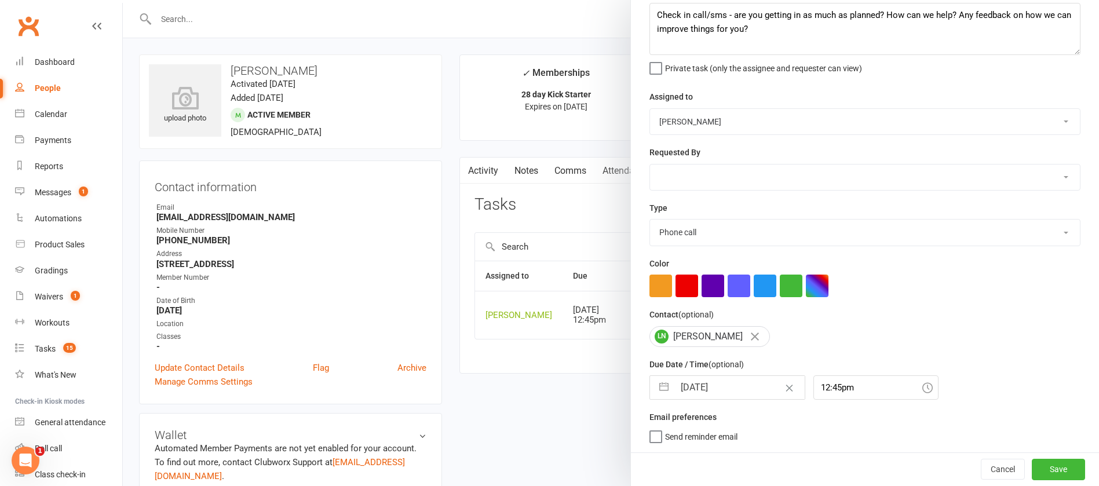
scroll to position [69, 0]
drag, startPoint x: 1018, startPoint y: 463, endPoint x: 877, endPoint y: 418, distance: 148.5
click at [1032, 464] on button "Save" at bounding box center [1058, 469] width 53 height 21
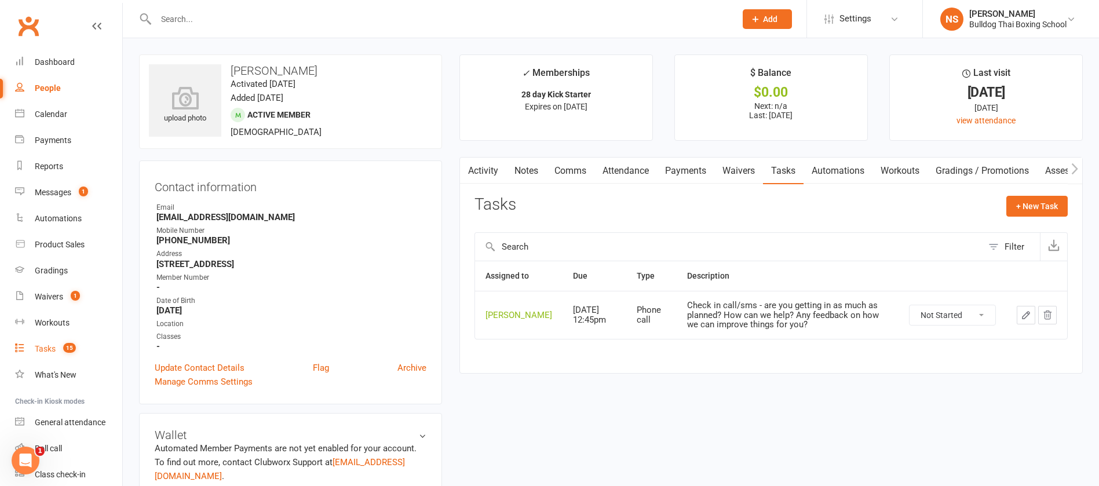
click at [35, 351] on div "Tasks" at bounding box center [45, 348] width 21 height 9
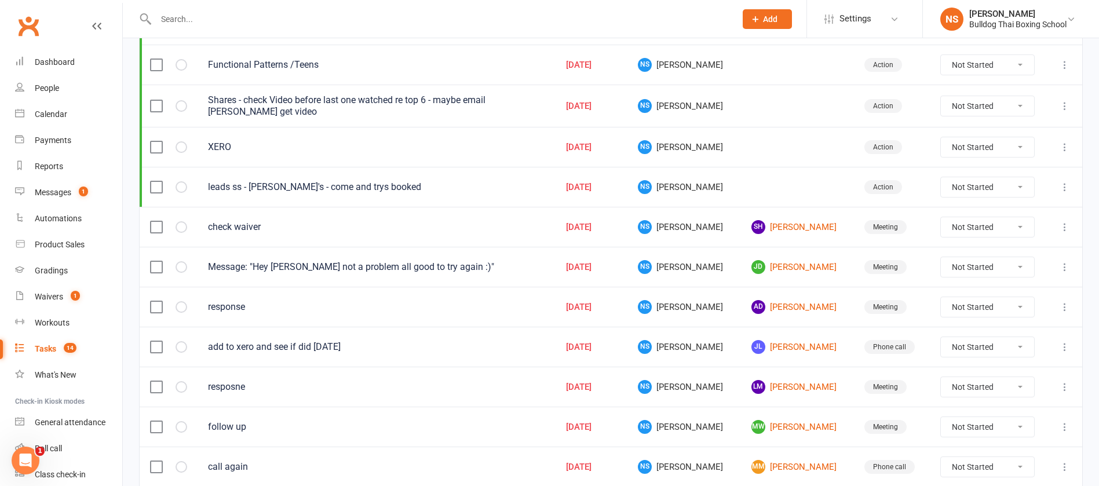
scroll to position [261, 0]
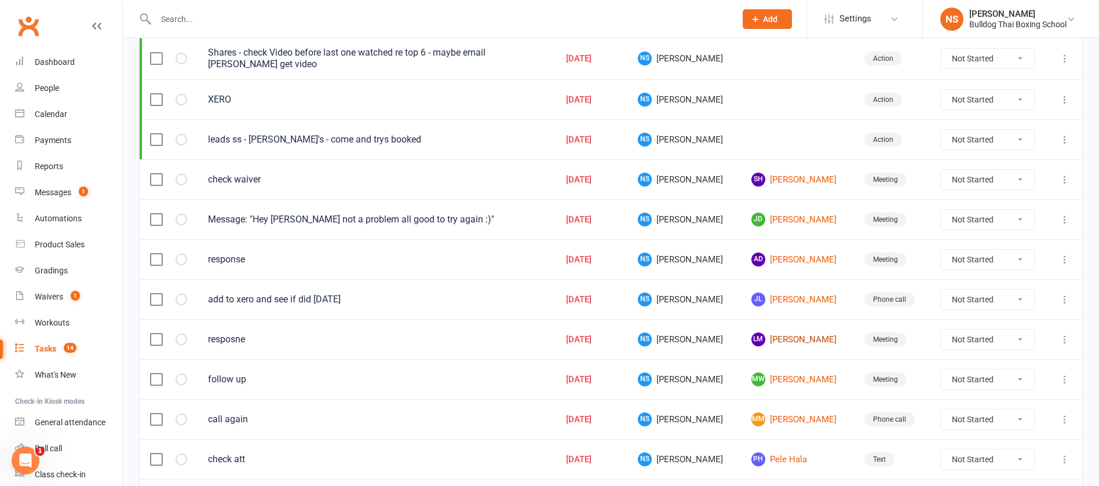
click at [784, 339] on link "[PERSON_NAME]" at bounding box center [797, 339] width 92 height 14
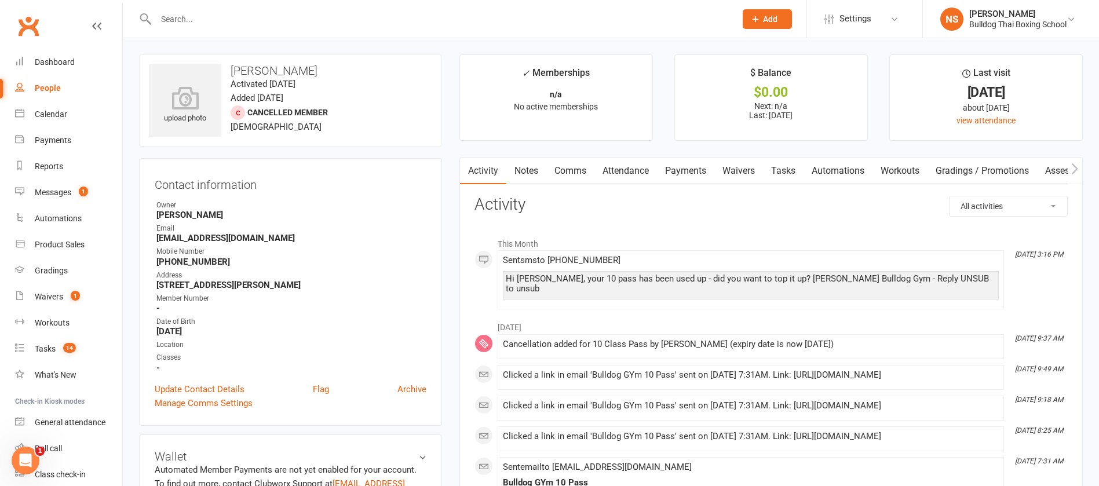
click at [786, 170] on link "Tasks" at bounding box center [783, 171] width 41 height 27
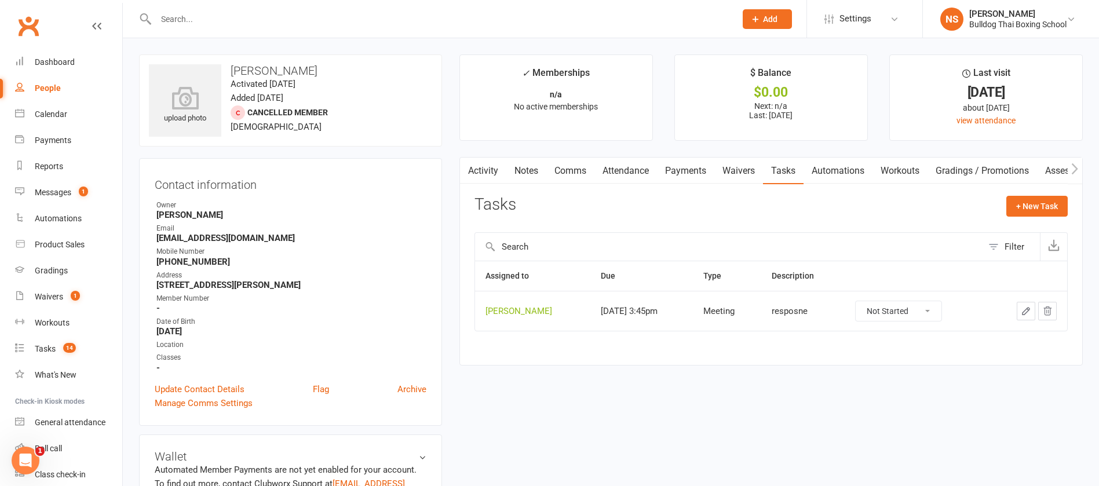
click at [1026, 309] on icon "button" at bounding box center [1025, 311] width 7 height 7
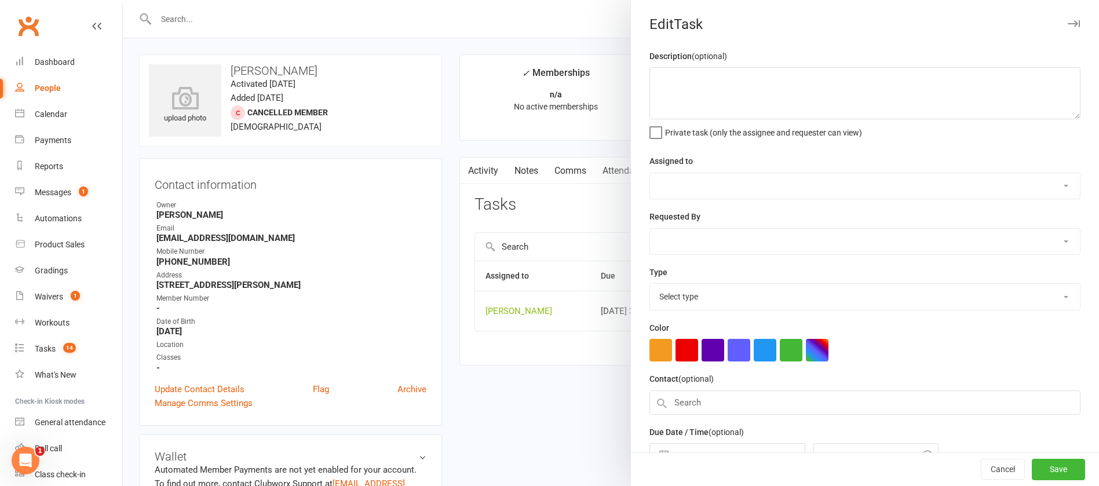
type textarea "resposne"
select select "12940"
select select "45795"
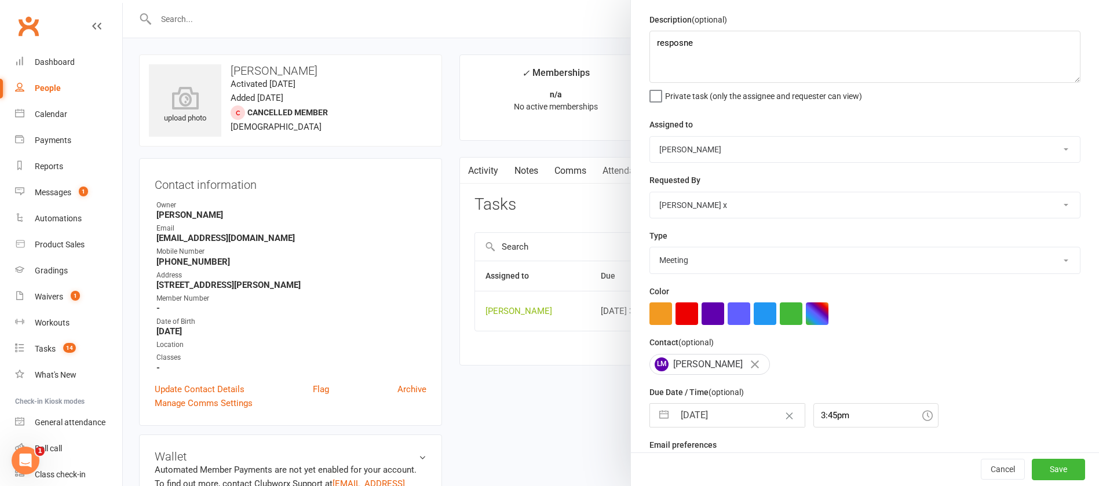
scroll to position [69, 0]
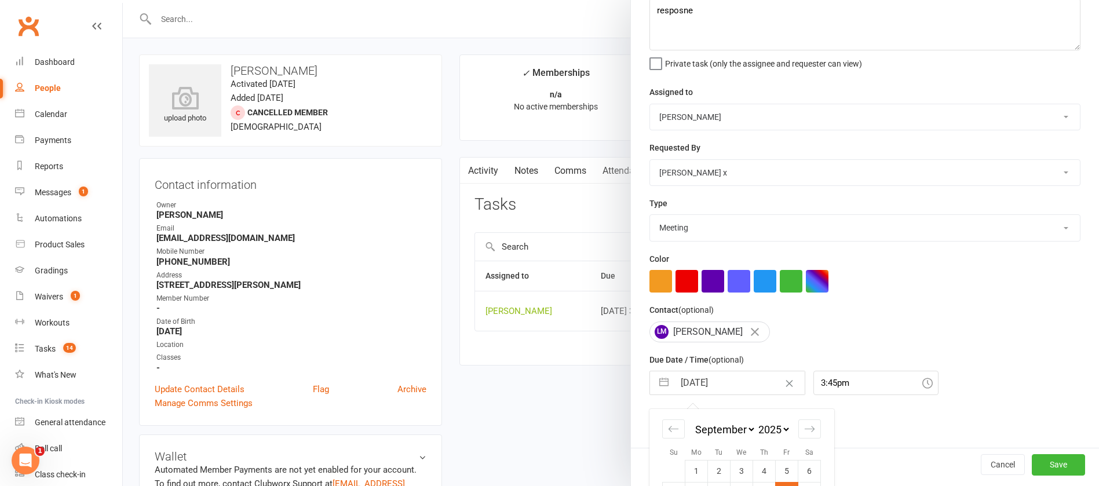
click at [726, 388] on input "[DATE]" at bounding box center [739, 382] width 130 height 23
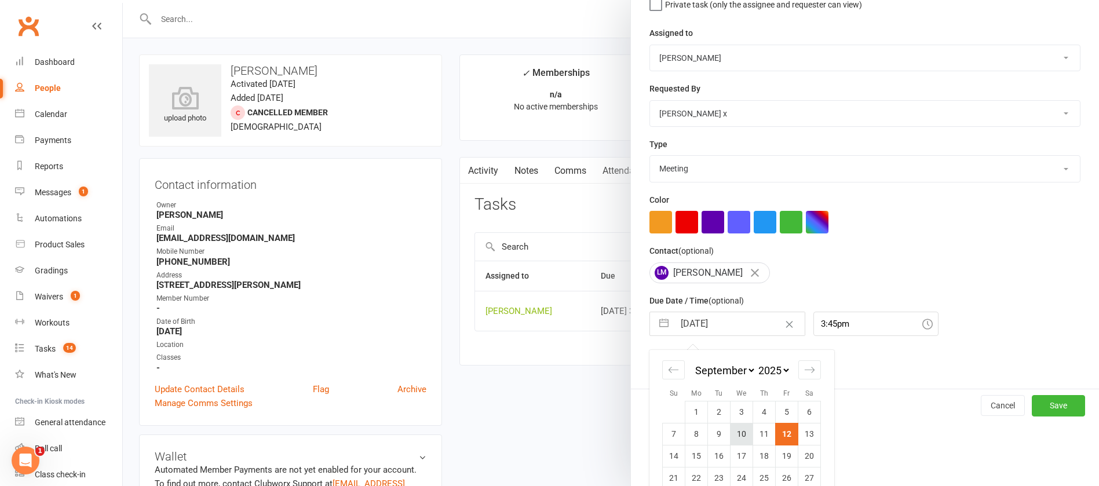
scroll to position [171, 0]
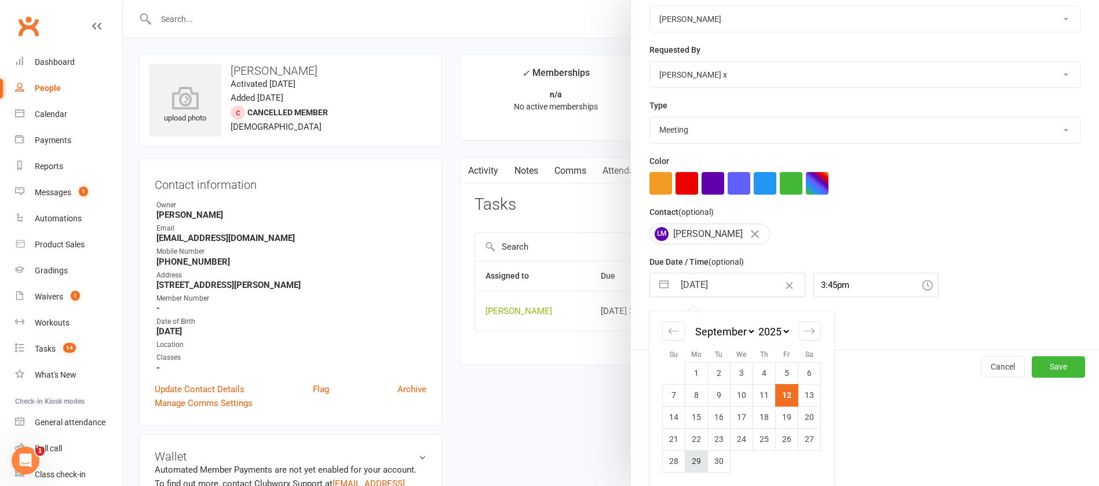
click at [694, 459] on td "29" at bounding box center [696, 461] width 23 height 22
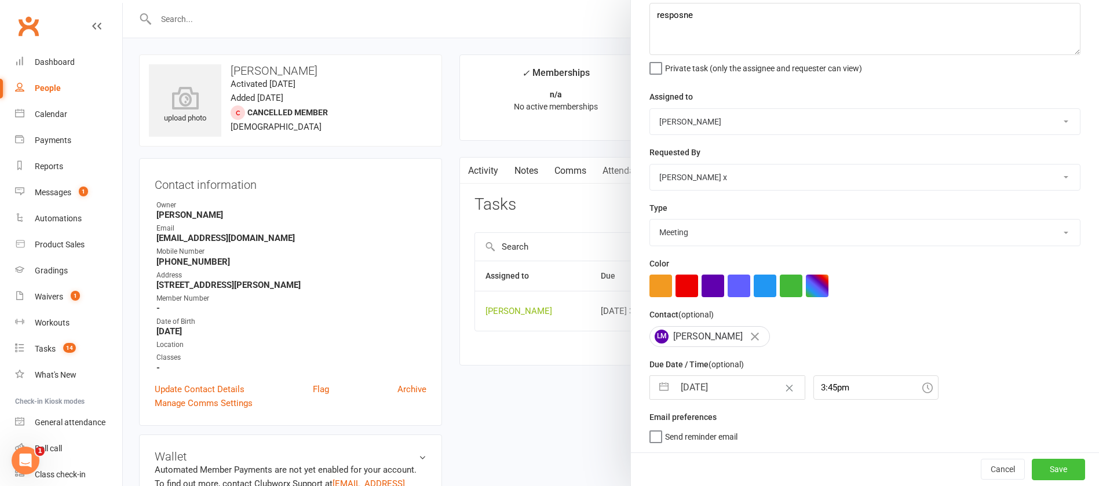
click at [1032, 468] on button "Save" at bounding box center [1058, 469] width 53 height 21
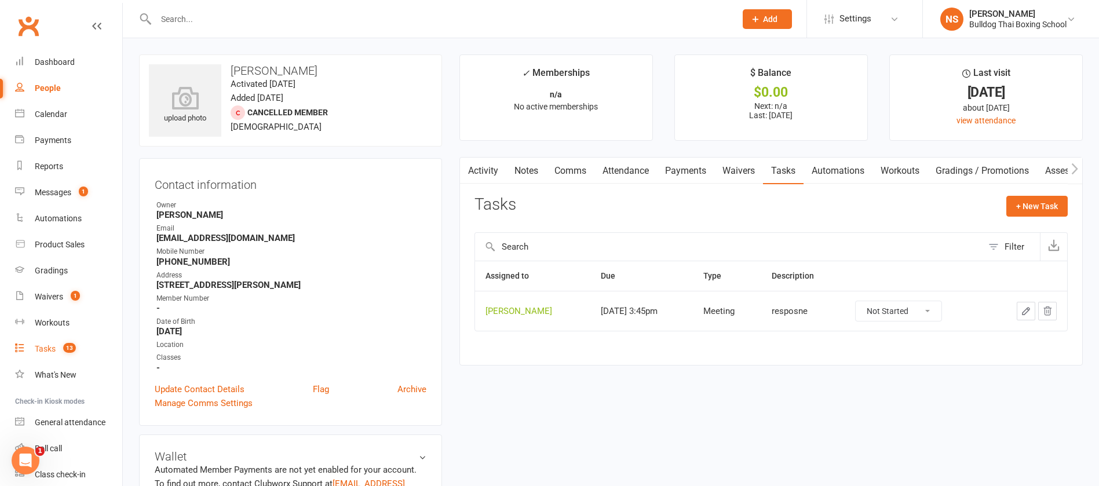
click at [45, 349] on div "Tasks" at bounding box center [45, 348] width 21 height 9
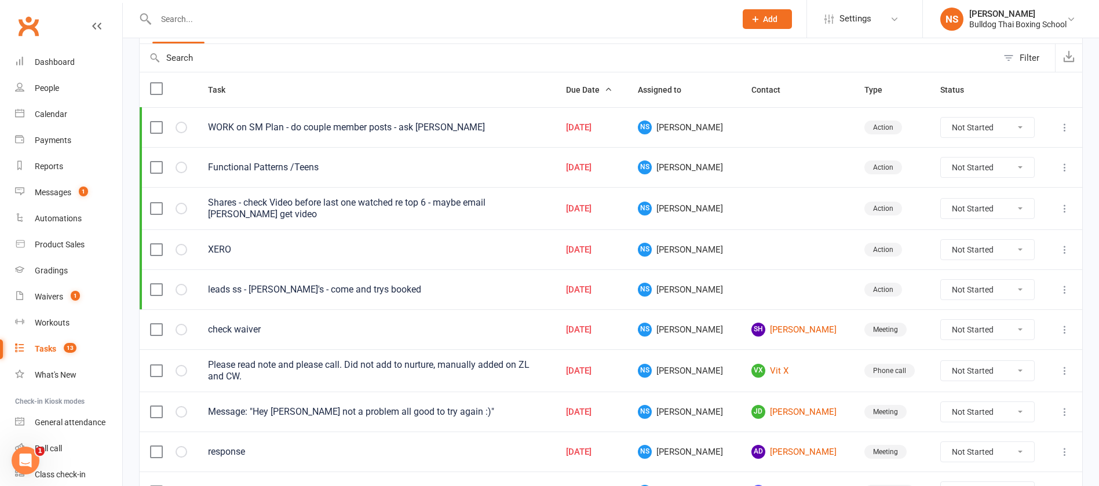
scroll to position [261, 0]
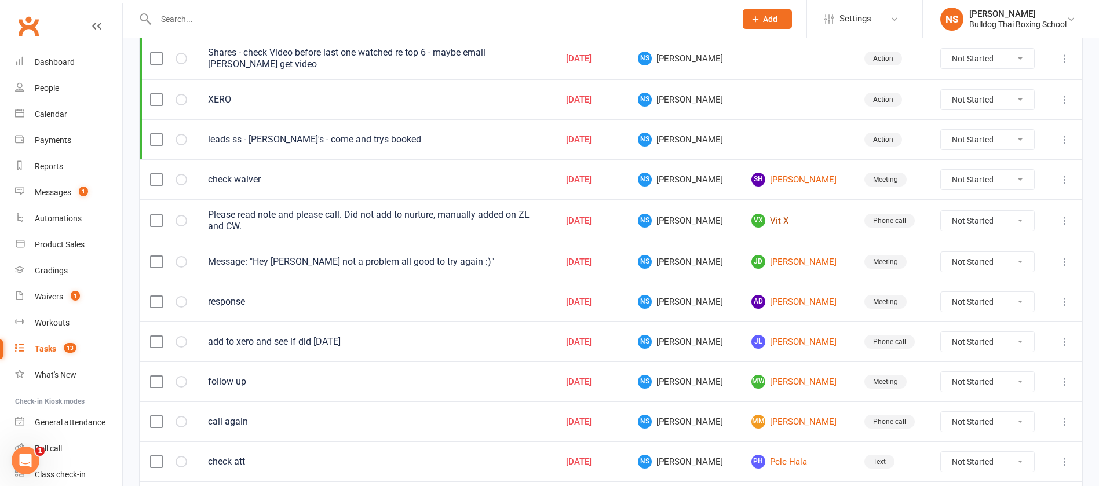
click at [769, 223] on link "VX Vit X" at bounding box center [797, 221] width 92 height 14
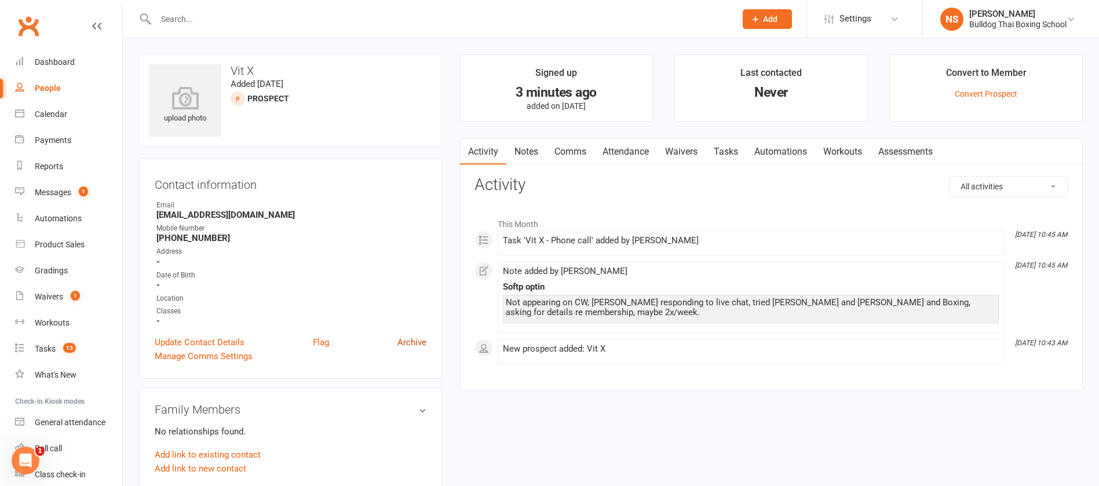
click at [420, 342] on link "Archive" at bounding box center [411, 342] width 29 height 14
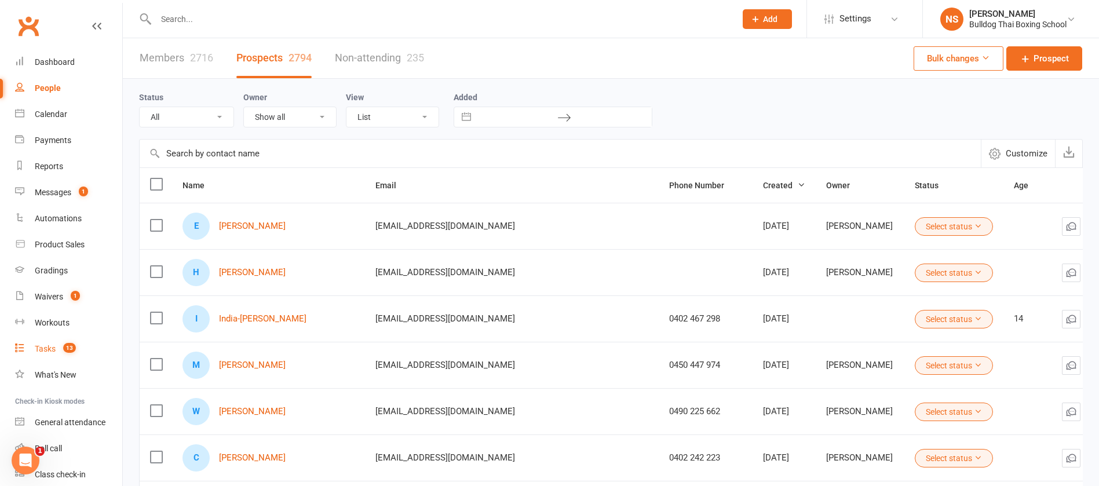
click at [55, 348] on div "Tasks" at bounding box center [45, 348] width 21 height 9
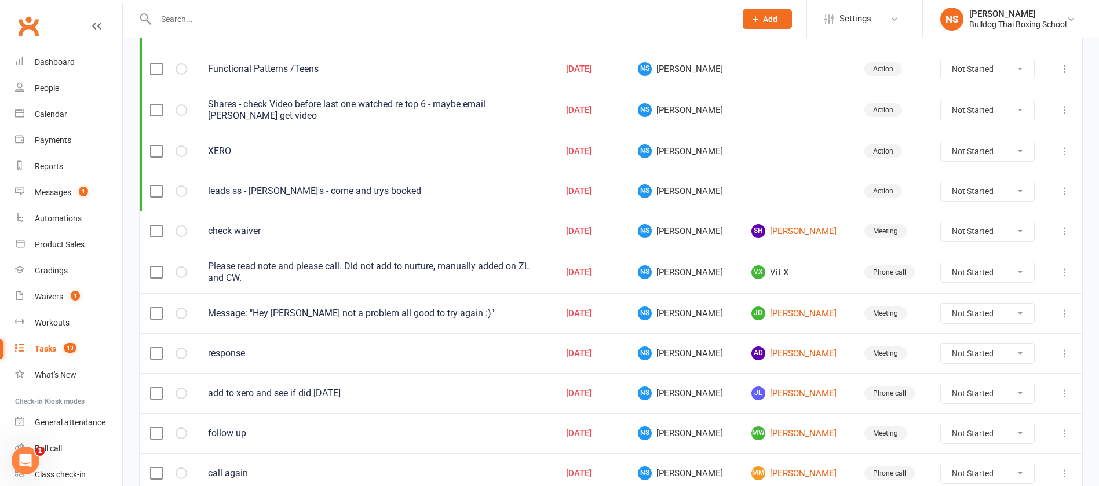
scroll to position [261, 0]
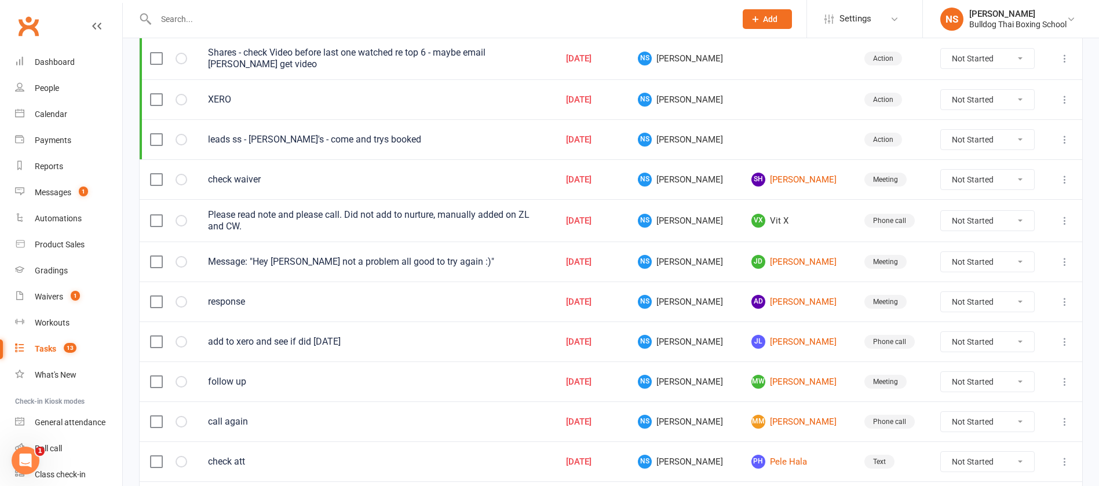
click at [1011, 218] on select "Not Started In Progress Waiting Complete" at bounding box center [987, 221] width 93 height 20
click at [941, 211] on select "Not Started In Progress Waiting Complete" at bounding box center [987, 221] width 93 height 20
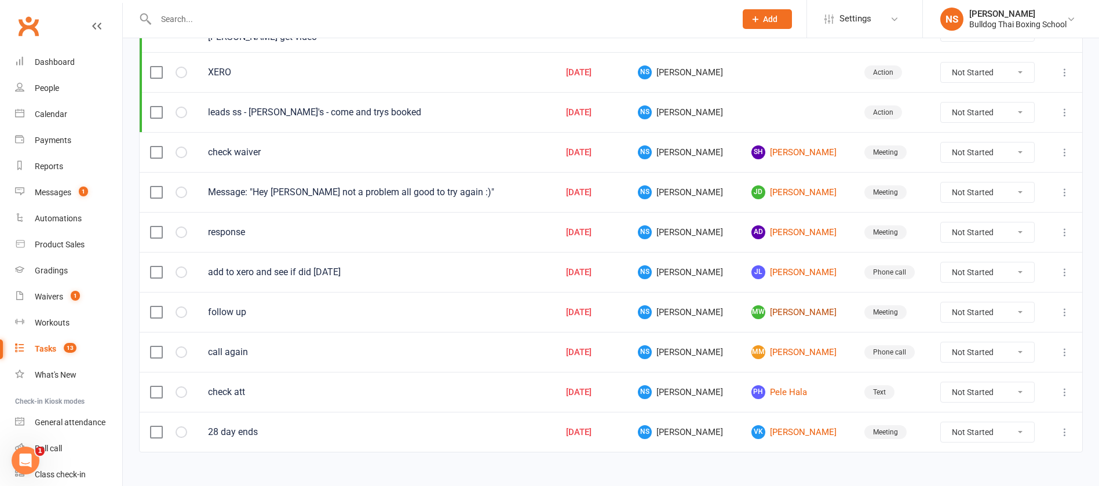
scroll to position [303, 0]
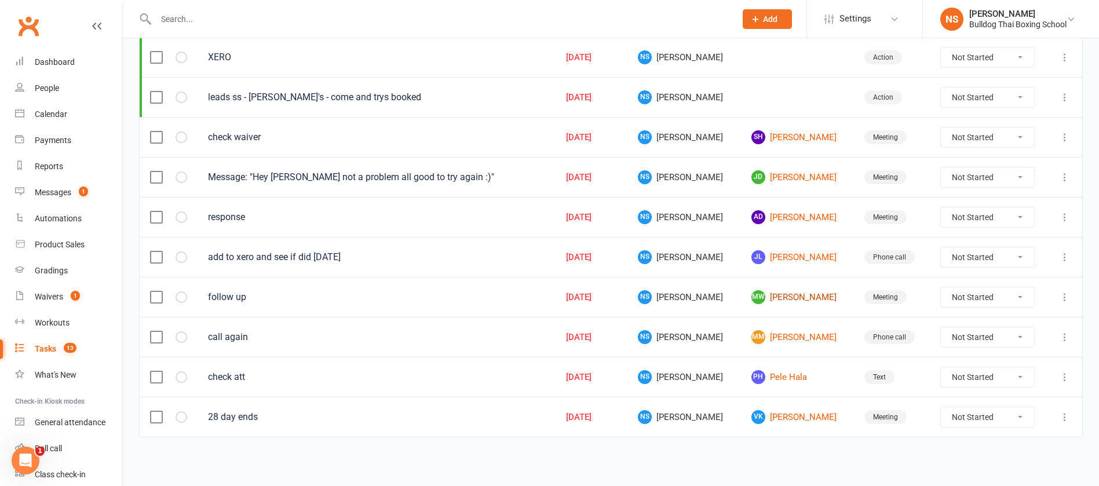
click at [782, 298] on link "MW [PERSON_NAME]" at bounding box center [797, 297] width 92 height 14
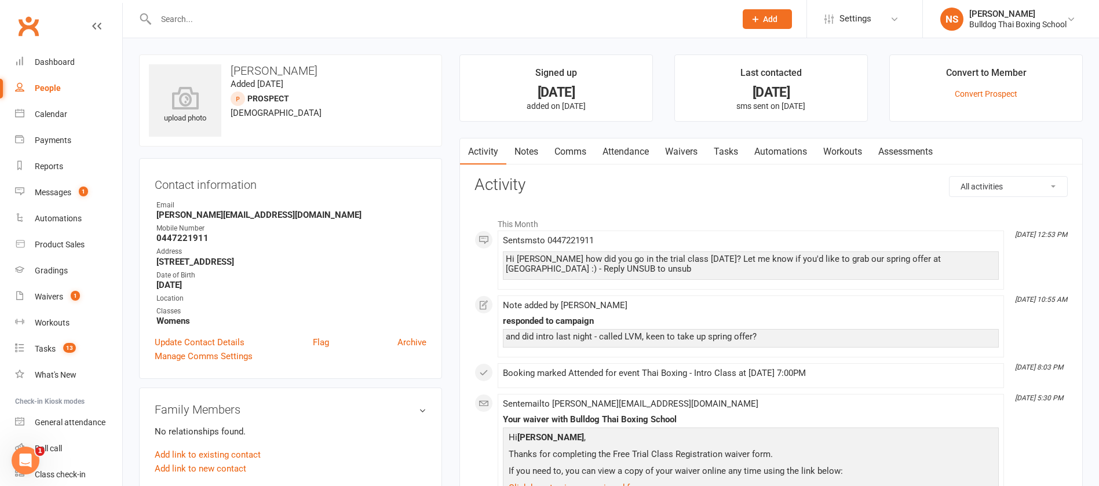
click at [726, 152] on link "Tasks" at bounding box center [725, 151] width 41 height 27
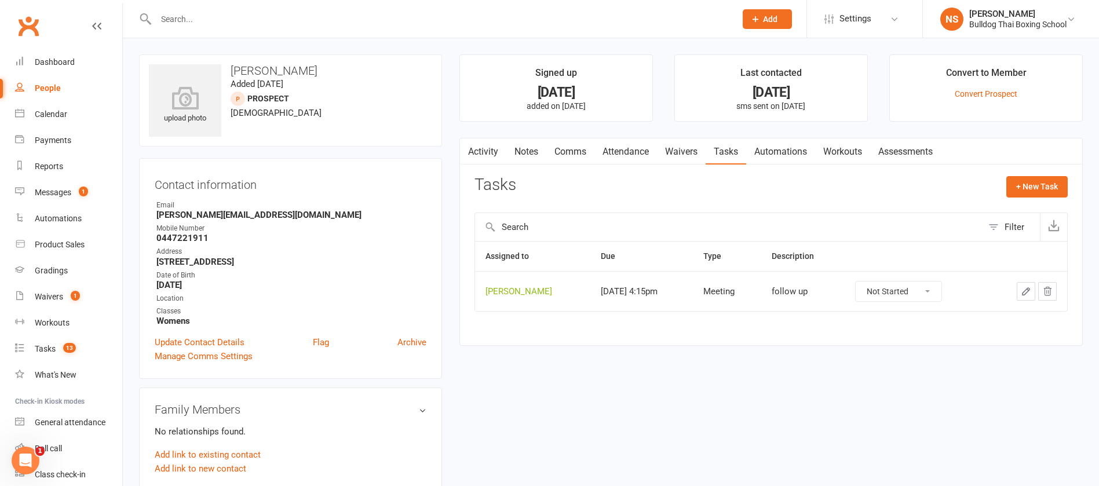
click at [532, 146] on link "Notes" at bounding box center [526, 151] width 40 height 27
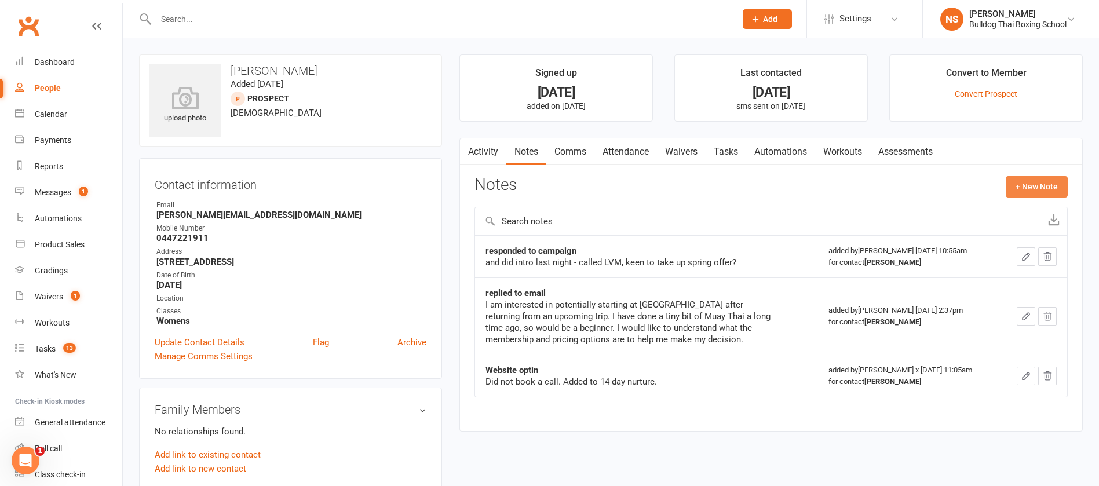
click at [1028, 182] on button "+ New Note" at bounding box center [1036, 186] width 62 height 21
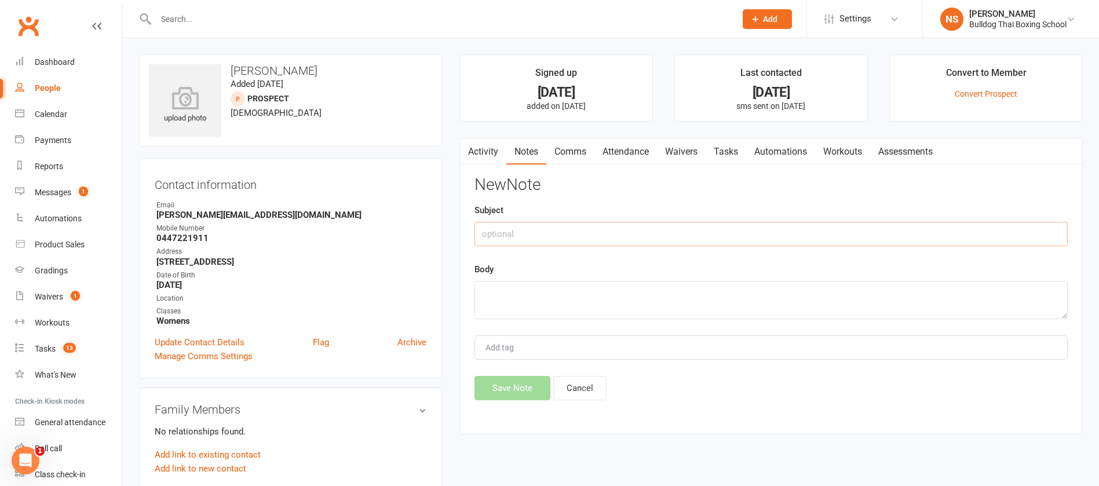
click at [553, 241] on input "text" at bounding box center [770, 234] width 593 height 24
click at [500, 313] on textarea at bounding box center [770, 300] width 593 height 38
click at [515, 384] on button "Save Note" at bounding box center [512, 388] width 76 height 24
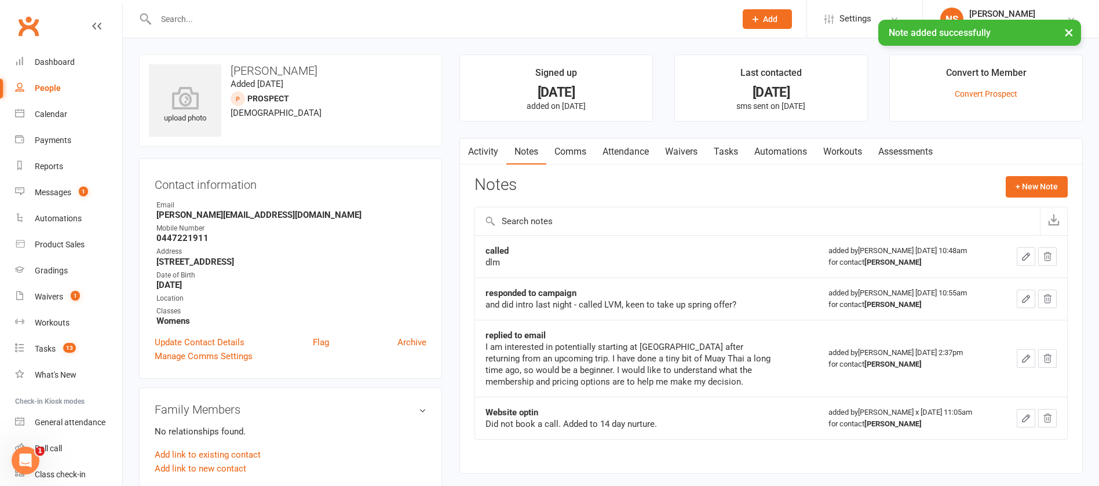
click at [729, 152] on link "Tasks" at bounding box center [725, 151] width 41 height 27
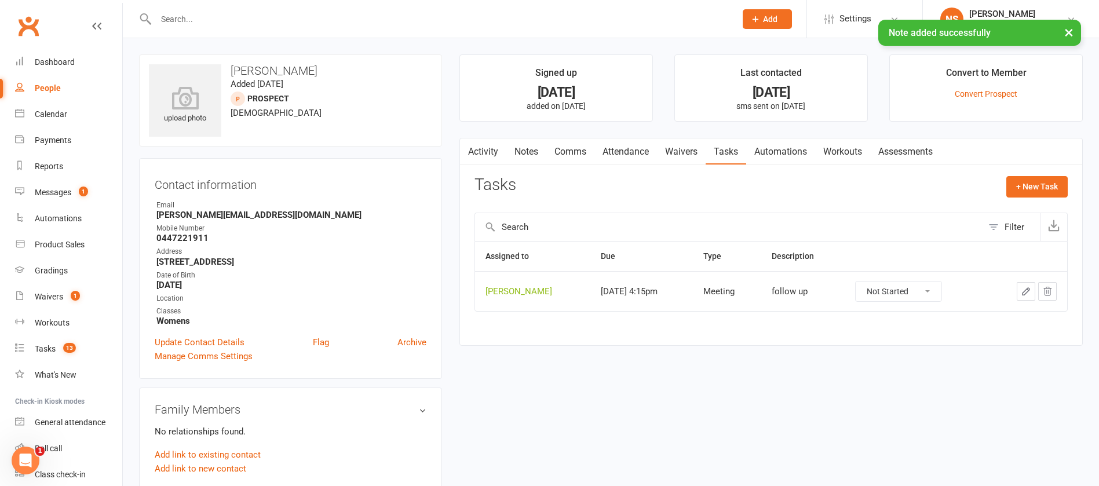
click at [1023, 289] on icon "button" at bounding box center [1026, 291] width 10 height 10
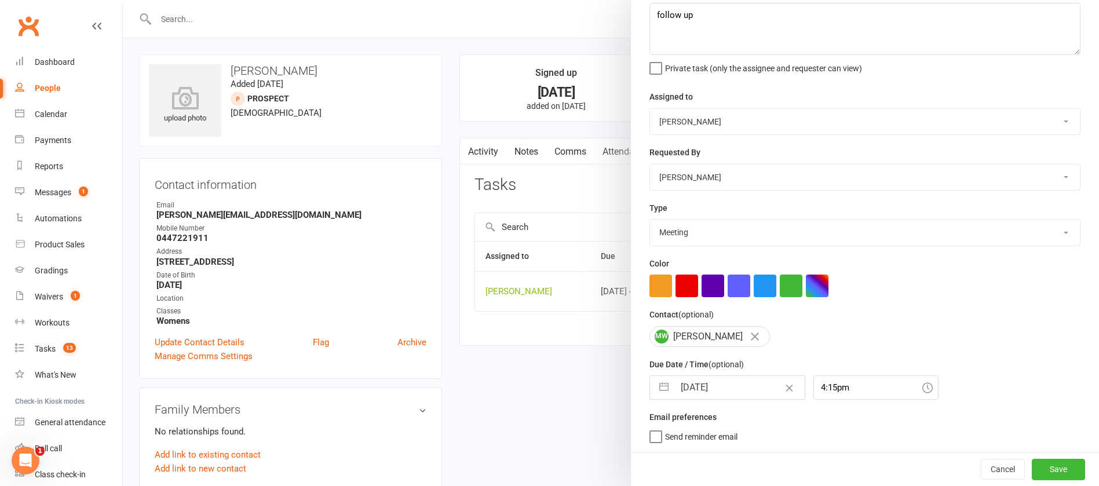
click at [735, 379] on input "[DATE]" at bounding box center [739, 387] width 130 height 23
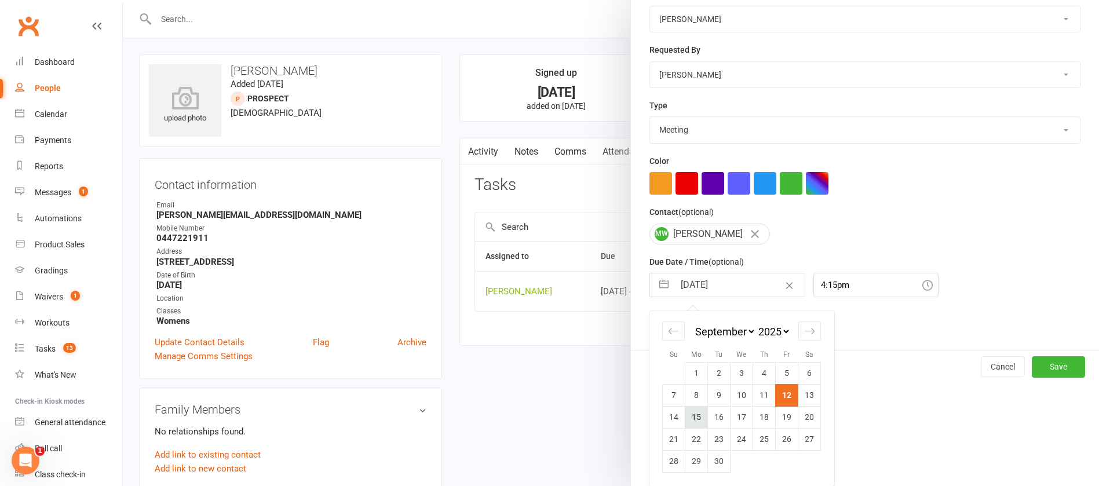
click at [688, 420] on td "15" at bounding box center [696, 417] width 23 height 22
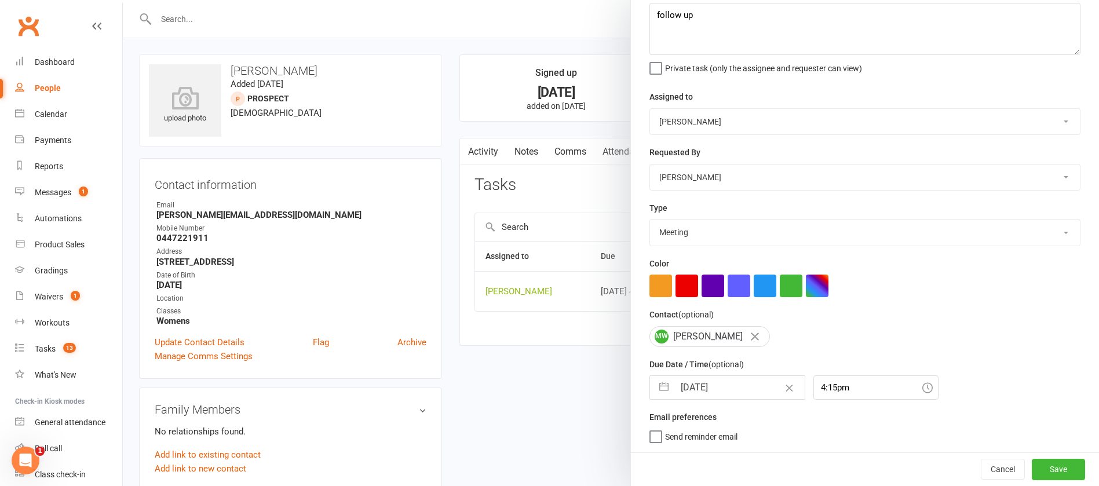
scroll to position [69, 0]
click at [1032, 469] on button "Save" at bounding box center [1058, 469] width 53 height 21
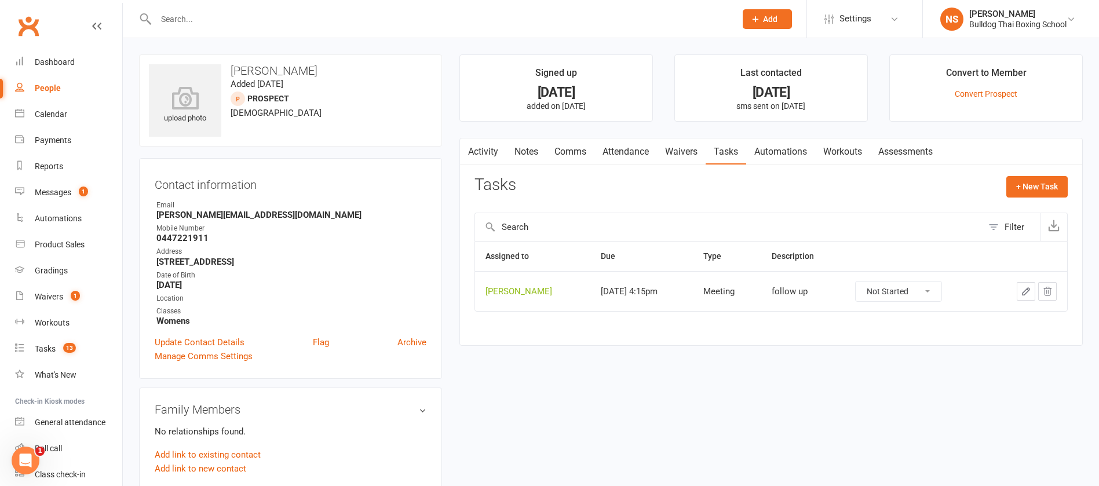
click at [523, 148] on link "Notes" at bounding box center [526, 151] width 40 height 27
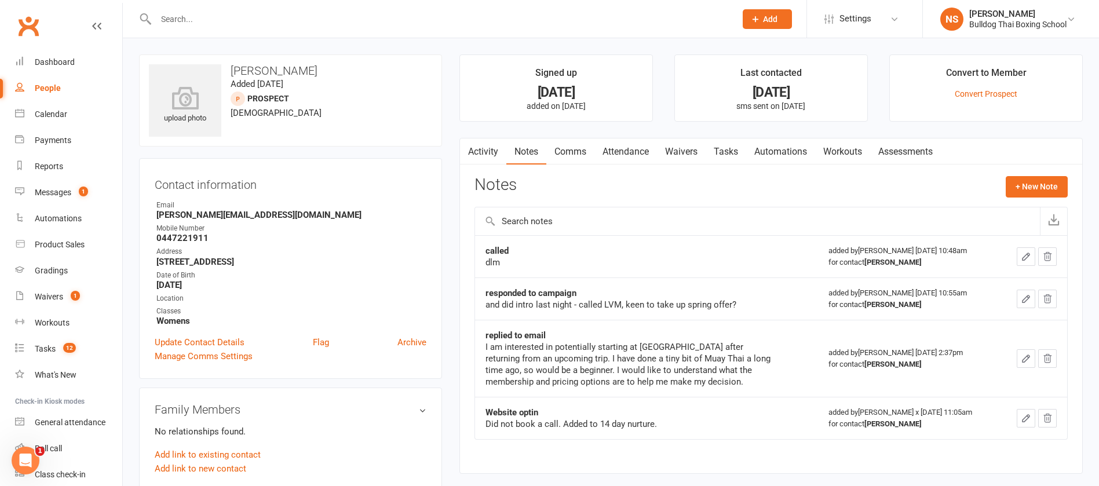
click at [1027, 254] on icon "button" at bounding box center [1026, 256] width 10 height 10
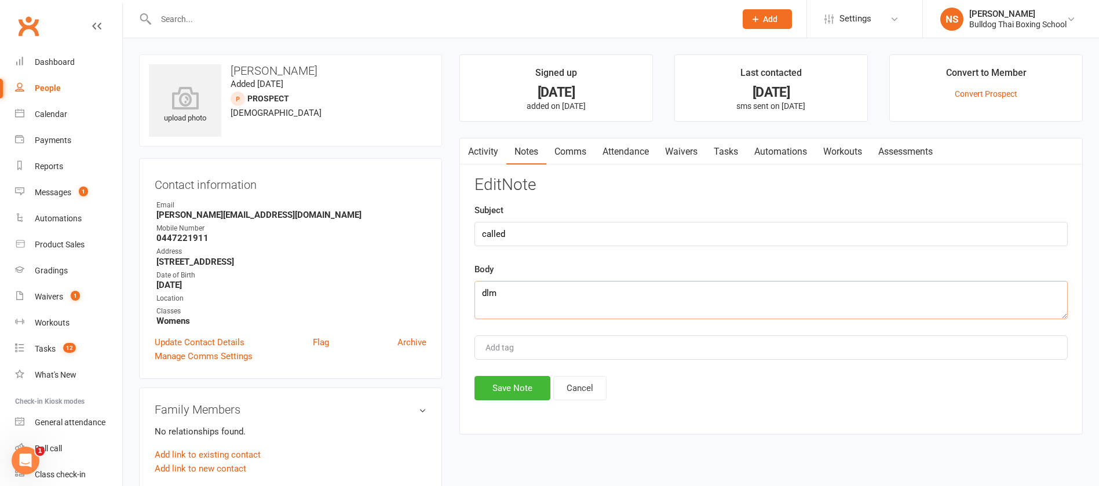
drag, startPoint x: 505, startPoint y: 289, endPoint x: 466, endPoint y: 292, distance: 38.9
click at [466, 292] on div "Activity Notes Comms Attendance Waivers Tasks Automations Workouts Assessments …" at bounding box center [770, 286] width 623 height 297
click at [509, 382] on button "Save Note" at bounding box center [512, 388] width 76 height 24
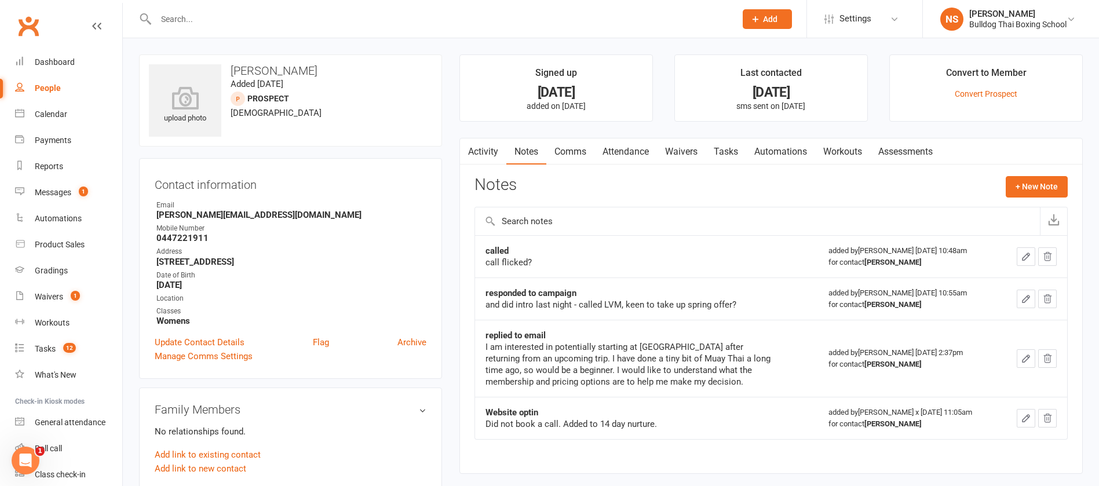
click at [731, 151] on link "Tasks" at bounding box center [725, 151] width 41 height 27
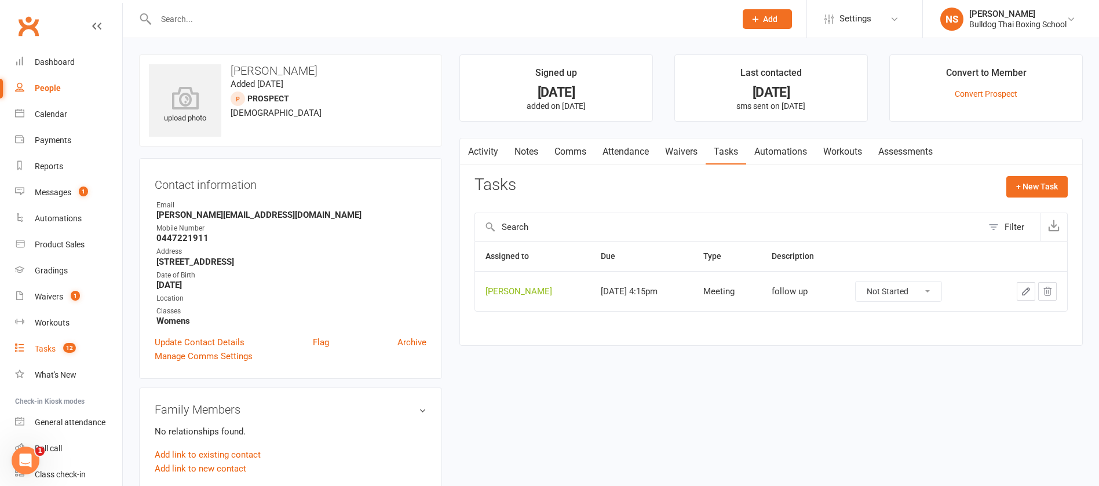
click at [43, 349] on div "Tasks" at bounding box center [45, 348] width 21 height 9
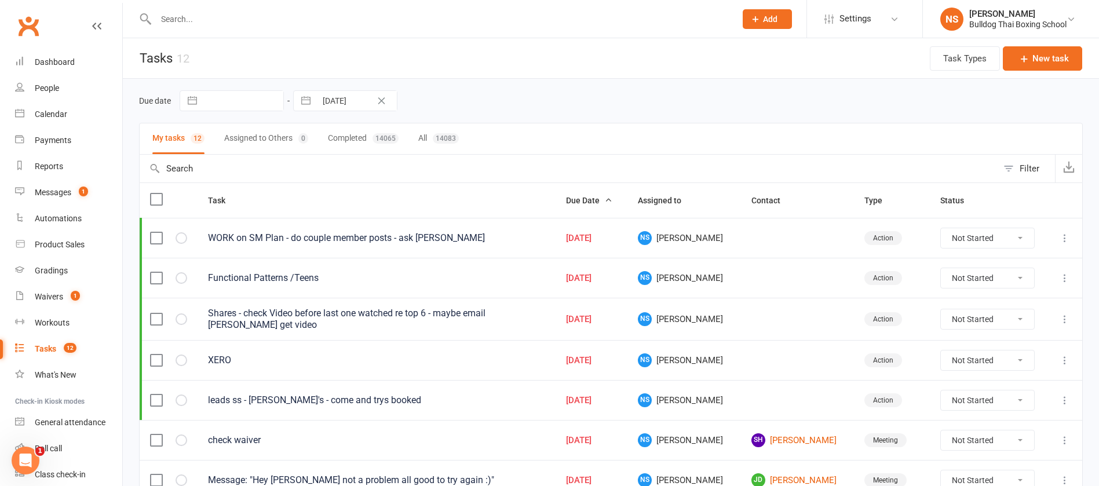
scroll to position [261, 0]
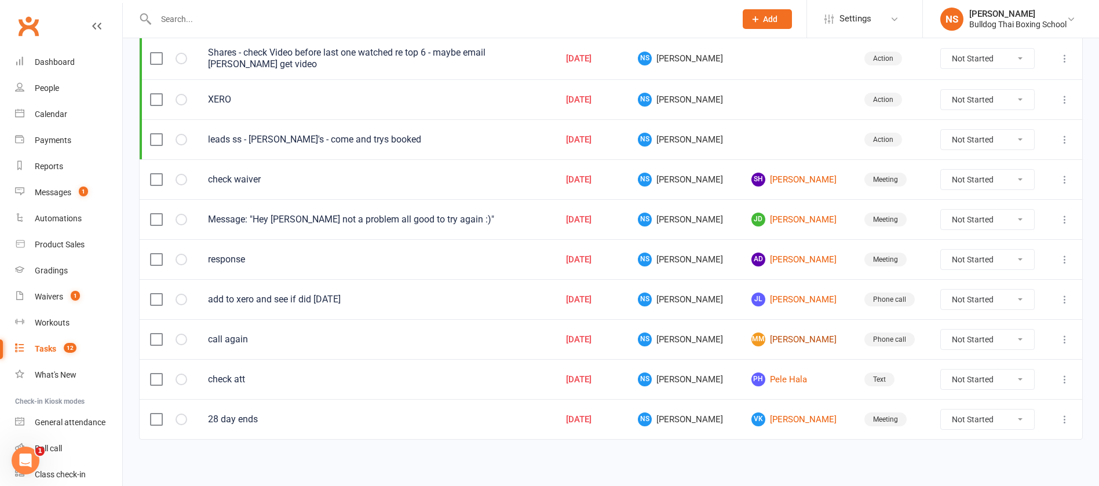
click at [798, 339] on link "MM [PERSON_NAME]" at bounding box center [797, 339] width 92 height 14
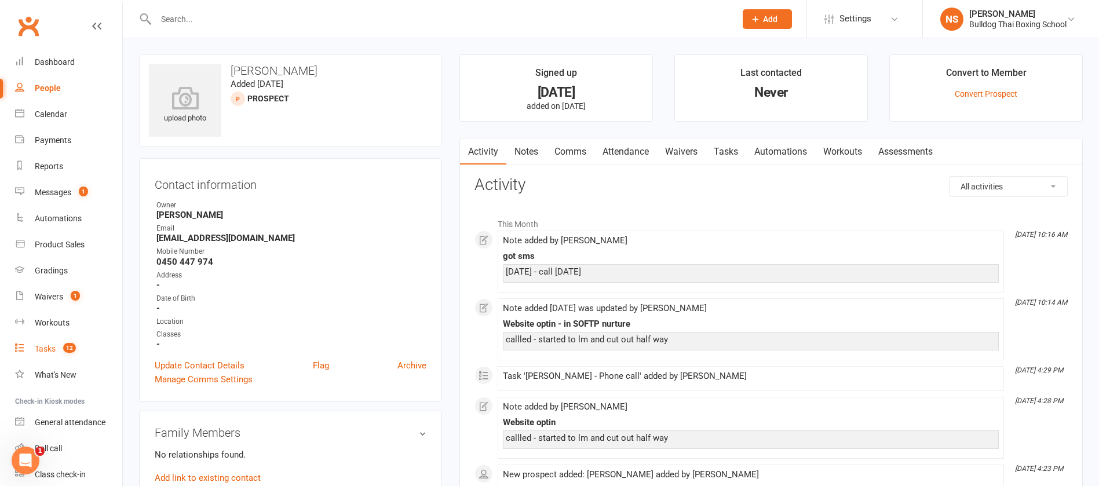
click at [45, 345] on div "Tasks" at bounding box center [45, 348] width 21 height 9
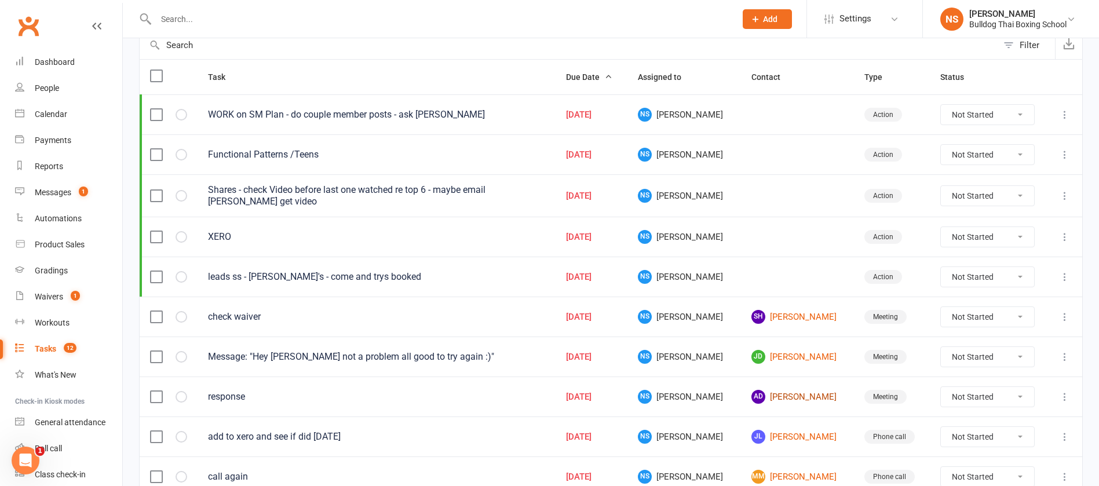
scroll to position [263, 0]
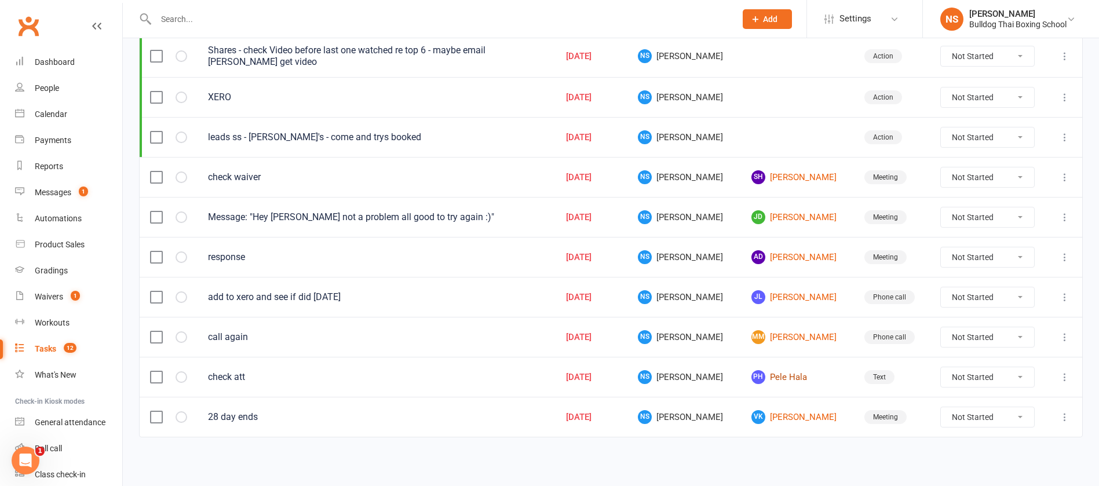
click at [782, 374] on link "PH Pele Hala" at bounding box center [797, 377] width 92 height 14
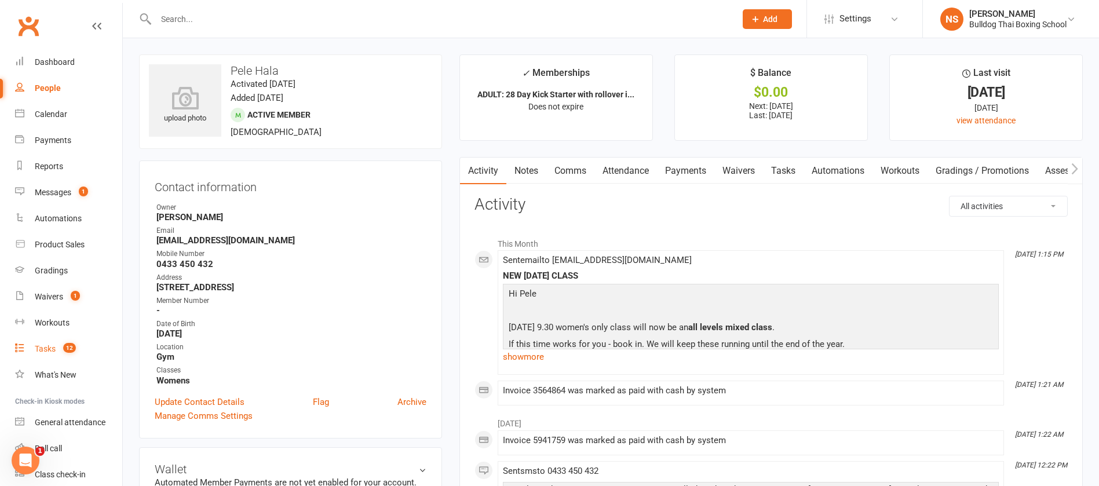
click at [43, 351] on div "Tasks" at bounding box center [45, 348] width 21 height 9
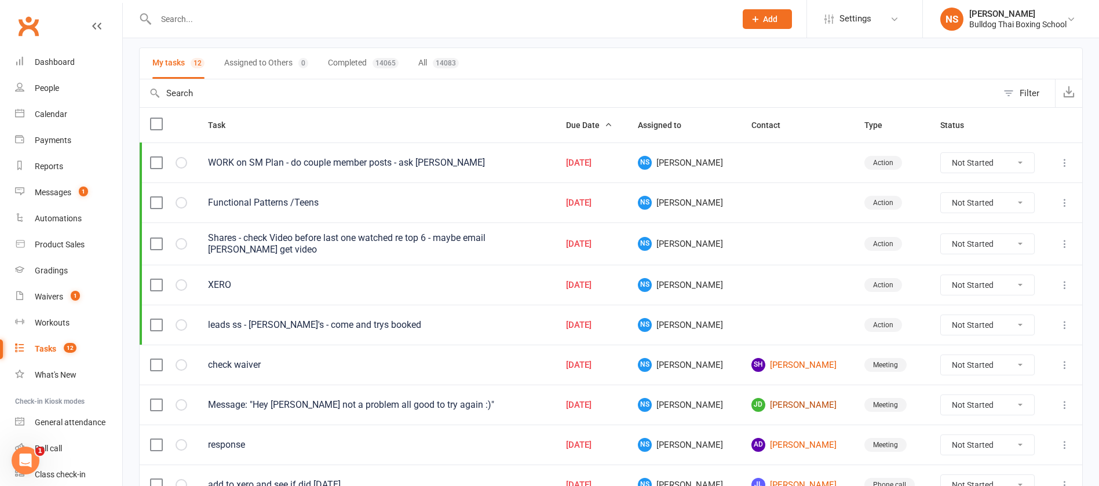
scroll to position [263, 0]
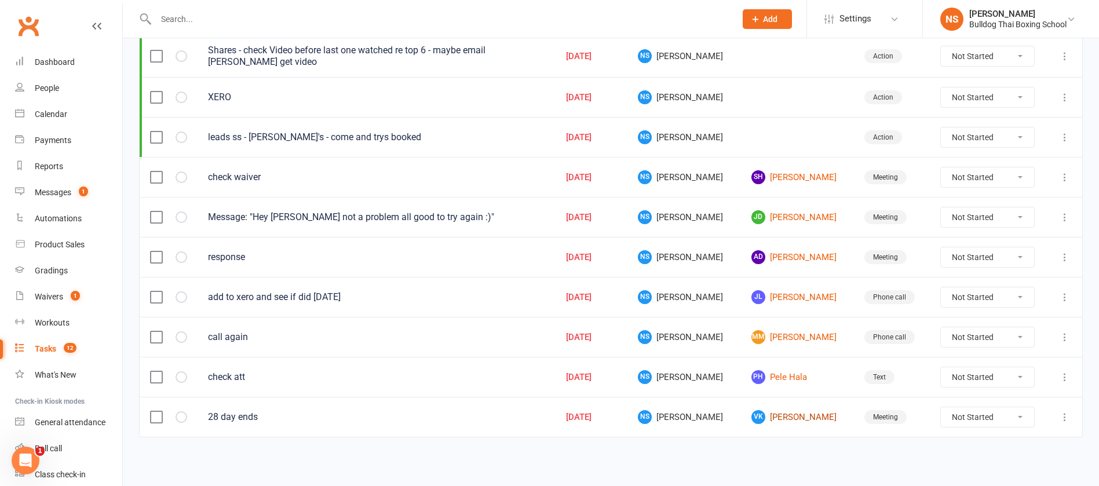
click at [776, 417] on link "[PERSON_NAME] Kha" at bounding box center [797, 417] width 92 height 14
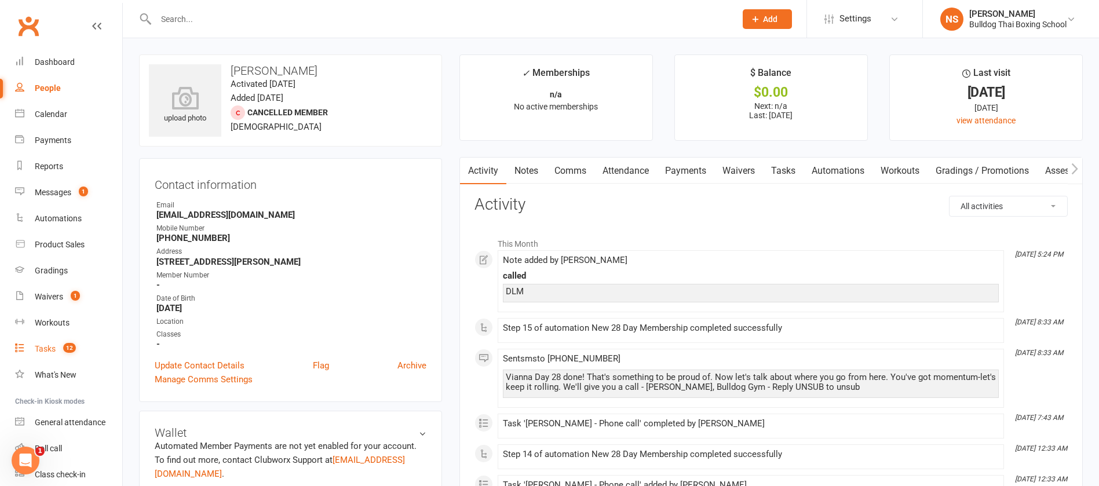
click at [47, 352] on div "Tasks" at bounding box center [45, 348] width 21 height 9
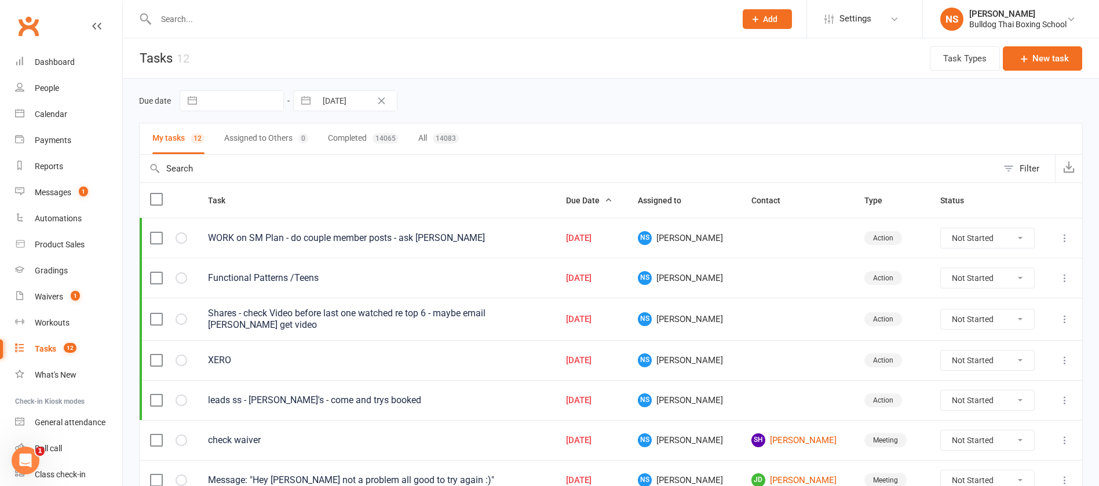
click at [193, 19] on input "text" at bounding box center [439, 19] width 575 height 16
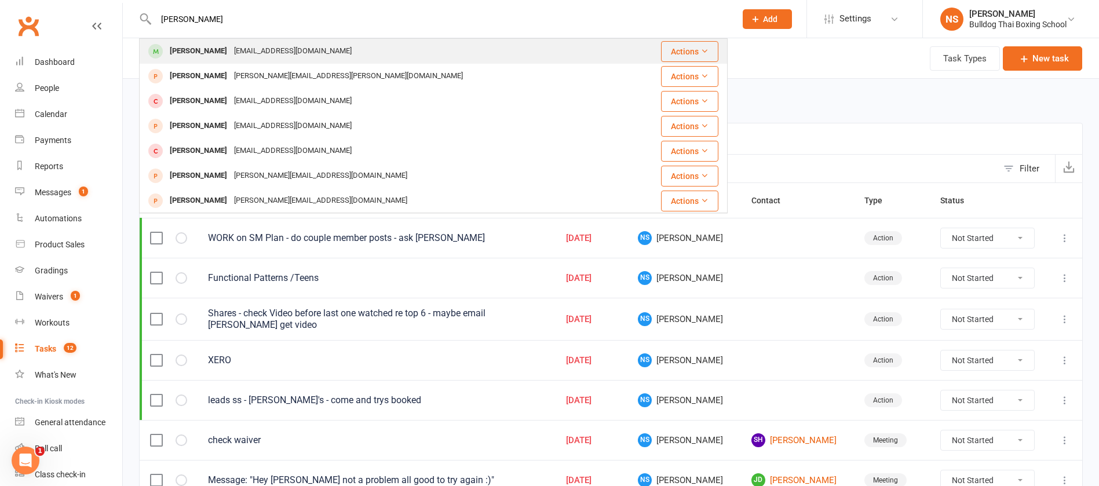
click at [250, 55] on div "[EMAIL_ADDRESS][DOMAIN_NAME]" at bounding box center [293, 51] width 125 height 17
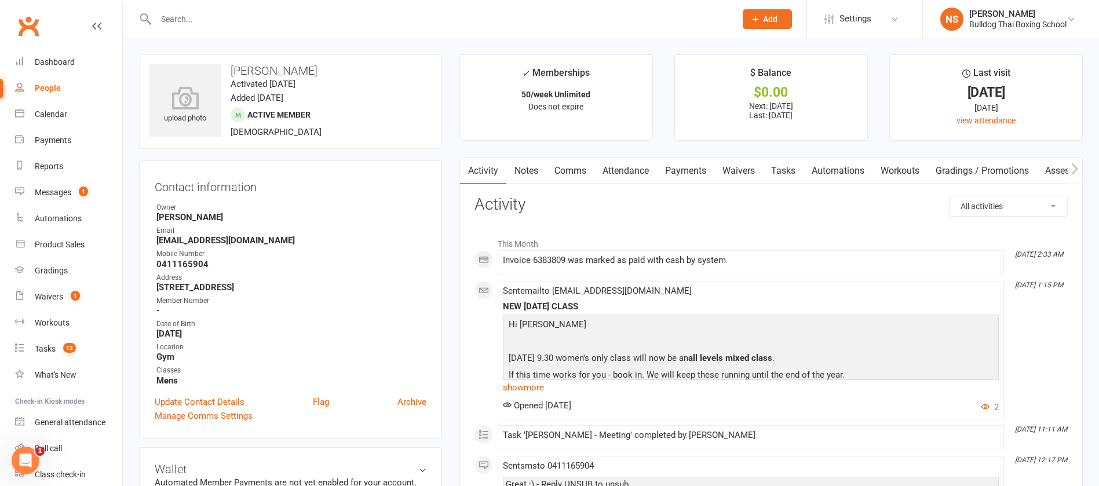
click at [572, 170] on link "Comms" at bounding box center [570, 171] width 48 height 27
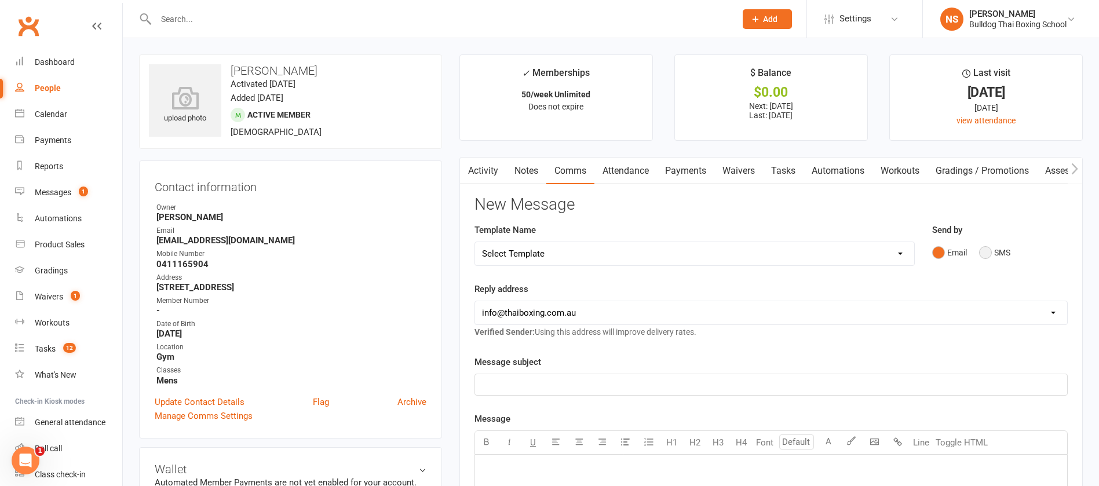
click at [989, 251] on button "SMS" at bounding box center [994, 253] width 31 height 22
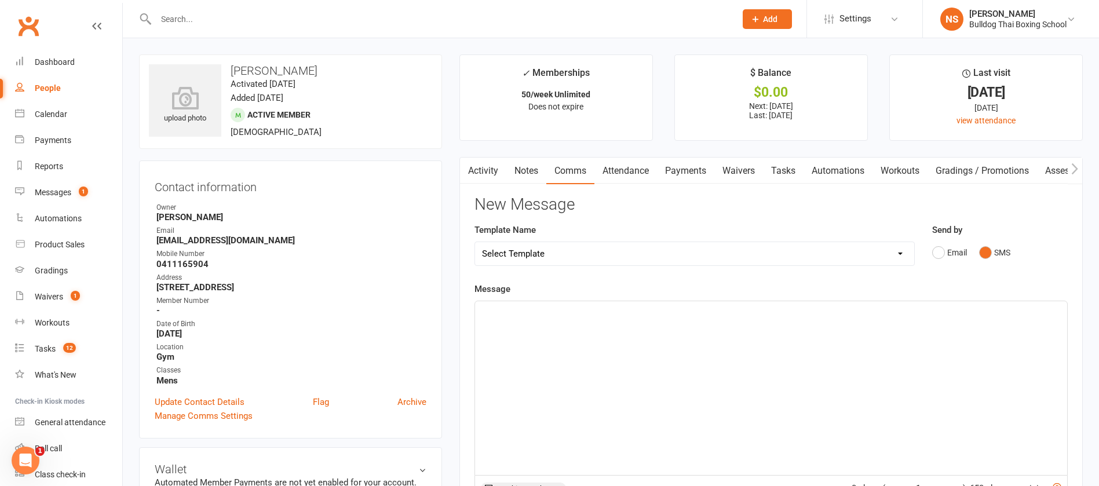
click at [518, 314] on p "﻿" at bounding box center [771, 312] width 578 height 14
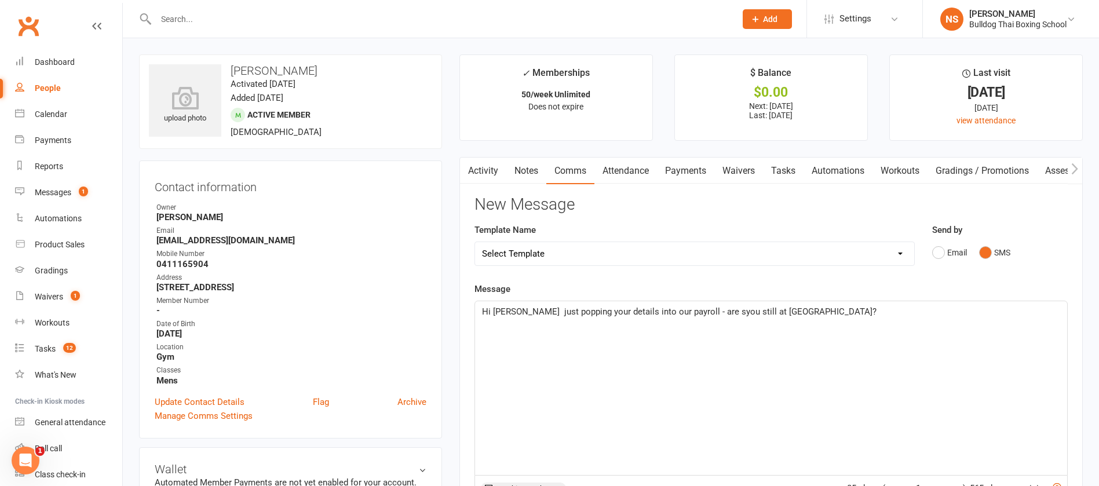
click at [698, 314] on span "Hi [PERSON_NAME] just popping your details into our payroll - are syou still at…" at bounding box center [679, 311] width 394 height 10
click at [805, 312] on p "Hi [PERSON_NAME] just popping your details into our payroll - are you still at …" at bounding box center [771, 312] width 578 height 14
drag, startPoint x: 220, startPoint y: 264, endPoint x: 152, endPoint y: 265, distance: 68.4
click at [152, 265] on div "Contact information Owner [PERSON_NAME] Email [EMAIL_ADDRESS][DOMAIN_NAME] Mobi…" at bounding box center [290, 299] width 303 height 278
copy strong "0411165904"
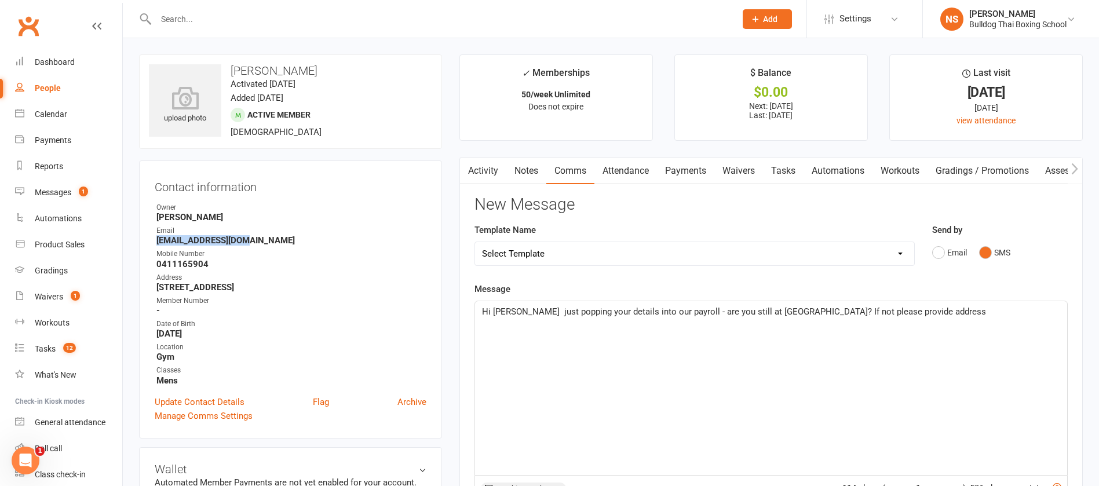
drag, startPoint x: 242, startPoint y: 240, endPoint x: 151, endPoint y: 243, distance: 91.0
click at [151, 243] on div "Contact information Owner [PERSON_NAME] Email [EMAIL_ADDRESS][DOMAIN_NAME] Mobi…" at bounding box center [290, 299] width 303 height 278
copy strong "[EMAIL_ADDRESS][DOMAIN_NAME]"
drag, startPoint x: 243, startPoint y: 288, endPoint x: 156, endPoint y: 286, distance: 86.9
click at [156, 286] on strong "[STREET_ADDRESS]" at bounding box center [291, 287] width 270 height 10
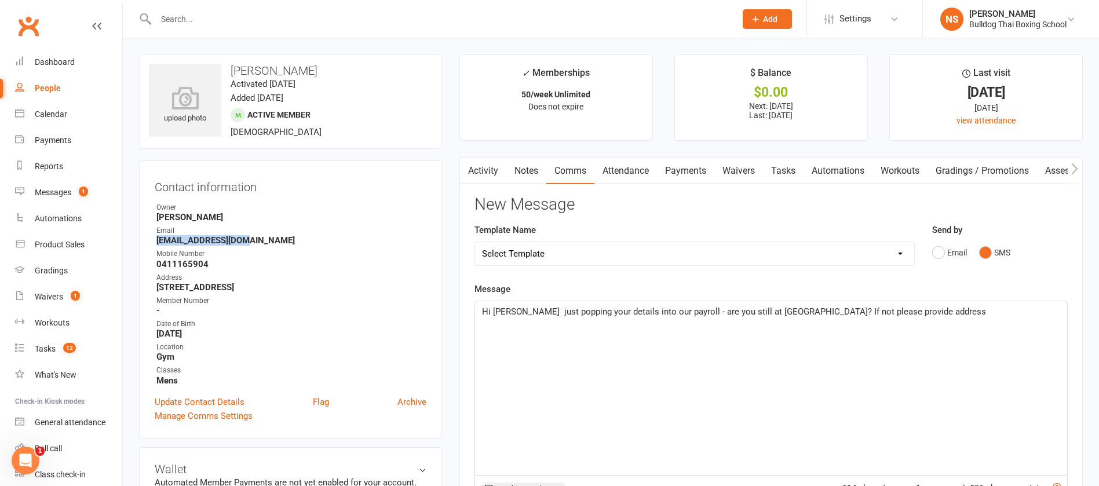
copy strong "[STREET_ADDRESS]"
drag, startPoint x: 46, startPoint y: 342, endPoint x: 39, endPoint y: 351, distance: 11.6
click at [45, 342] on link "Tasks 12" at bounding box center [68, 349] width 107 height 26
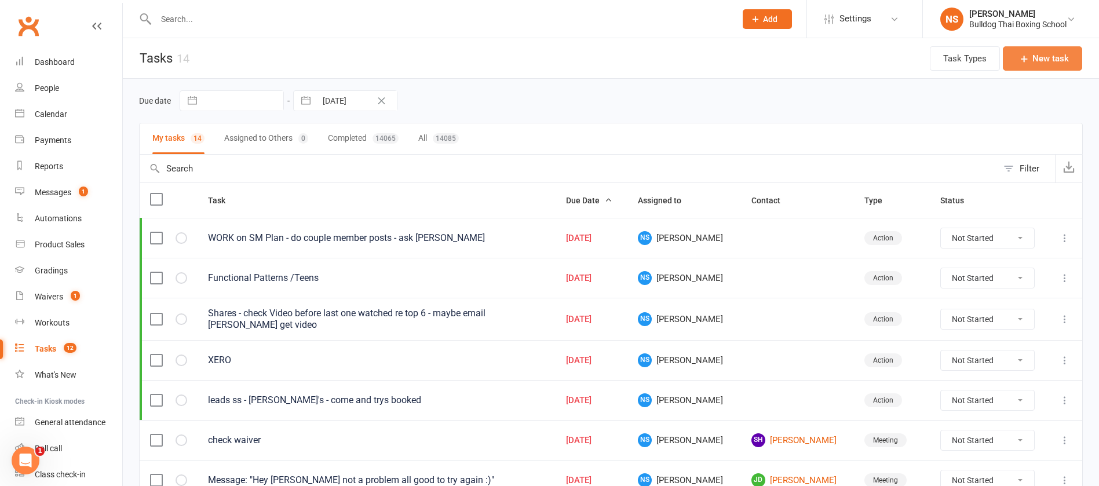
click at [1034, 51] on button "New task" at bounding box center [1042, 58] width 79 height 24
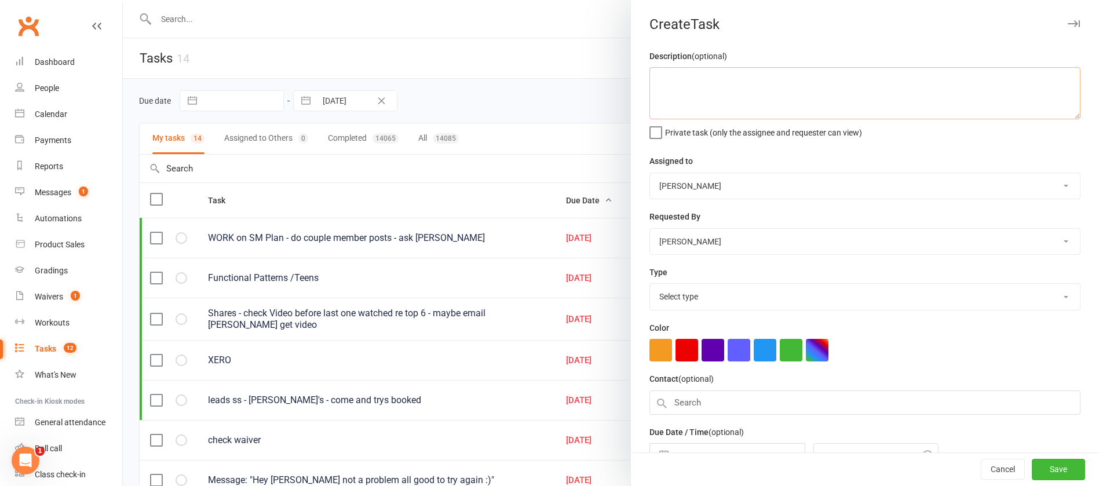
click at [681, 97] on textarea at bounding box center [864, 93] width 431 height 52
click at [716, 302] on select "Select type Action E-mail Meeting Phone call Text Add new task type" at bounding box center [865, 296] width 430 height 25
click at [650, 286] on select "Select type Action E-mail Meeting Phone call Text Add new task type" at bounding box center [865, 296] width 430 height 25
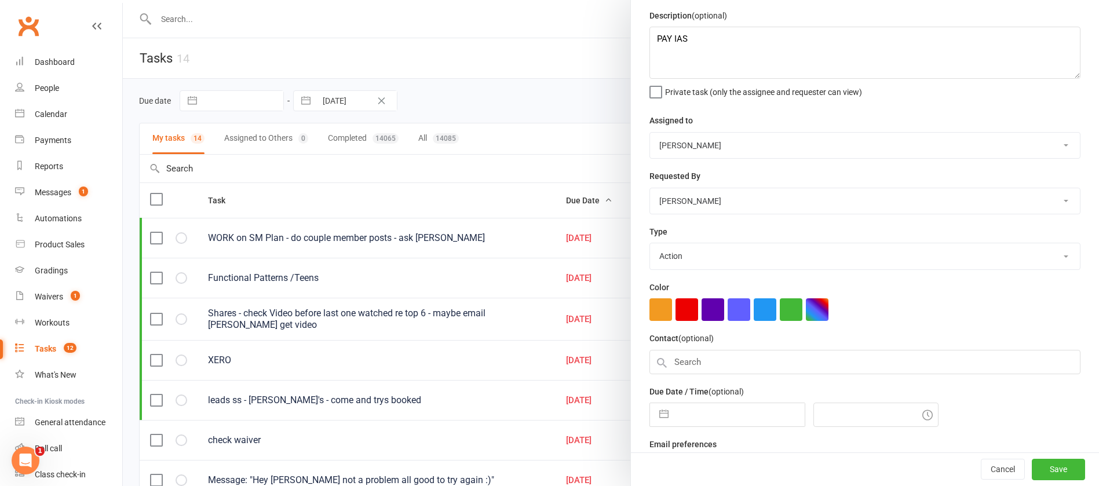
scroll to position [72, 0]
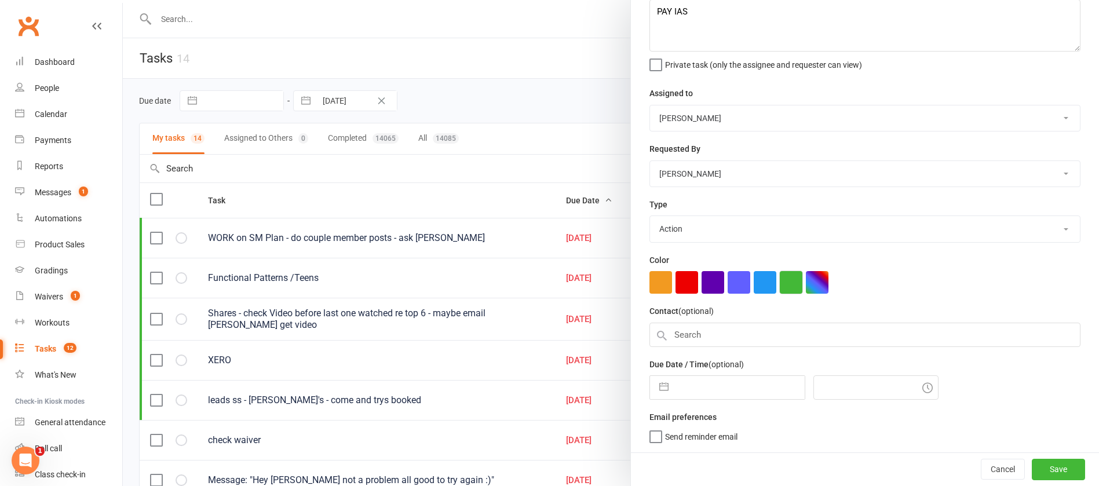
click at [788, 280] on button "button" at bounding box center [791, 282] width 23 height 23
click at [738, 388] on input "text" at bounding box center [739, 387] width 130 height 23
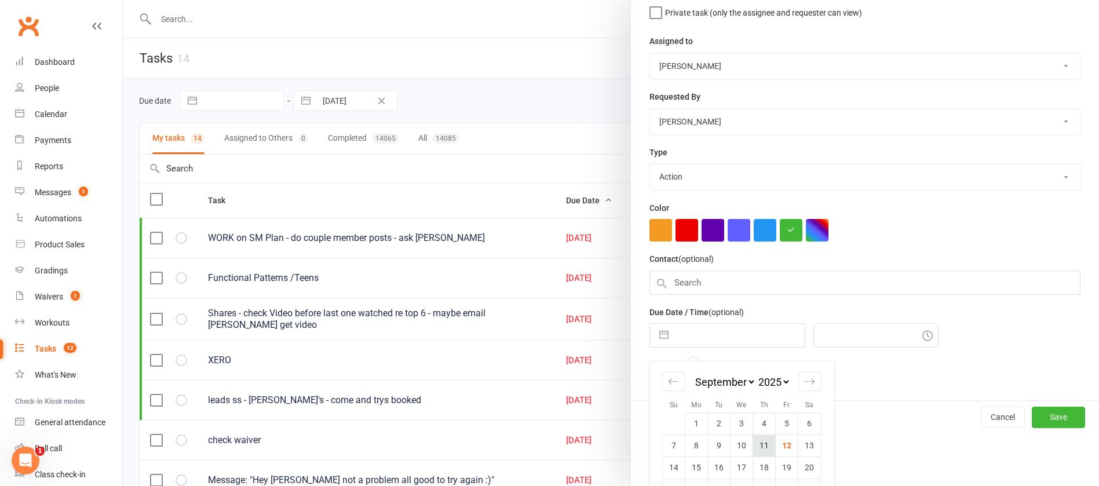
scroll to position [174, 0]
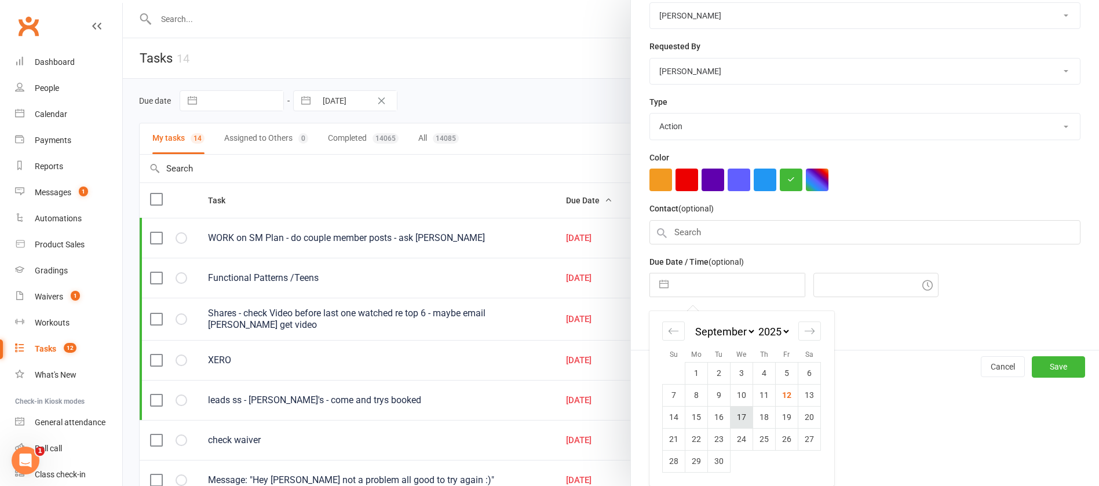
click at [733, 416] on td "17" at bounding box center [741, 417] width 23 height 22
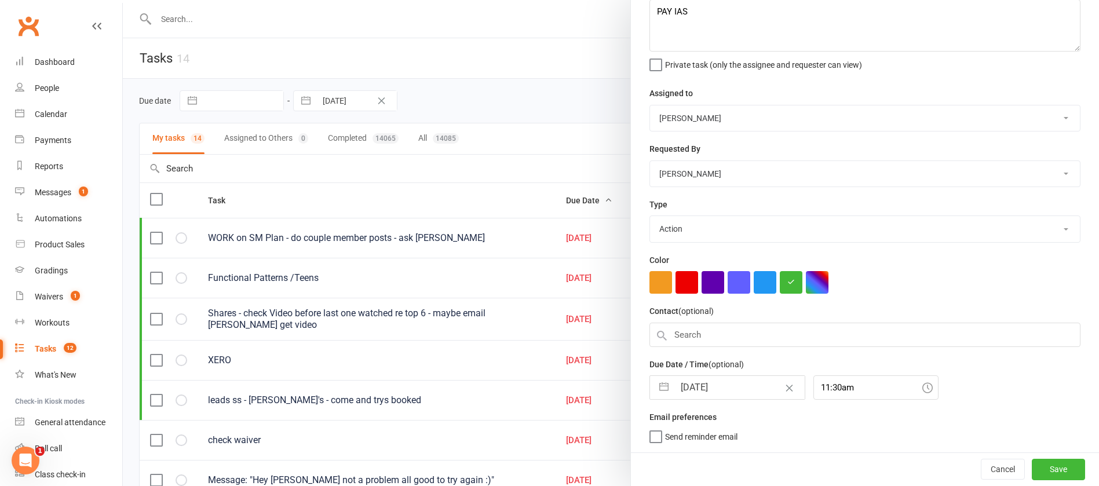
click at [730, 385] on input "[DATE]" at bounding box center [739, 387] width 130 height 23
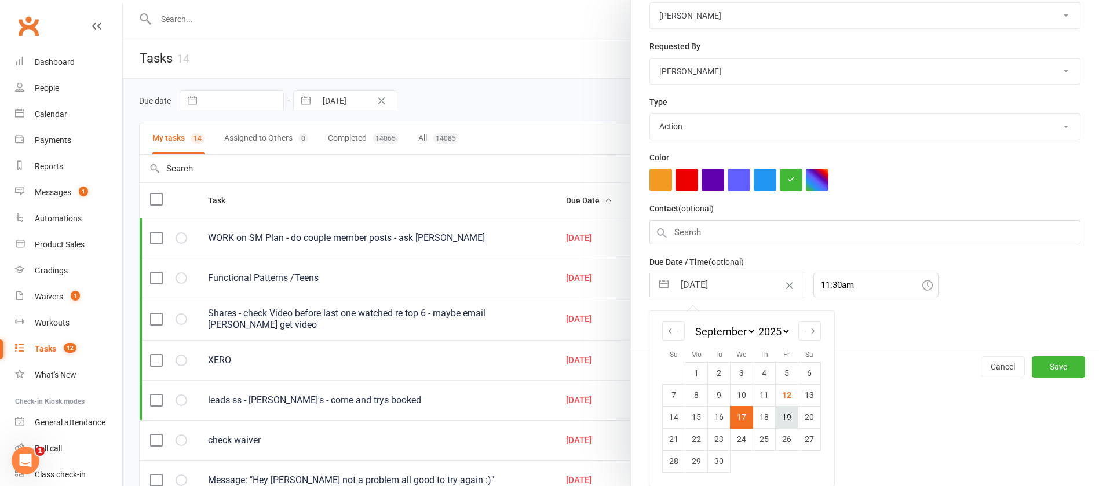
click at [780, 418] on td "19" at bounding box center [787, 417] width 23 height 22
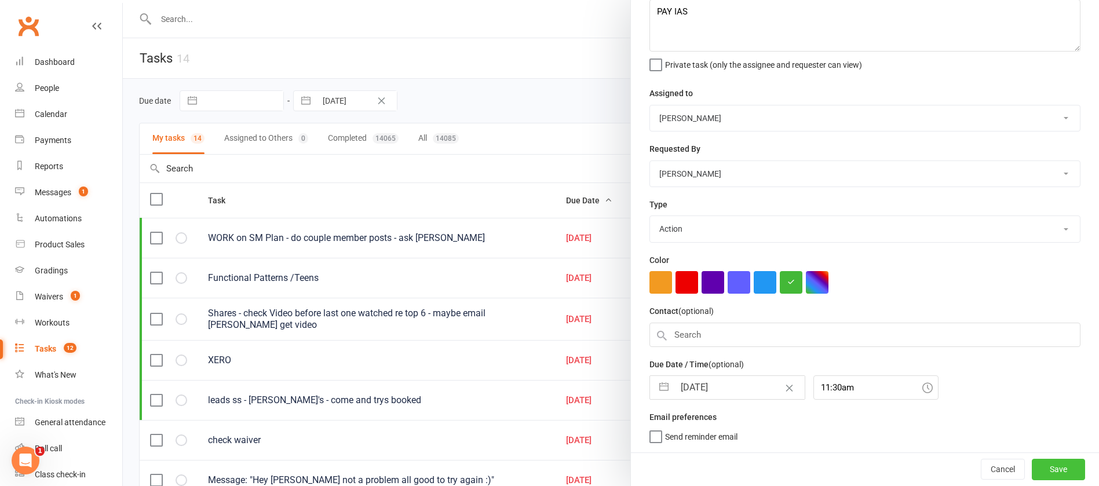
click at [1035, 462] on button "Save" at bounding box center [1058, 469] width 53 height 21
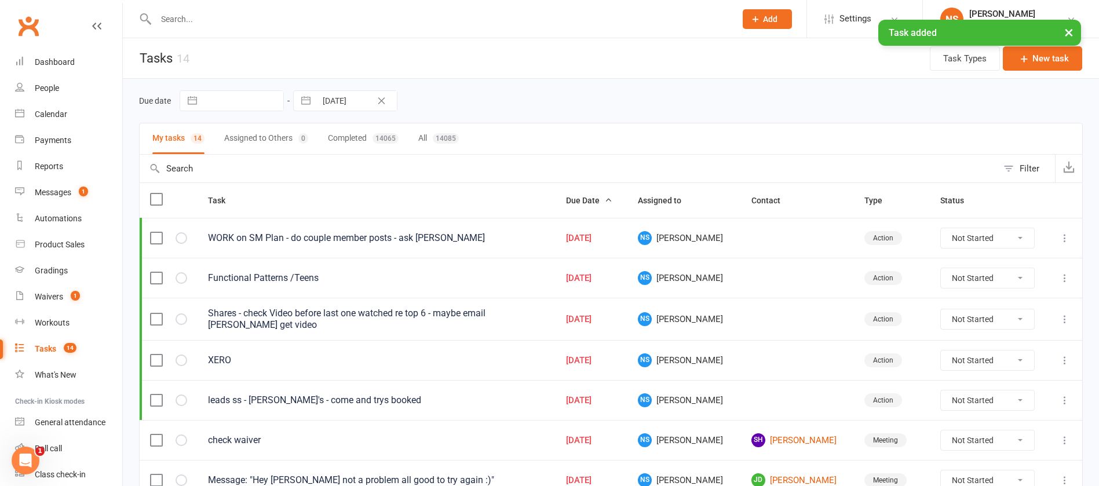
click at [42, 348] on div "Tasks" at bounding box center [45, 348] width 21 height 9
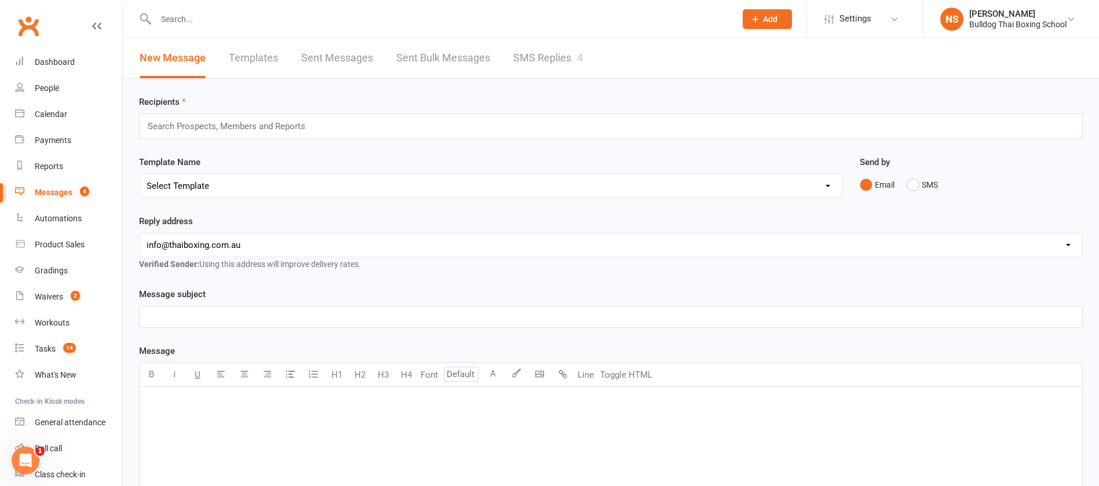
click at [537, 57] on link "SMS Replies 4" at bounding box center [548, 58] width 70 height 40
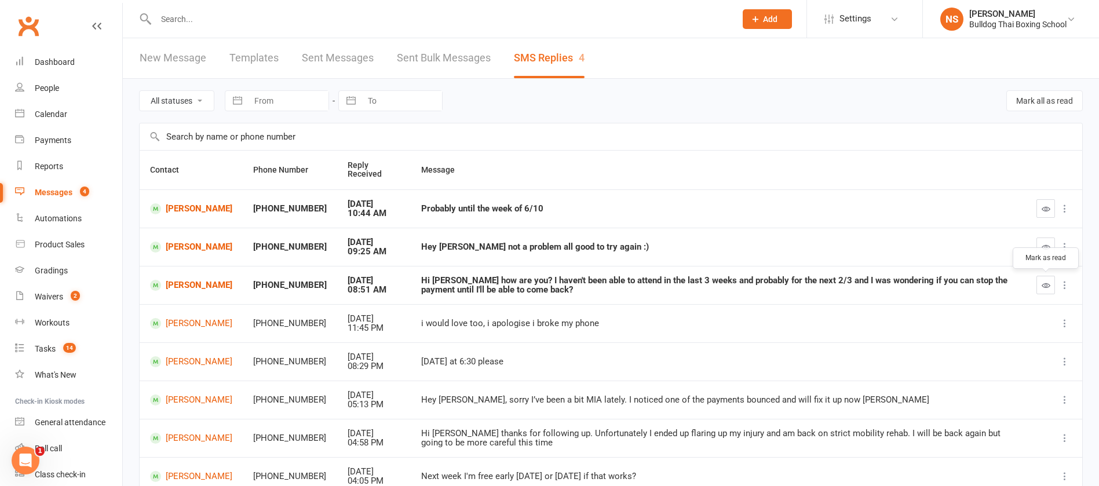
click at [1050, 284] on icon "button" at bounding box center [1045, 285] width 9 height 9
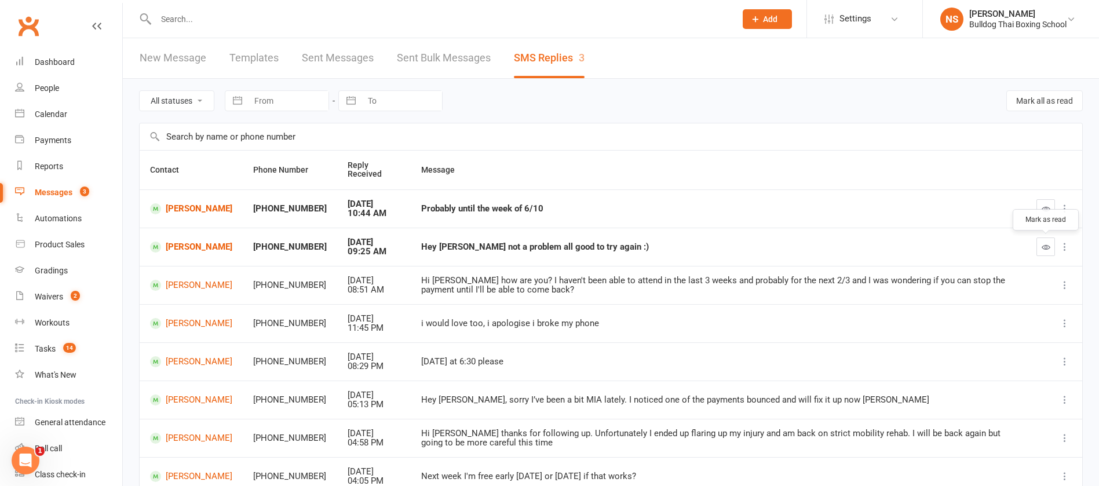
click at [1053, 246] on button "button" at bounding box center [1045, 246] width 19 height 19
click at [1044, 206] on icon "button" at bounding box center [1045, 208] width 9 height 9
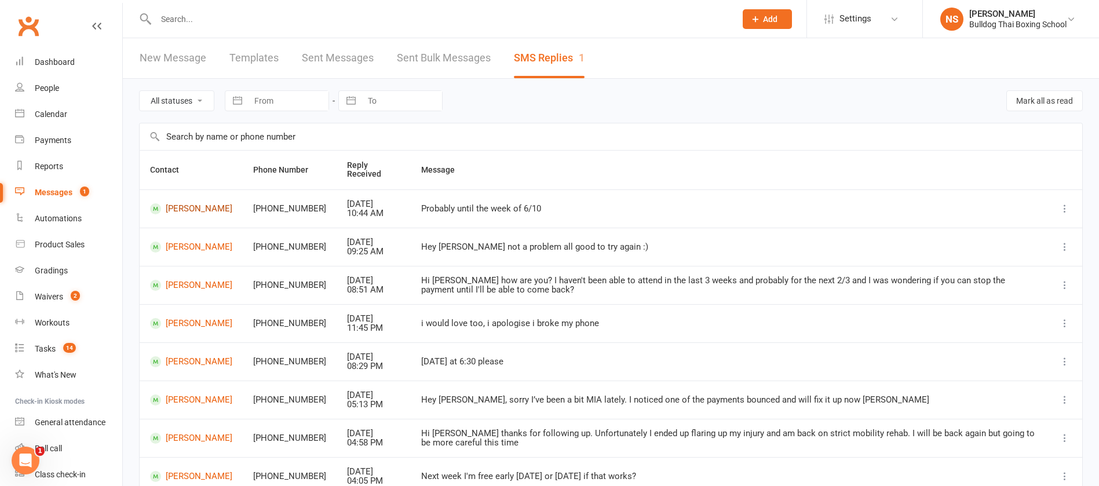
click at [184, 209] on link "[PERSON_NAME]" at bounding box center [191, 208] width 82 height 11
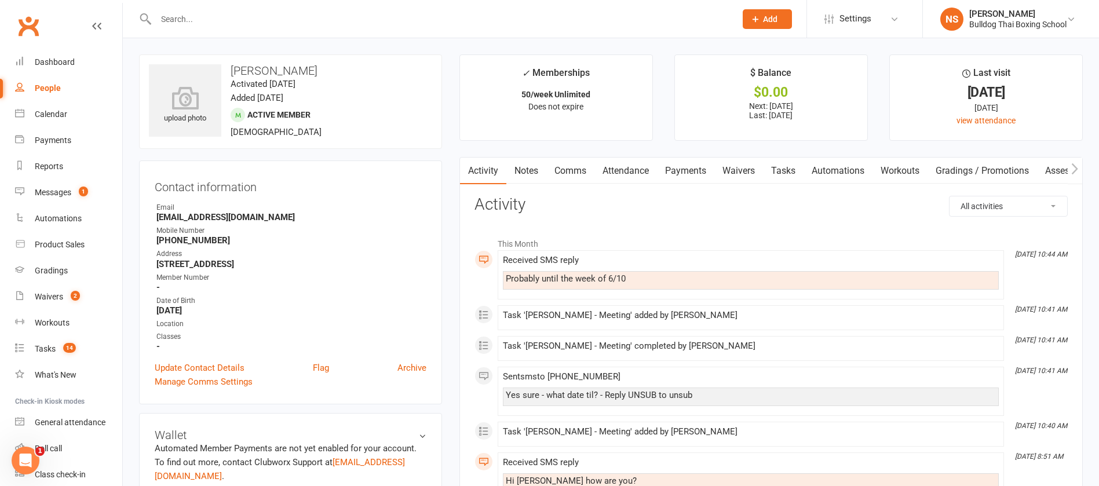
click at [573, 169] on link "Comms" at bounding box center [570, 171] width 48 height 27
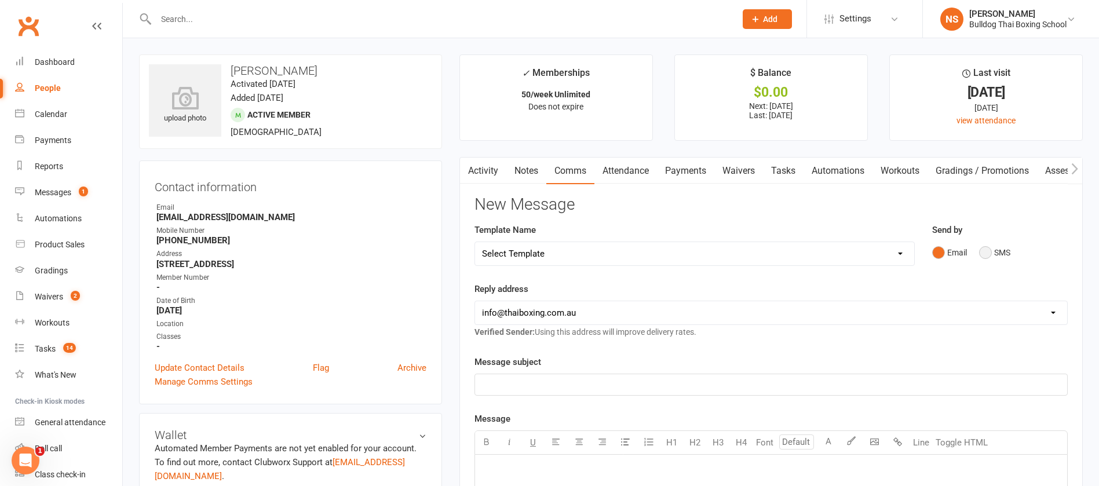
click at [990, 253] on button "SMS" at bounding box center [994, 253] width 31 height 22
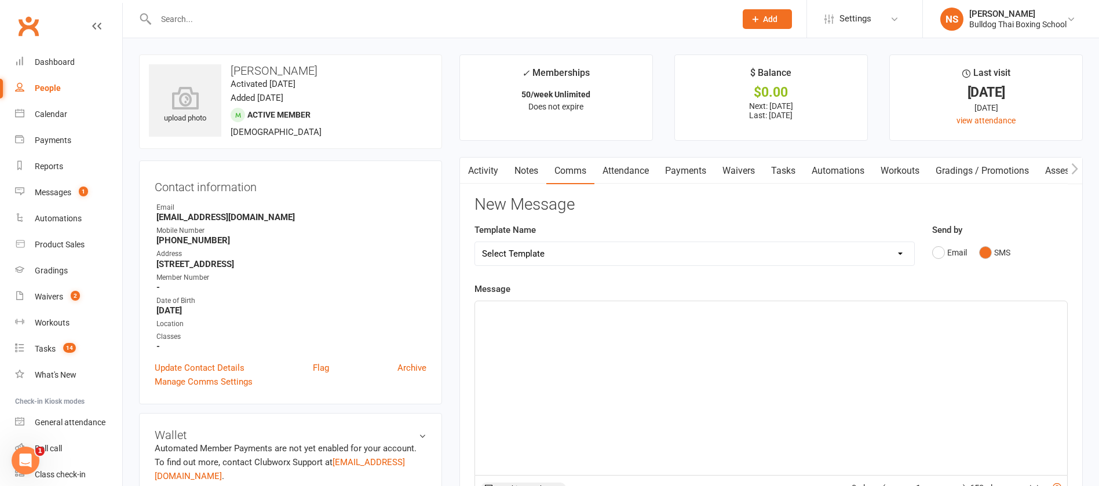
click at [540, 322] on div "﻿" at bounding box center [771, 388] width 592 height 174
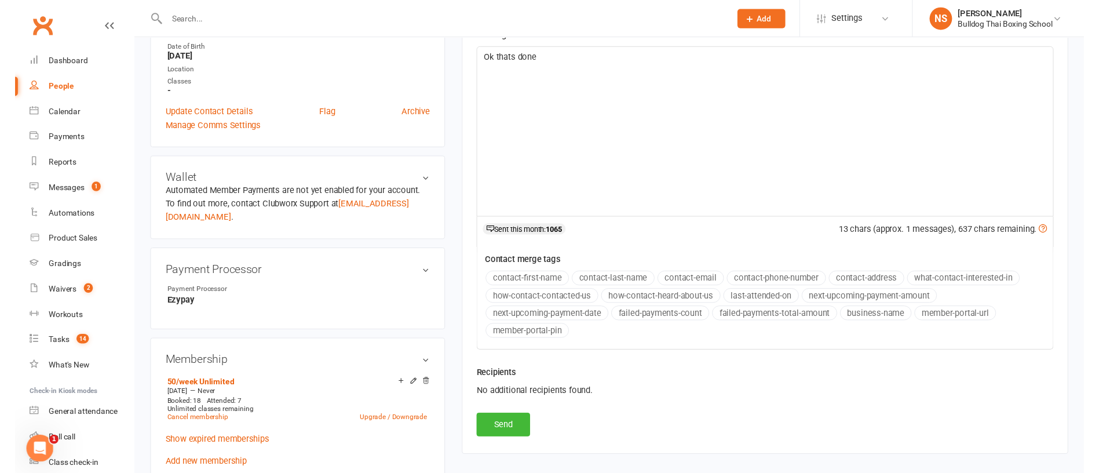
scroll to position [261, 0]
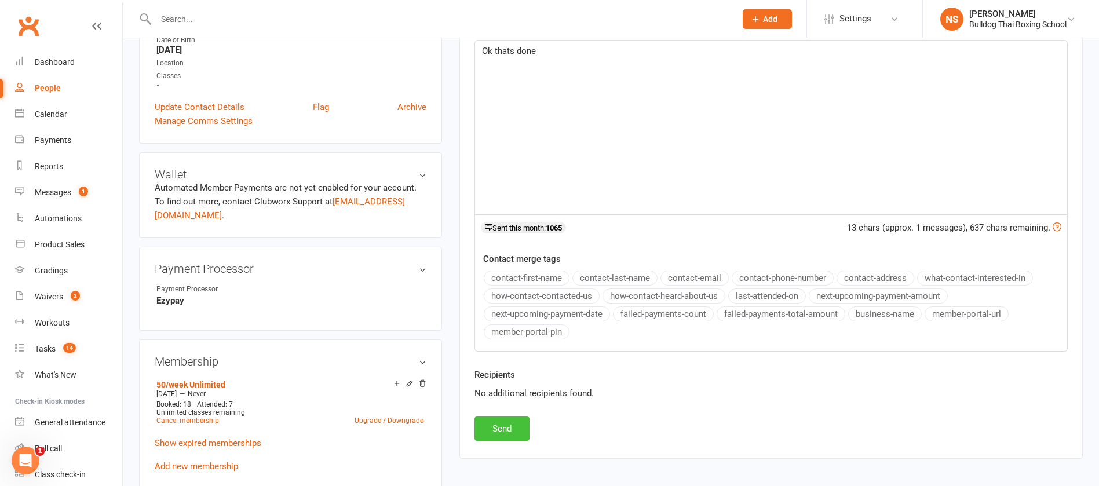
click at [515, 425] on button "Send" at bounding box center [501, 428] width 55 height 24
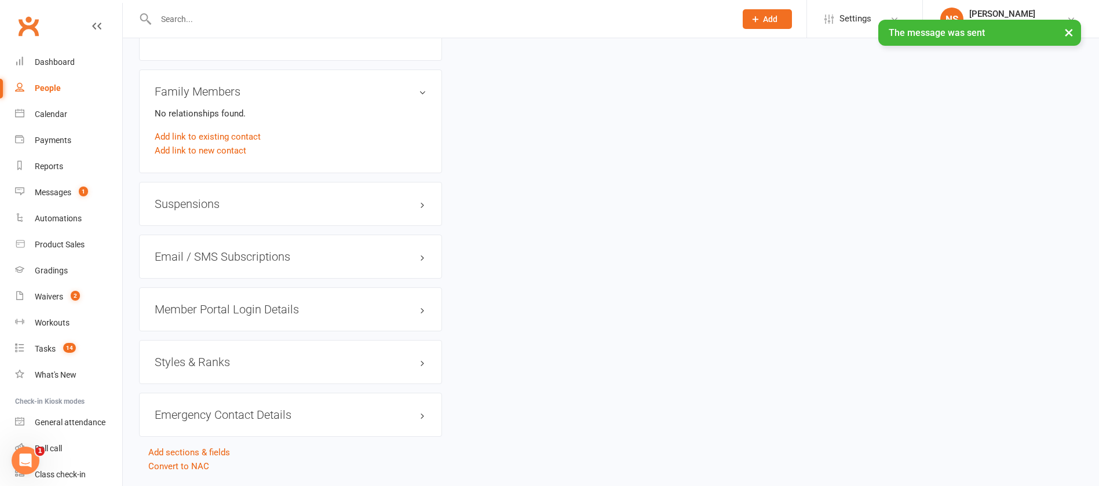
scroll to position [859, 0]
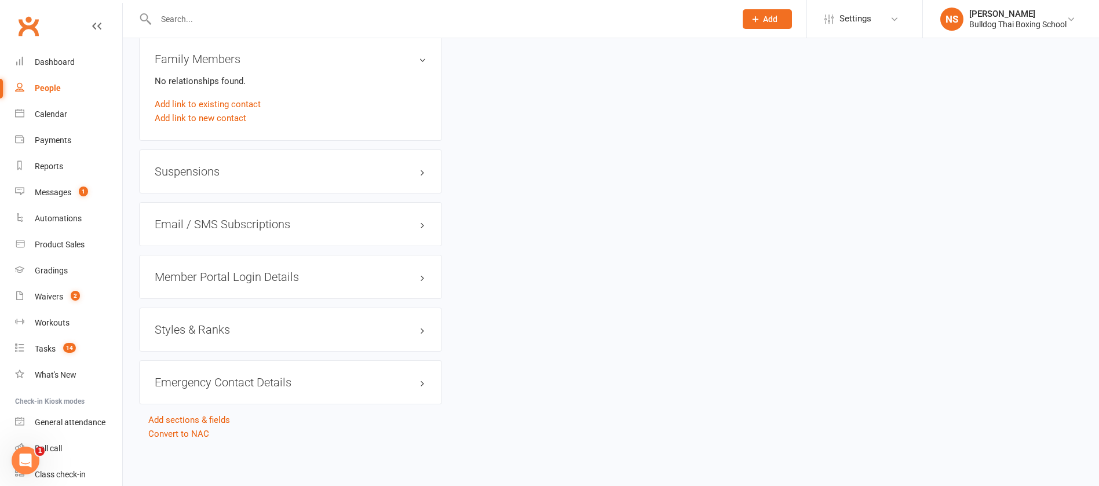
click at [208, 169] on h3 "Suspensions" at bounding box center [291, 171] width 272 height 13
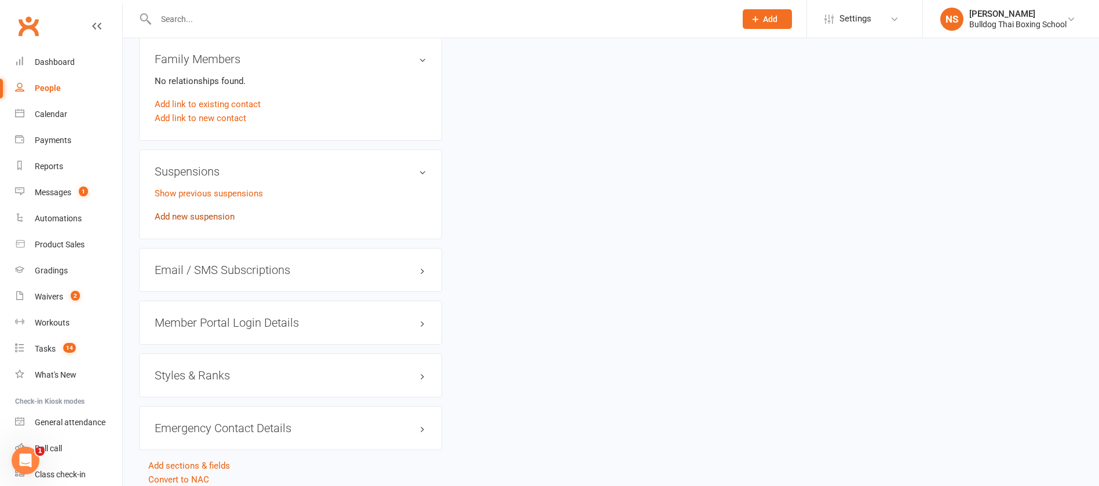
click at [192, 217] on link "Add new suspension" at bounding box center [195, 216] width 80 height 10
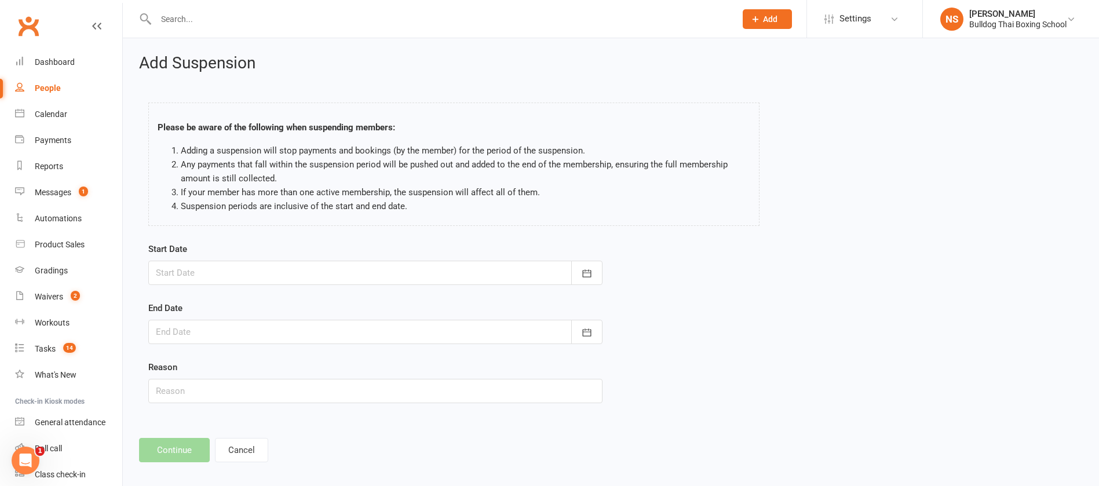
click at [200, 273] on div at bounding box center [375, 273] width 454 height 24
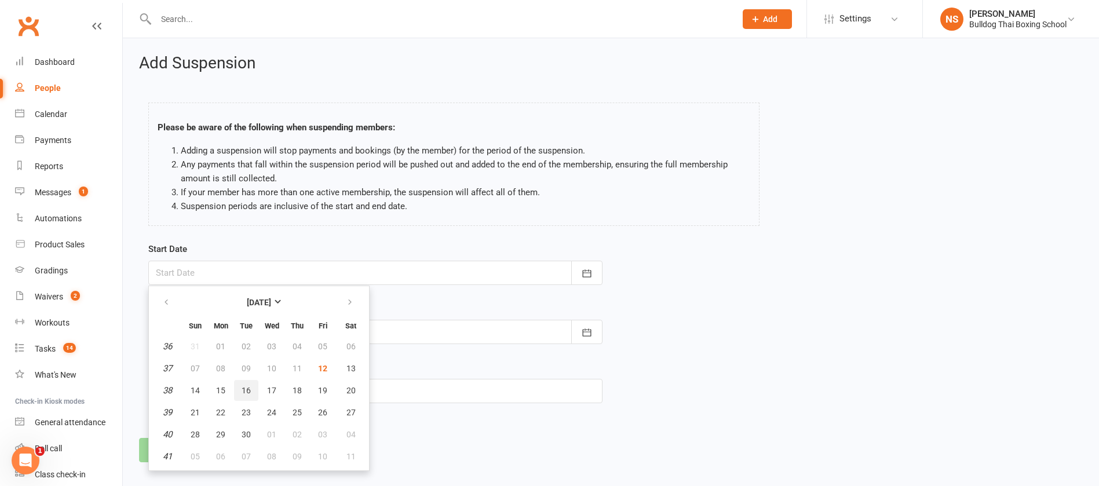
click at [249, 390] on span "16" at bounding box center [246, 390] width 9 height 9
type input "[DATE]"
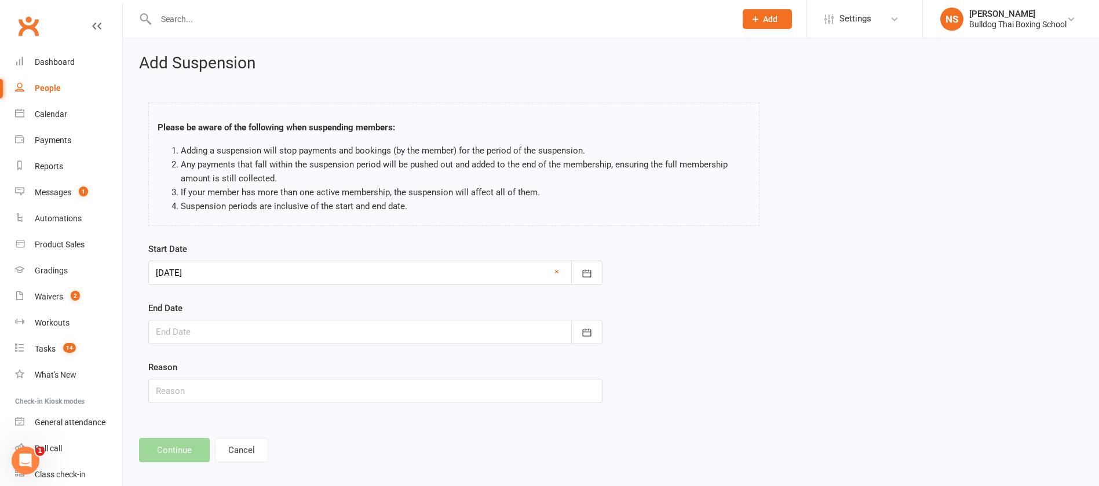
click at [194, 333] on div at bounding box center [375, 332] width 454 height 24
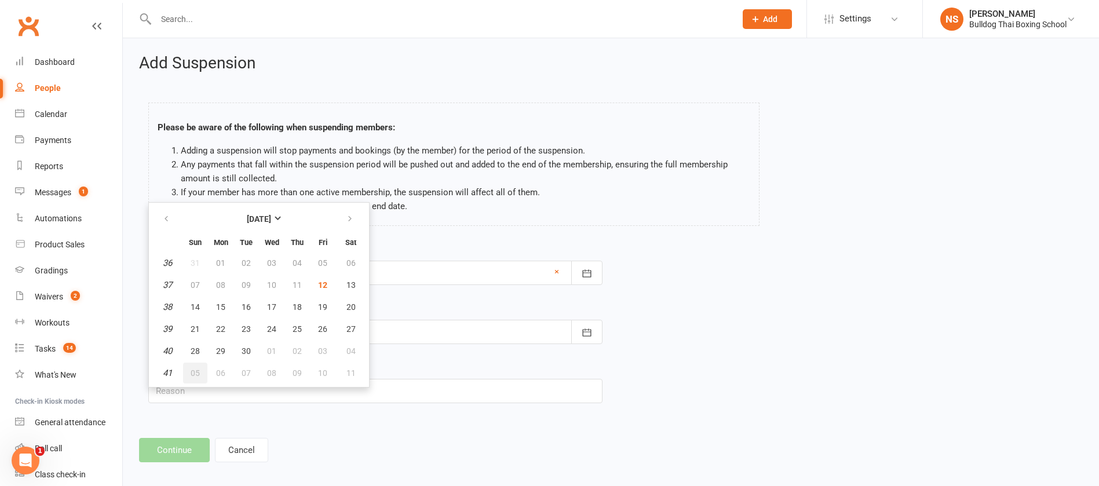
drag, startPoint x: 192, startPoint y: 374, endPoint x: 185, endPoint y: 408, distance: 35.4
click at [192, 374] on span "05" at bounding box center [195, 372] width 9 height 9
type input "05 Oct 2025"
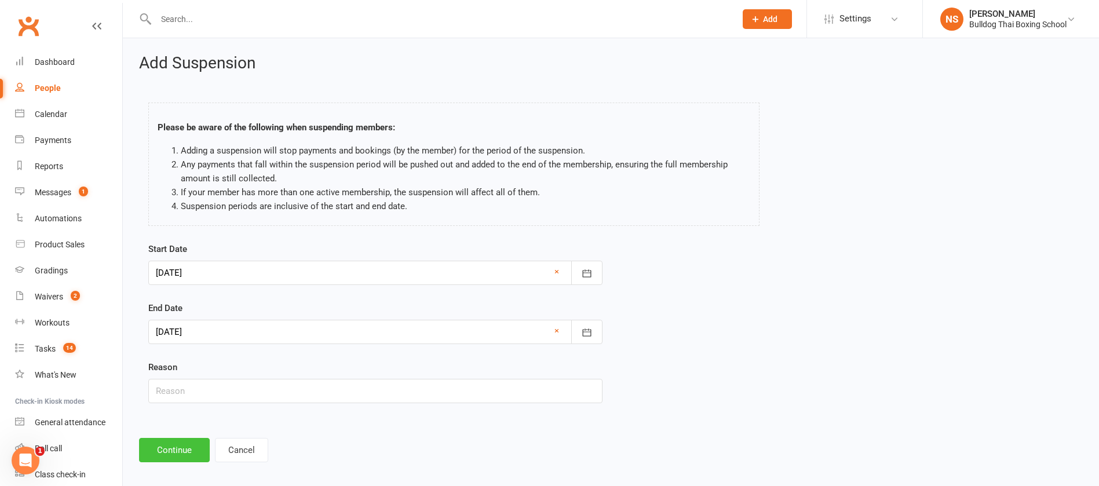
click at [171, 452] on button "Continue" at bounding box center [174, 450] width 71 height 24
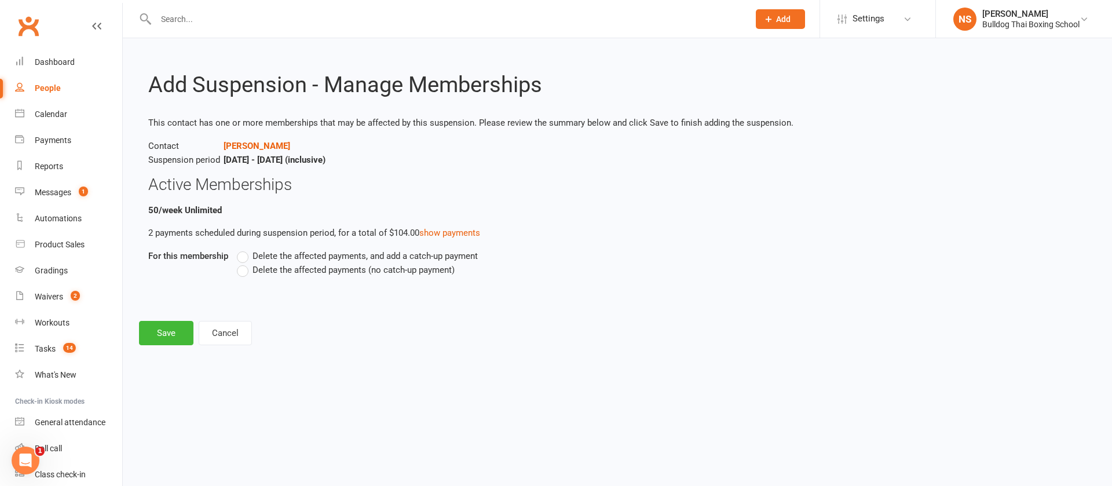
click at [243, 273] on label "Delete the affected payments (no catch-up payment)" at bounding box center [346, 270] width 218 height 14
click at [243, 263] on input "Delete the affected payments (no catch-up payment)" at bounding box center [241, 263] width 8 height 0
click at [166, 338] on button "Save" at bounding box center [166, 333] width 54 height 24
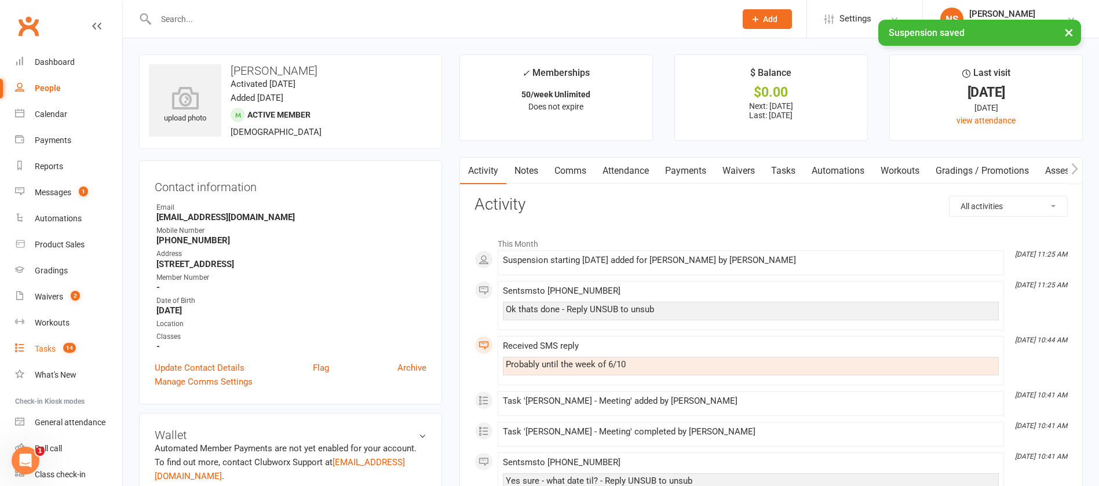
click at [49, 350] on div "Tasks" at bounding box center [45, 348] width 21 height 9
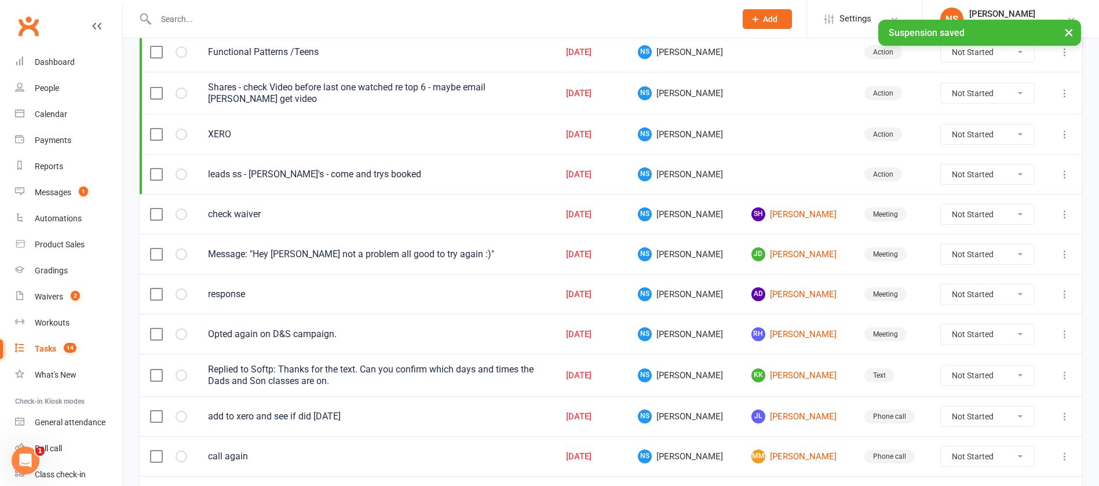
scroll to position [261, 0]
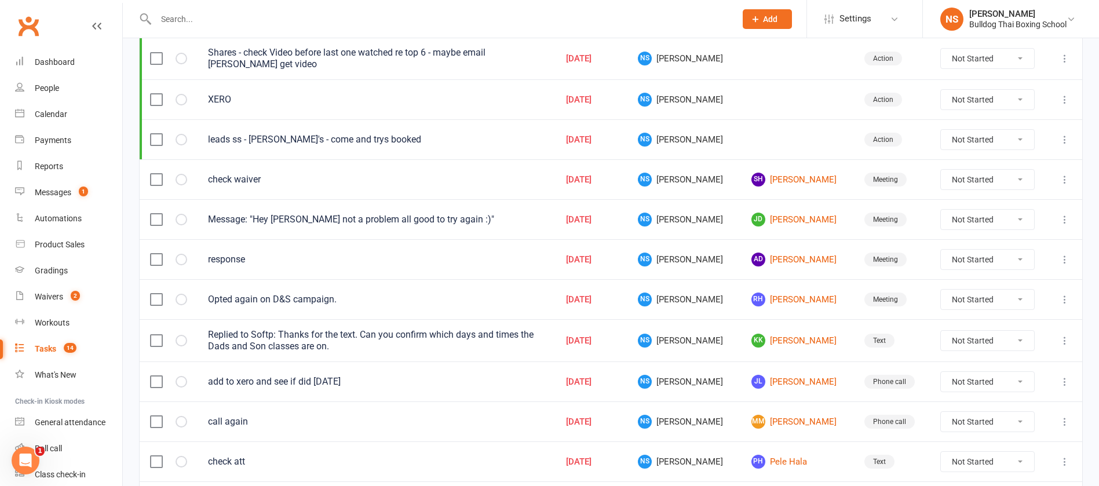
click at [1027, 258] on select "Not Started In Progress Waiting Complete" at bounding box center [987, 260] width 93 height 20
click at [1065, 258] on icon at bounding box center [1065, 260] width 12 height 12
click at [974, 302] on link "Edit" at bounding box center [1000, 304] width 115 height 23
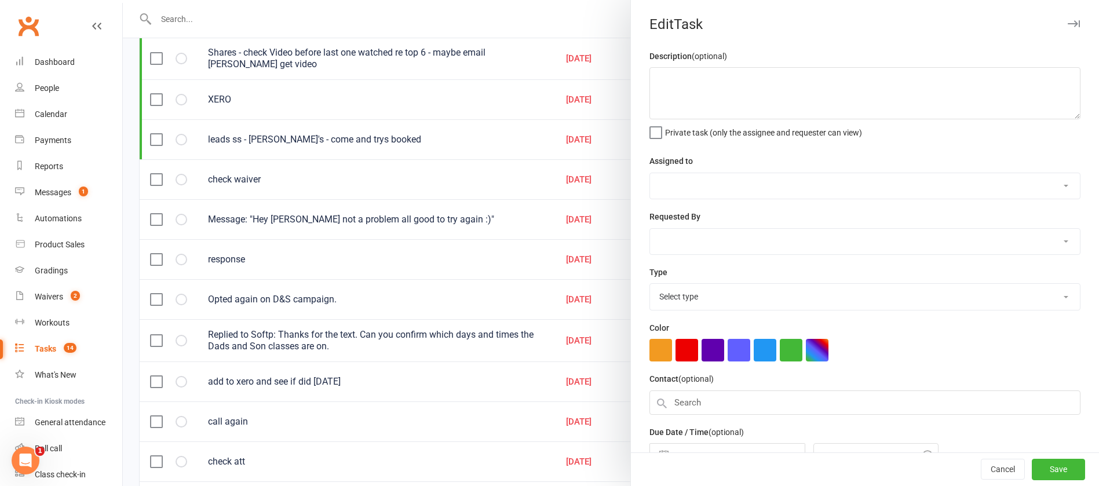
type textarea "response"
select select "12940"
type input "[DATE]"
type input "10:45am"
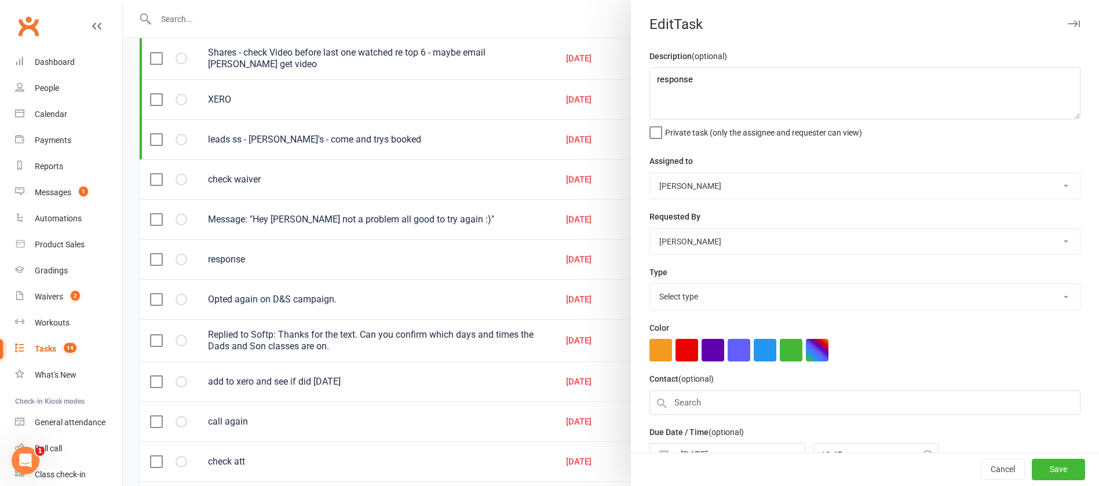
select select "12049"
drag, startPoint x: 686, startPoint y: 86, endPoint x: 586, endPoint y: 79, distance: 99.9
click at [123, 0] on react-component "Edit Task Description (optional) response Private task (only the assignee and r…" at bounding box center [123, 0] width 0 height 0
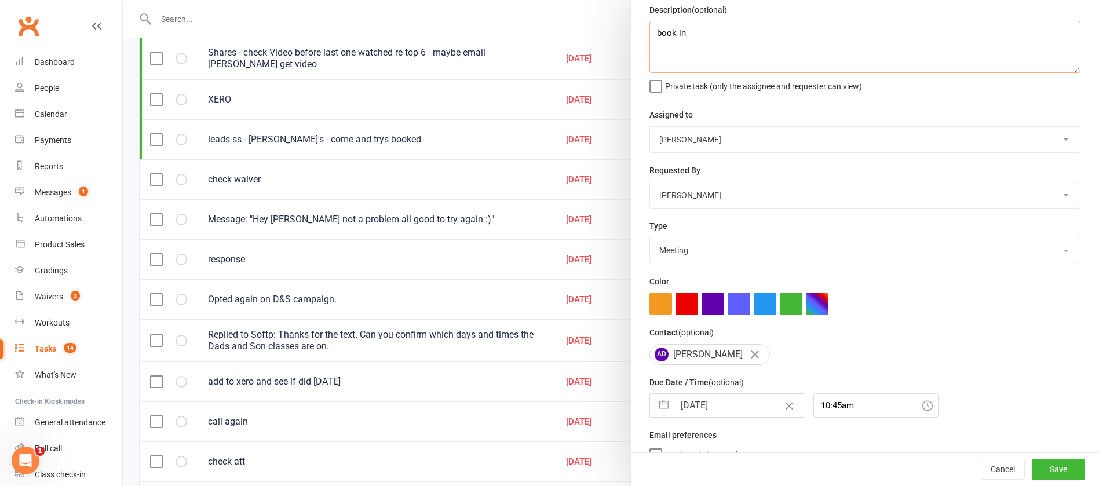
scroll to position [69, 0]
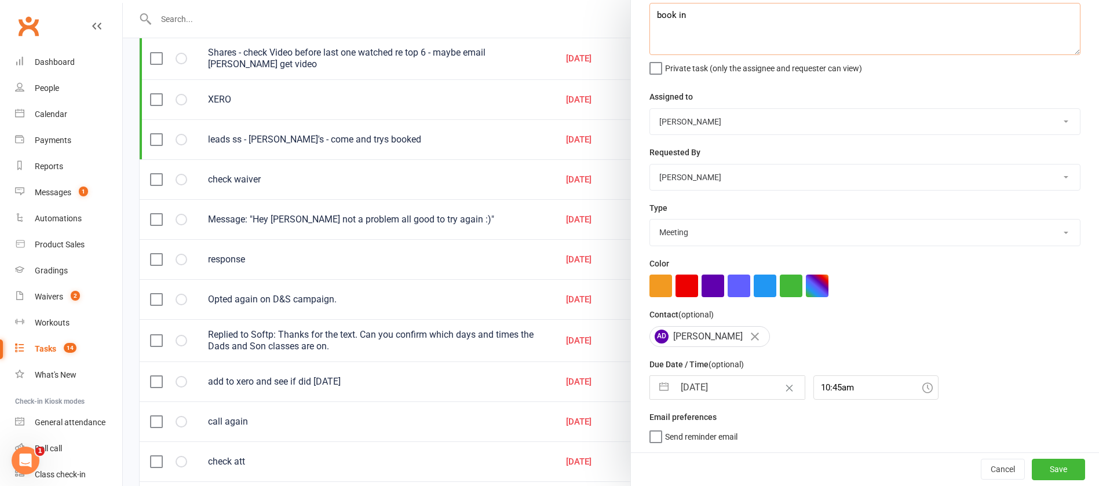
type textarea "book in"
click at [679, 232] on select "Action E-mail Meeting Phone call Text Add new task type" at bounding box center [865, 232] width 430 height 25
select select "13825"
click at [650, 220] on select "Action E-mail Meeting Phone call Text Add new task type" at bounding box center [865, 232] width 430 height 25
drag, startPoint x: 696, startPoint y: 385, endPoint x: 699, endPoint y: 378, distance: 8.1
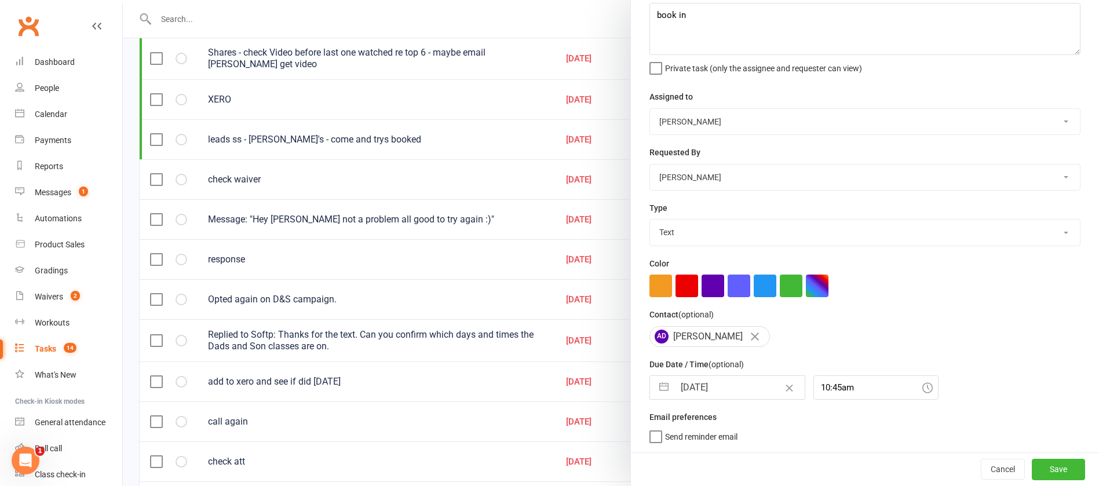
click at [697, 385] on input "[DATE]" at bounding box center [739, 387] width 130 height 23
select select "7"
select select "2025"
select select "8"
select select "2025"
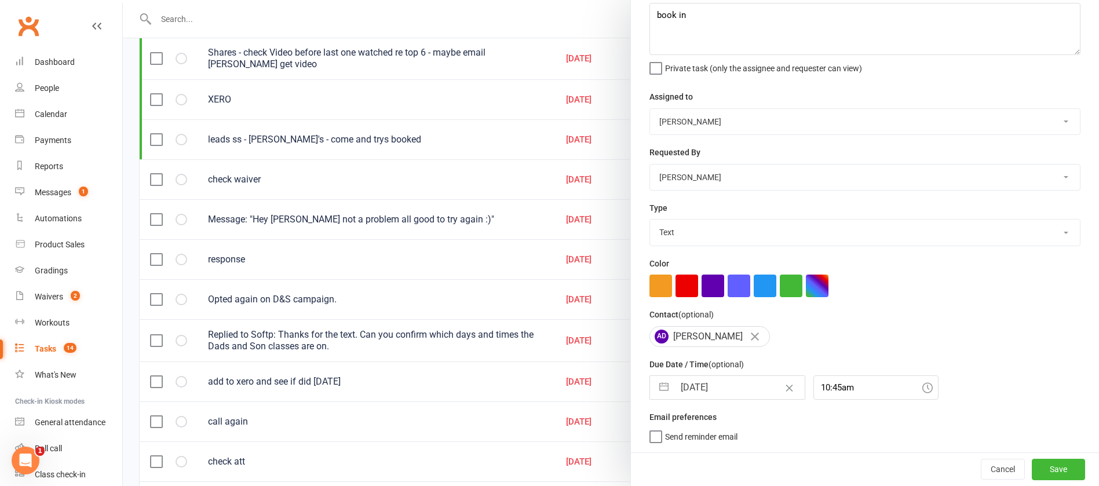
select select "9"
select select "2025"
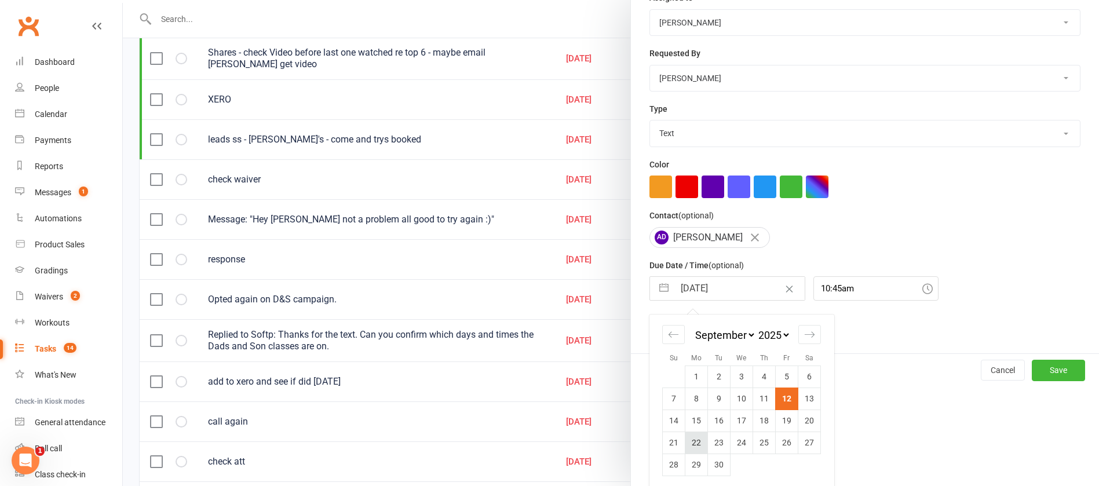
scroll to position [171, 0]
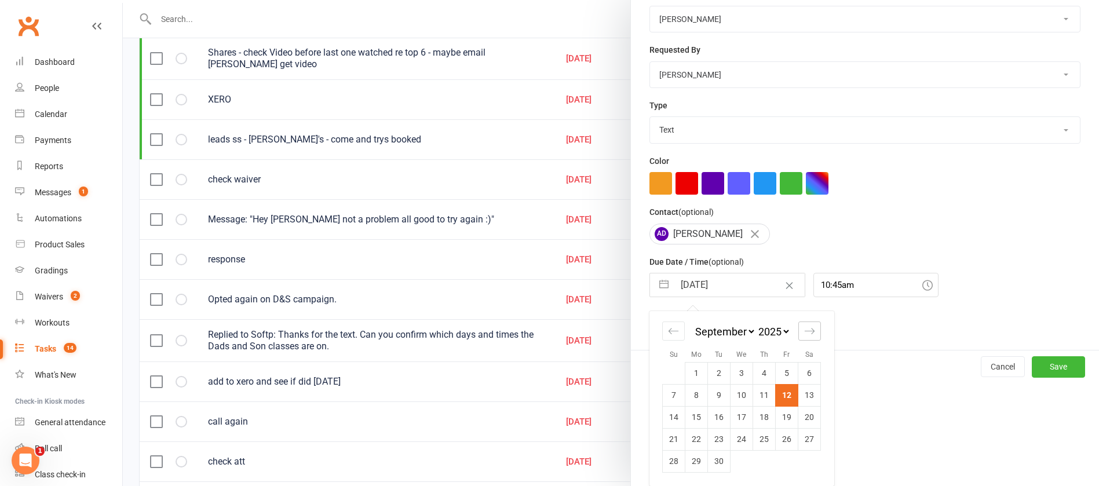
click at [804, 331] on icon "Move forward to switch to the next month." at bounding box center [809, 331] width 11 height 11
select select "10"
select select "2025"
click at [689, 398] on td "6" at bounding box center [696, 395] width 23 height 22
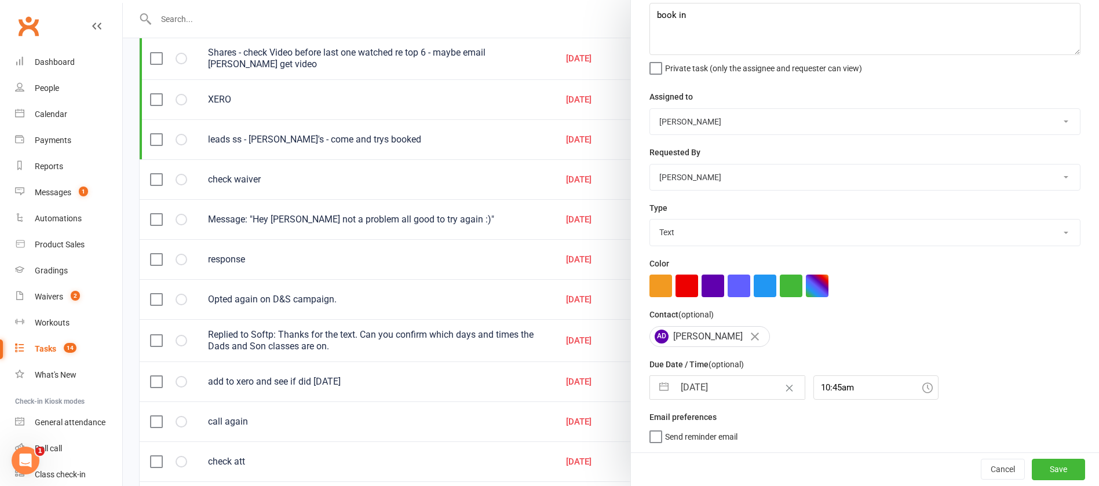
type input "06 Oct 2025"
click at [1032, 469] on button "Save" at bounding box center [1058, 469] width 53 height 21
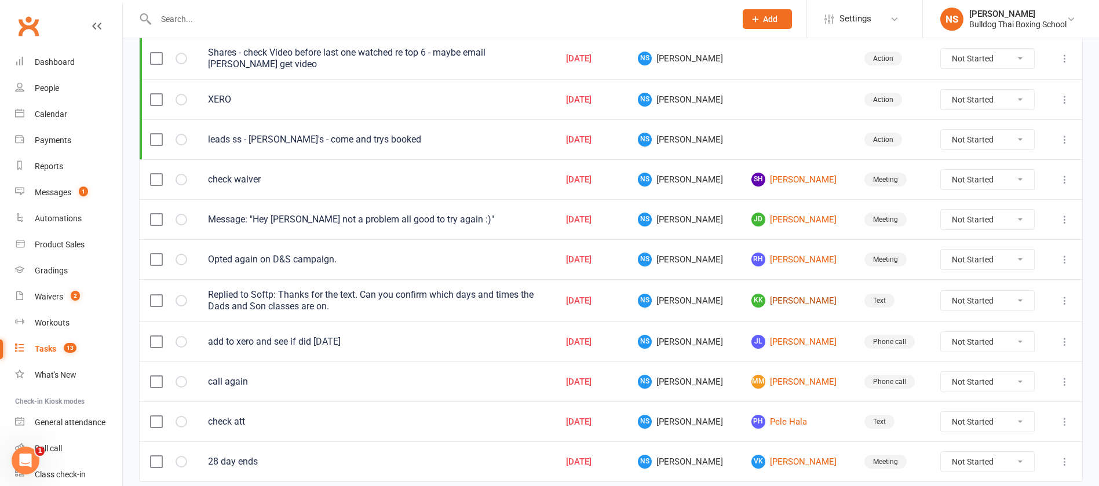
scroll to position [305, 0]
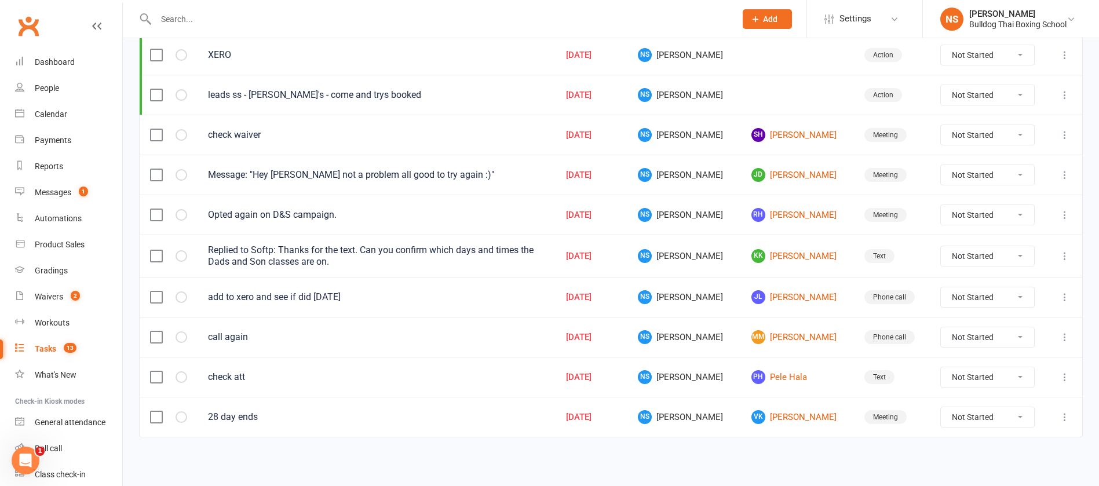
click at [1062, 298] on icon at bounding box center [1065, 297] width 12 height 12
click at [997, 339] on link "Edit" at bounding box center [1000, 342] width 115 height 23
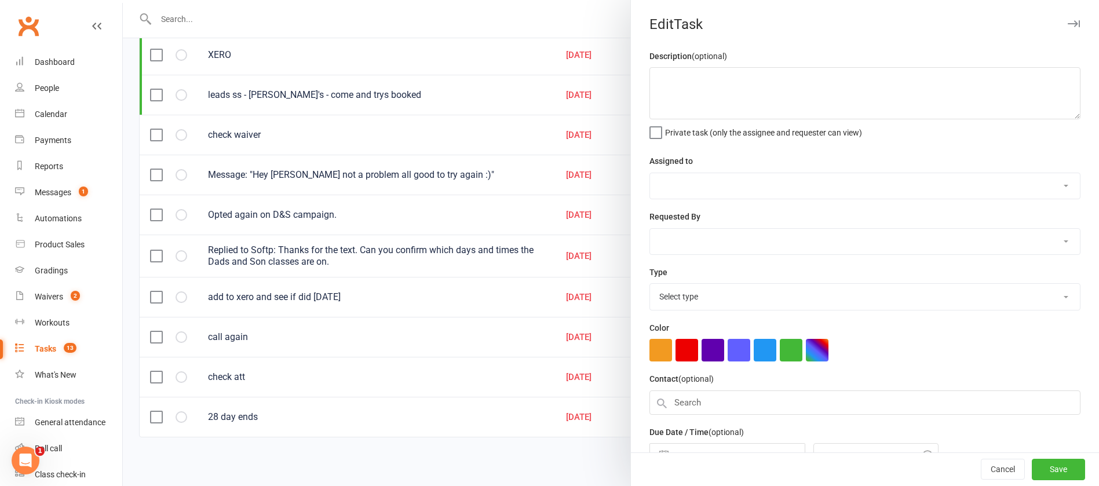
type textarea "add to xero and see if did [DATE]"
select select "12940"
type input "[DATE]"
type input "1:30pm"
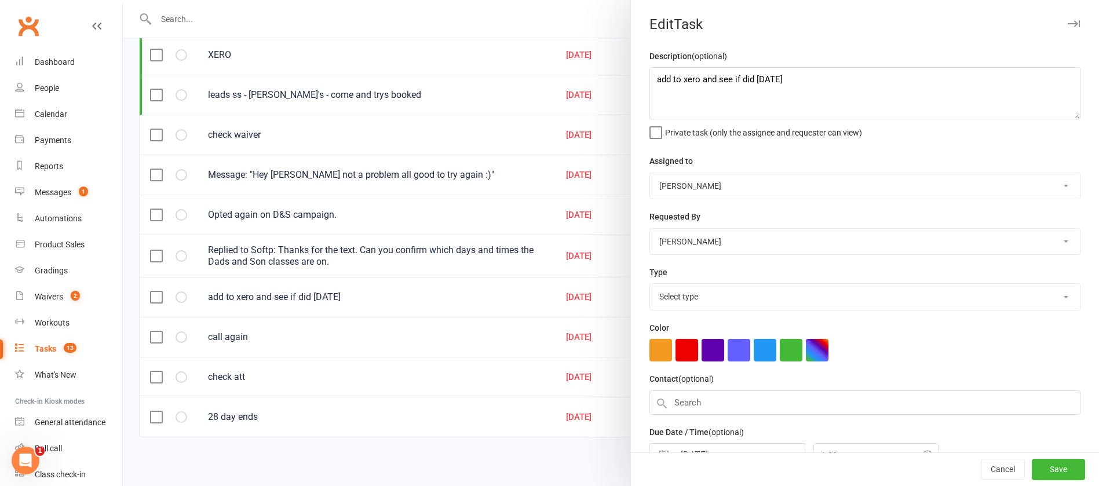
select select "12048"
drag, startPoint x: 791, startPoint y: 76, endPoint x: 621, endPoint y: 50, distance: 171.6
click at [123, 0] on react-component "Edit Task Description (optional) add to xero and see if did monday Private task…" at bounding box center [123, 0] width 0 height 0
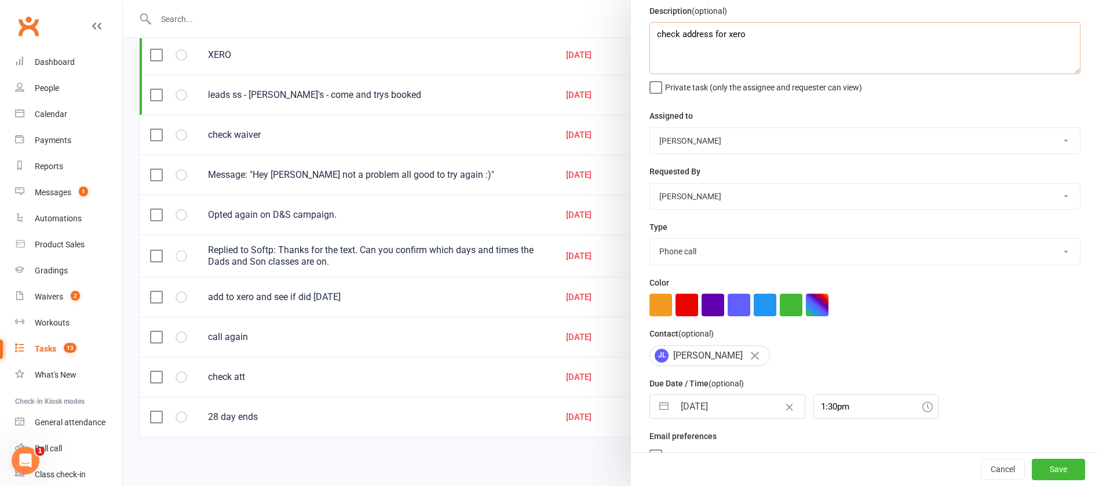
scroll to position [69, 0]
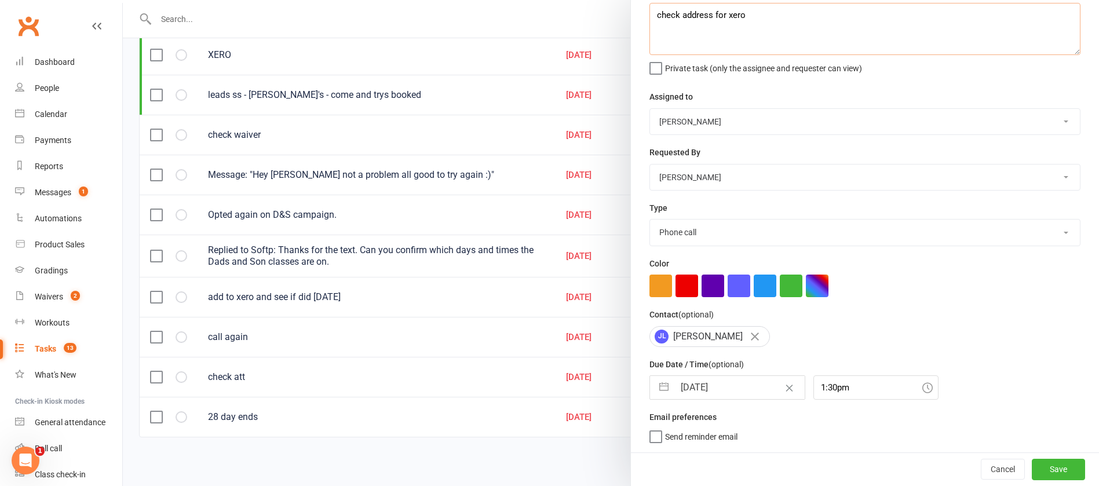
type textarea "check address for xero"
click at [728, 367] on small "(optional)" at bounding box center [725, 364] width 35 height 9
select select "7"
select select "2025"
select select "8"
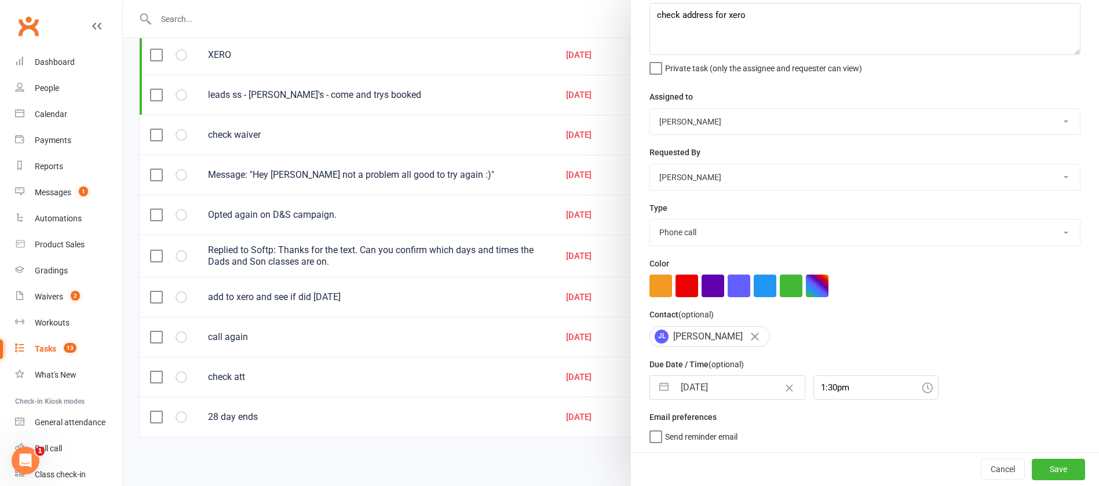
select select "2025"
select select "9"
select select "2025"
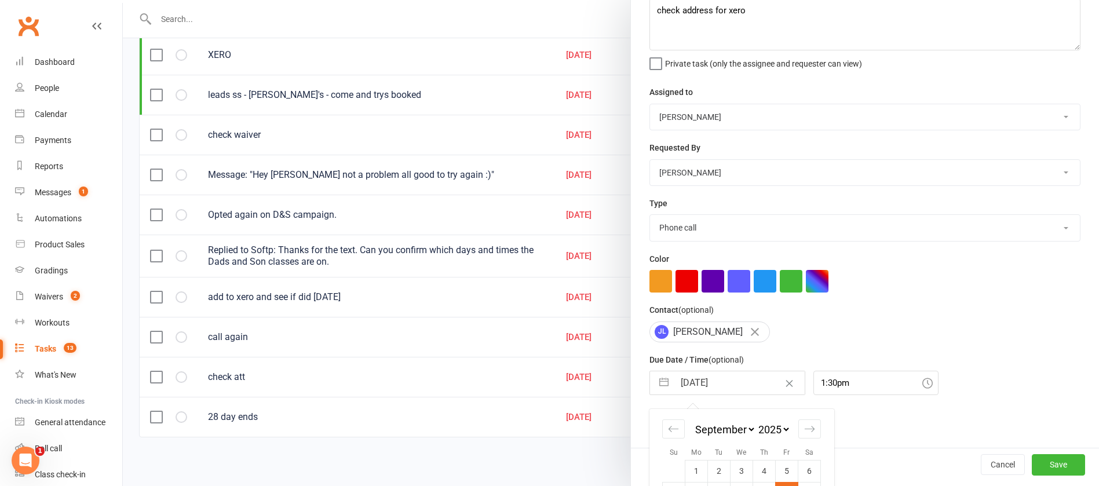
click at [729, 383] on input "[DATE]" at bounding box center [739, 382] width 130 height 23
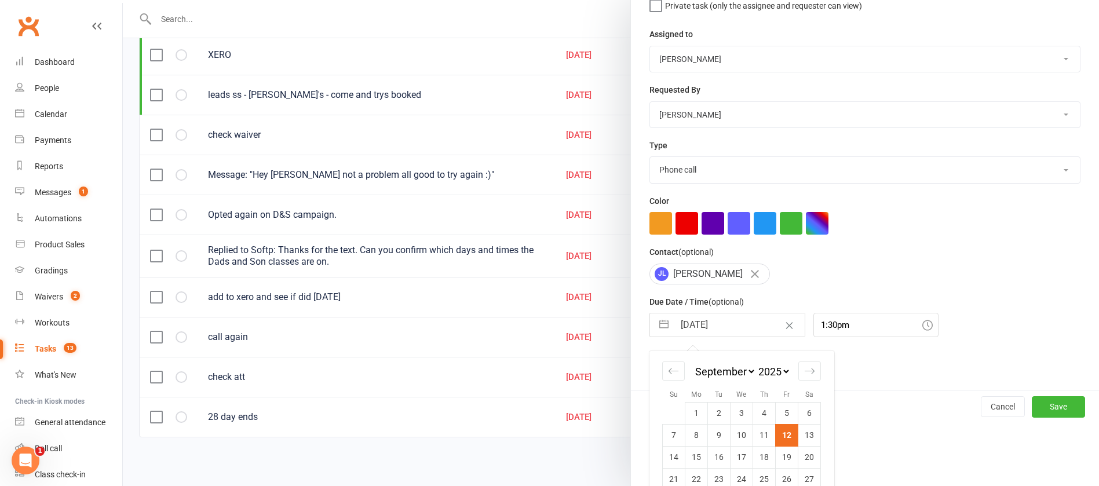
scroll to position [171, 0]
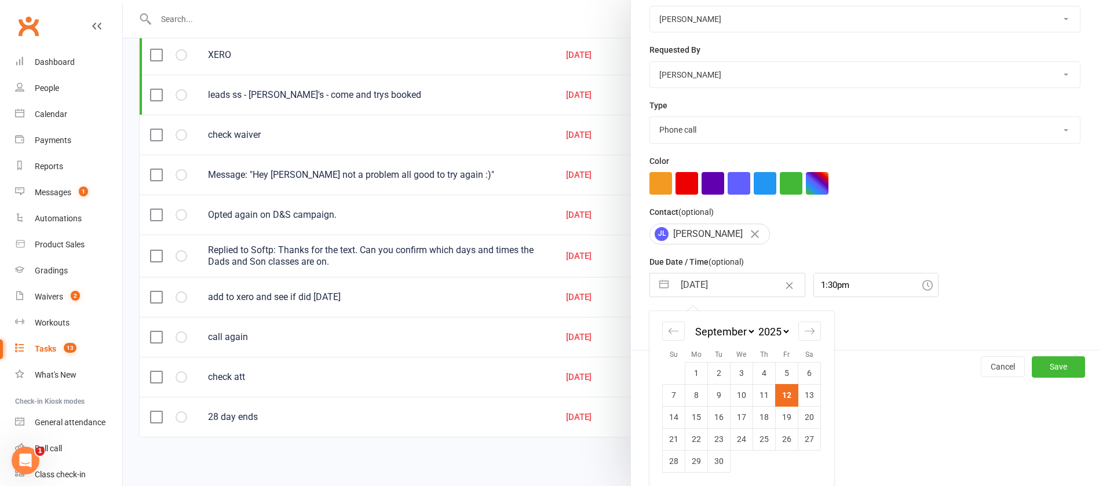
click at [777, 415] on td "19" at bounding box center [787, 417] width 23 height 22
type input "[DATE]"
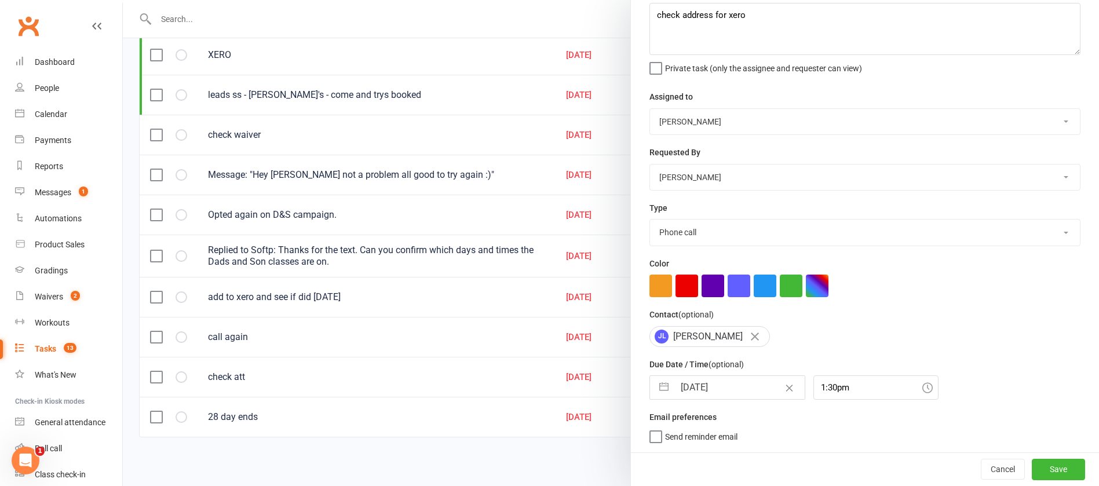
scroll to position [69, 0]
click at [1032, 462] on button "Save" at bounding box center [1058, 469] width 53 height 21
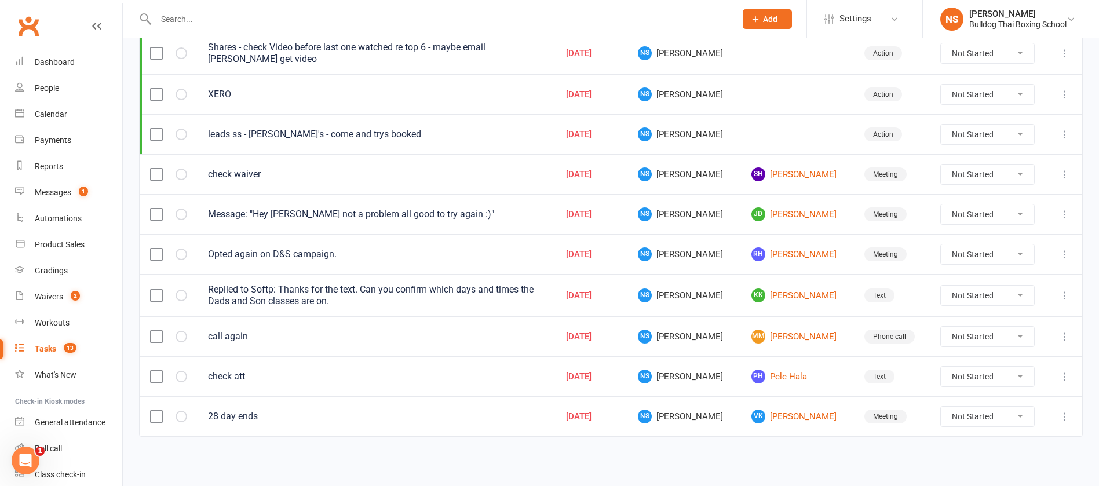
scroll to position [265, 0]
click at [771, 296] on link "KK Kevin Katon" at bounding box center [797, 296] width 92 height 14
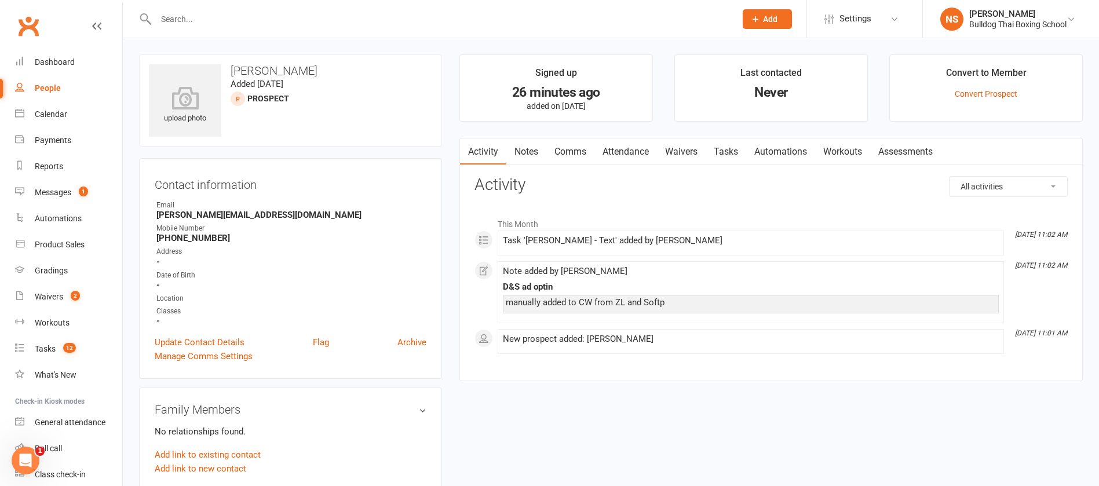
click at [572, 151] on link "Comms" at bounding box center [570, 151] width 48 height 27
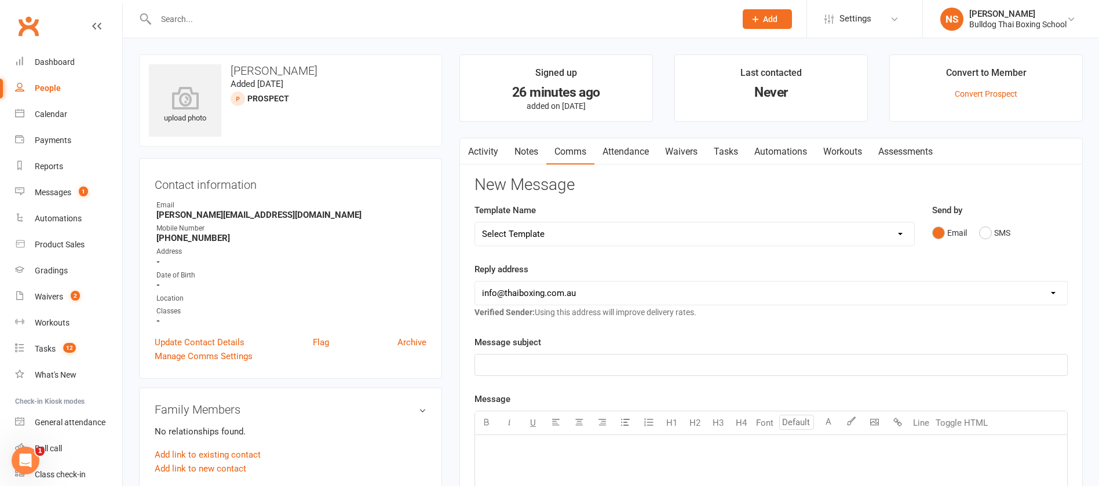
click at [719, 156] on link "Tasks" at bounding box center [725, 151] width 41 height 27
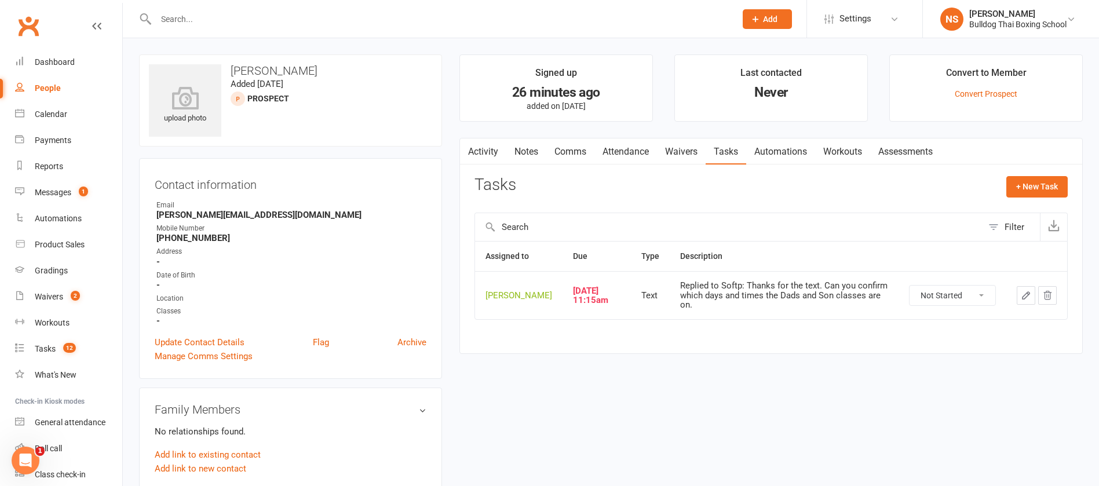
click at [1028, 298] on icon "button" at bounding box center [1025, 295] width 7 height 7
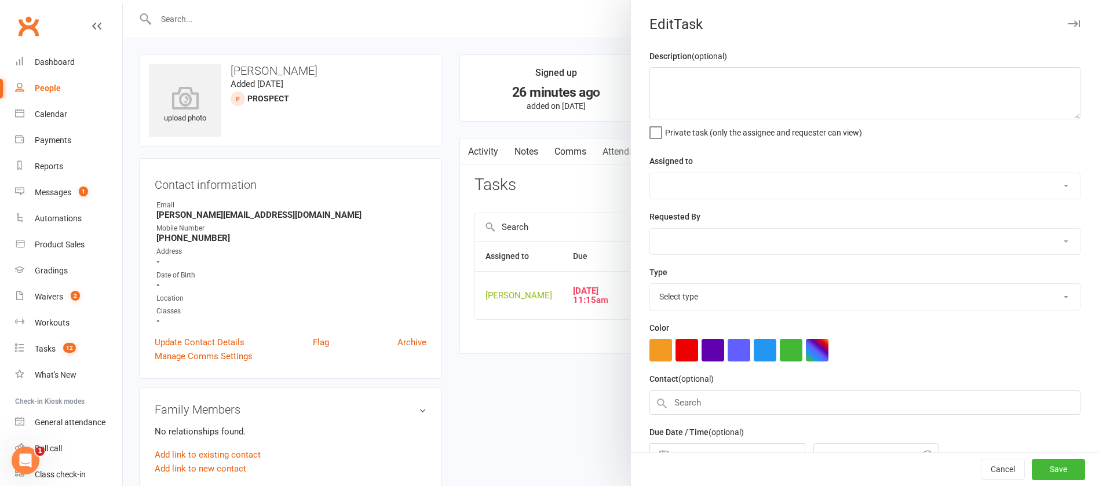
type textarea "Replied to Softp: Thanks for the text. Can you confirm which days and times the…"
select select "12940"
select select "45795"
type input "[DATE]"
type input "11:15am"
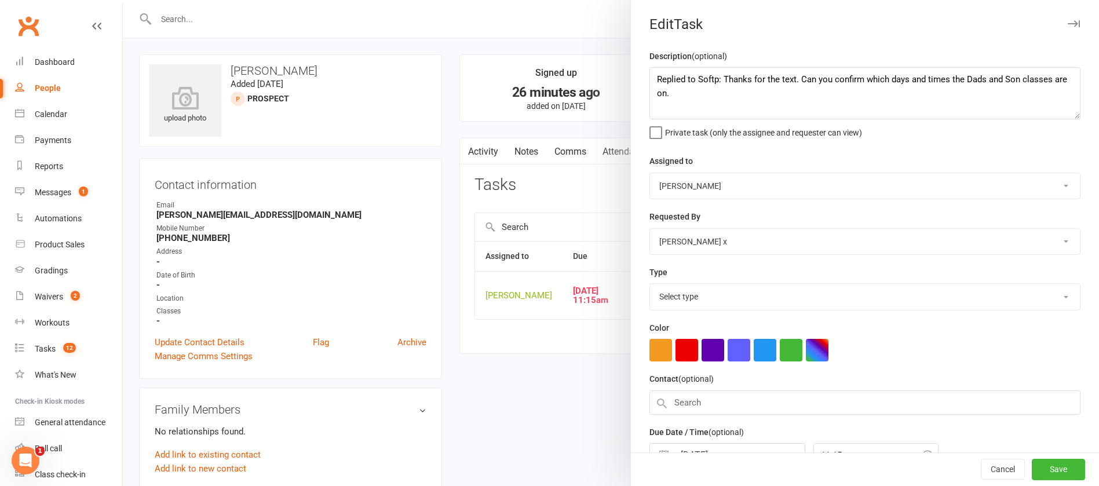
select select "13825"
drag, startPoint x: 671, startPoint y: 89, endPoint x: 644, endPoint y: 70, distance: 32.9
click at [649, 70] on textarea "Replied to Softp: Thanks for the text. Can you confirm which days and times the…" at bounding box center [864, 93] width 431 height 52
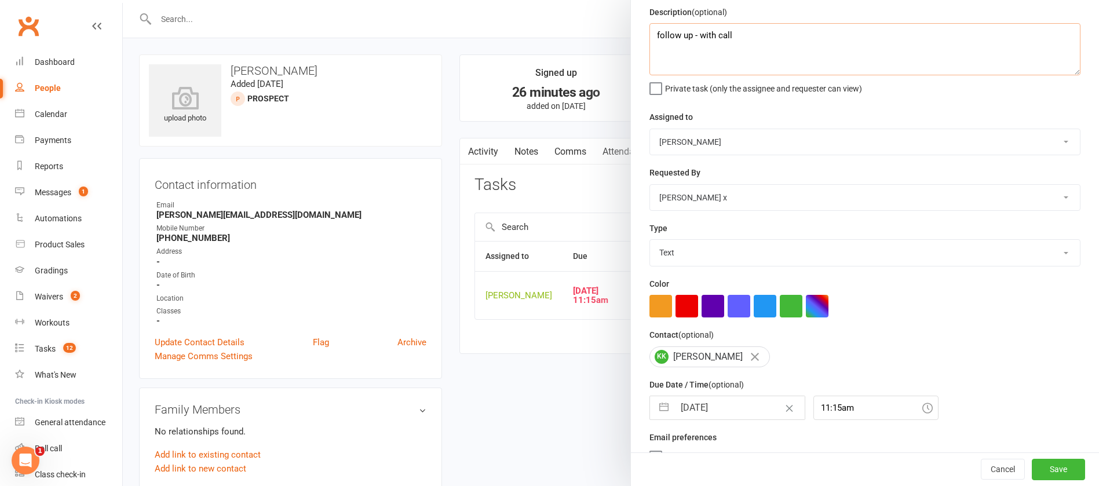
scroll to position [69, 0]
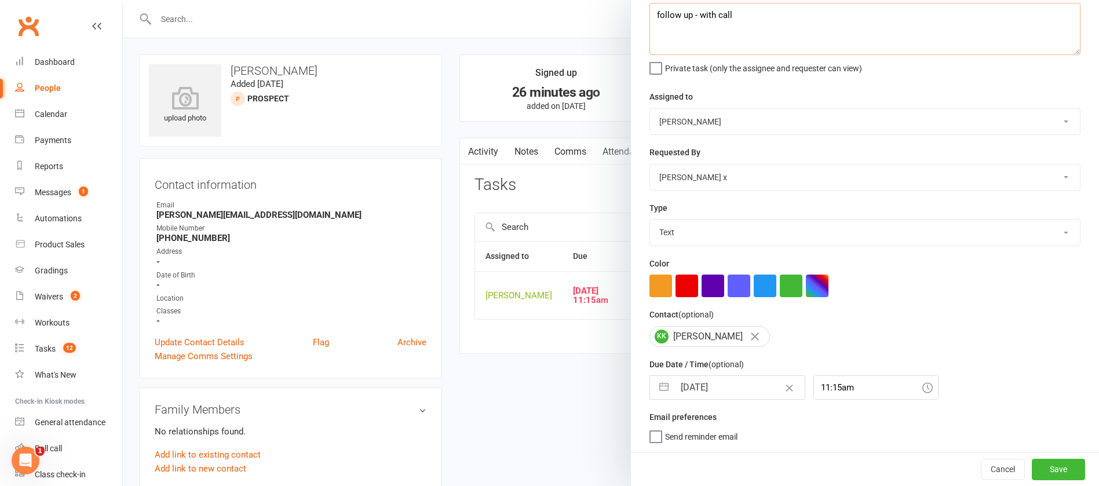
type textarea "follow up - with call"
click at [722, 383] on input "[DATE]" at bounding box center [739, 387] width 130 height 23
select select "7"
select select "2025"
select select "8"
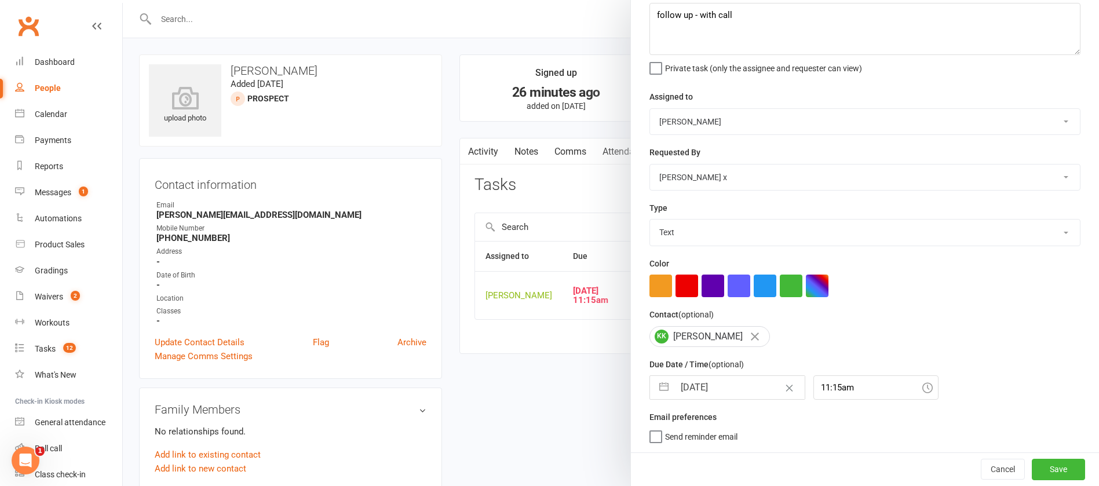
select select "2025"
select select "9"
select select "2025"
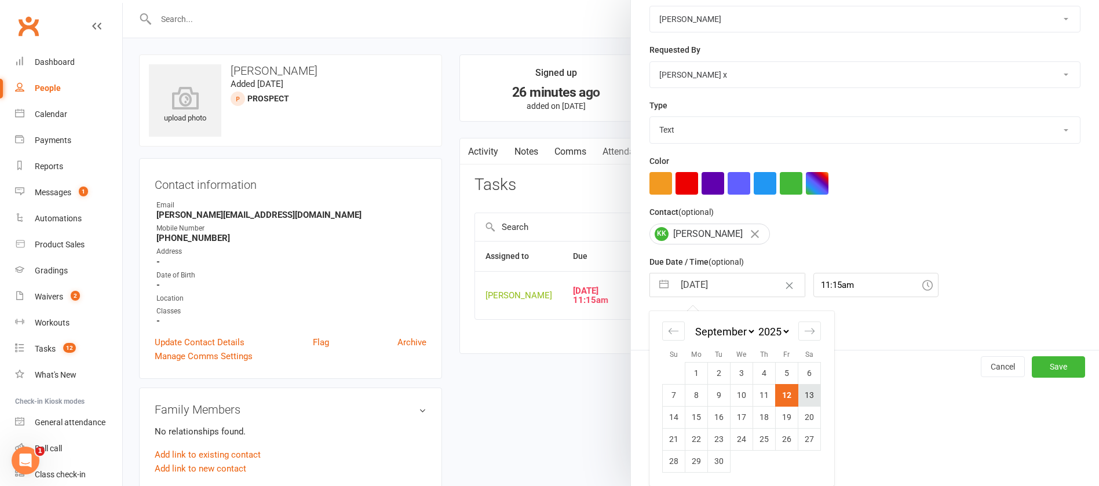
click at [806, 395] on td "13" at bounding box center [809, 395] width 23 height 22
type input "[DATE]"
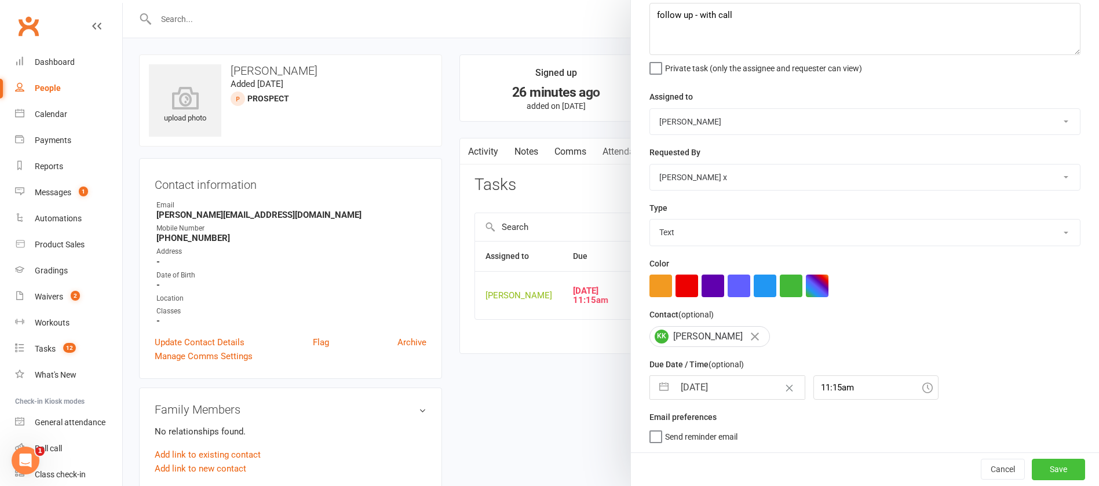
drag, startPoint x: 1039, startPoint y: 468, endPoint x: 1029, endPoint y: 455, distance: 16.6
click at [1039, 468] on button "Save" at bounding box center [1058, 469] width 53 height 21
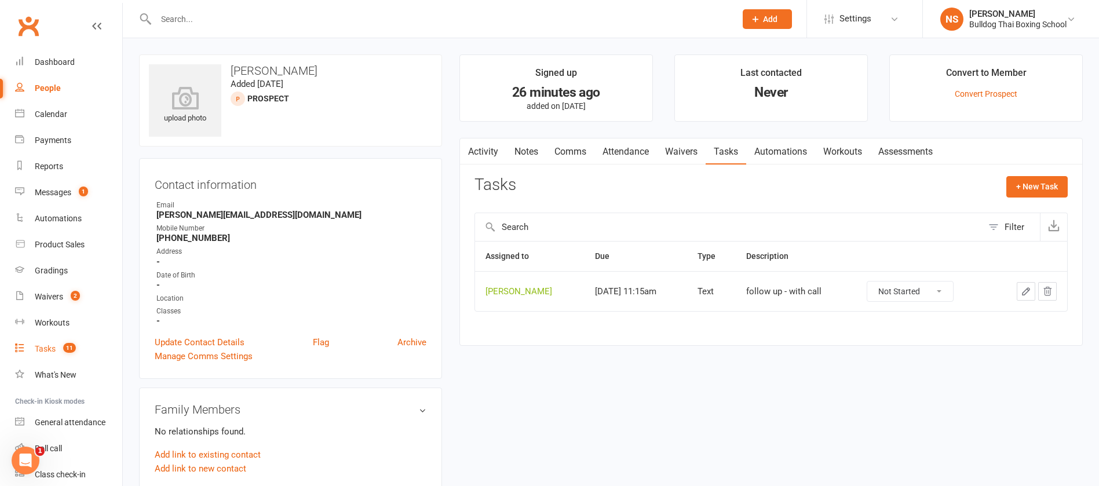
click at [49, 351] on div "Tasks" at bounding box center [45, 348] width 21 height 9
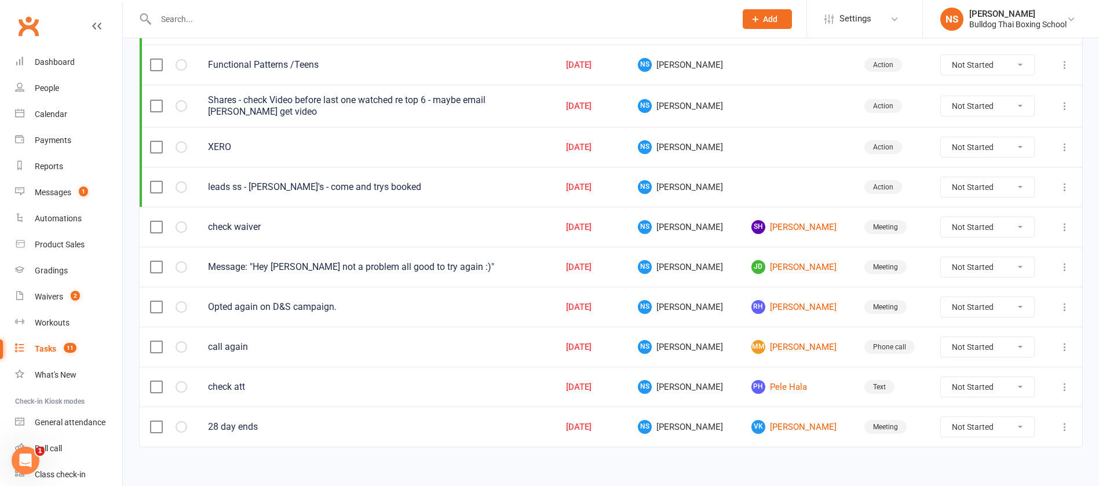
scroll to position [223, 0]
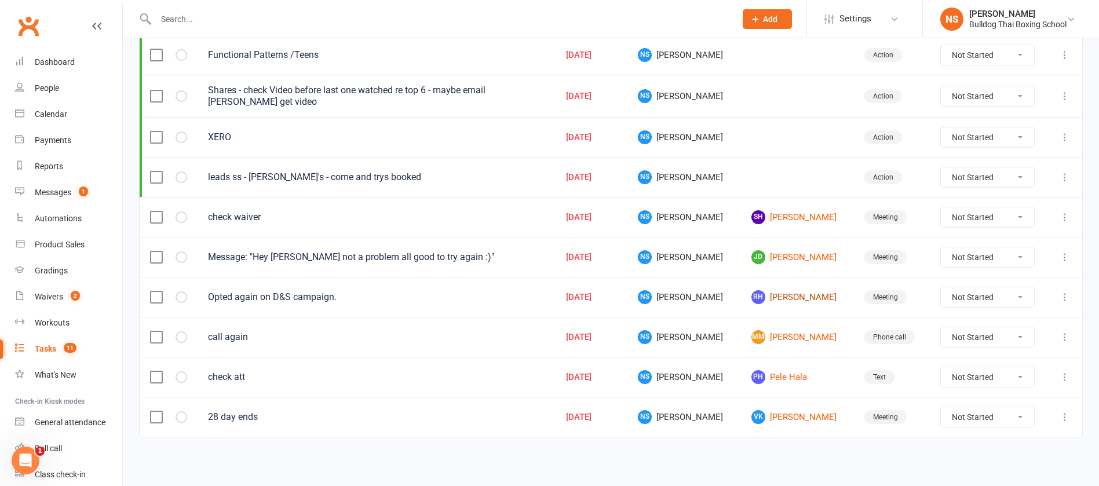
click at [779, 290] on link "RH Rezvan Hosseini" at bounding box center [797, 297] width 92 height 14
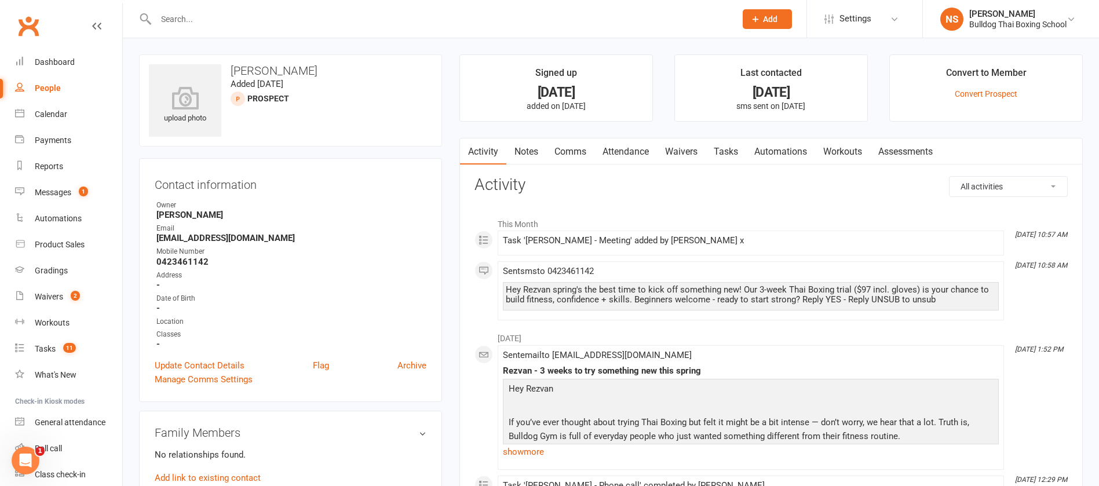
click at [533, 147] on link "Notes" at bounding box center [526, 151] width 40 height 27
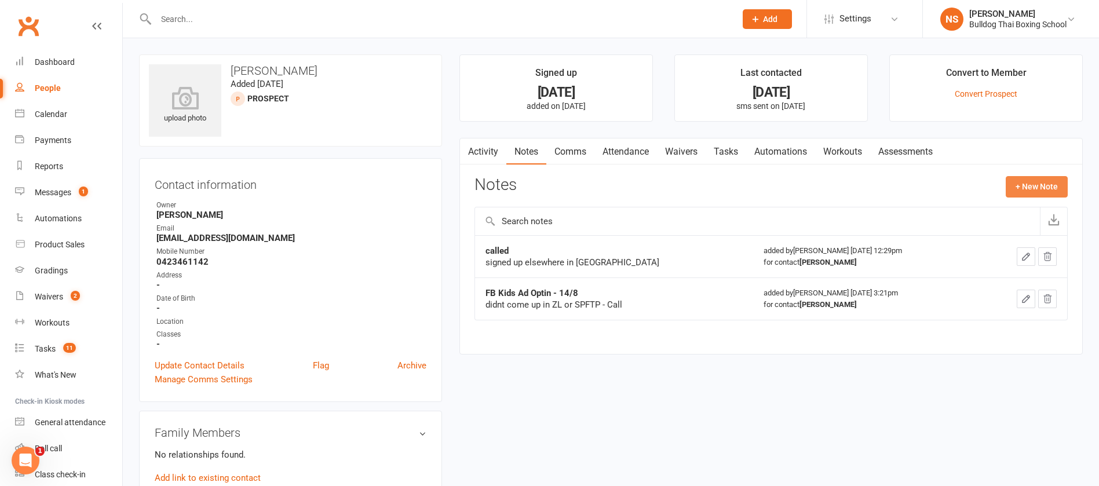
click at [1022, 191] on button "+ New Note" at bounding box center [1036, 186] width 62 height 21
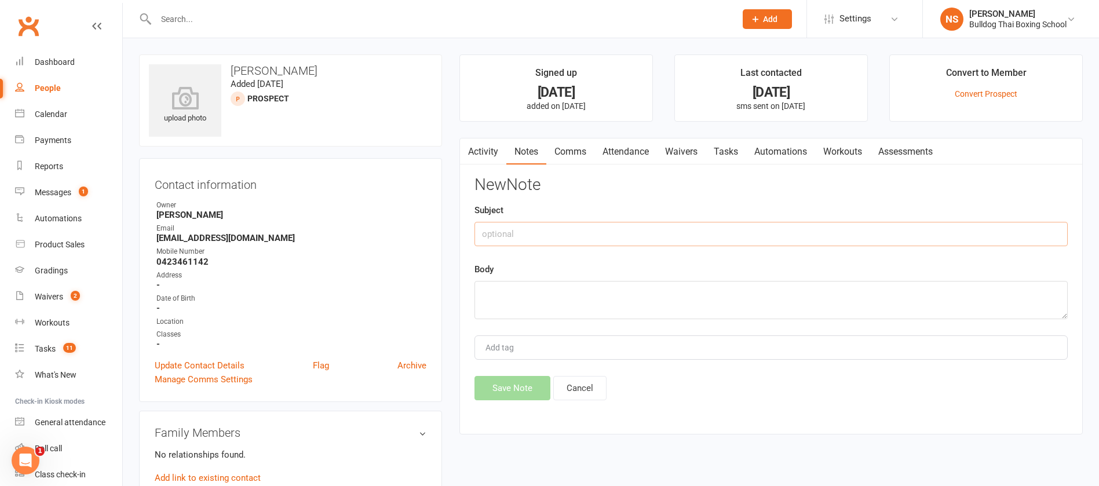
drag, startPoint x: 548, startPoint y: 235, endPoint x: 548, endPoint y: 226, distance: 8.7
click at [548, 233] on input "text" at bounding box center [770, 234] width 593 height 24
click at [480, 157] on link "Activity" at bounding box center [483, 151] width 46 height 27
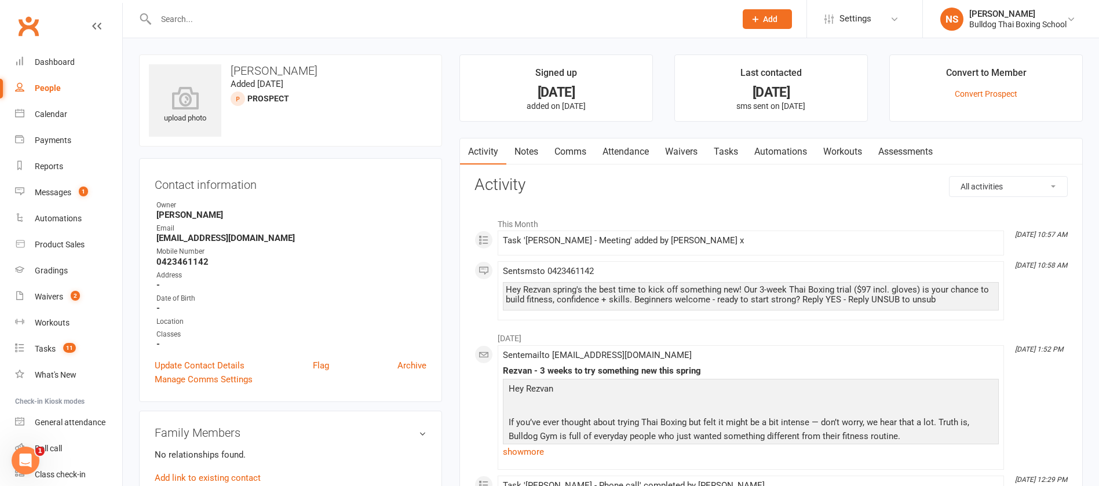
click at [526, 151] on link "Notes" at bounding box center [526, 151] width 40 height 27
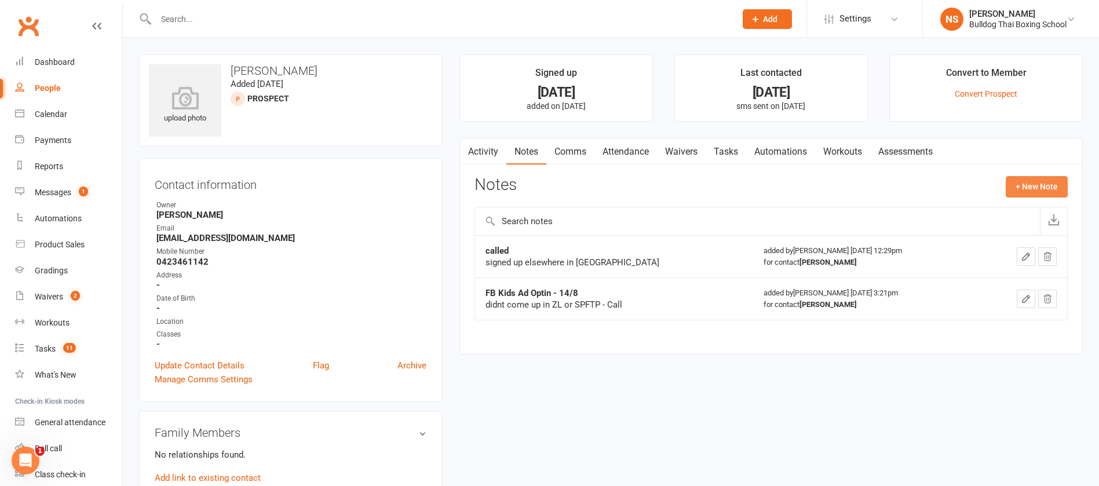
click at [1037, 185] on button "+ New Note" at bounding box center [1036, 186] width 62 height 21
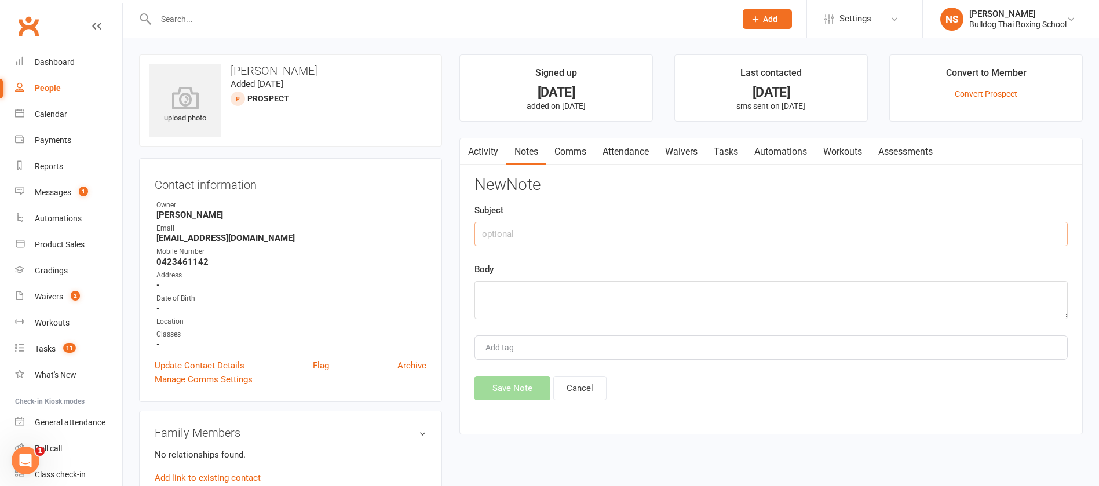
drag, startPoint x: 493, startPoint y: 233, endPoint x: 508, endPoint y: 217, distance: 22.1
click at [495, 233] on input "text" at bounding box center [770, 234] width 593 height 24
type input "opted in for Dad and Son ad"
click at [533, 306] on textarea at bounding box center [770, 300] width 593 height 38
type textarea "called - DLM - also got message in softp"
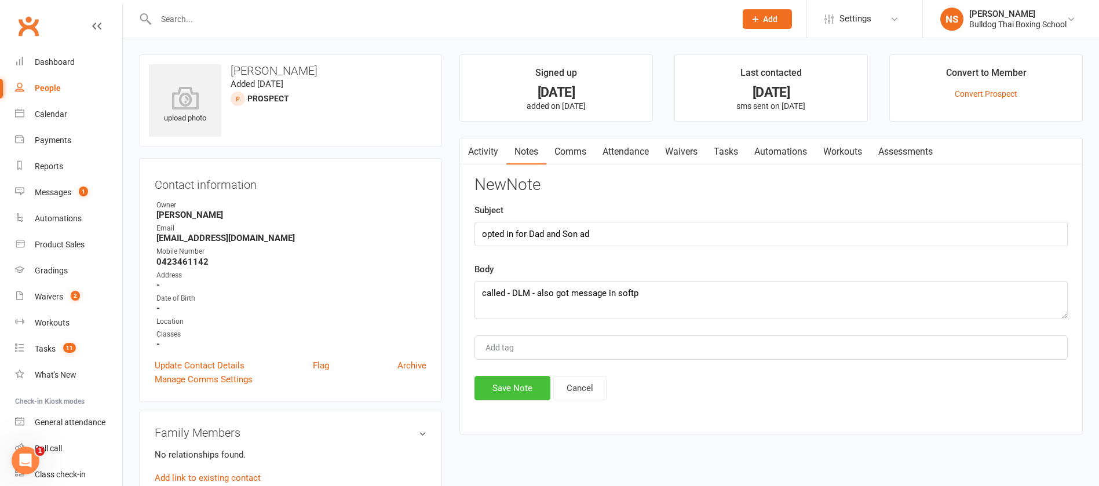
click at [512, 388] on button "Save Note" at bounding box center [512, 388] width 76 height 24
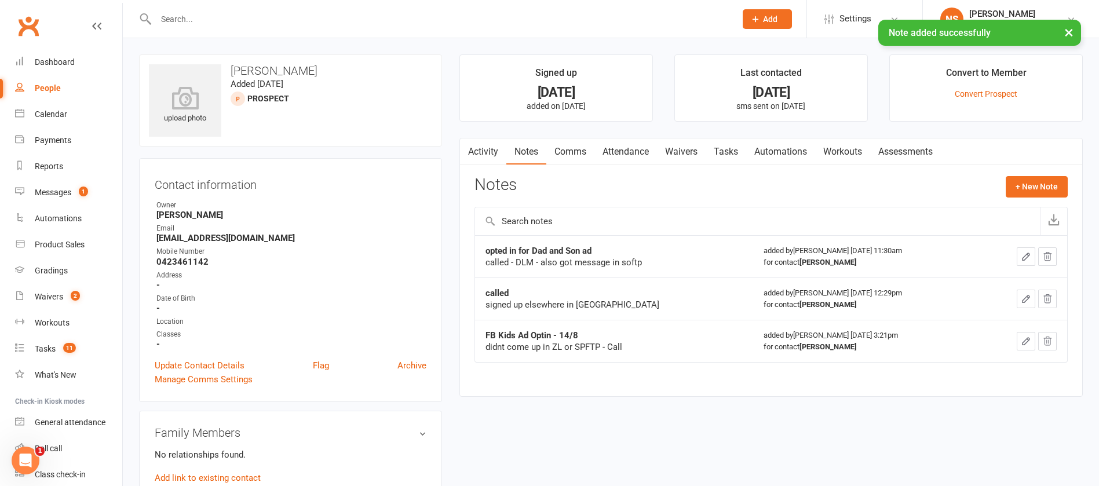
click at [732, 151] on link "Tasks" at bounding box center [725, 151] width 41 height 27
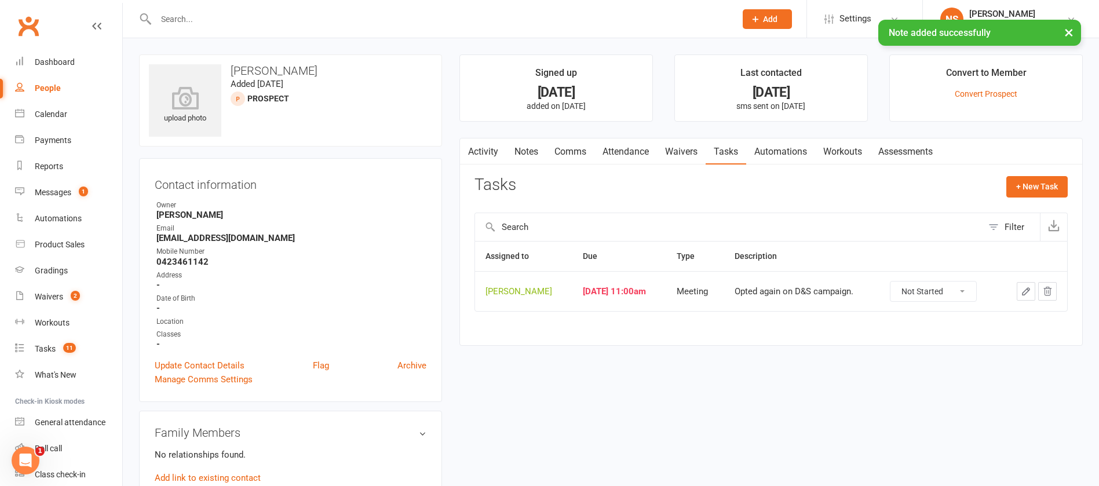
click at [1019, 288] on button "button" at bounding box center [1025, 291] width 19 height 19
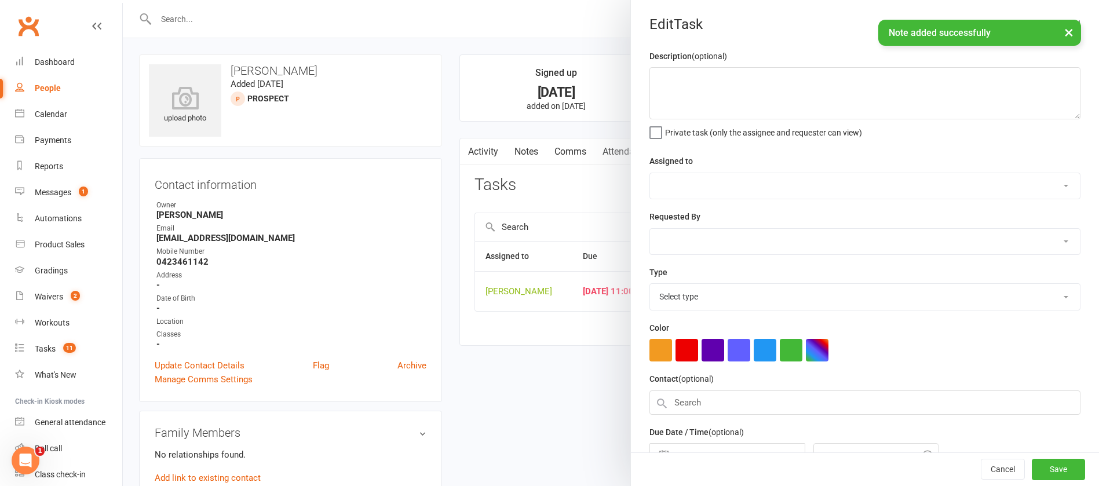
type textarea "Opted again on D&S campaign."
select select "12940"
select select "45795"
type input "[DATE]"
type input "11:00am"
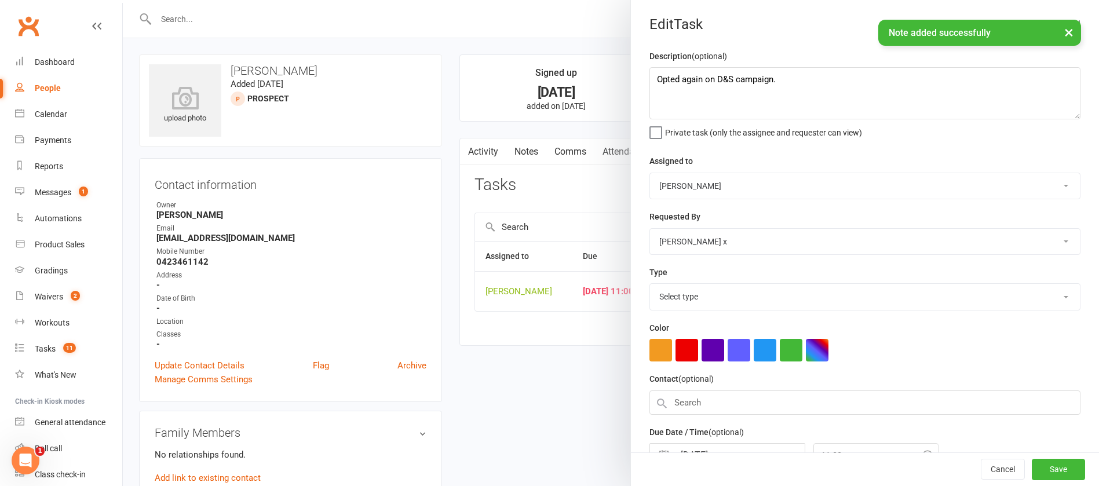
select select "12049"
drag, startPoint x: 773, startPoint y: 81, endPoint x: 611, endPoint y: 90, distance: 162.4
click at [123, 0] on react-component "Edit Task Description (optional) Opted again on D&S campaign. Private task (onl…" at bounding box center [123, 0] width 0 height 0
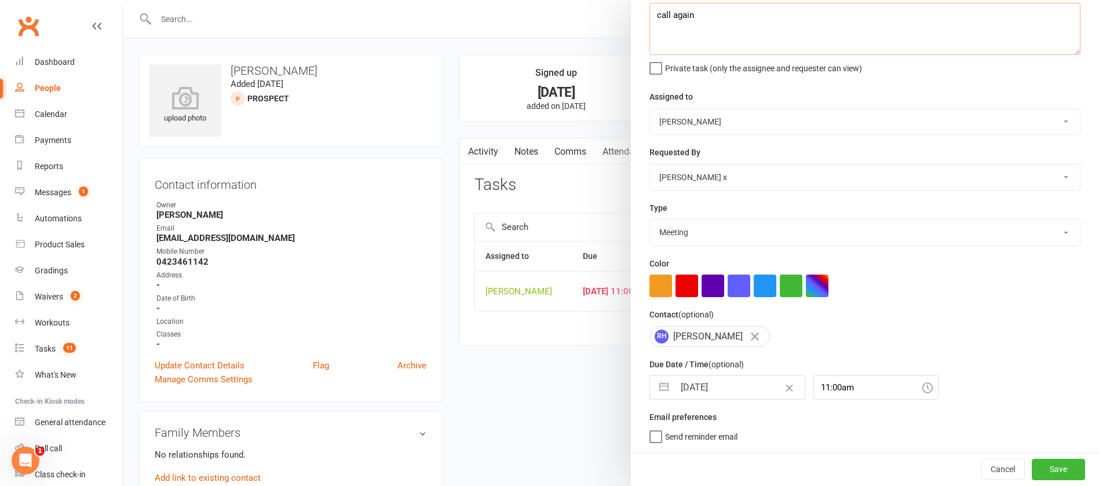
type textarea "call again"
click at [727, 389] on input "[DATE]" at bounding box center [739, 387] width 130 height 23
select select "7"
select select "2025"
select select "8"
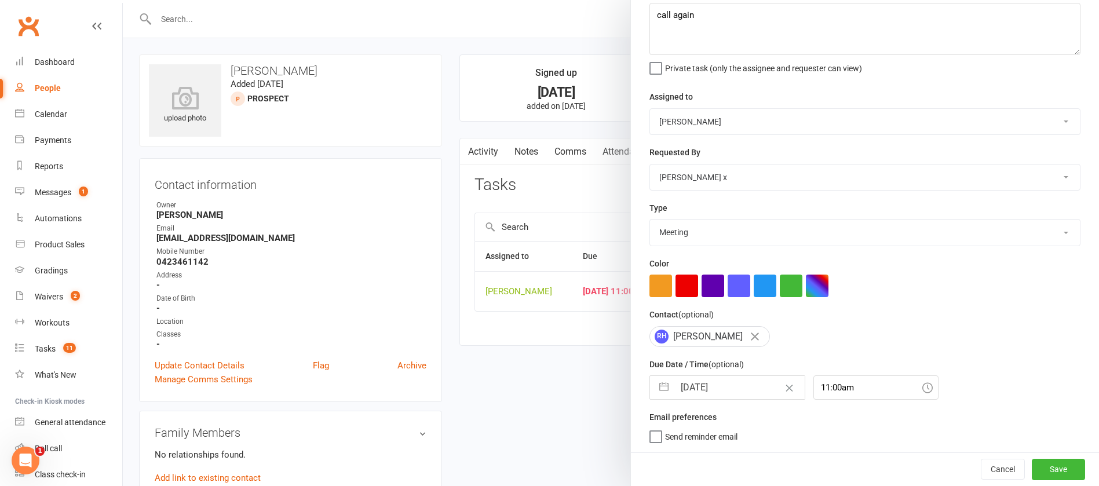
select select "2025"
select select "9"
select select "2025"
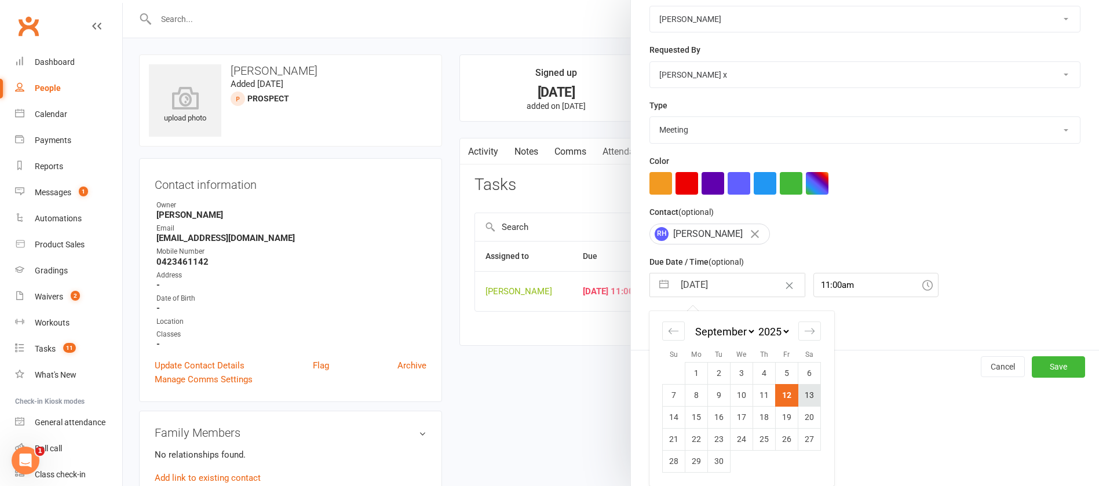
click at [805, 394] on td "13" at bounding box center [809, 395] width 23 height 22
type input "[DATE]"
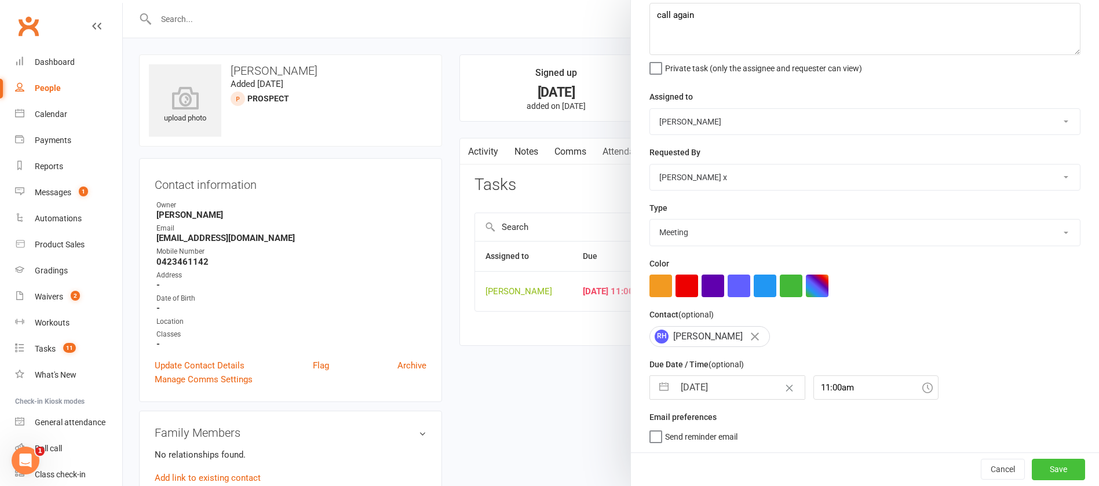
click at [1032, 465] on button "Save" at bounding box center [1058, 469] width 53 height 21
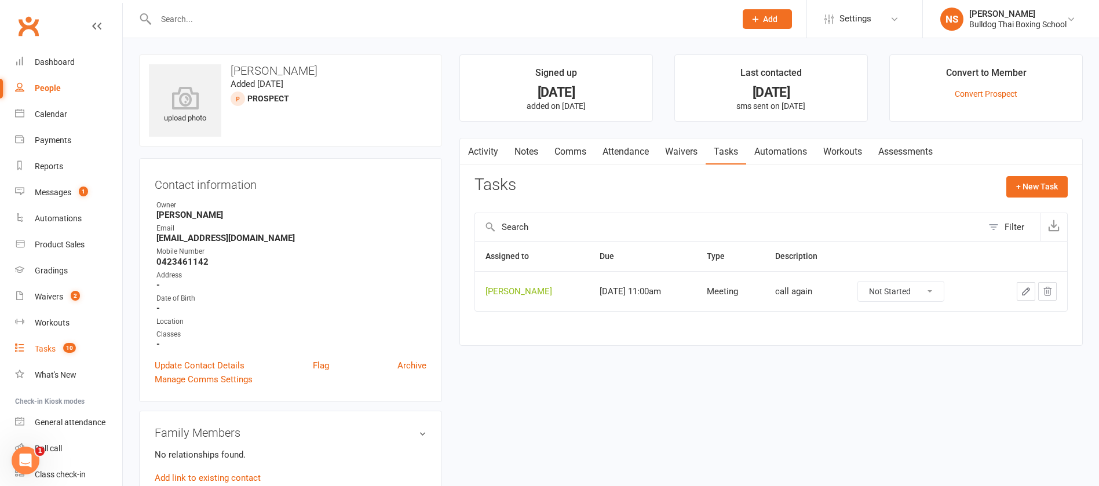
click at [45, 348] on div "Tasks" at bounding box center [45, 348] width 21 height 9
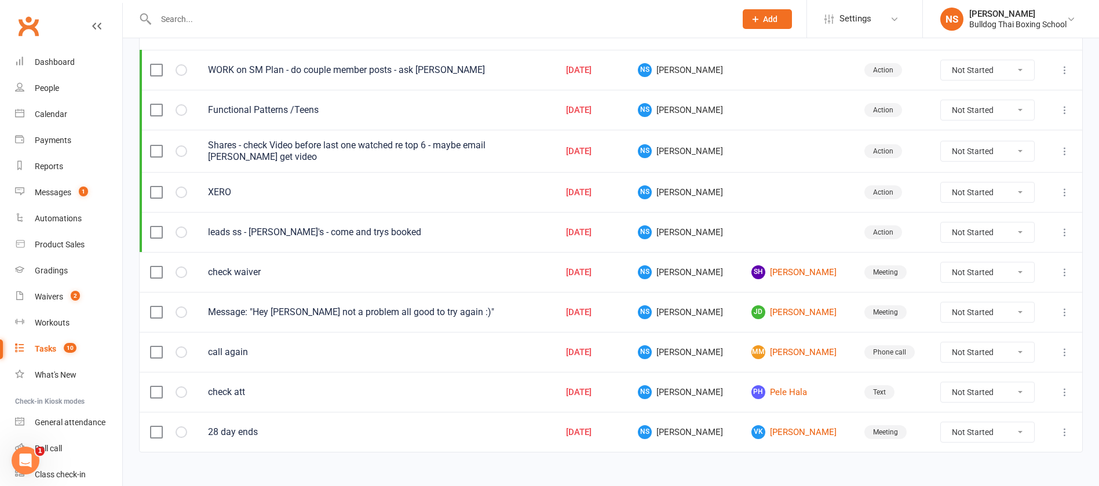
scroll to position [174, 0]
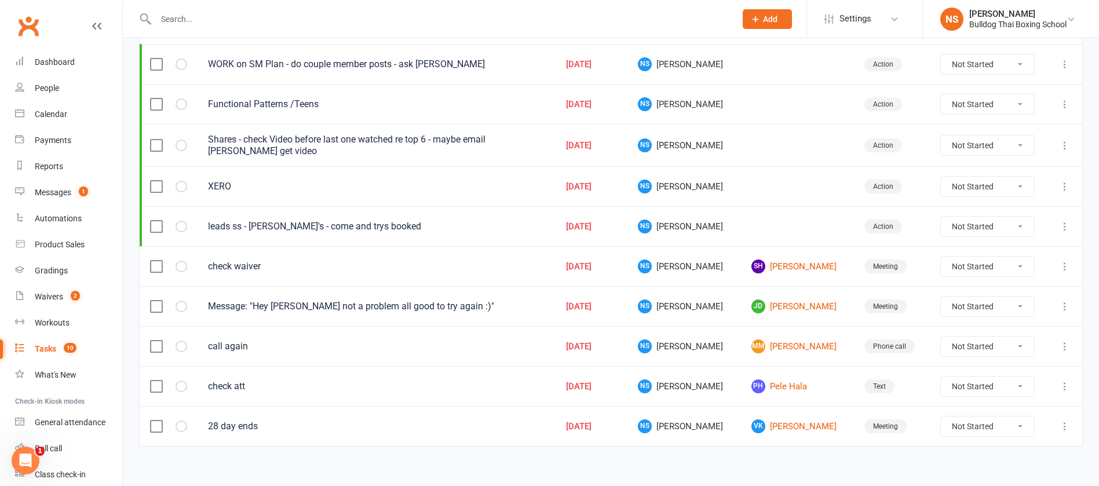
drag, startPoint x: 191, startPoint y: 19, endPoint x: 213, endPoint y: 3, distance: 27.3
click at [203, 9] on div at bounding box center [433, 19] width 588 height 38
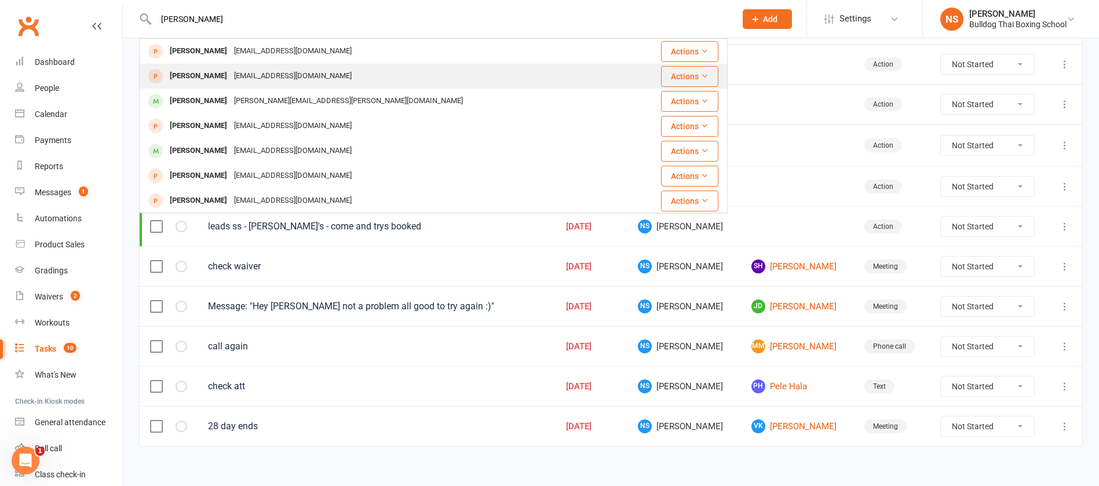
type input "adam ves"
click at [235, 76] on div "[EMAIL_ADDRESS][DOMAIN_NAME]" at bounding box center [293, 76] width 125 height 17
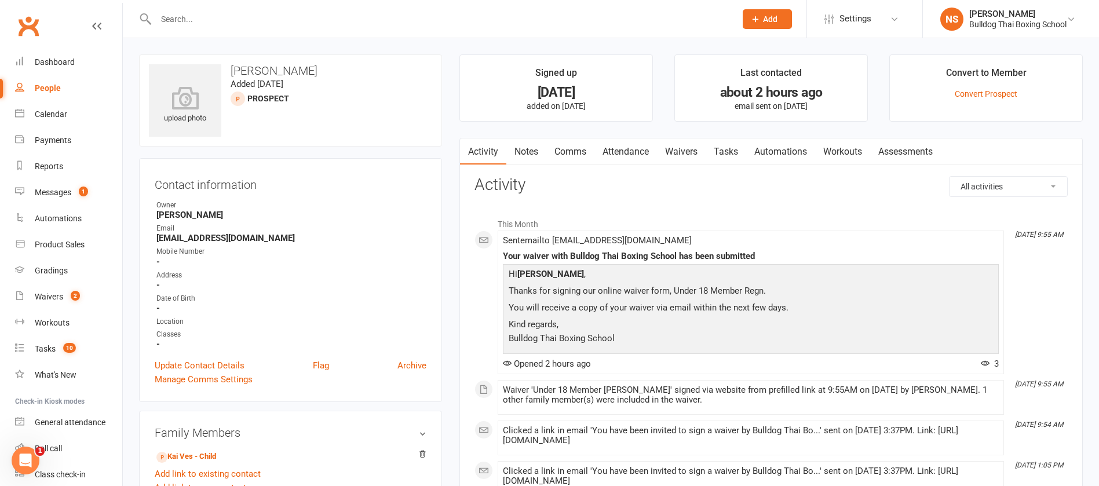
click at [725, 155] on link "Tasks" at bounding box center [725, 151] width 41 height 27
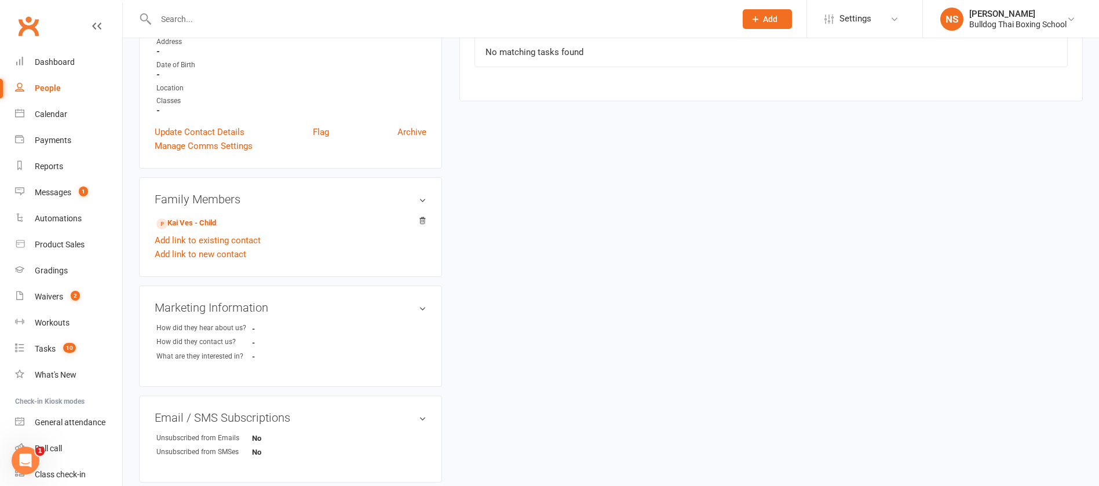
scroll to position [261, 0]
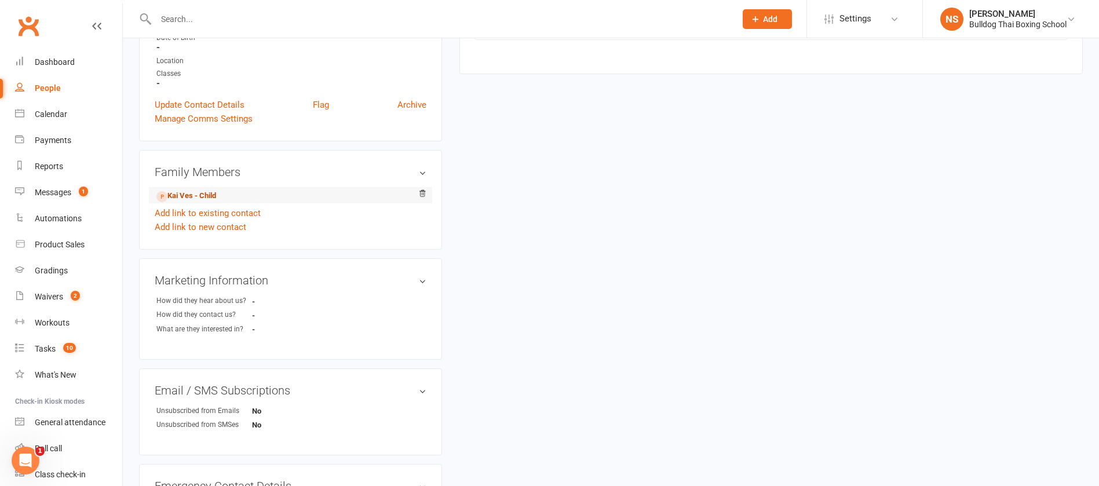
click at [214, 198] on link "Kai Ves - Child" at bounding box center [186, 196] width 60 height 12
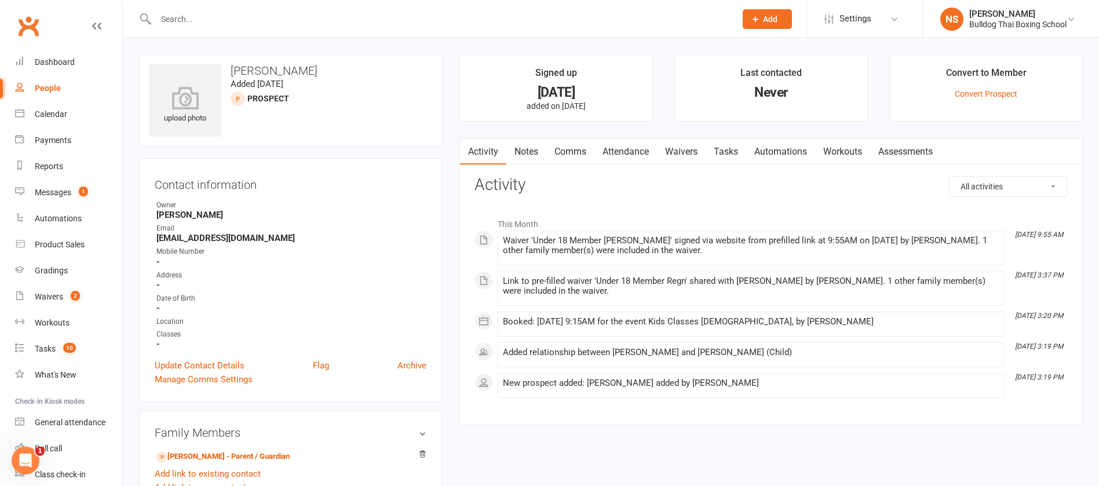
click at [726, 145] on link "Tasks" at bounding box center [725, 151] width 41 height 27
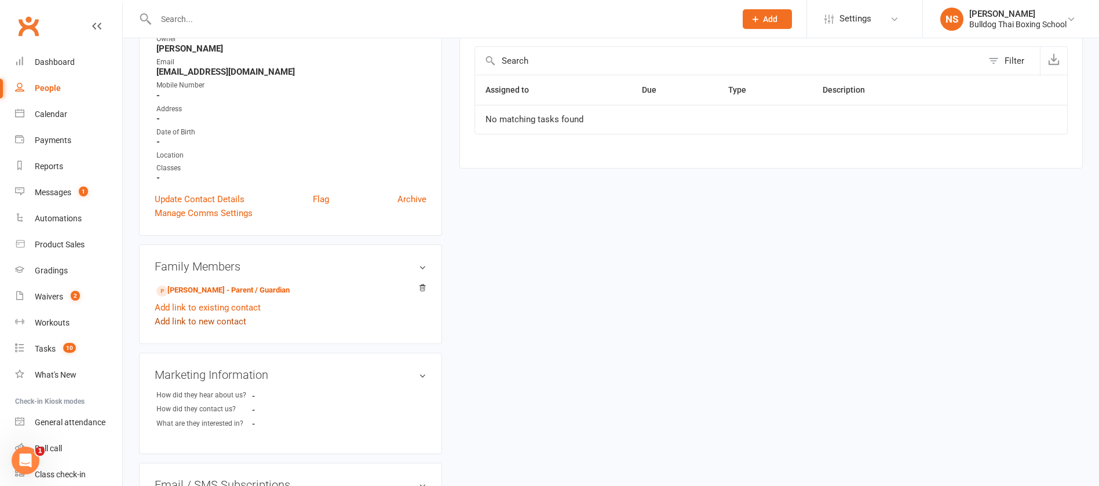
scroll to position [174, 0]
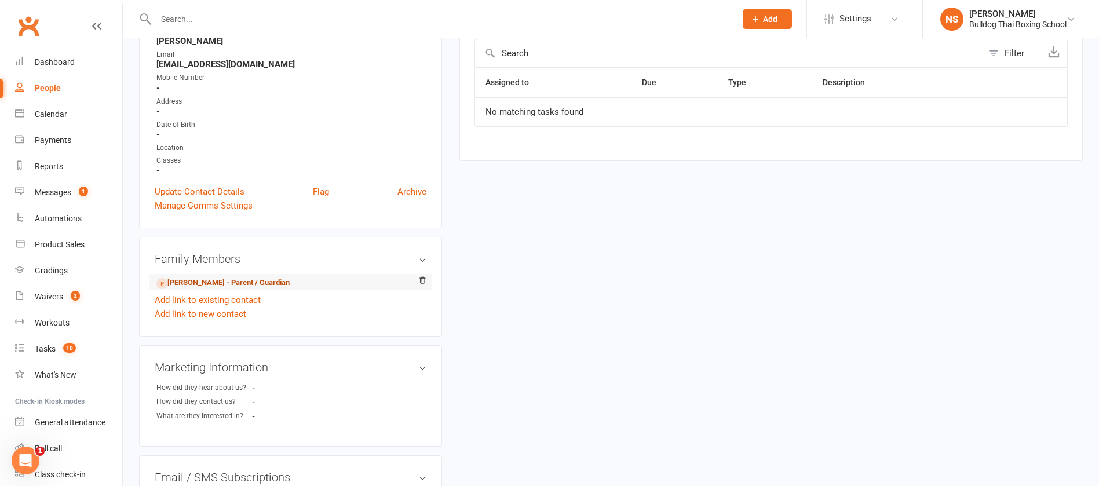
click at [225, 277] on link "Andrew Ves - Parent / Guardian" at bounding box center [222, 283] width 133 height 12
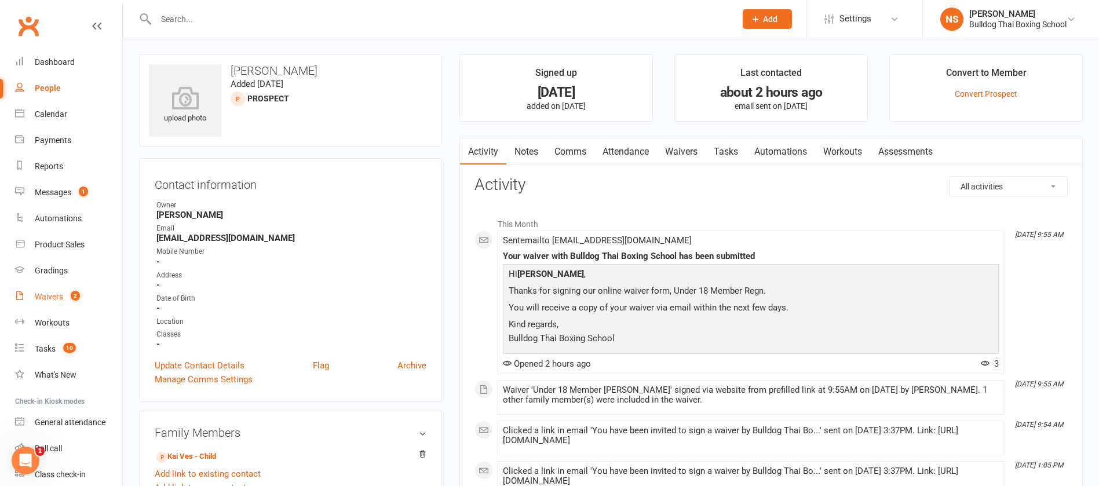
click at [45, 296] on div "Waivers" at bounding box center [49, 296] width 28 height 9
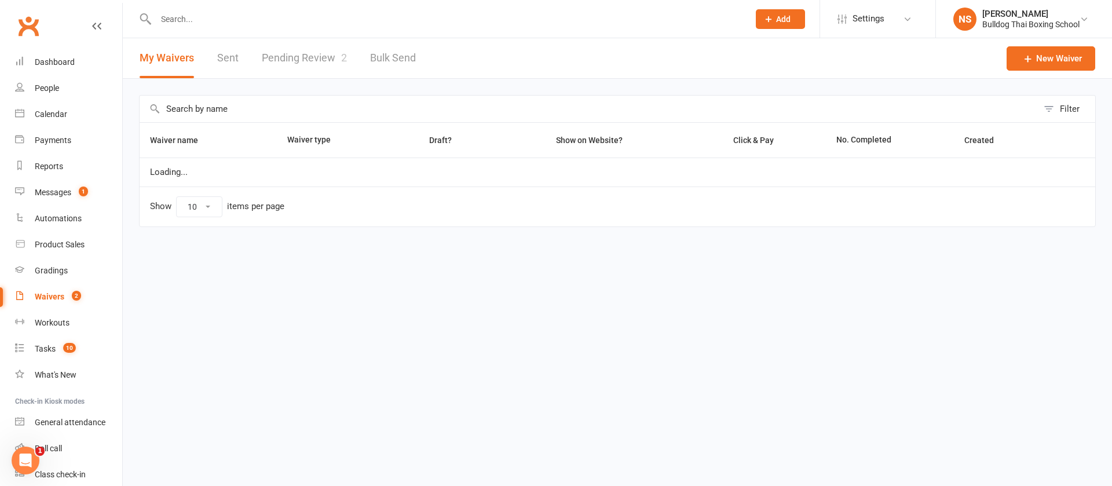
click at [309, 61] on link "Pending Review 2" at bounding box center [304, 58] width 85 height 40
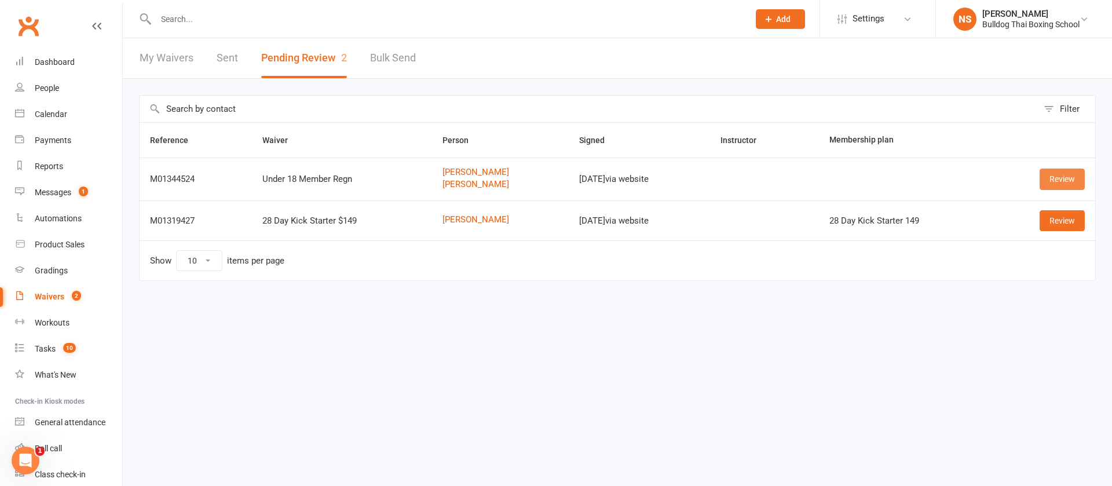
click at [1050, 170] on link "Review" at bounding box center [1062, 179] width 45 height 21
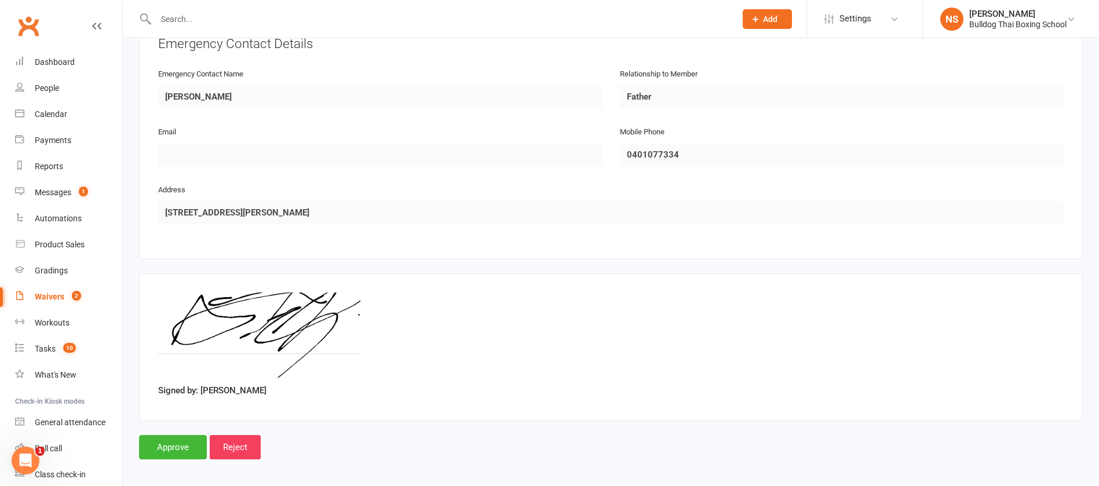
scroll to position [988, 0]
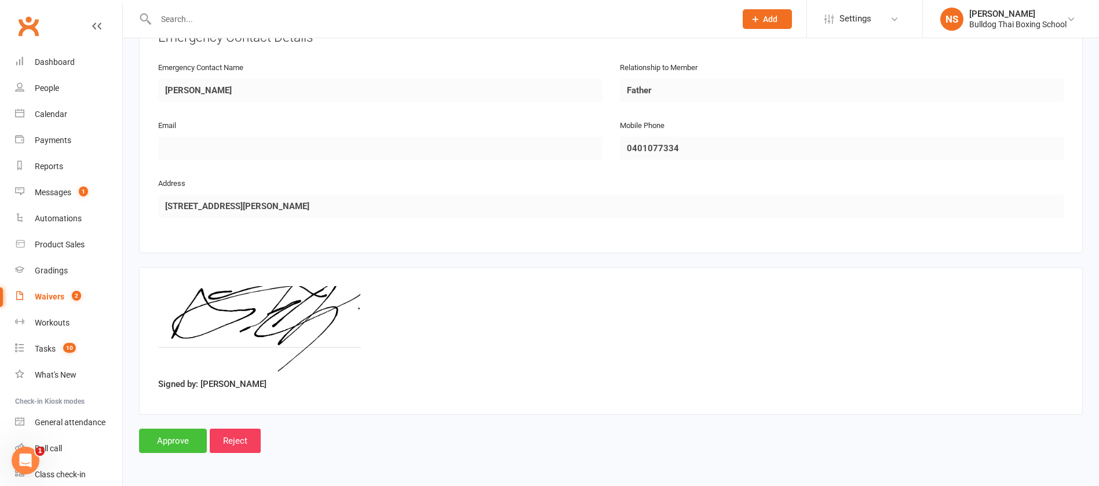
click at [166, 434] on input "Approve" at bounding box center [173, 441] width 68 height 24
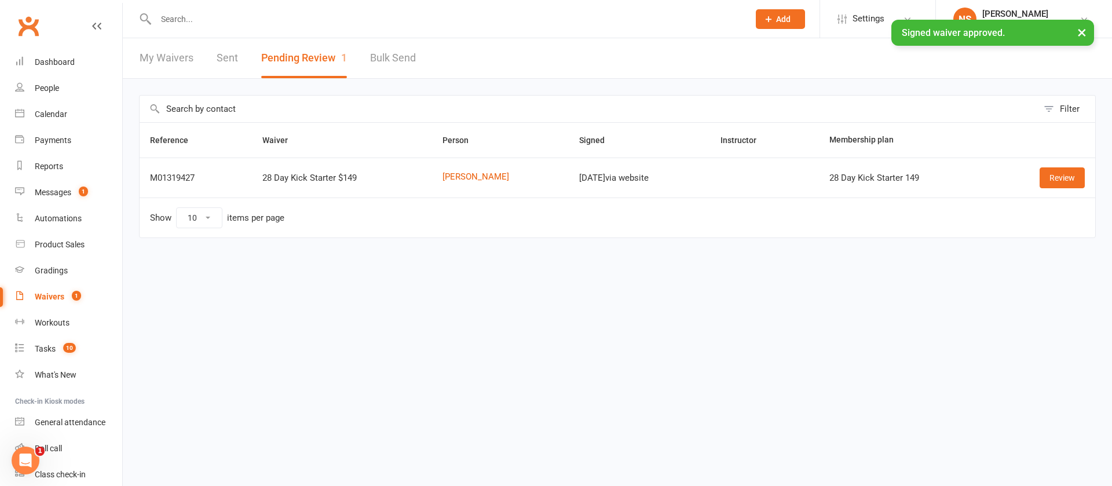
drag, startPoint x: 193, startPoint y: 19, endPoint x: 206, endPoint y: 13, distance: 13.5
click at [193, 19] on input "text" at bounding box center [446, 19] width 588 height 16
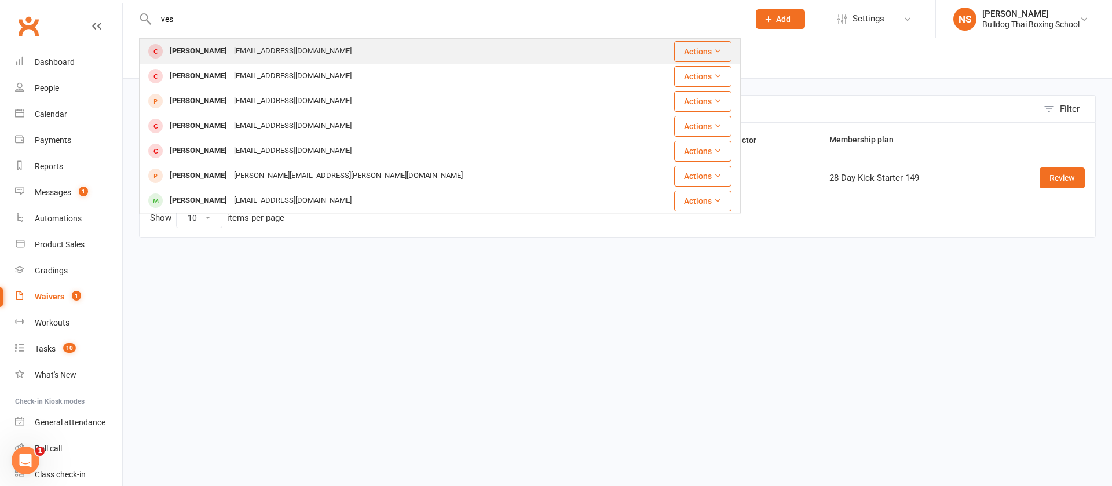
type input "ves"
click at [231, 47] on div "[EMAIL_ADDRESS][DOMAIN_NAME]" at bounding box center [293, 51] width 125 height 17
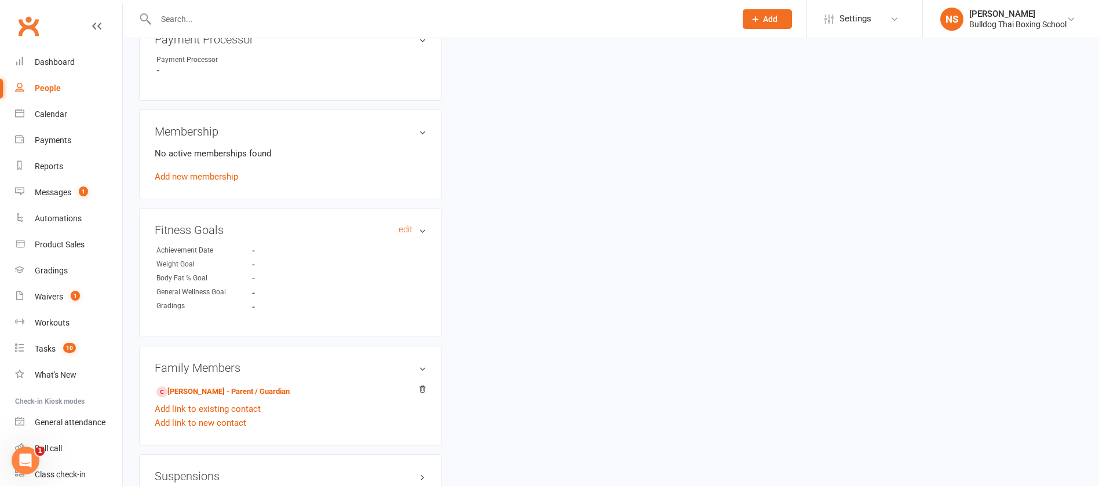
scroll to position [521, 0]
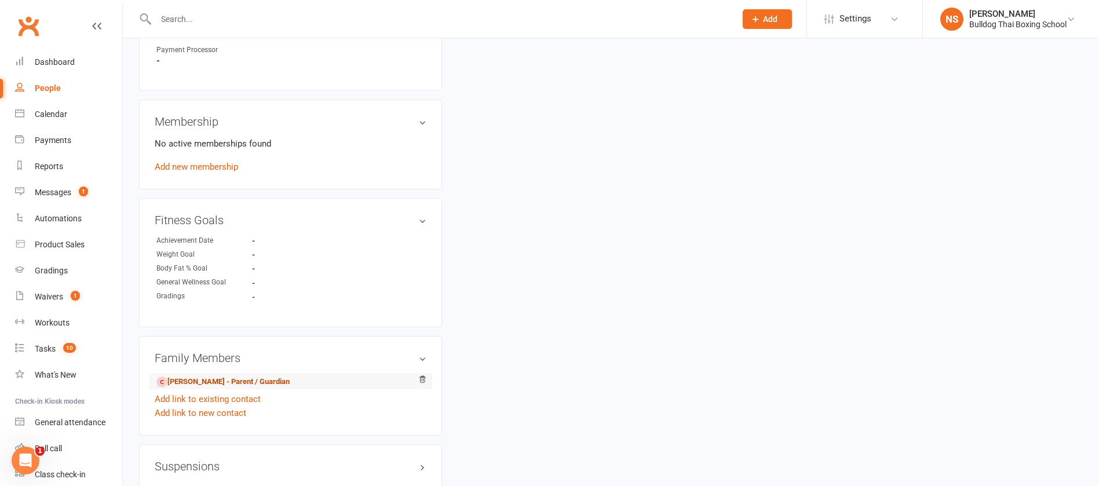
click at [228, 387] on link "Adam Vesey - Parent / Guardian" at bounding box center [222, 382] width 133 height 12
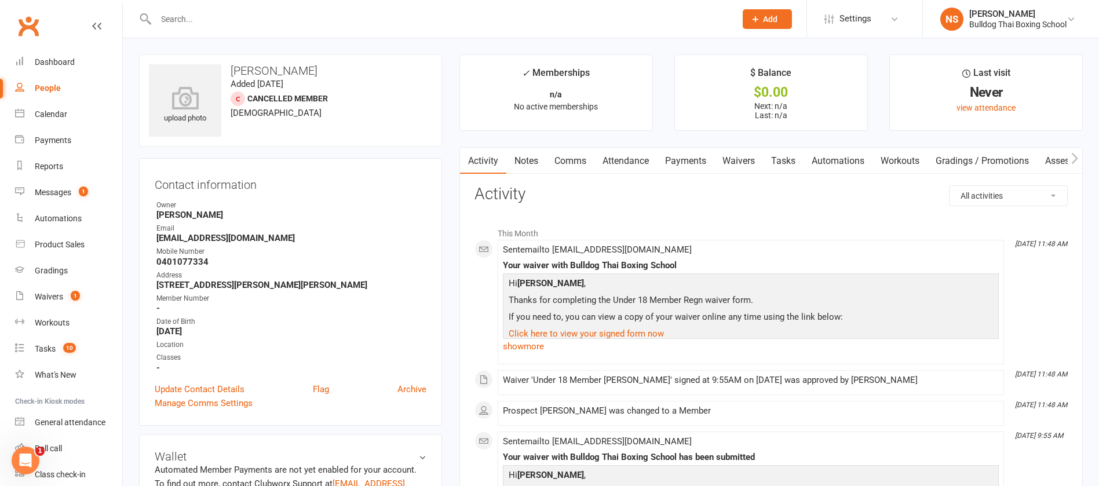
click at [576, 159] on link "Comms" at bounding box center [570, 161] width 48 height 27
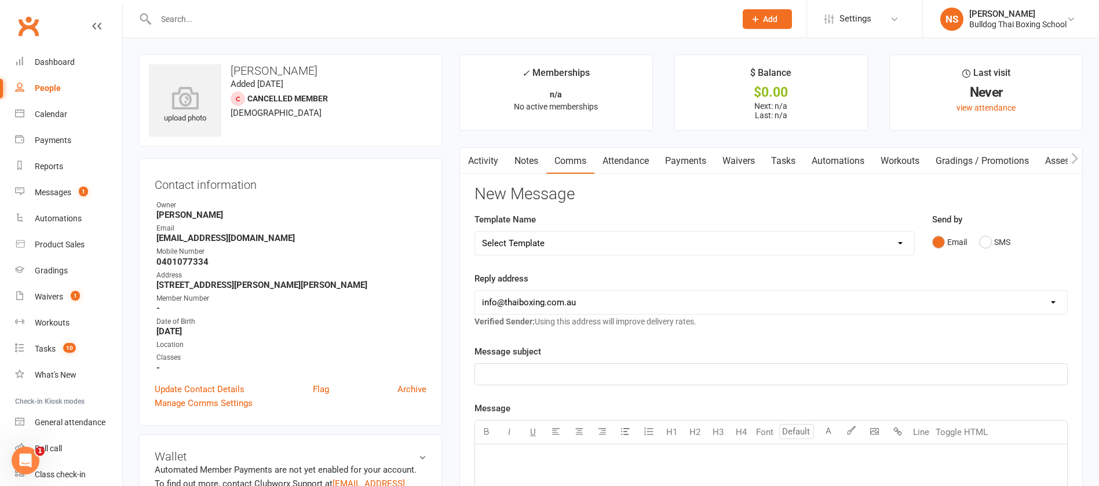
click at [593, 243] on select "Select Template [Email] Price Increase 28 Day Kick starter [SMS] 10 Pass Check …" at bounding box center [694, 243] width 439 height 23
select select "151"
click at [475, 232] on select "Select Template [Email] Price Increase 28 Day Kick starter [SMS] 10 Pass Check …" at bounding box center [694, 243] width 439 height 23
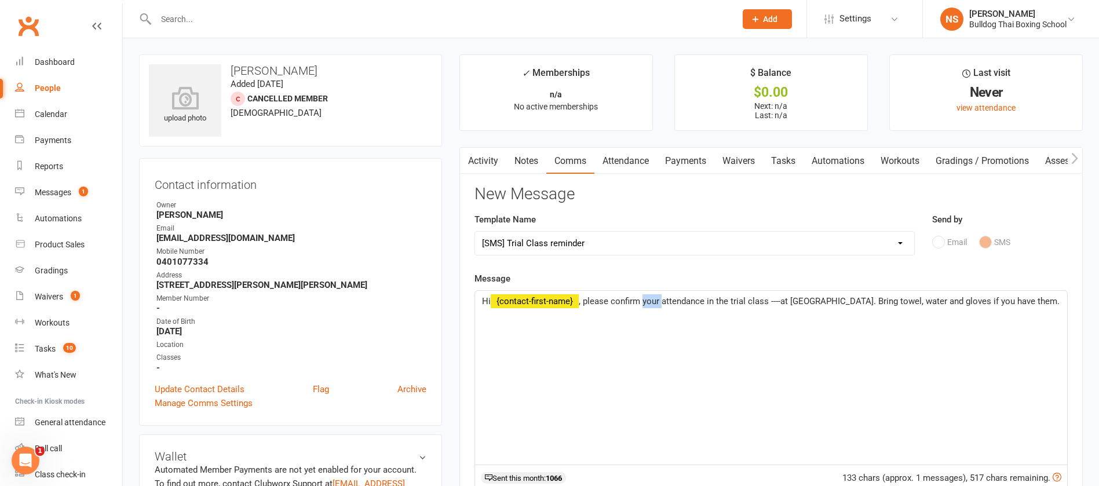
drag, startPoint x: 663, startPoint y: 302, endPoint x: 646, endPoint y: 300, distance: 16.9
click at [645, 301] on span ", please confirm your attendance in the trial class ----at Bulldog Gym. Bring t…" at bounding box center [819, 301] width 481 height 10
click at [642, 298] on span ", please confirmKai's attendance in the trial class ----at Bulldog Gym. Bring t…" at bounding box center [819, 301] width 480 height 10
click at [787, 301] on span ", please confirm Kai's attendance in the trial class ----at Bulldog Gym. Bring …" at bounding box center [769, 308] width 575 height 24
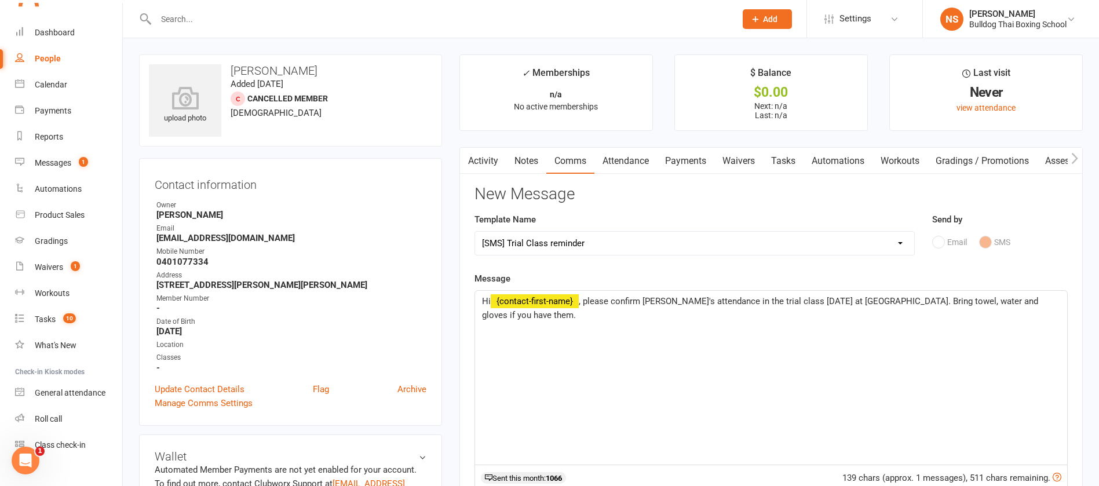
scroll to position [45, 0]
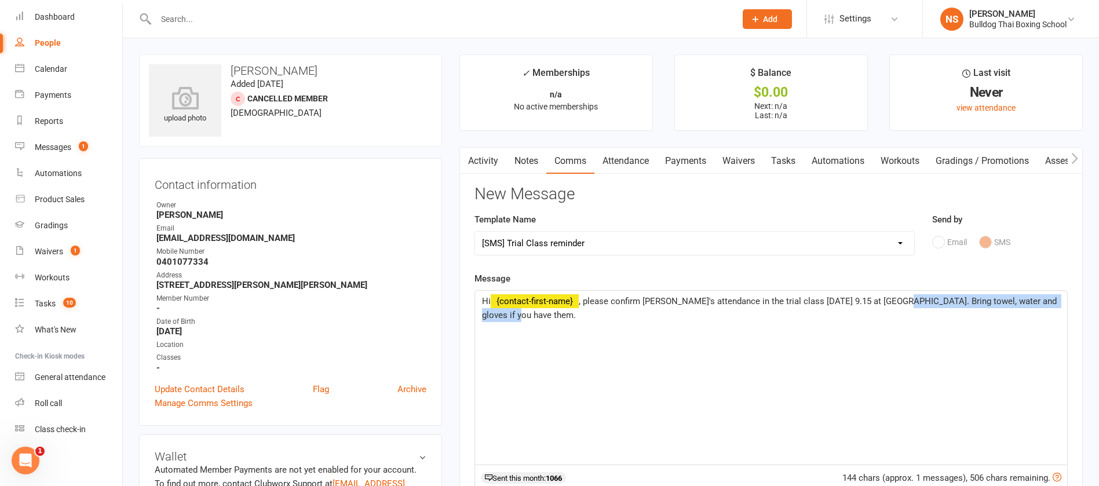
drag, startPoint x: 897, startPoint y: 302, endPoint x: 929, endPoint y: 318, distance: 35.5
click at [929, 318] on p "Hi ﻿ {contact-first-name} , please confirm Kai's attendance in the trial class …" at bounding box center [771, 308] width 578 height 28
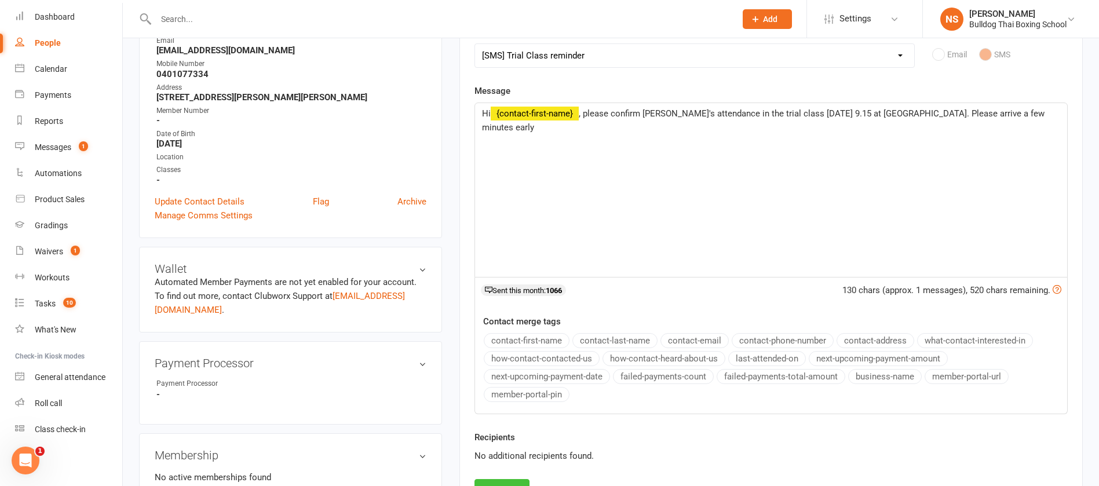
scroll to position [261, 0]
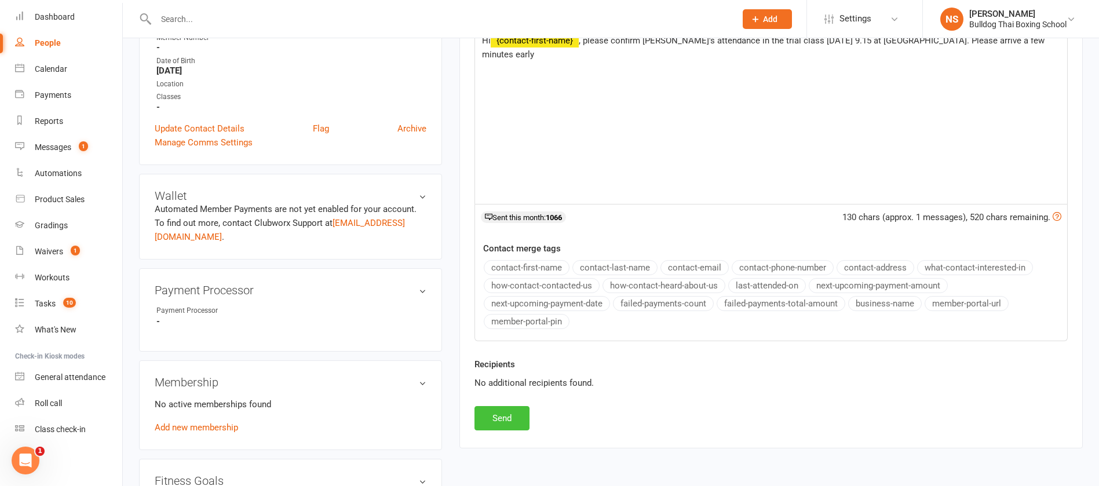
click at [487, 422] on button "Send" at bounding box center [501, 418] width 55 height 24
select select
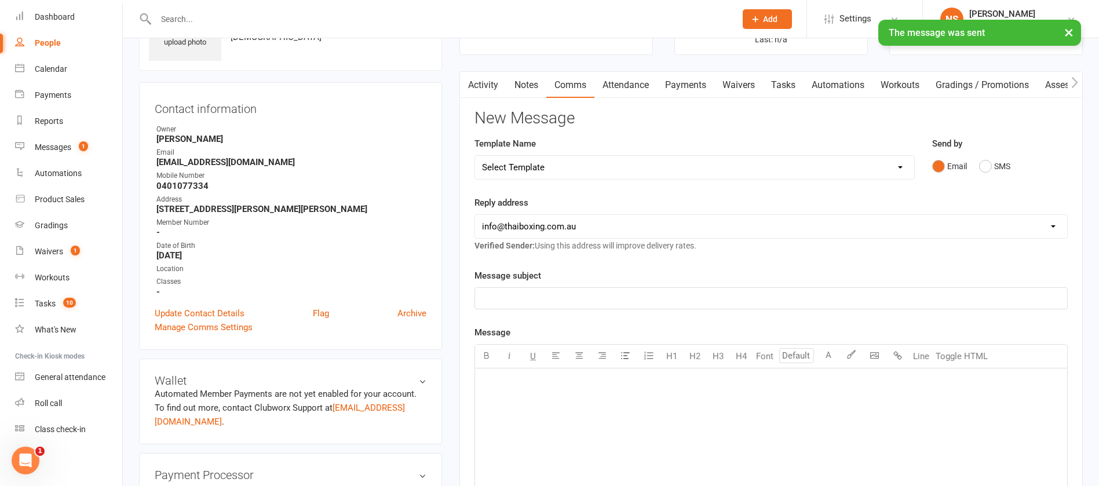
scroll to position [0, 0]
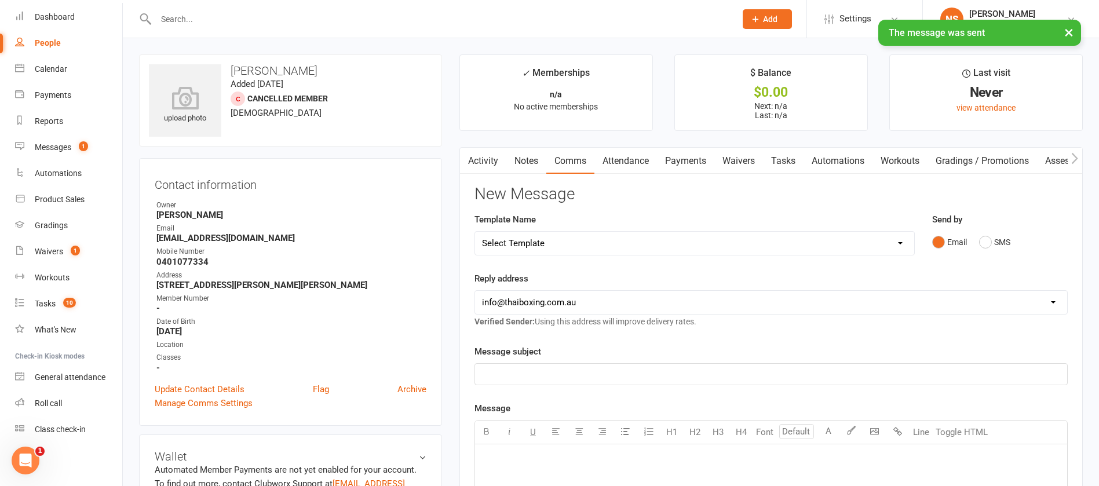
click at [787, 159] on link "Tasks" at bounding box center [783, 161] width 41 height 27
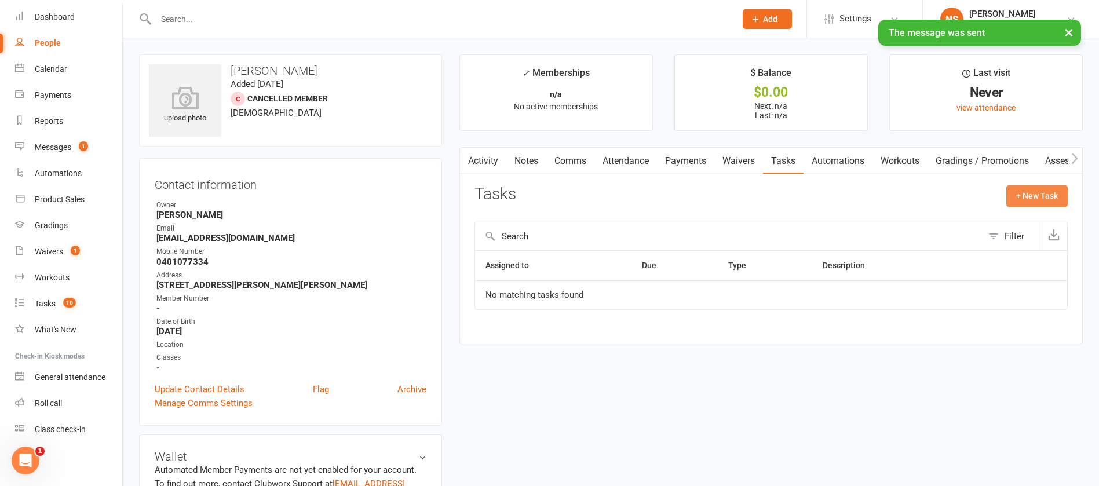
click at [1048, 192] on button "+ New Task" at bounding box center [1036, 195] width 61 height 21
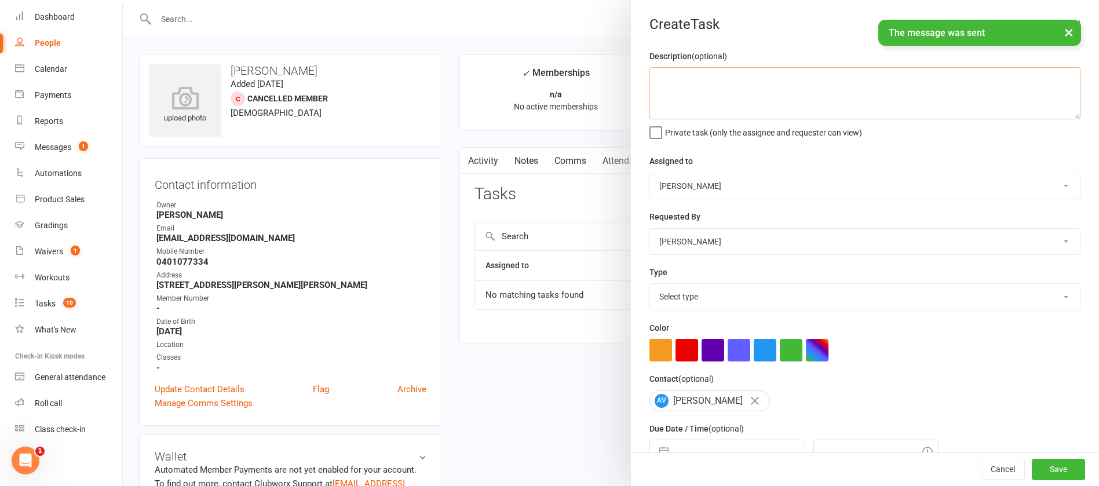
click at [689, 76] on textarea at bounding box center [864, 93] width 431 height 52
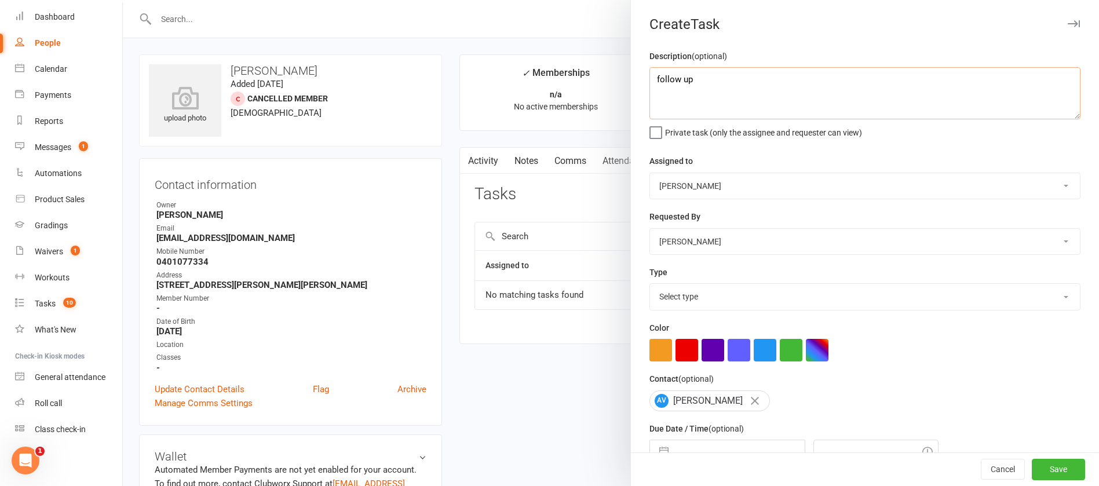
type textarea "follow up"
click at [722, 294] on select "Select type Action E-mail Meeting Phone call Text Add new task type" at bounding box center [865, 296] width 430 height 25
click at [650, 286] on select "Select type Action E-mail Meeting Phone call Text Add new task type" at bounding box center [865, 296] width 430 height 25
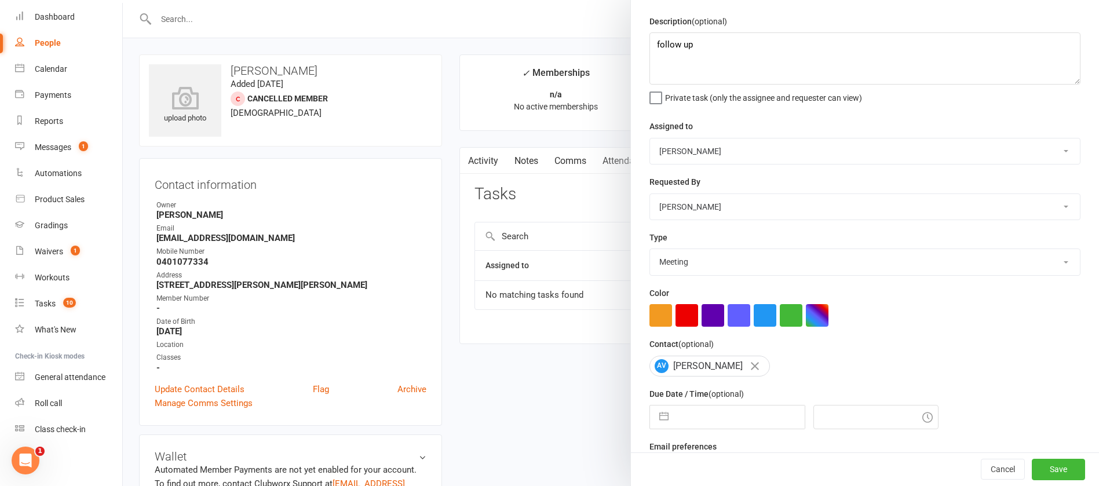
scroll to position [69, 0]
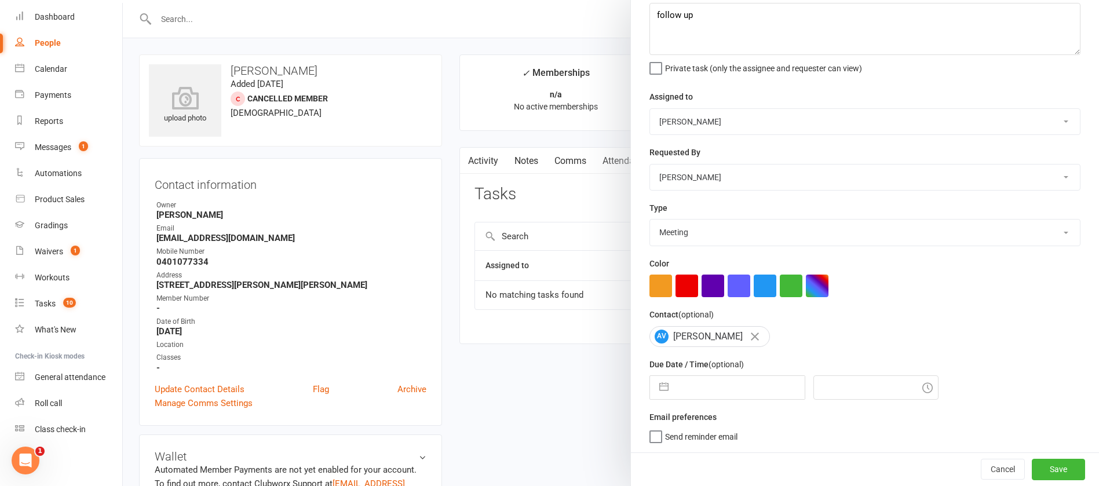
click at [682, 221] on select "Action E-mail Meeting Phone call Text Add new task type" at bounding box center [865, 232] width 430 height 25
select select "12048"
click at [650, 220] on select "Action E-mail Meeting Phone call Text Add new task type" at bounding box center [865, 232] width 430 height 25
select select "7"
select select "2025"
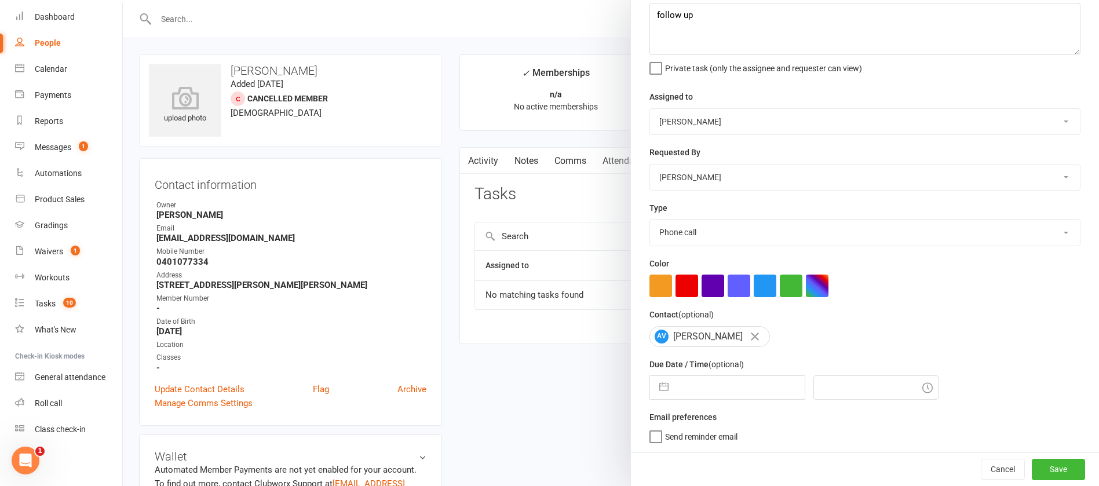
select select "8"
select select "2025"
select select "9"
select select "2025"
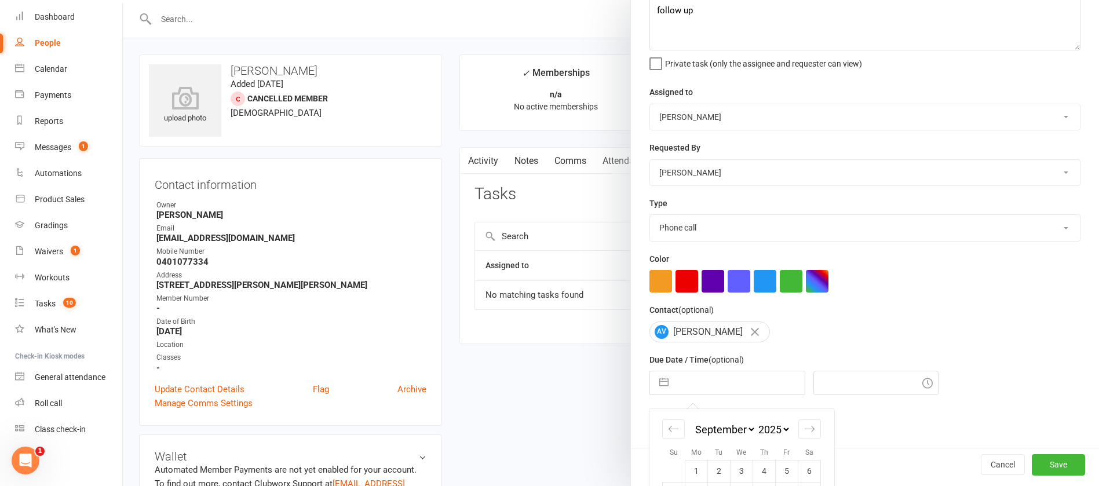
click at [707, 382] on input "text" at bounding box center [739, 382] width 130 height 23
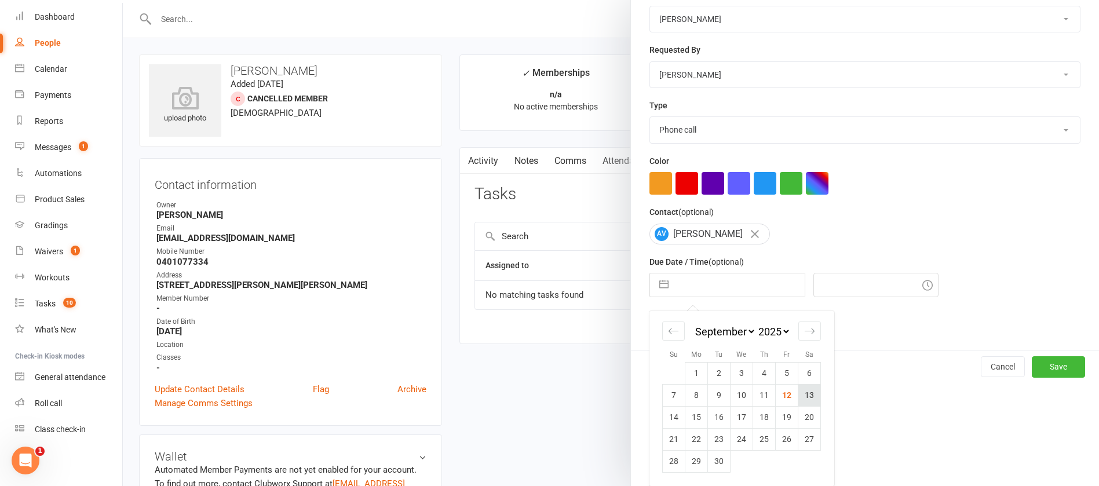
click at [803, 392] on td "13" at bounding box center [809, 395] width 23 height 22
type input "[DATE]"
type input "12:00pm"
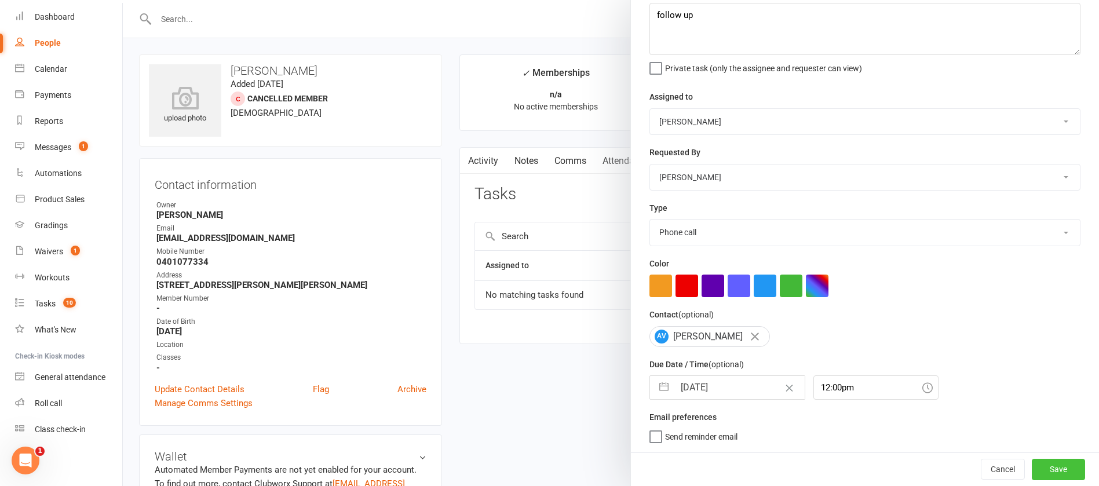
click at [1032, 468] on button "Save" at bounding box center [1058, 469] width 53 height 21
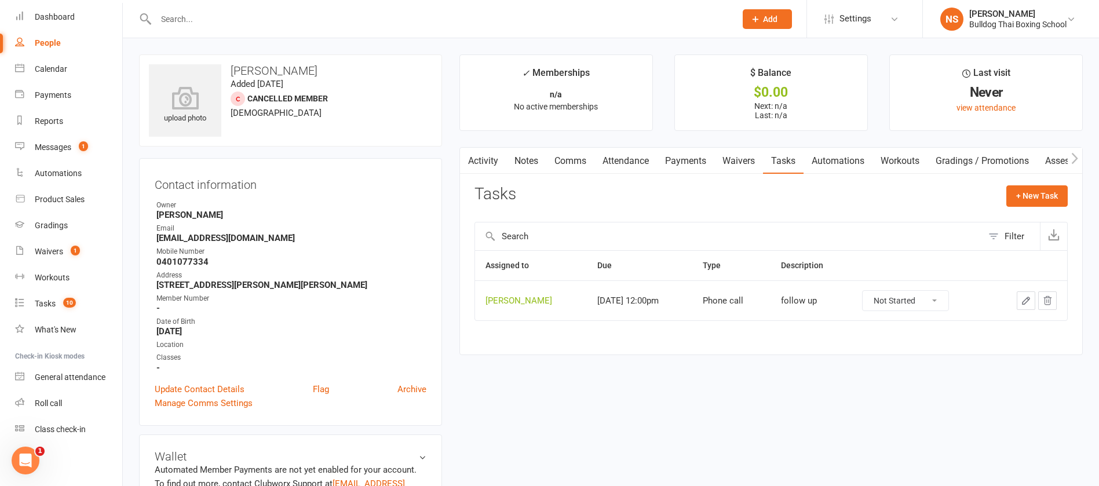
drag, startPoint x: 226, startPoint y: 24, endPoint x: 239, endPoint y: 13, distance: 17.3
click at [226, 23] on input "text" at bounding box center [439, 19] width 575 height 16
click at [43, 65] on div "Calendar" at bounding box center [51, 68] width 32 height 9
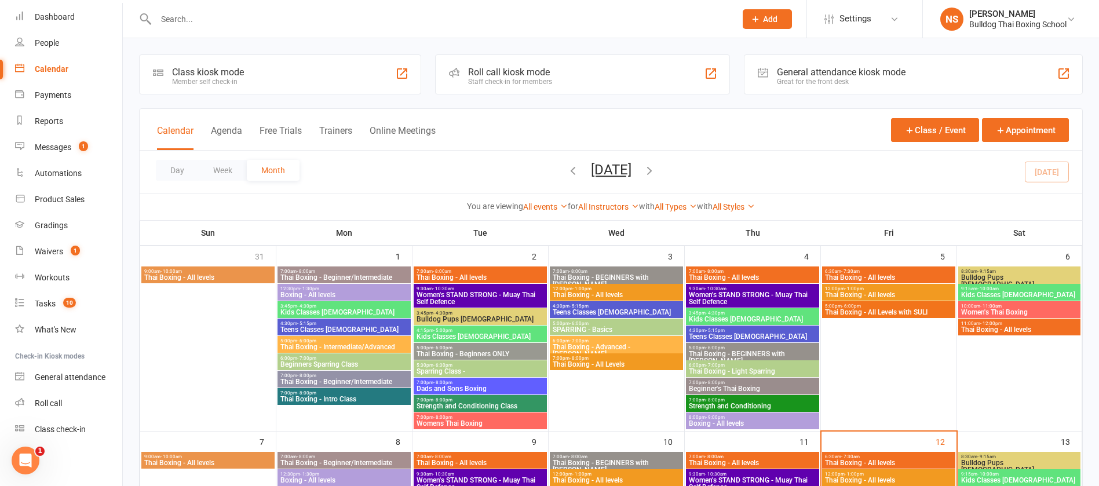
scroll to position [174, 0]
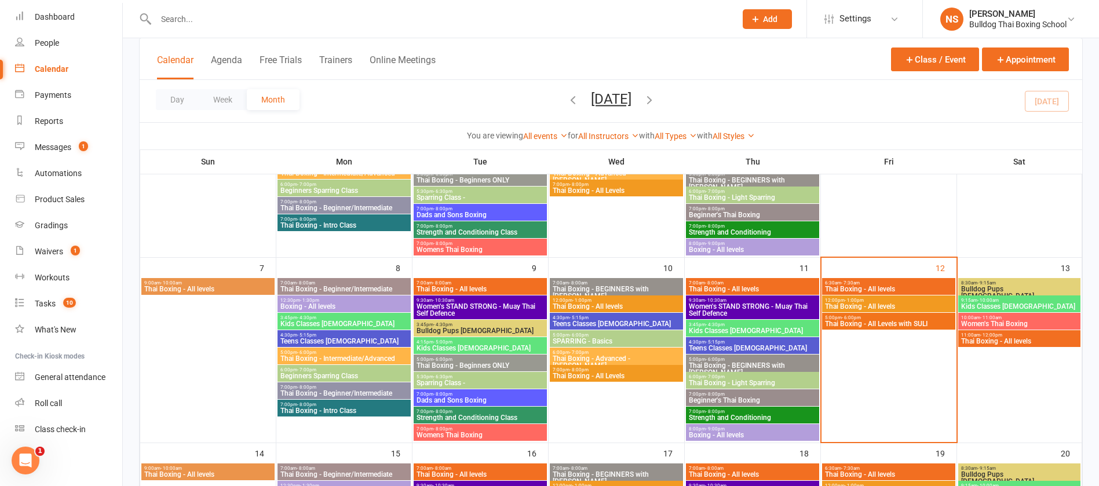
click at [861, 304] on span "Thai Boxing - All levels" at bounding box center [888, 306] width 129 height 7
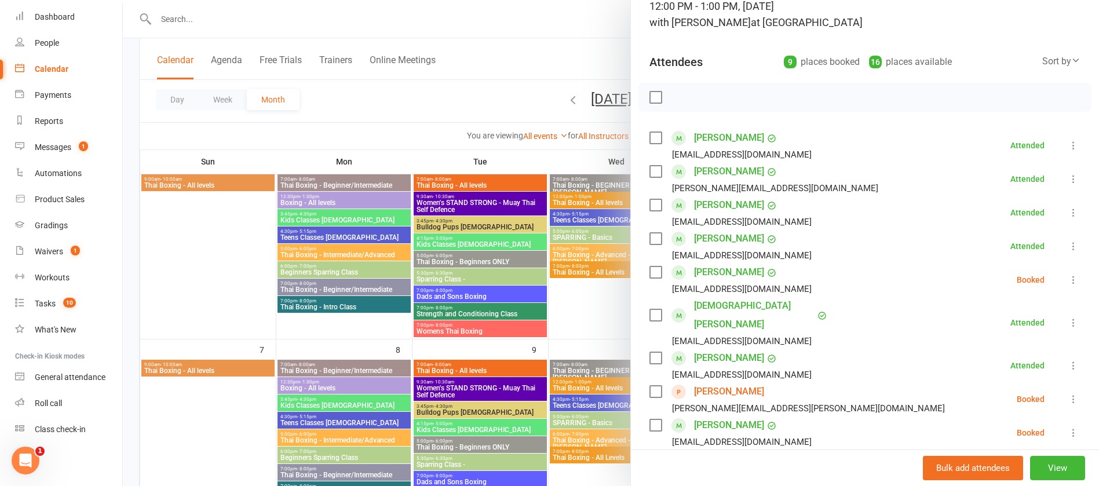
scroll to position [0, 0]
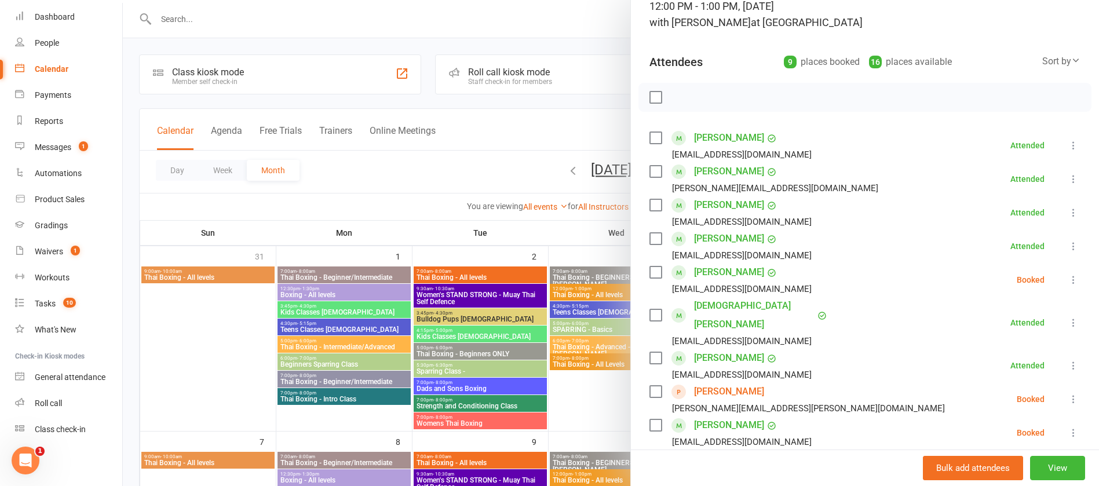
click at [403, 36] on div at bounding box center [611, 243] width 976 height 486
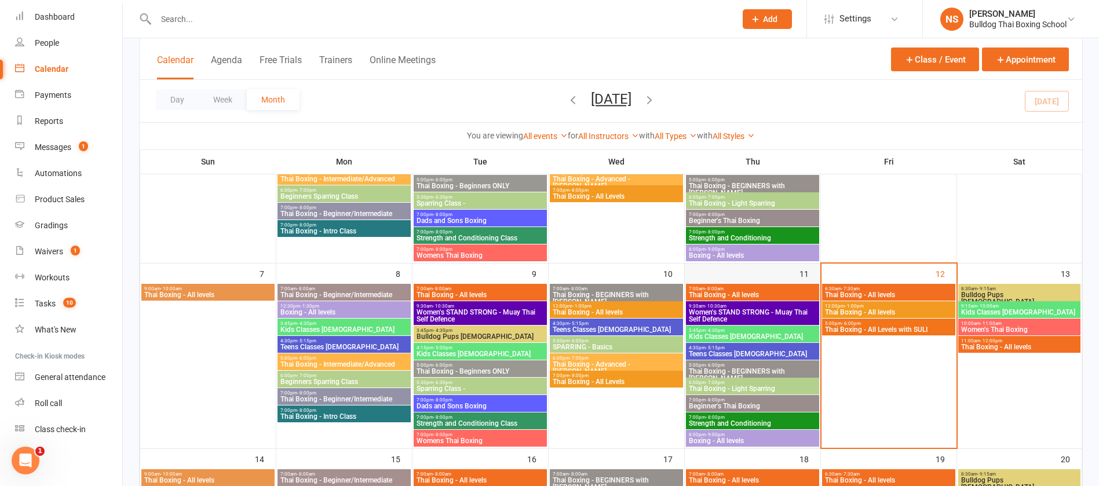
scroll to position [174, 0]
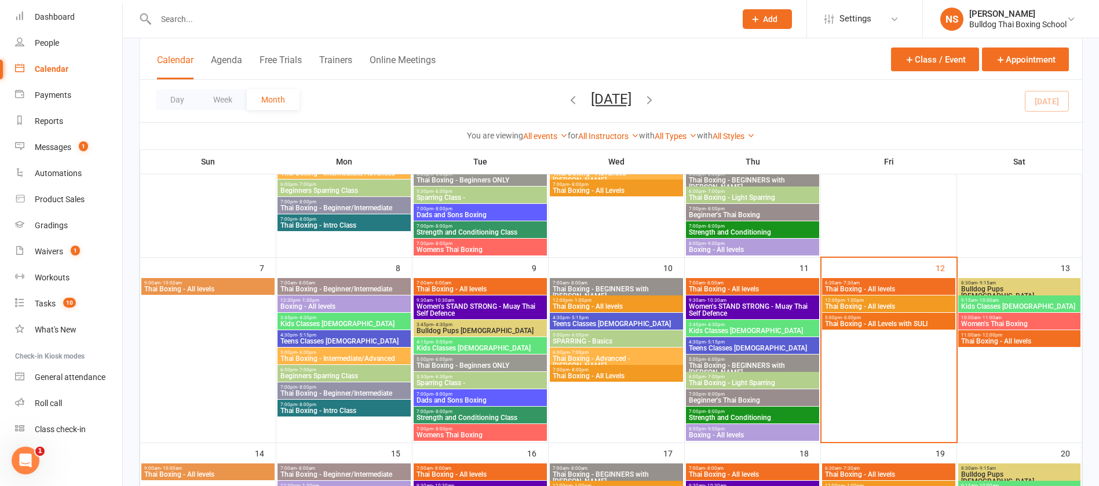
click at [197, 15] on input "text" at bounding box center [439, 19] width 575 height 16
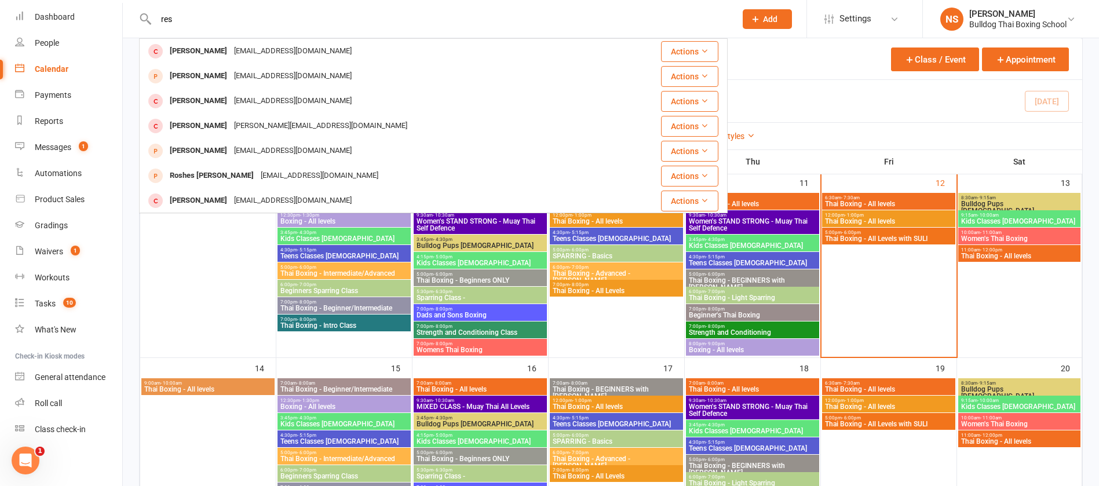
scroll to position [87, 0]
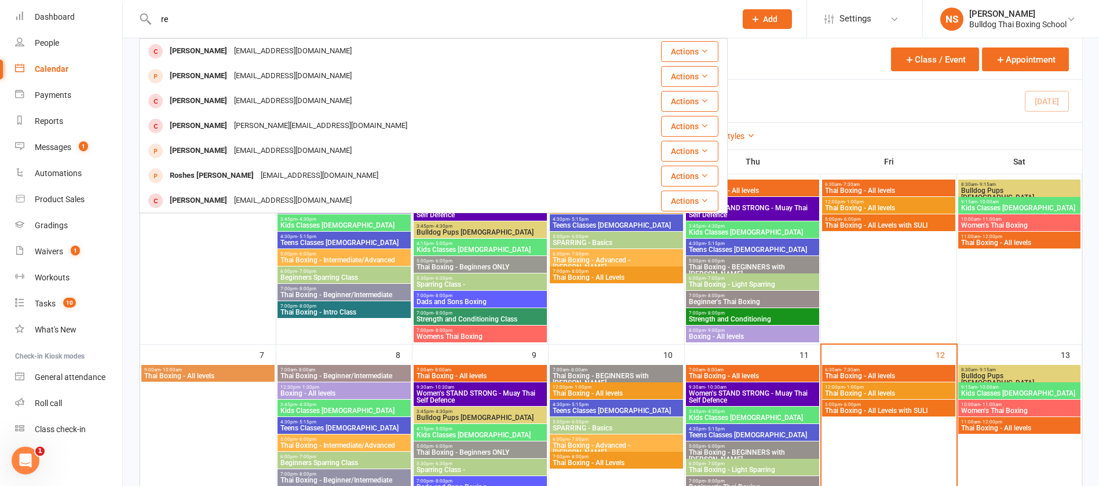
type input "r"
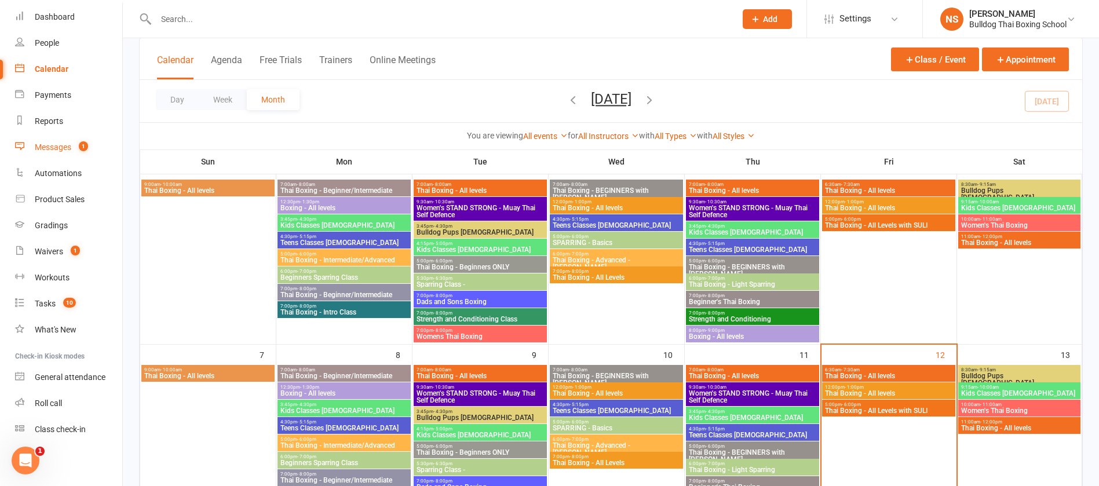
click at [47, 151] on div "Messages" at bounding box center [53, 146] width 36 height 9
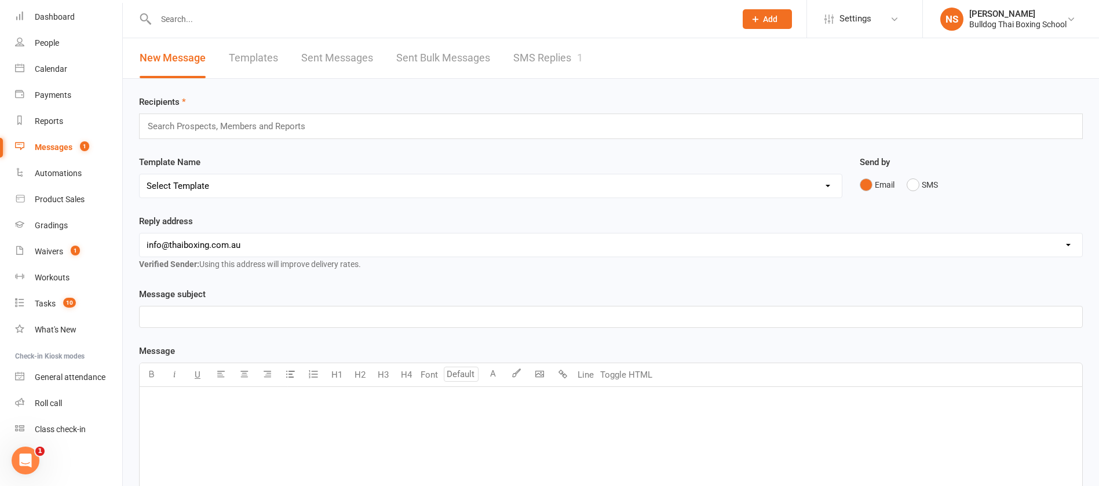
click at [534, 53] on link "SMS Replies 1" at bounding box center [548, 58] width 70 height 40
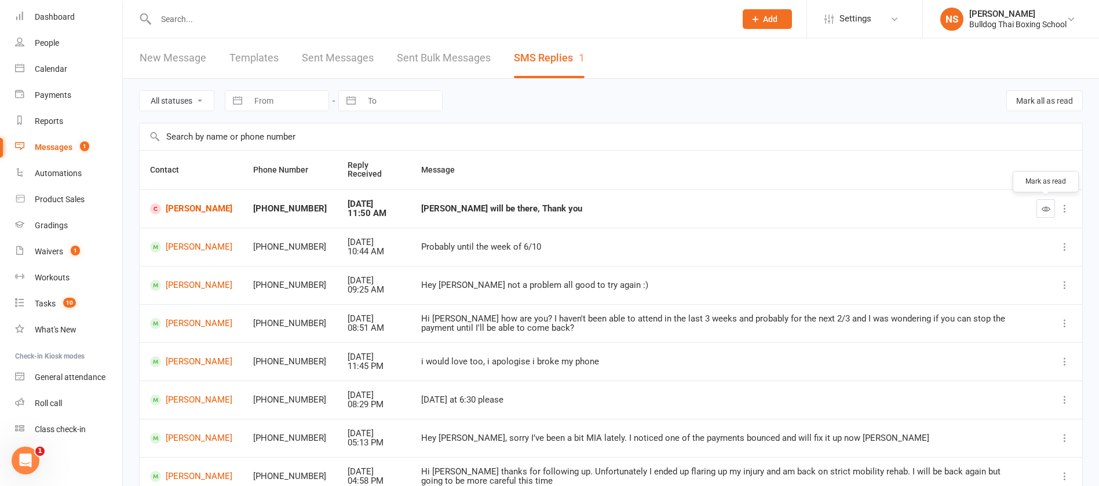
click at [1041, 209] on icon "button" at bounding box center [1045, 208] width 9 height 9
click at [47, 305] on div "Tasks" at bounding box center [45, 303] width 21 height 9
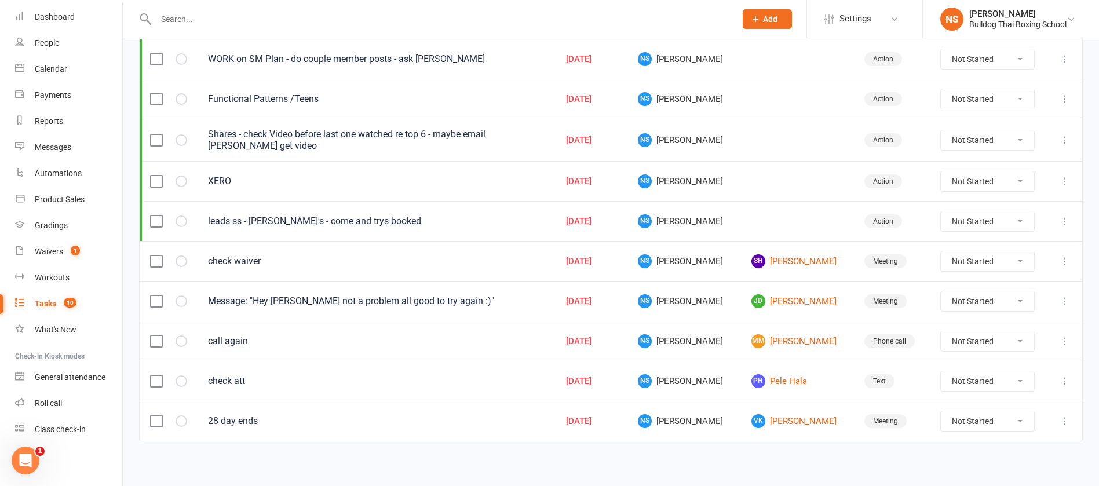
scroll to position [183, 0]
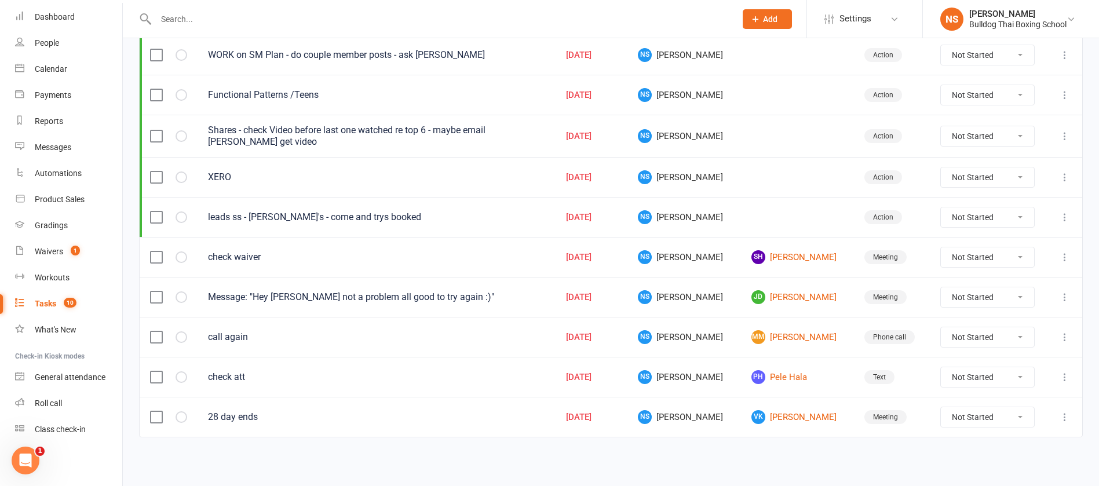
click at [1061, 176] on icon at bounding box center [1065, 177] width 12 height 12
click at [998, 218] on link "Edit" at bounding box center [1000, 222] width 115 height 23
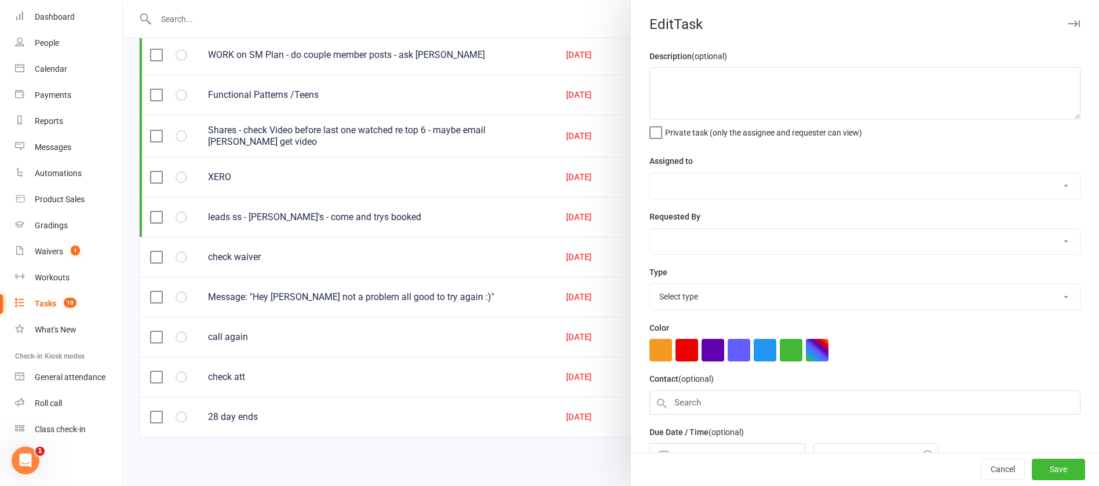
type textarea "XERO"
select select "12940"
type input "10 Sep 2025"
type input "9:30am"
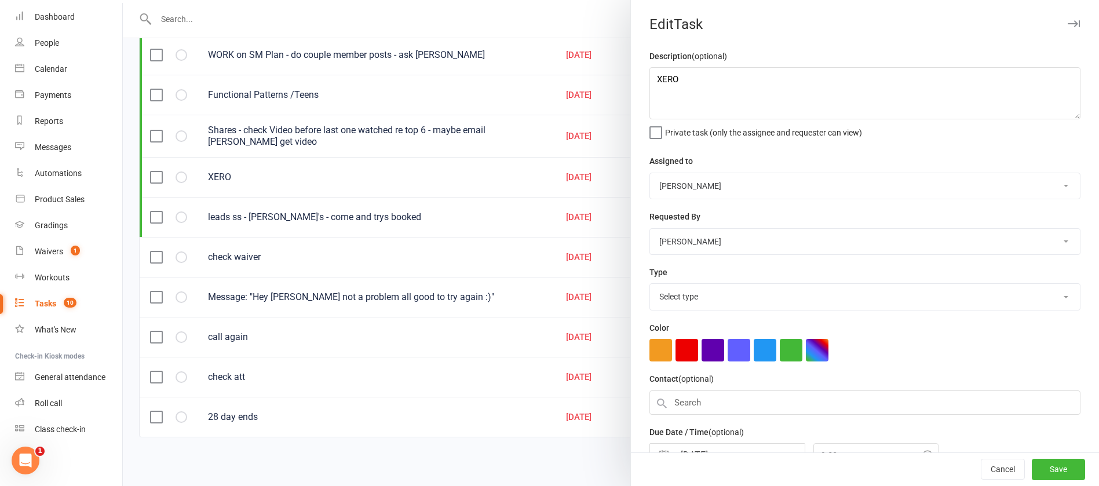
select select "26436"
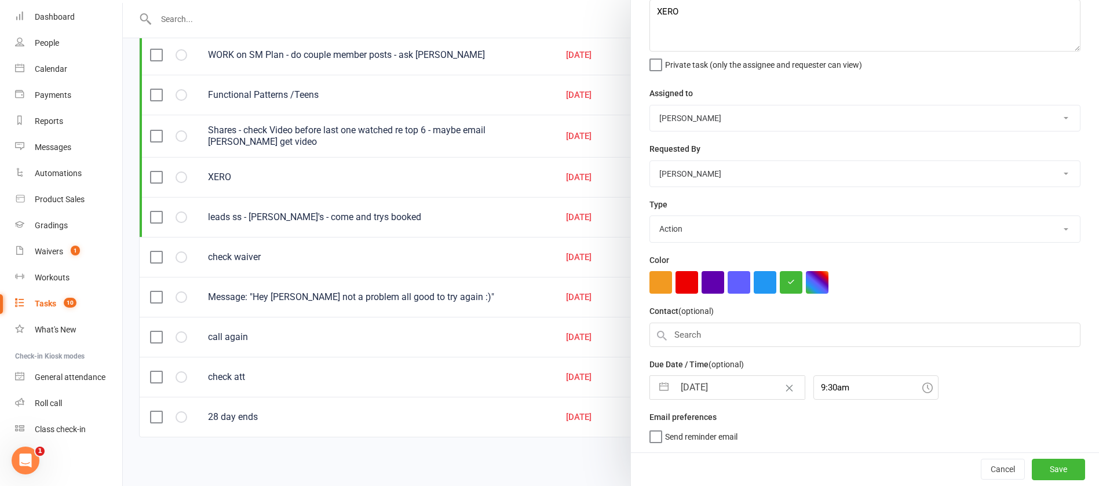
click at [728, 387] on input "10 Sep 2025" at bounding box center [739, 387] width 130 height 23
select select "7"
select select "2025"
select select "8"
select select "2025"
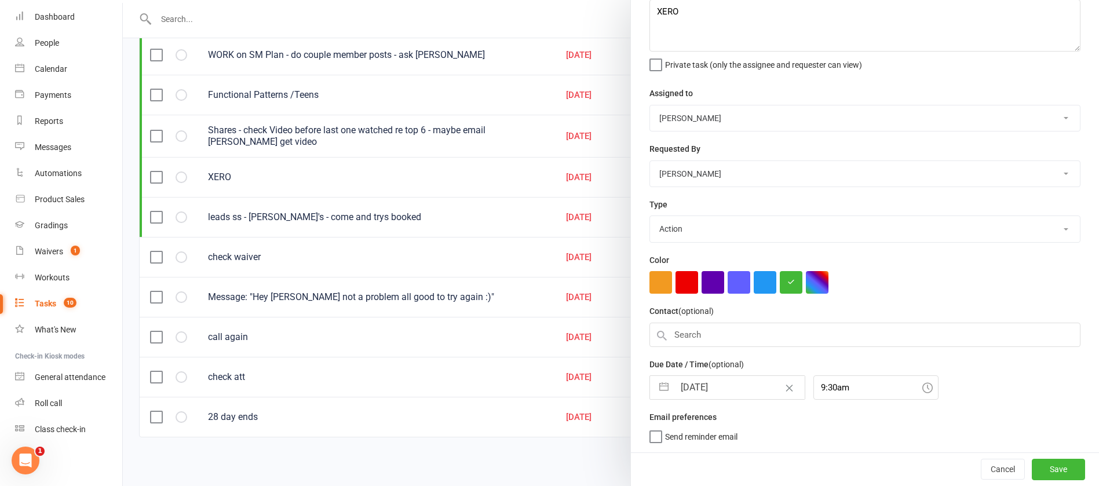
select select "9"
select select "2025"
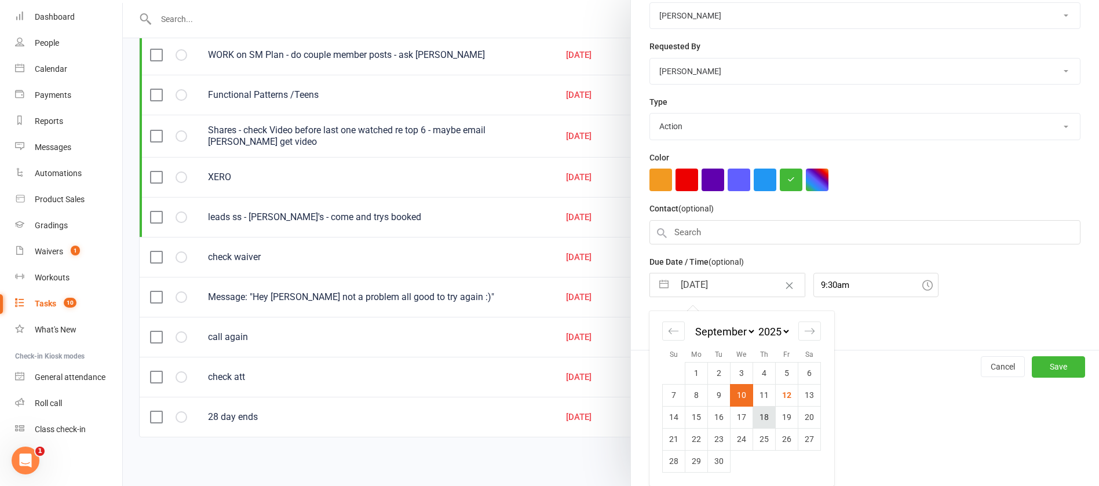
scroll to position [174, 0]
click at [779, 415] on td "19" at bounding box center [787, 417] width 23 height 22
type input "[DATE]"
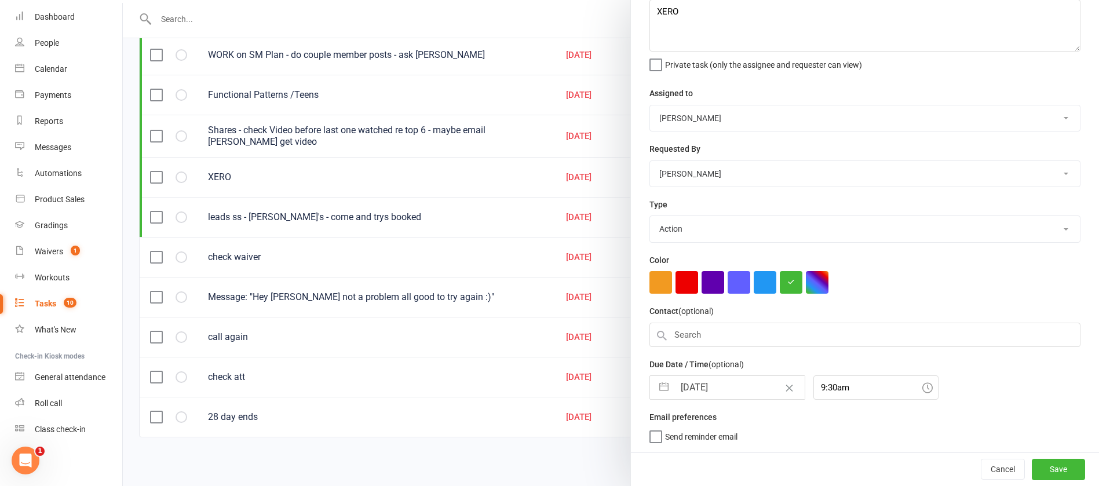
scroll to position [72, 0]
click at [1032, 473] on button "Save" at bounding box center [1058, 469] width 53 height 21
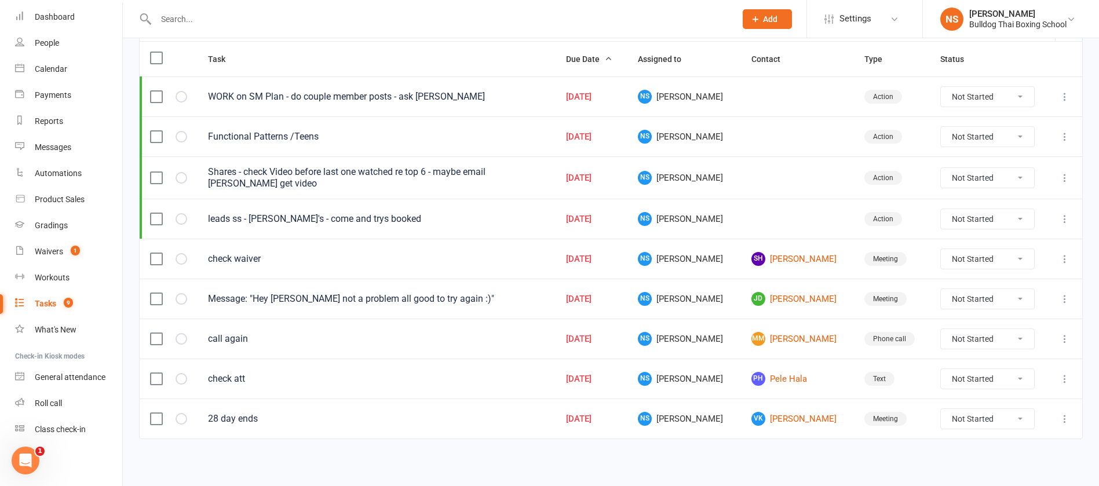
scroll to position [143, 0]
